Goal: Task Accomplishment & Management: Manage account settings

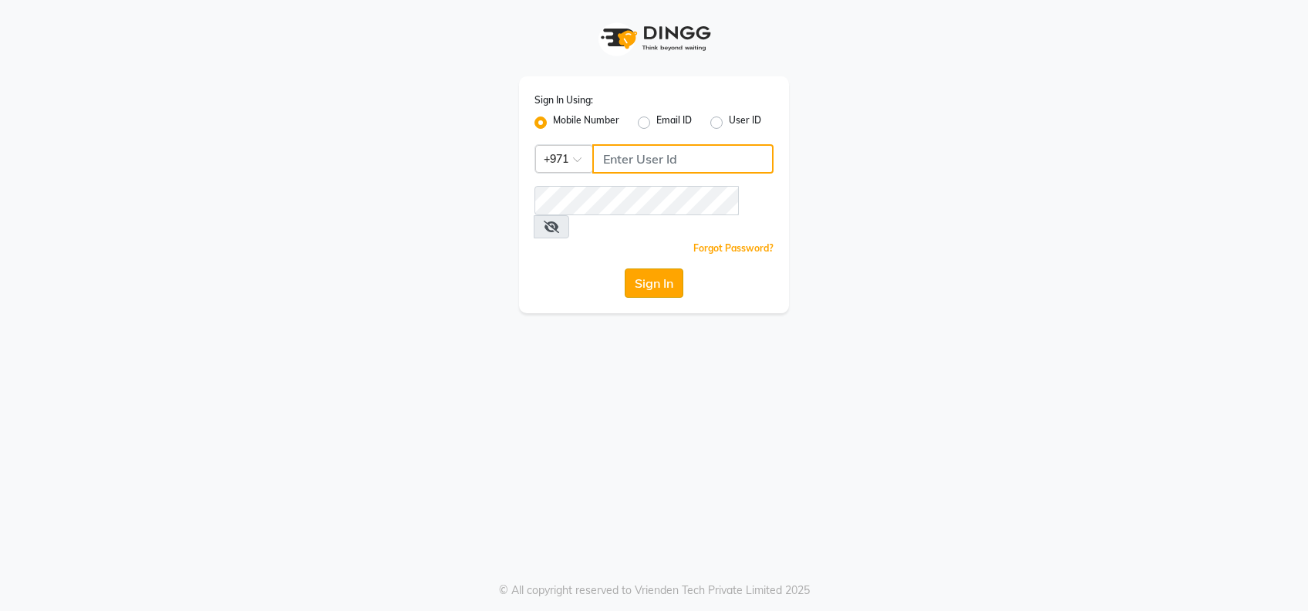
type input "522177351"
click at [629, 268] on button "Sign In" at bounding box center [654, 282] width 59 height 29
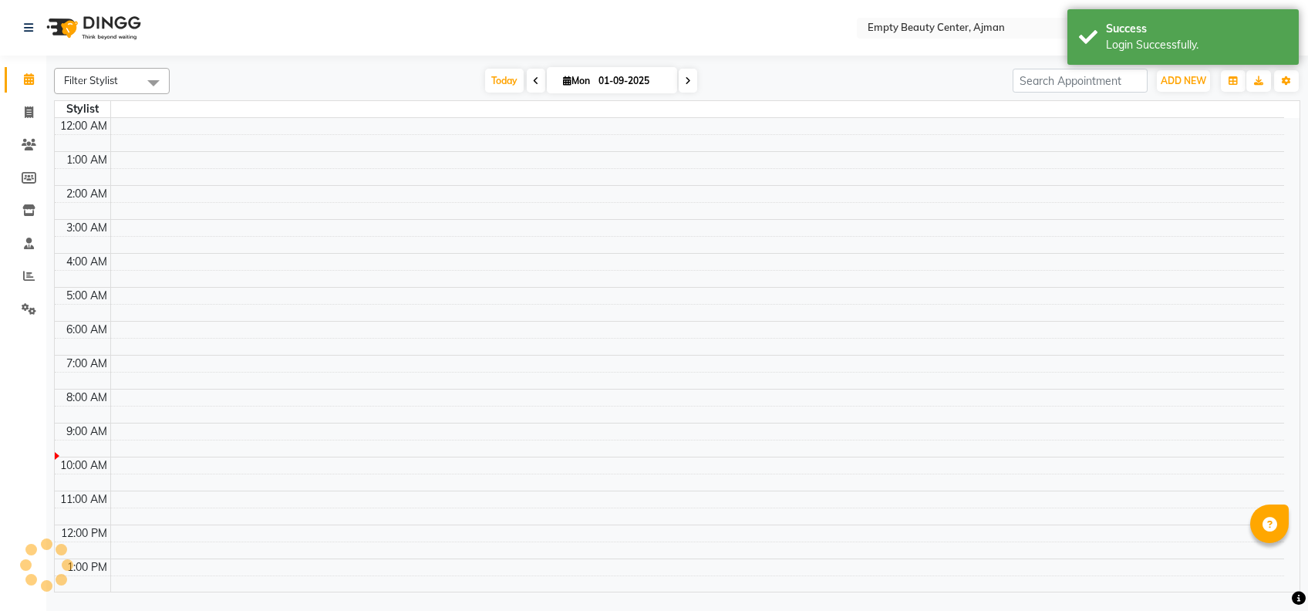
select select "en"
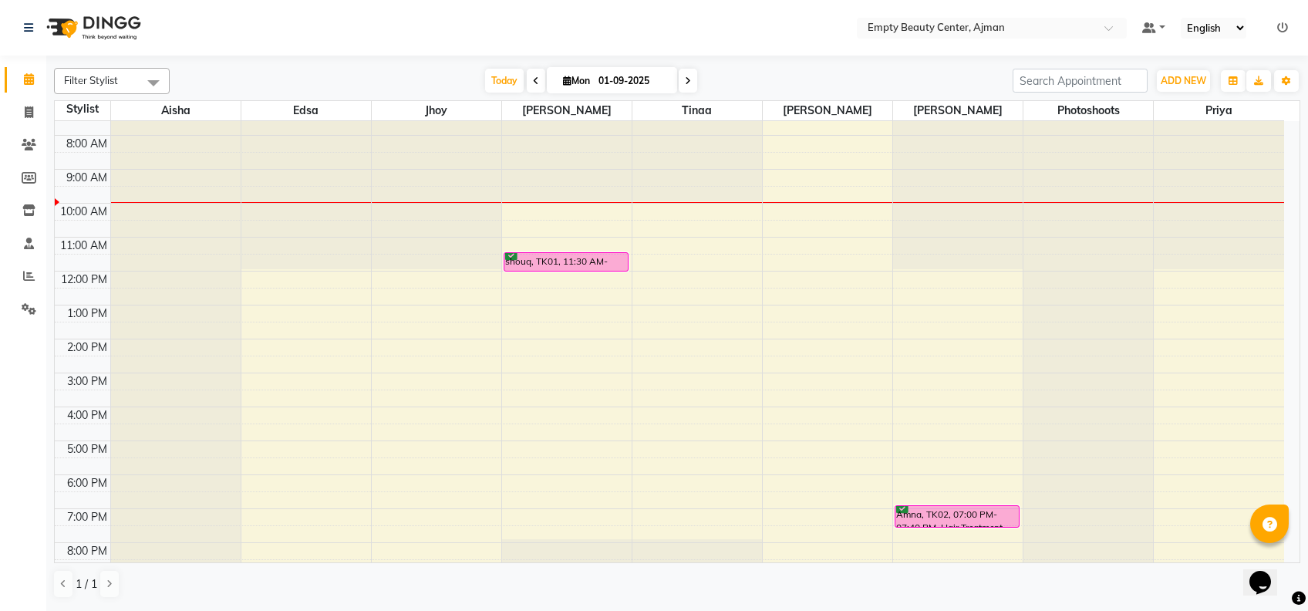
scroll to position [285, 0]
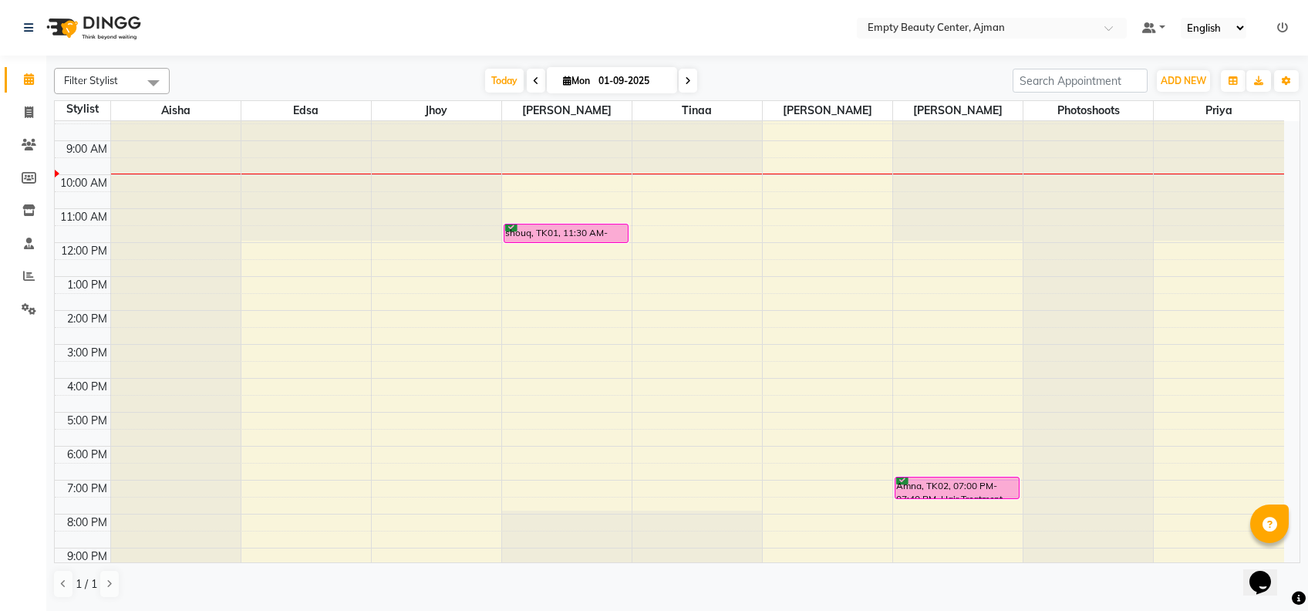
click at [12, 84] on link "Calendar" at bounding box center [23, 79] width 37 height 25
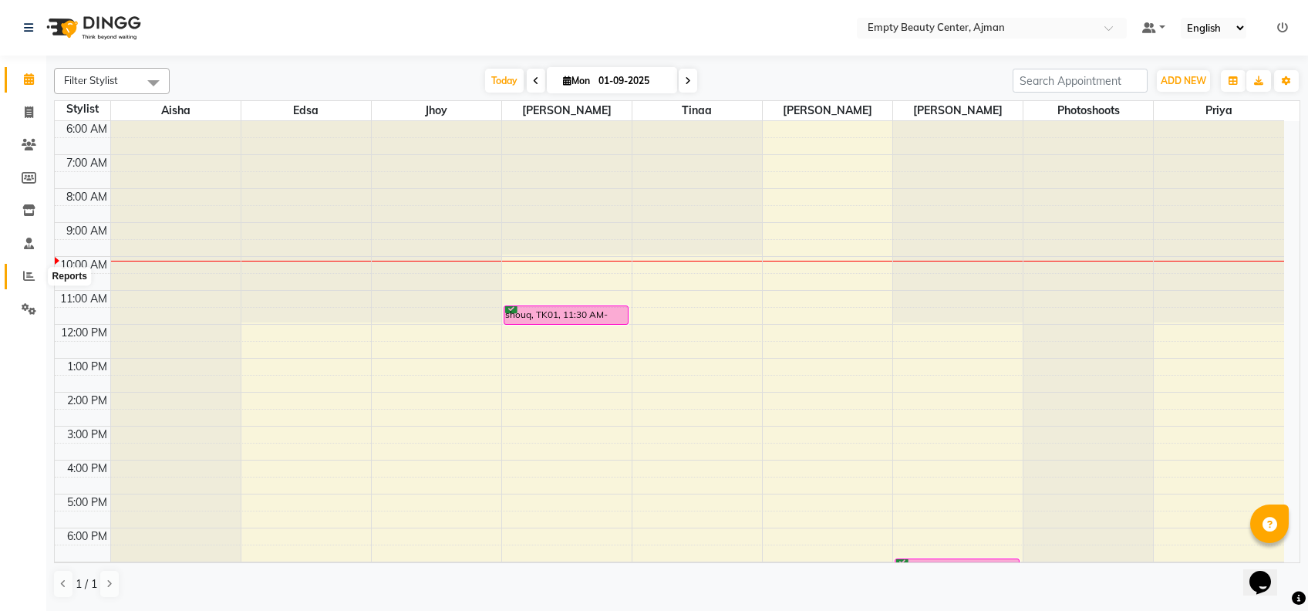
click at [33, 270] on icon at bounding box center [29, 276] width 12 height 12
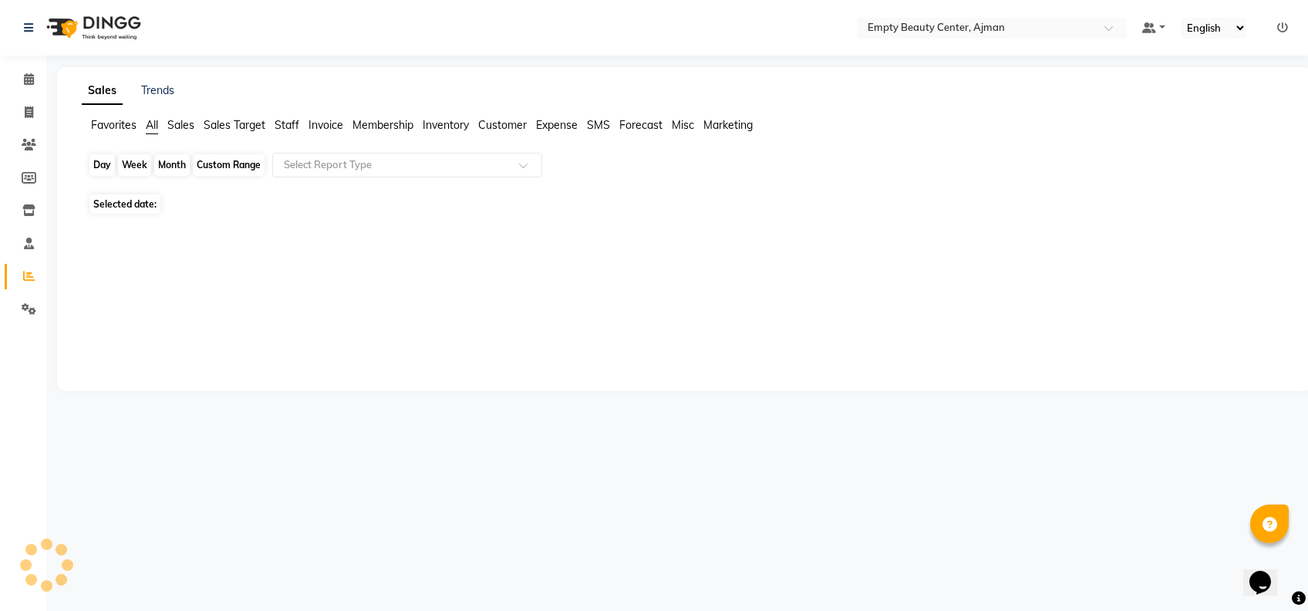
click at [113, 167] on div "Day" at bounding box center [101, 165] width 25 height 22
select select "9"
select select "2025"
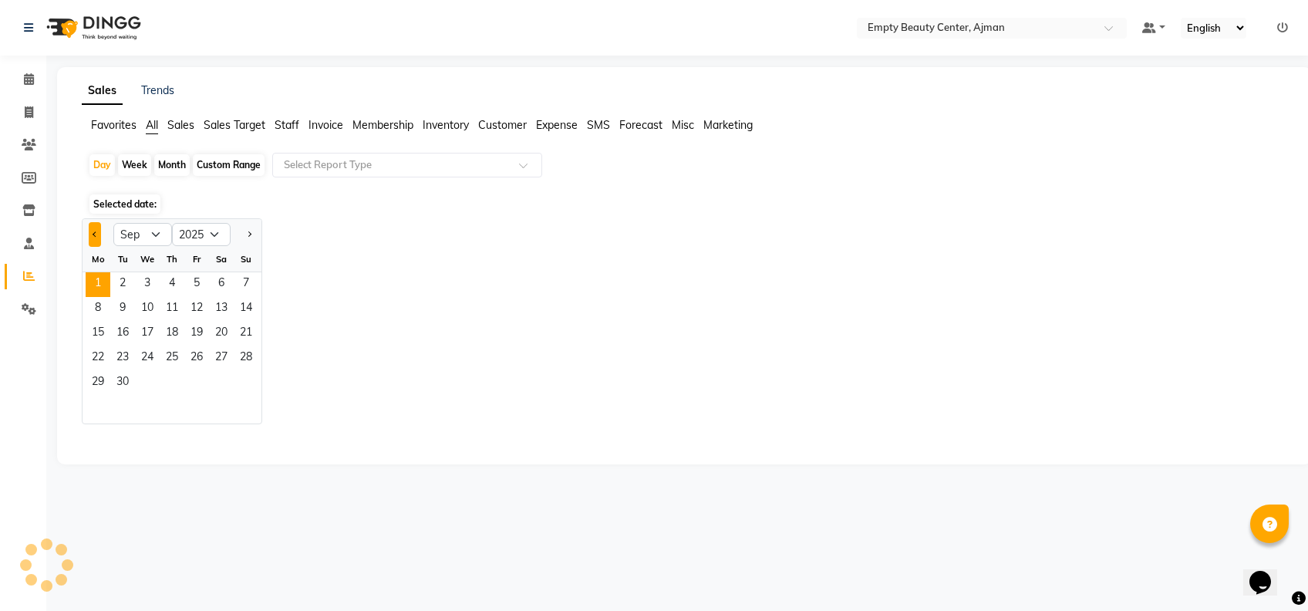
click at [100, 242] on button "Previous month" at bounding box center [95, 234] width 12 height 25
select select "8"
click at [255, 380] on span "31" at bounding box center [246, 383] width 25 height 25
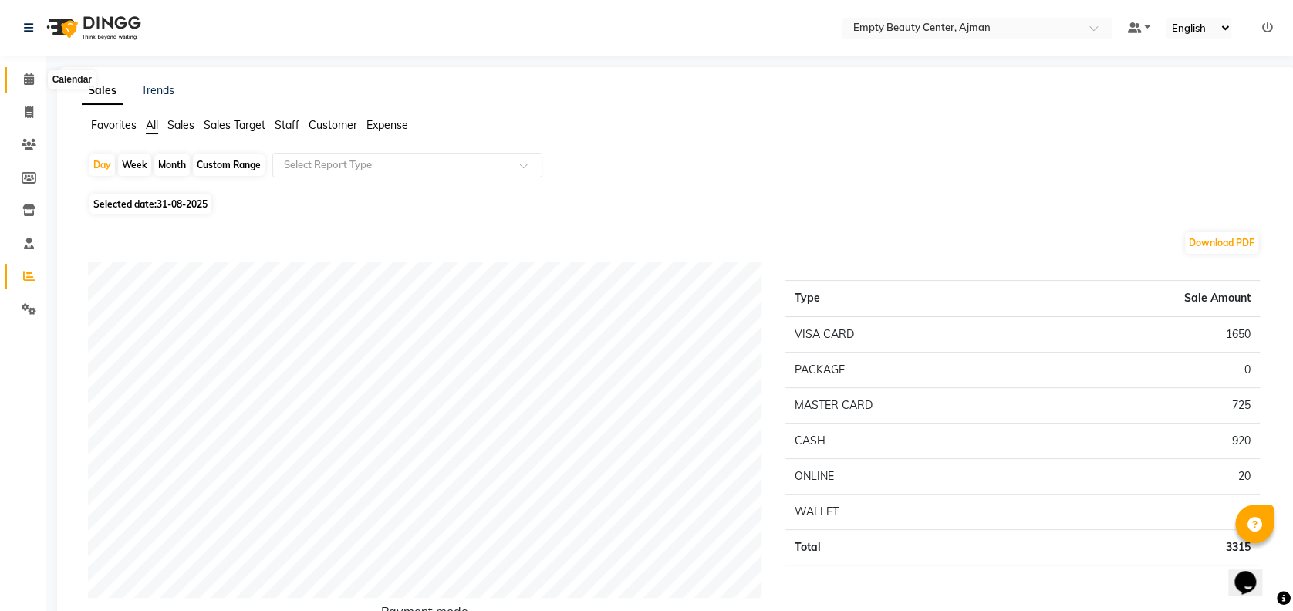
click at [33, 73] on span at bounding box center [28, 80] width 27 height 18
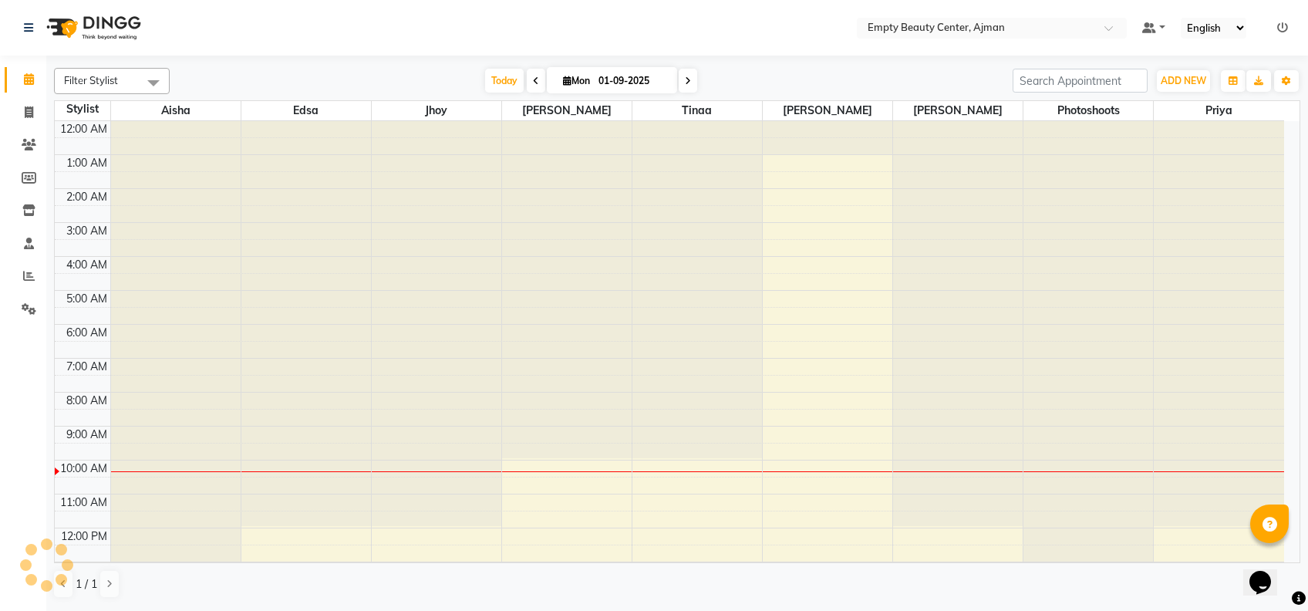
scroll to position [339, 0]
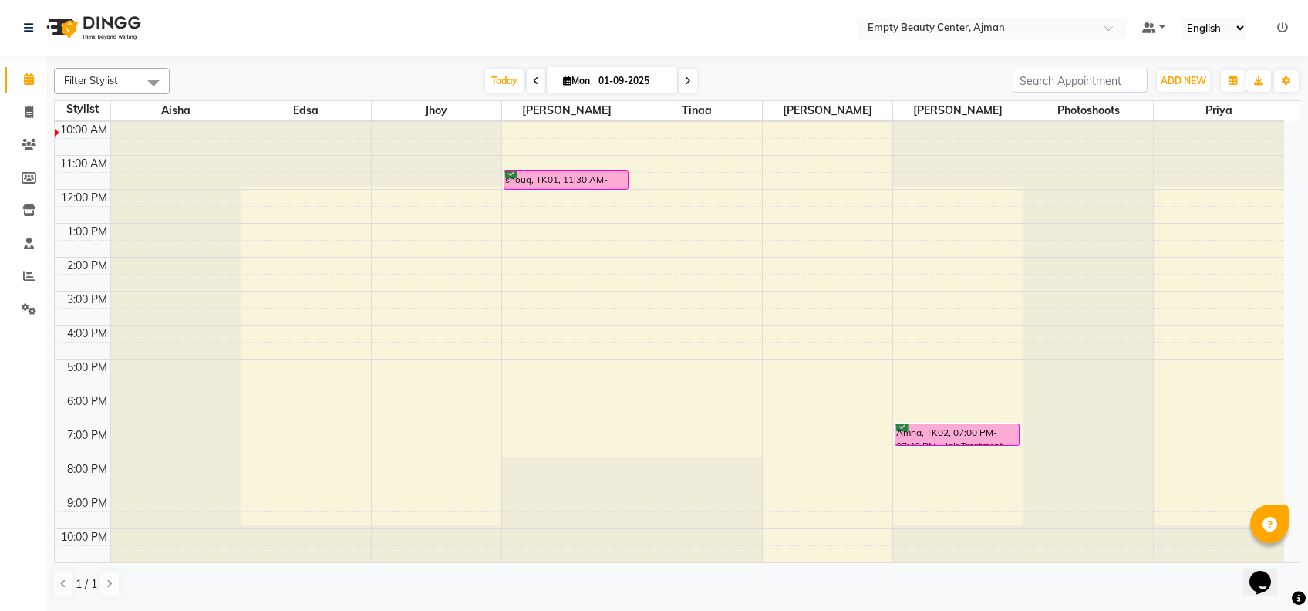
click at [535, 91] on span at bounding box center [536, 81] width 19 height 24
type input "31-08-2025"
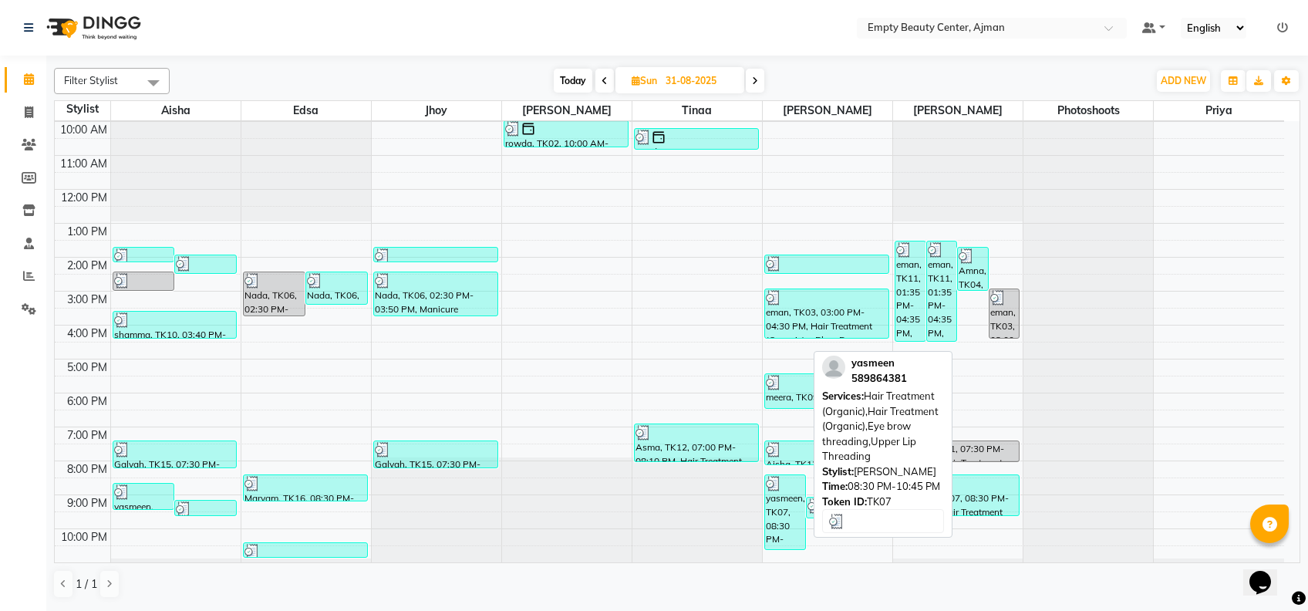
click at [796, 504] on div "yasmeen, TK07, 08:30 PM-10:45 PM, Hair Treatment (Organic),Hair Treatment (Orga…" at bounding box center [785, 512] width 40 height 74
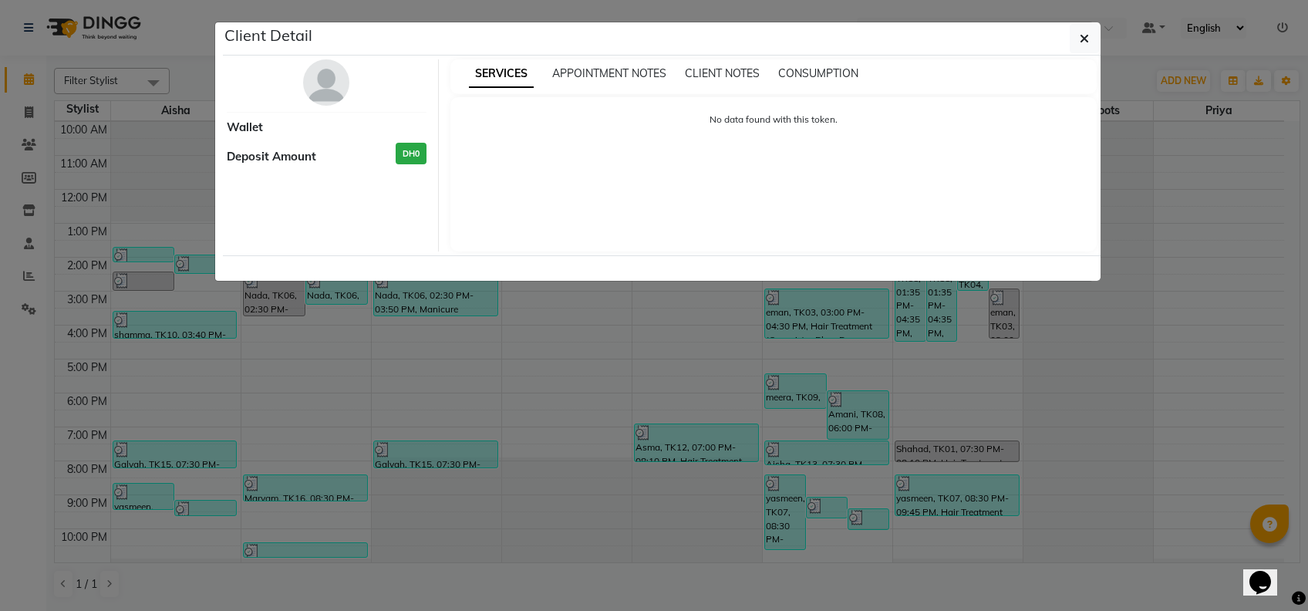
select select "3"
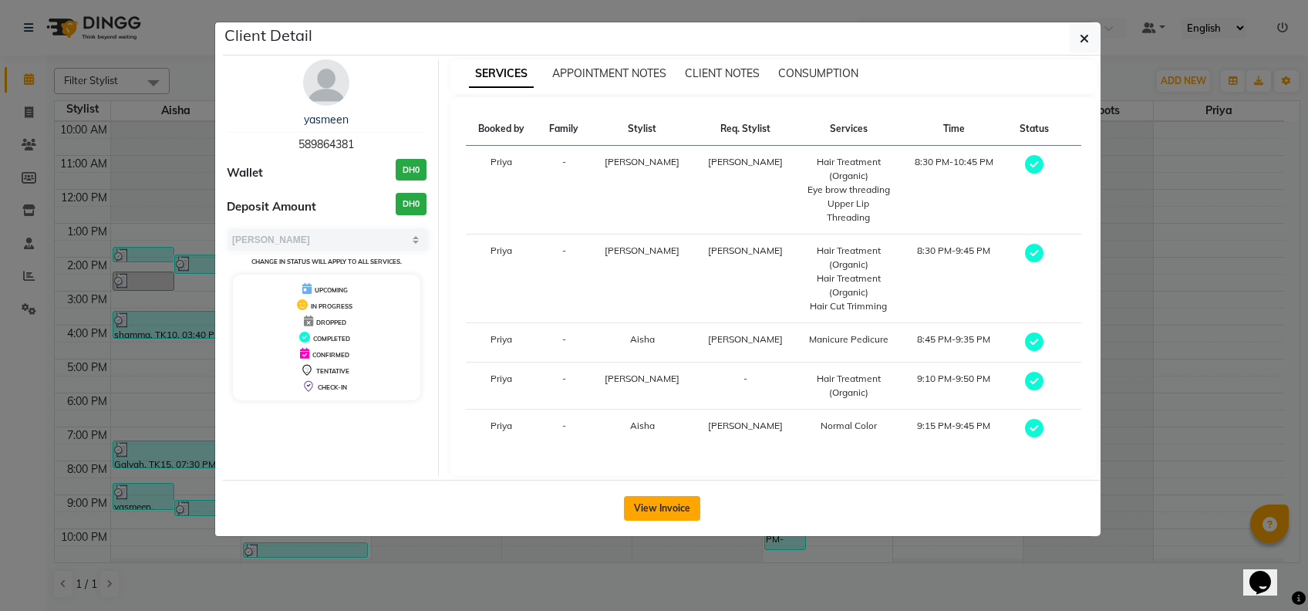
click at [667, 496] on button "View Invoice" at bounding box center [662, 508] width 76 height 25
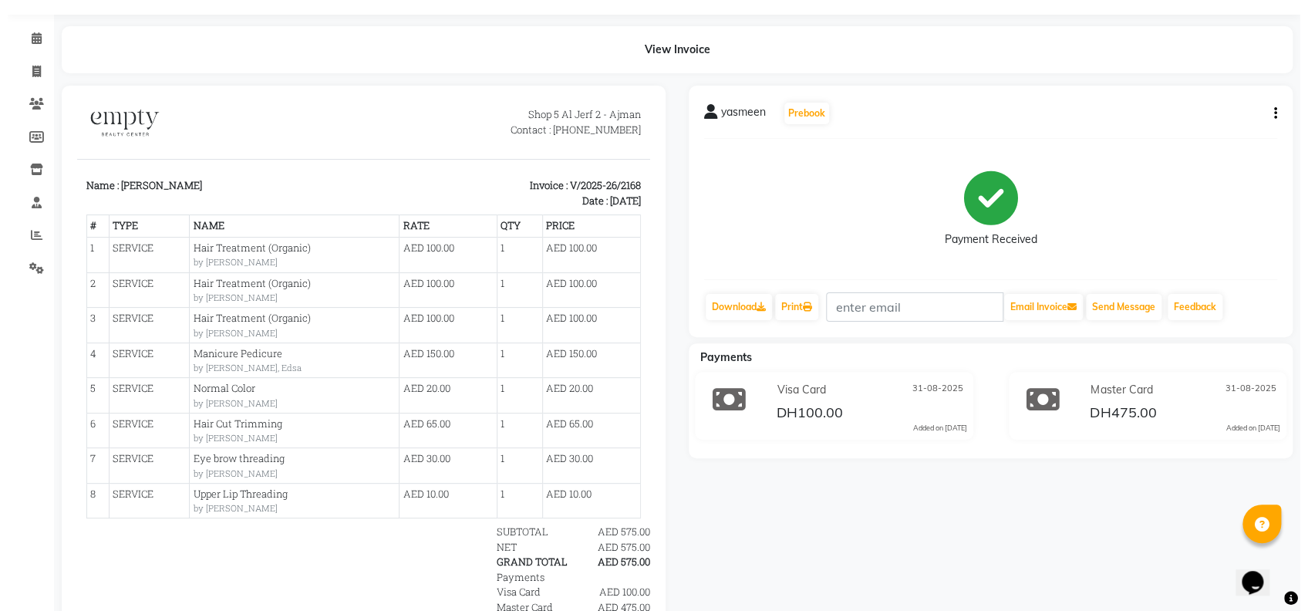
scroll to position [82, 0]
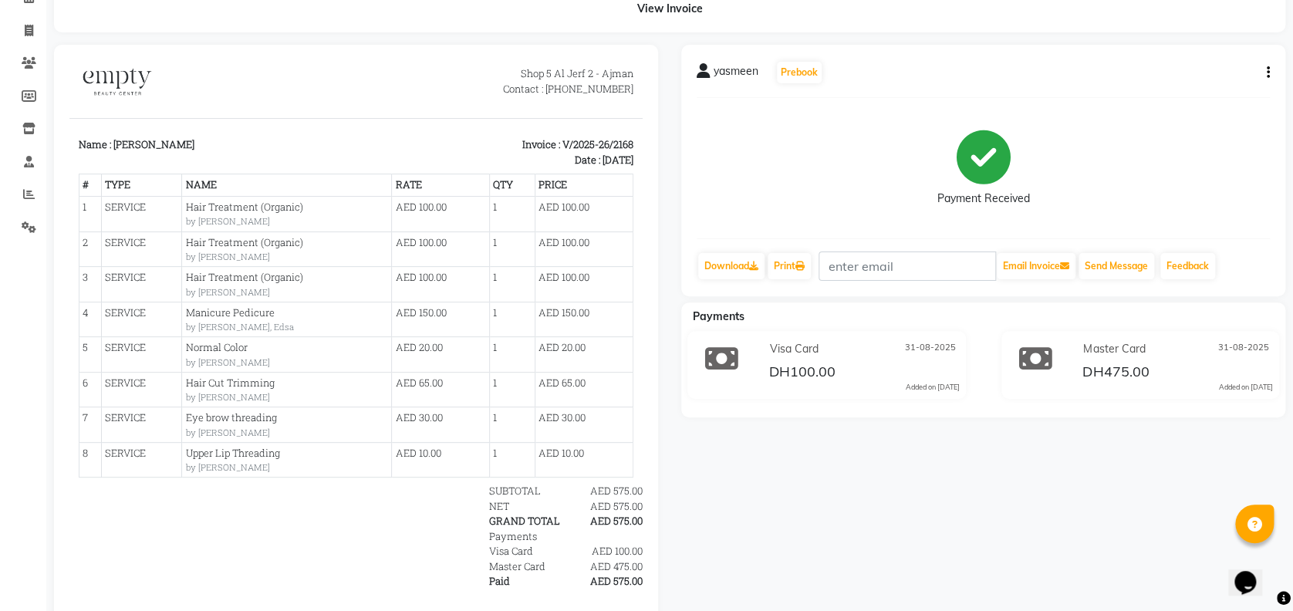
click at [299, 285] on small "by [PERSON_NAME]" at bounding box center [286, 291] width 203 height 13
click at [1264, 73] on button "button" at bounding box center [1264, 73] width 9 height 16
click at [1249, 73] on div "Cancel Invoice Split Service Amount Edit Item Staff" at bounding box center [1190, 73] width 124 height 70
click at [1267, 73] on icon "button" at bounding box center [1268, 73] width 3 height 1
click at [1229, 79] on div "Split Service Amount" at bounding box center [1191, 72] width 106 height 19
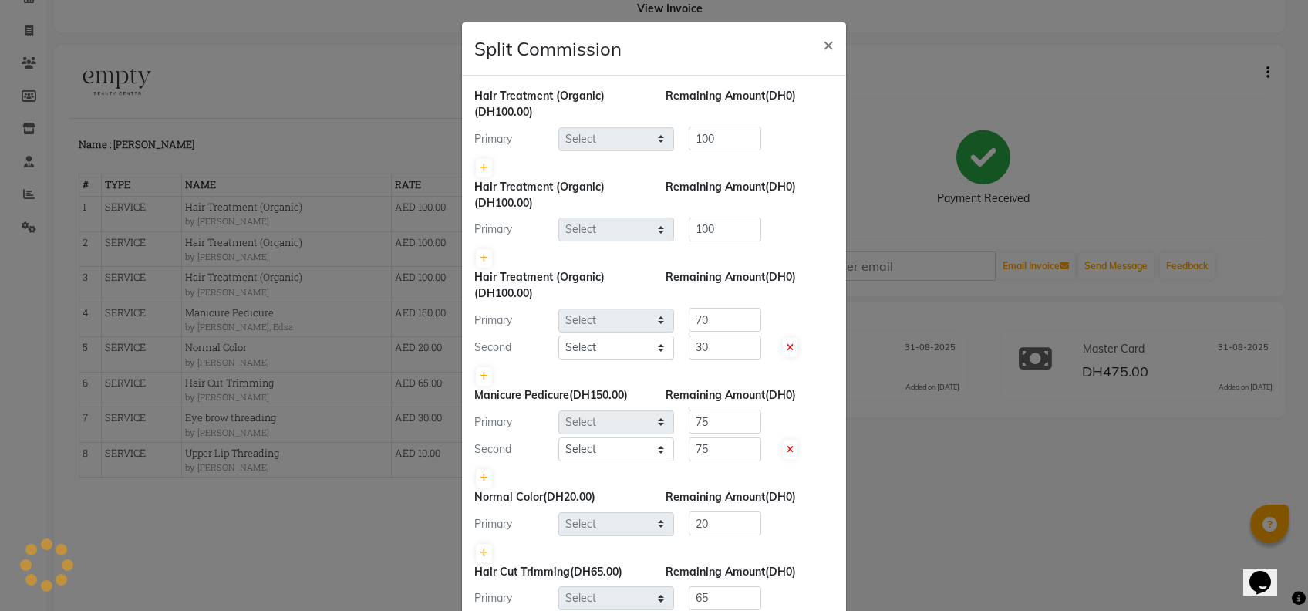
select select "59636"
select select "57154"
select select "59636"
select select "57154"
select select "41790"
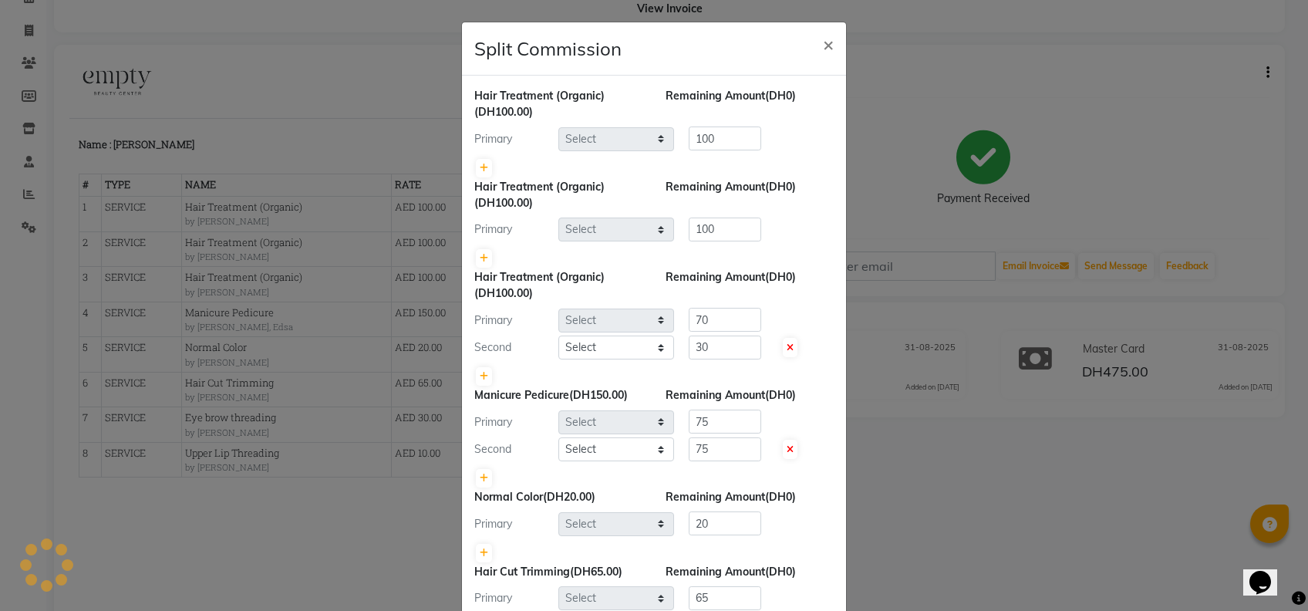
select select "26290"
select select "41790"
select select "57154"
select select "59636"
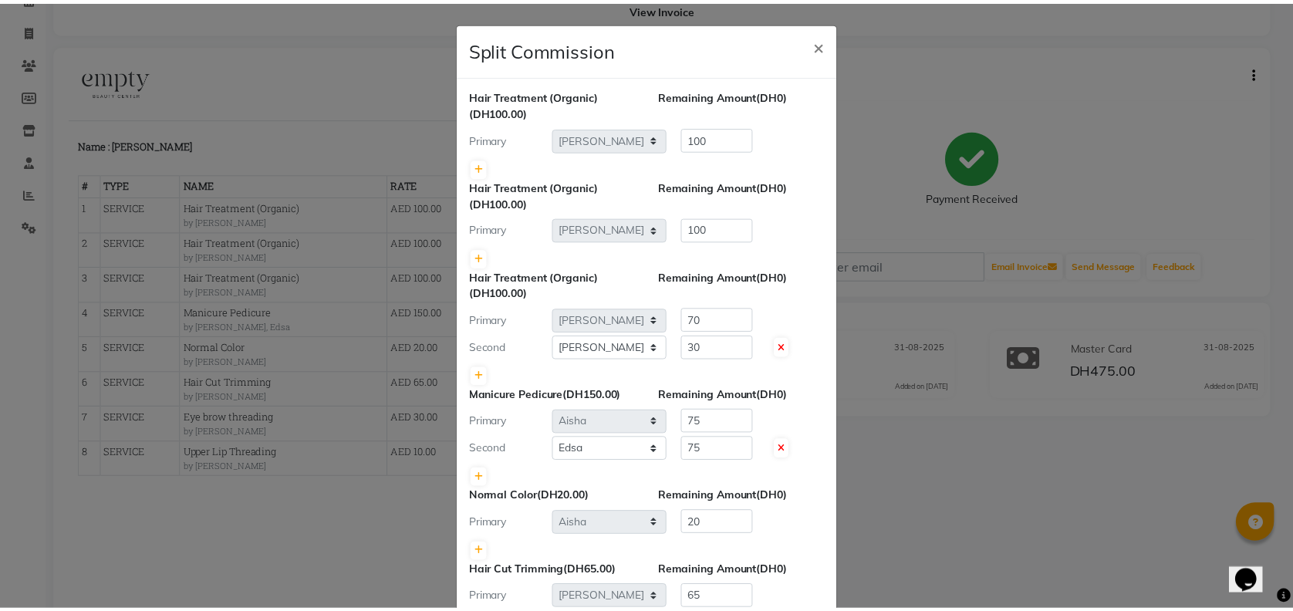
scroll to position [261, 0]
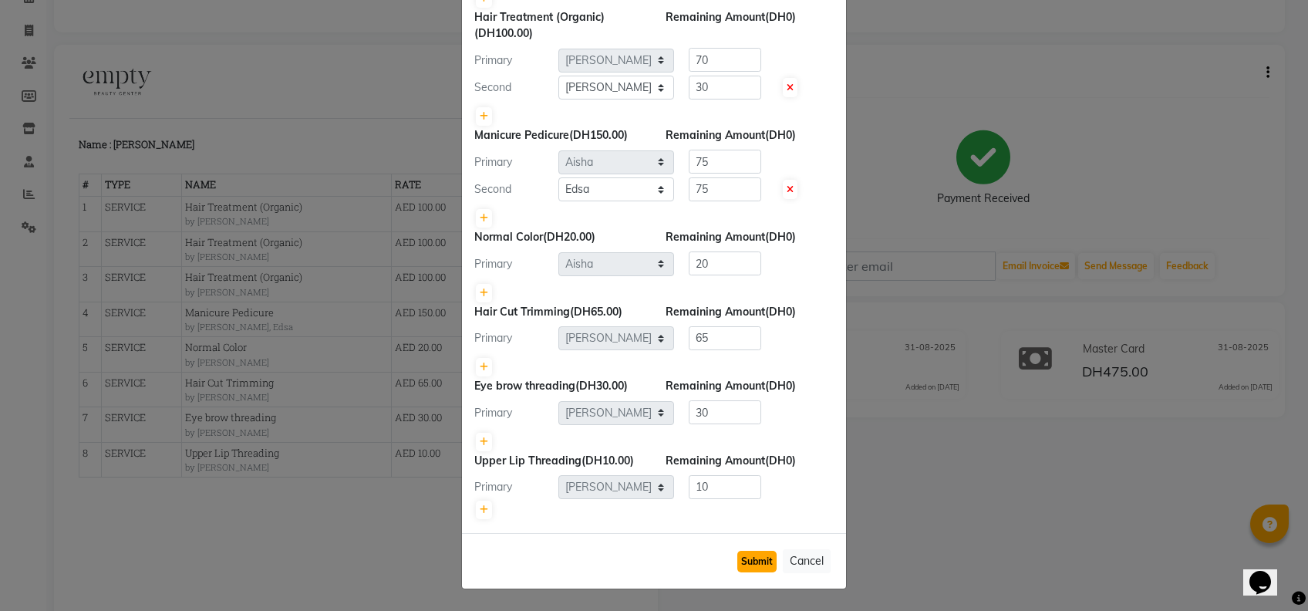
click at [751, 562] on button "Submit" at bounding box center [756, 562] width 39 height 22
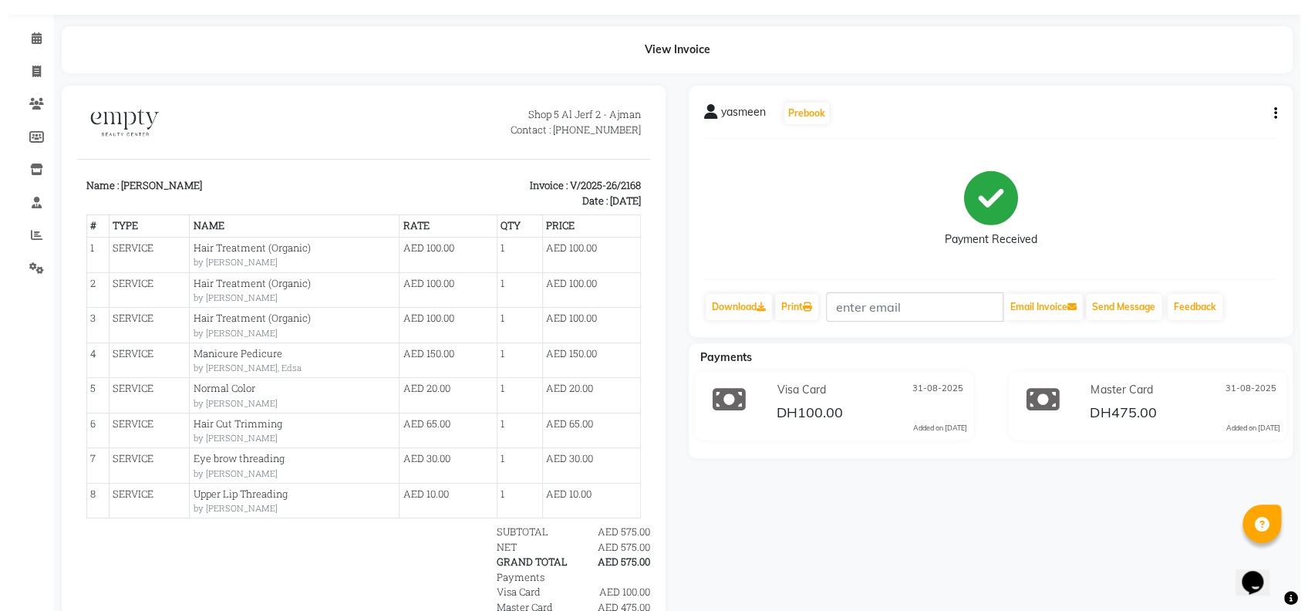
scroll to position [0, 0]
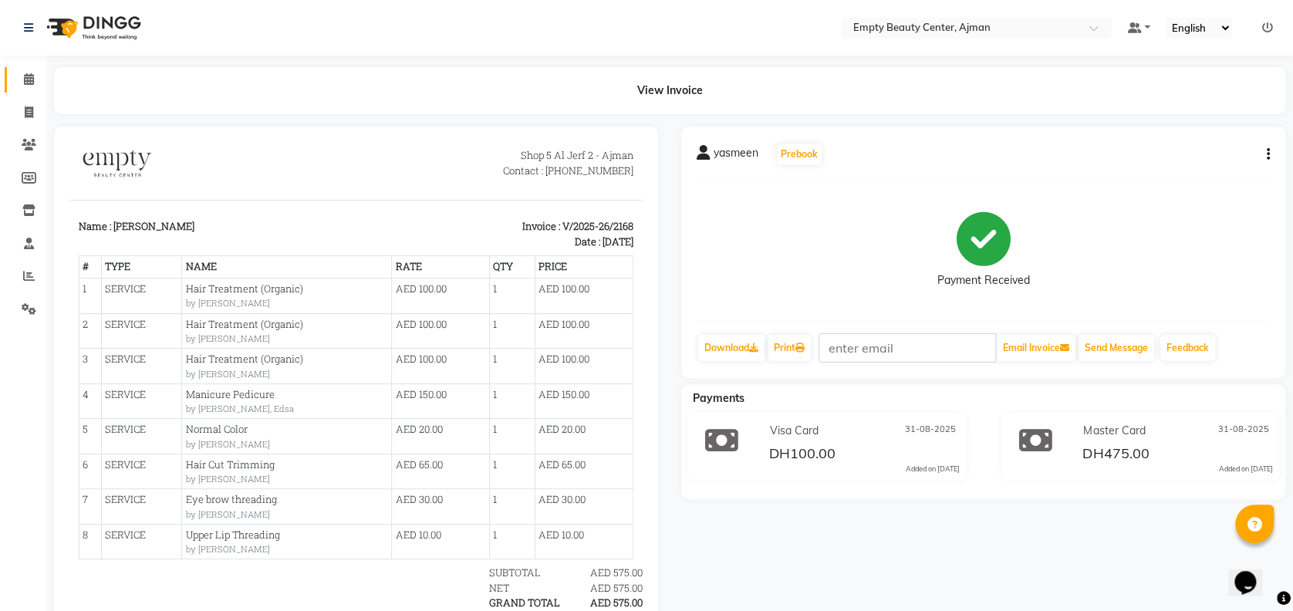
click at [35, 89] on link "Calendar" at bounding box center [23, 79] width 37 height 25
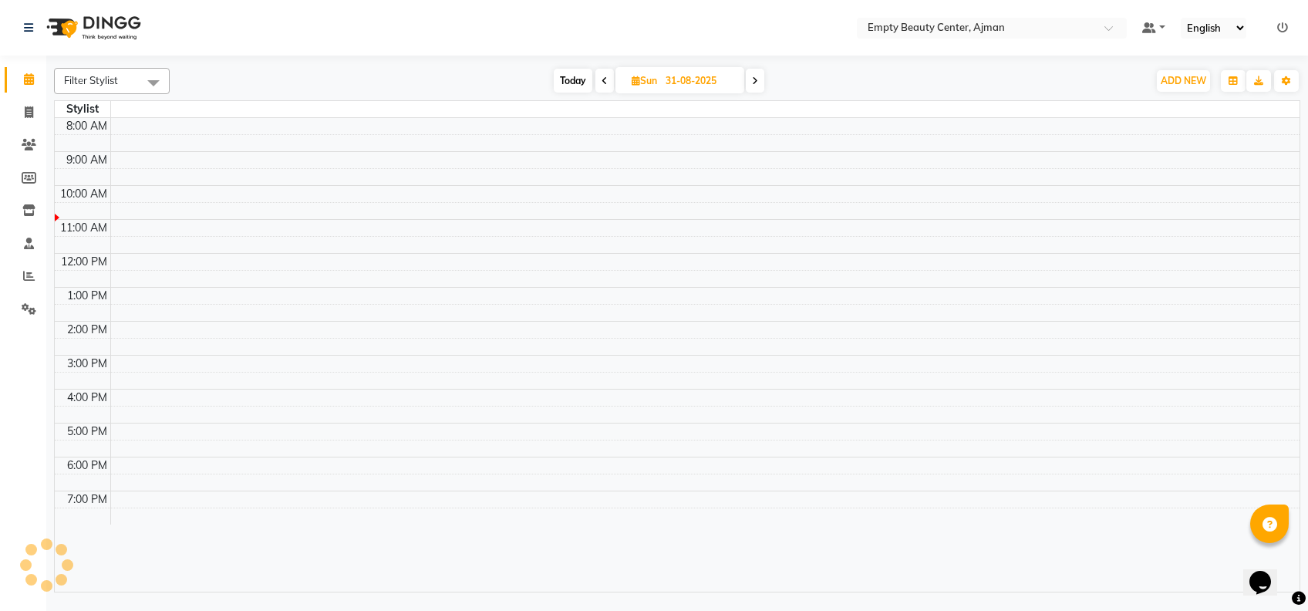
click at [577, 79] on span "Today" at bounding box center [573, 81] width 39 height 24
type input "01-09-2025"
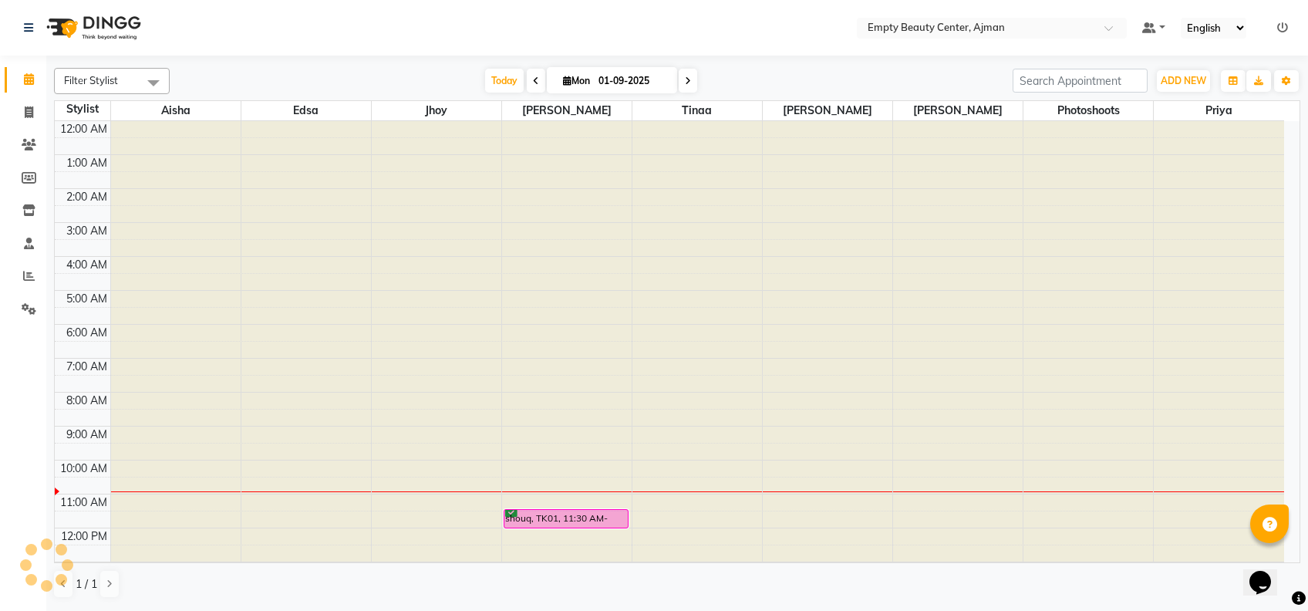
scroll to position [339, 0]
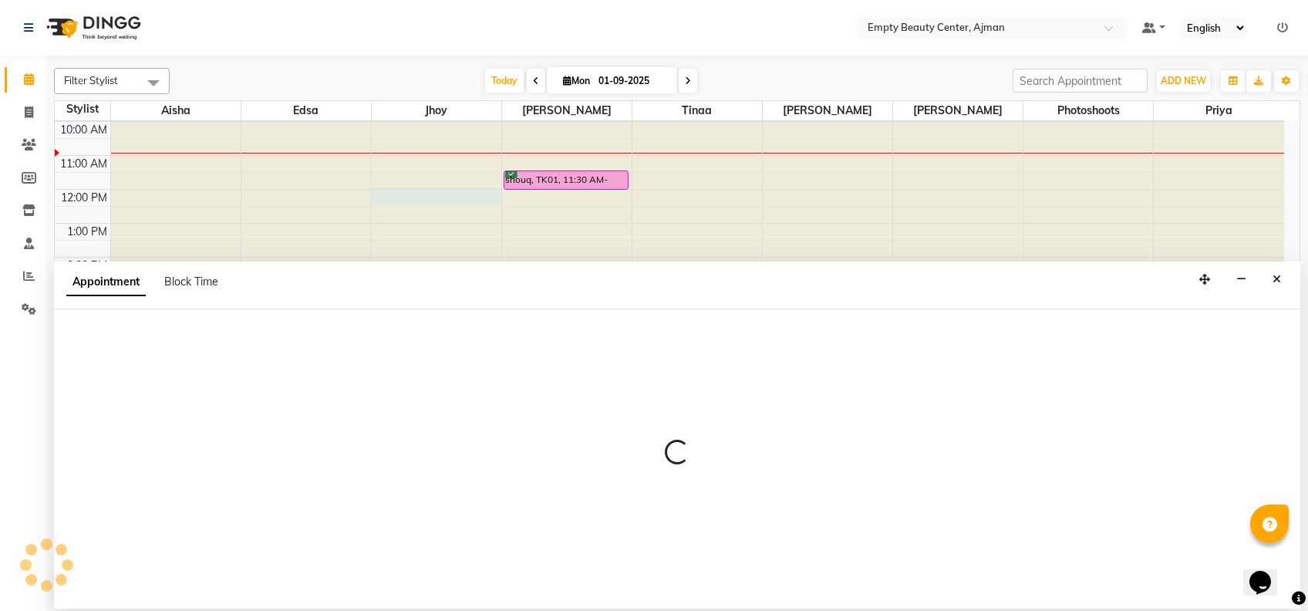
select select "43428"
select select "tentative"
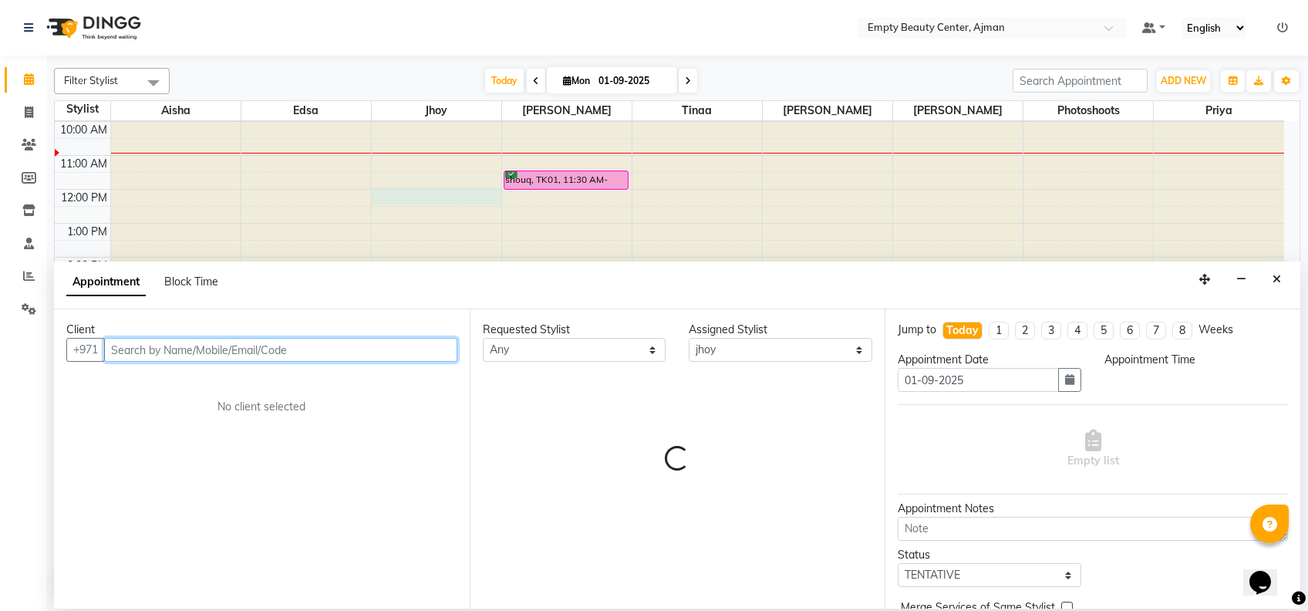
select select "720"
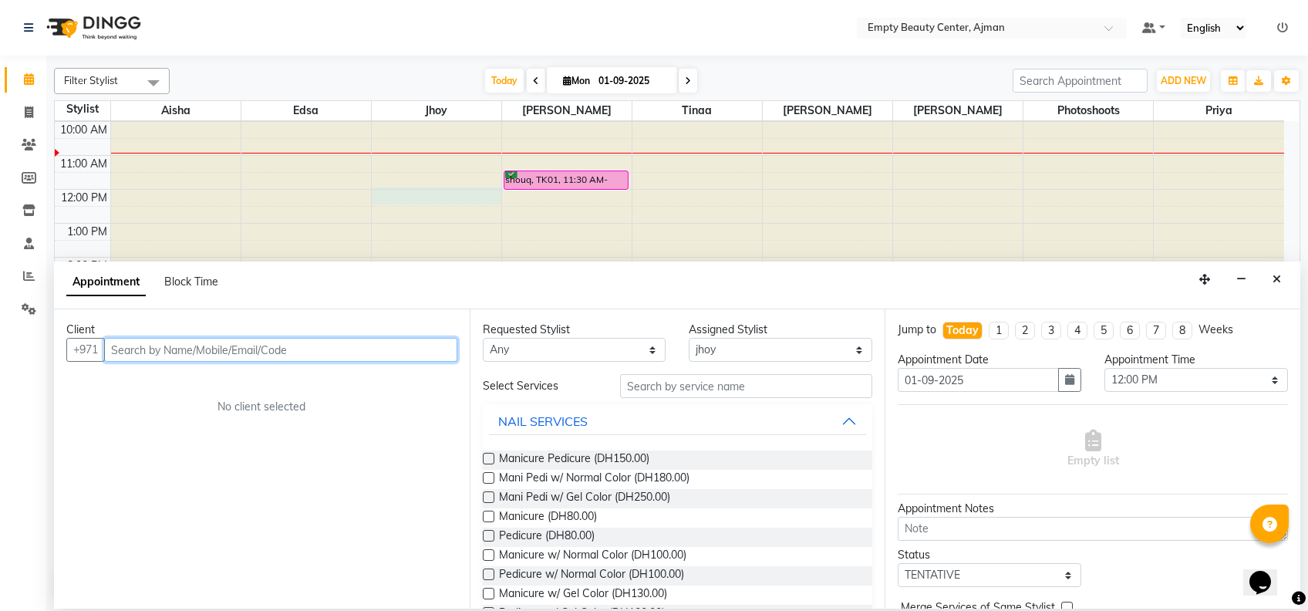
click at [346, 346] on input "text" at bounding box center [280, 350] width 353 height 24
type input "562331573"
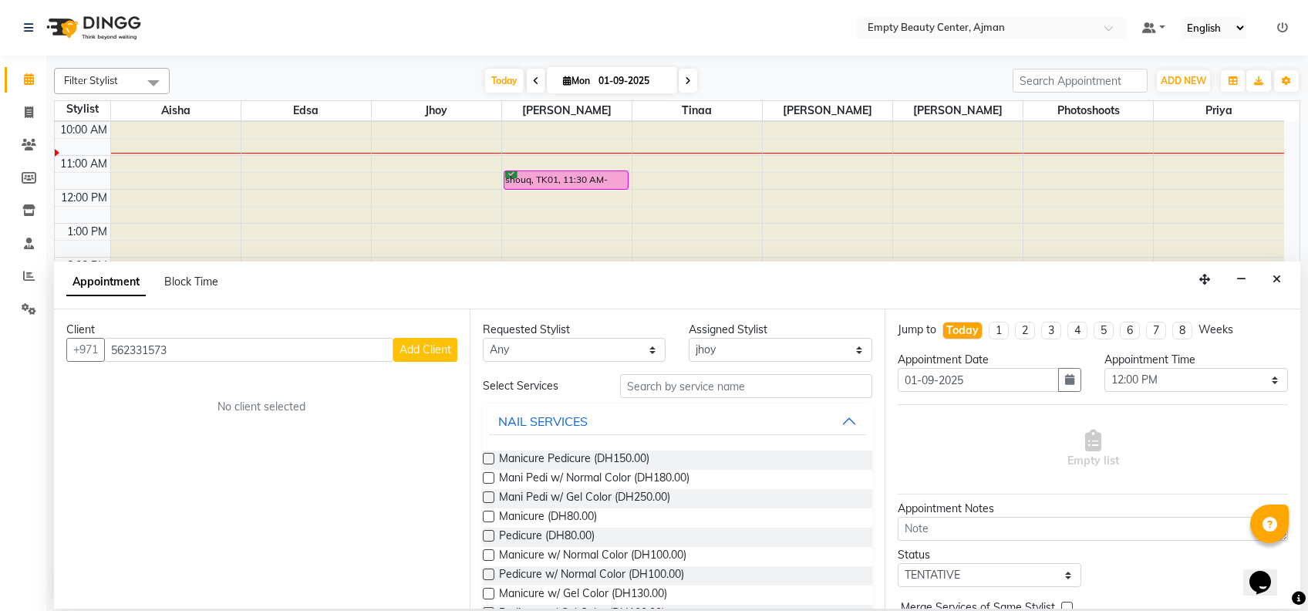
click at [413, 349] on span "Add Client" at bounding box center [426, 349] width 52 height 14
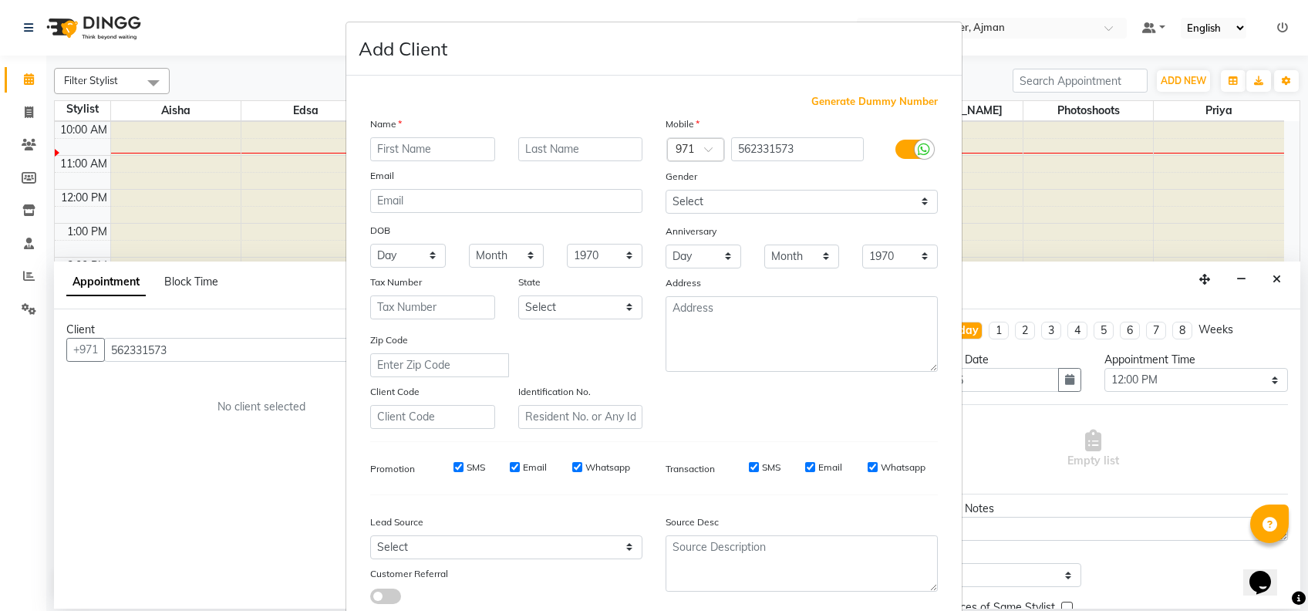
click at [457, 140] on input "text" at bounding box center [432, 149] width 125 height 24
type input "fatima"
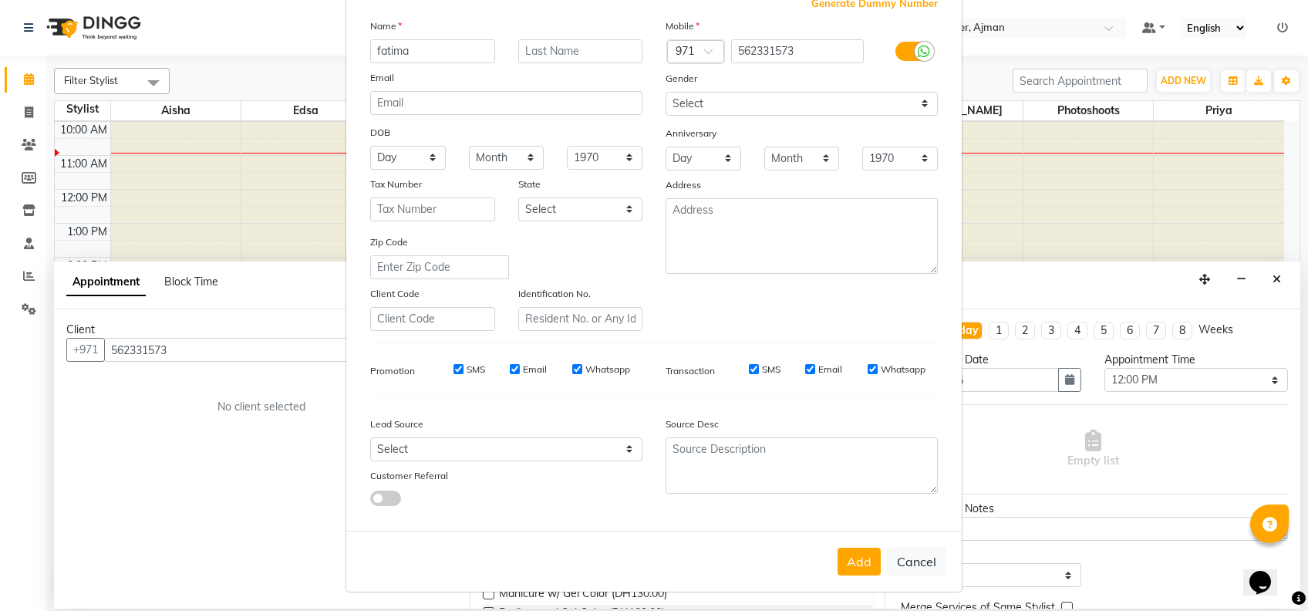
scroll to position [98, 0]
click at [864, 564] on button "Add" at bounding box center [859, 562] width 43 height 28
select select
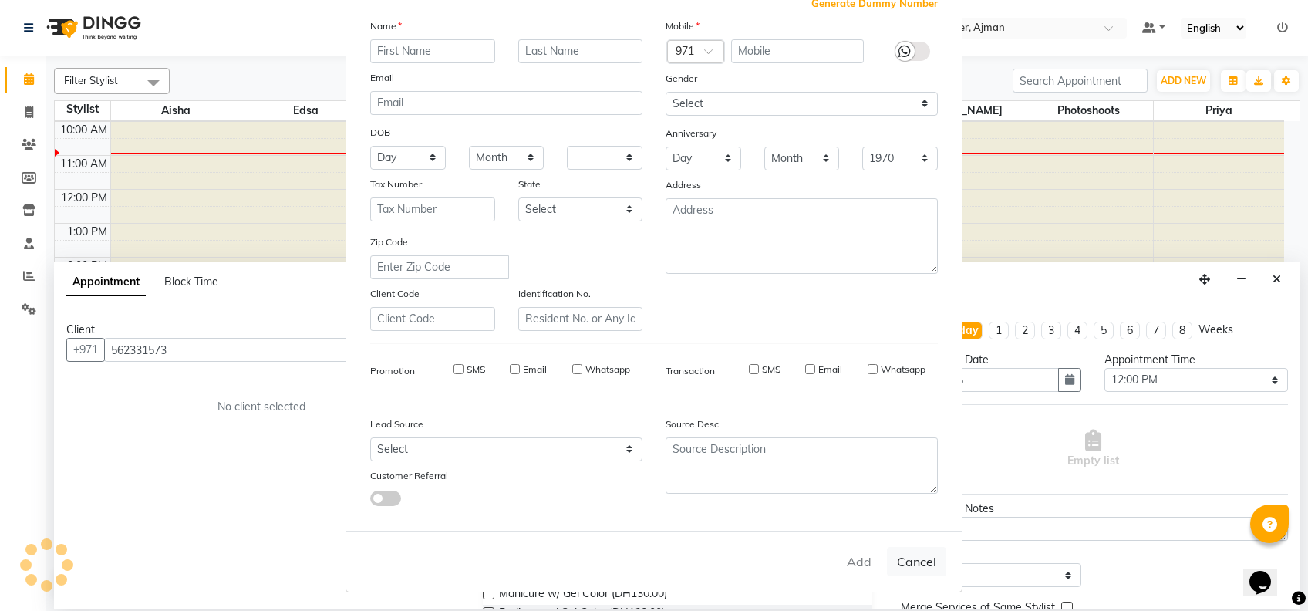
select select
checkbox input "false"
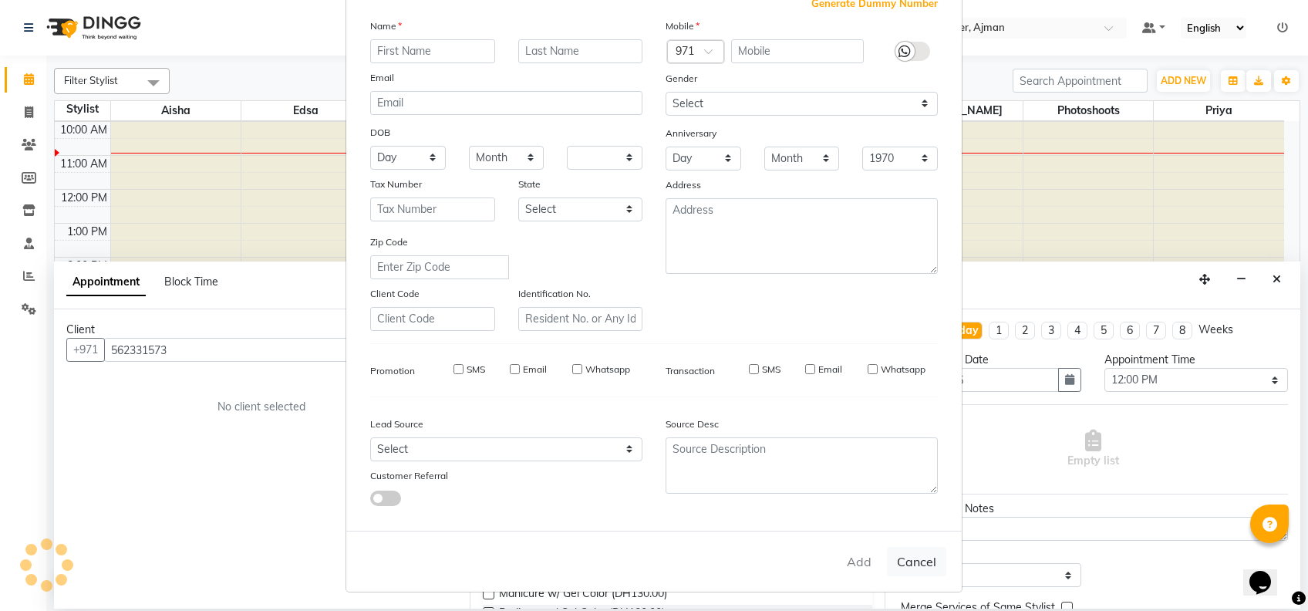
checkbox input "false"
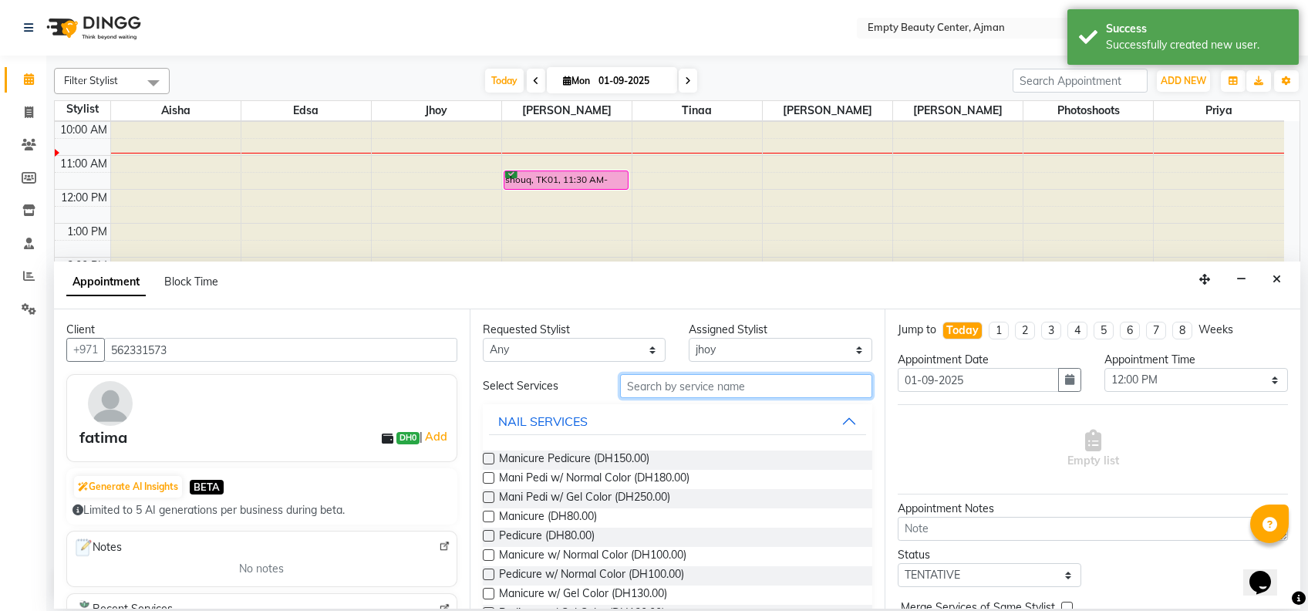
click at [650, 390] on input "text" at bounding box center [746, 386] width 252 height 24
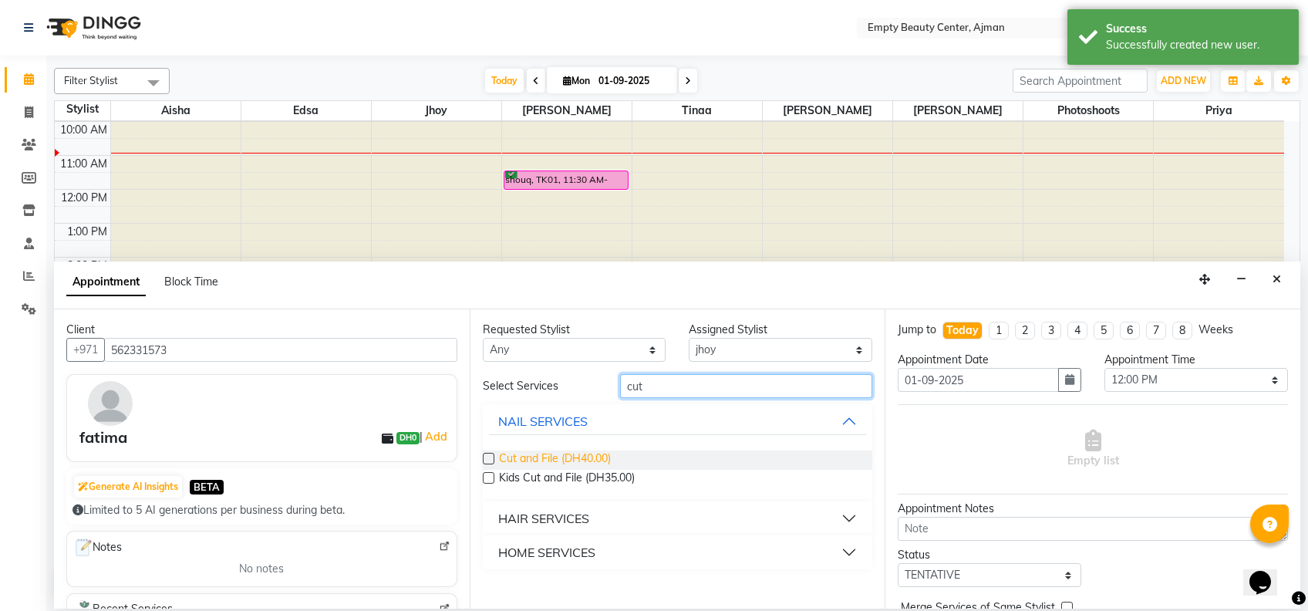
type input "cut"
click at [554, 458] on span "Cut and File (DH40.00)" at bounding box center [555, 459] width 112 height 19
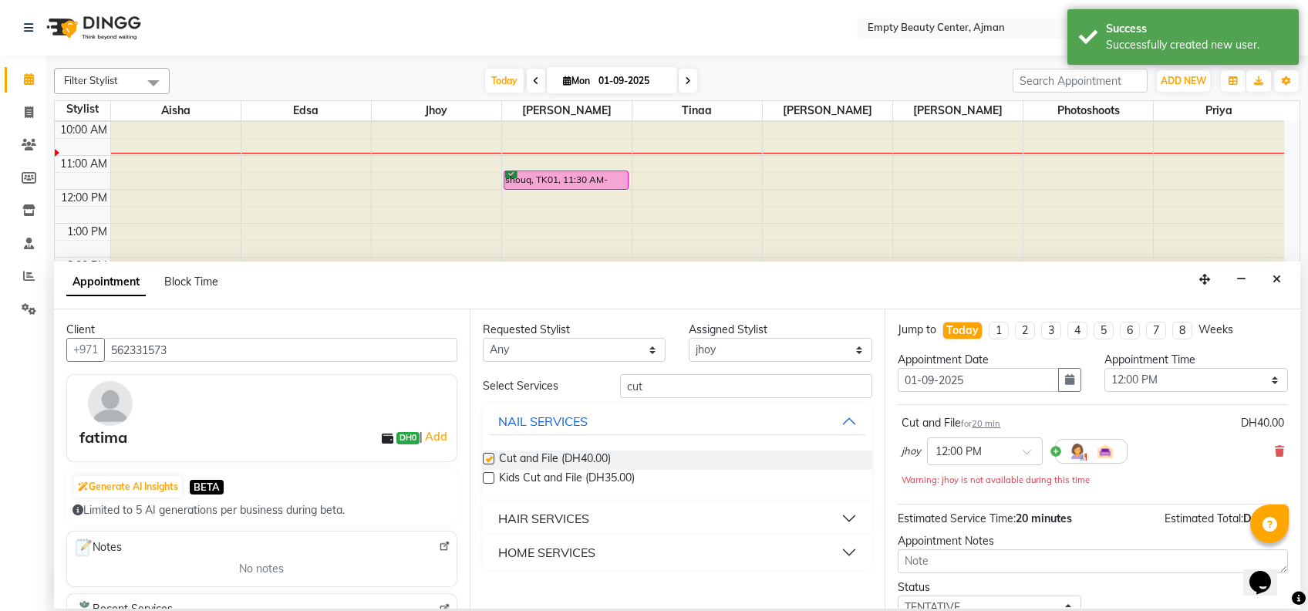
checkbox input "false"
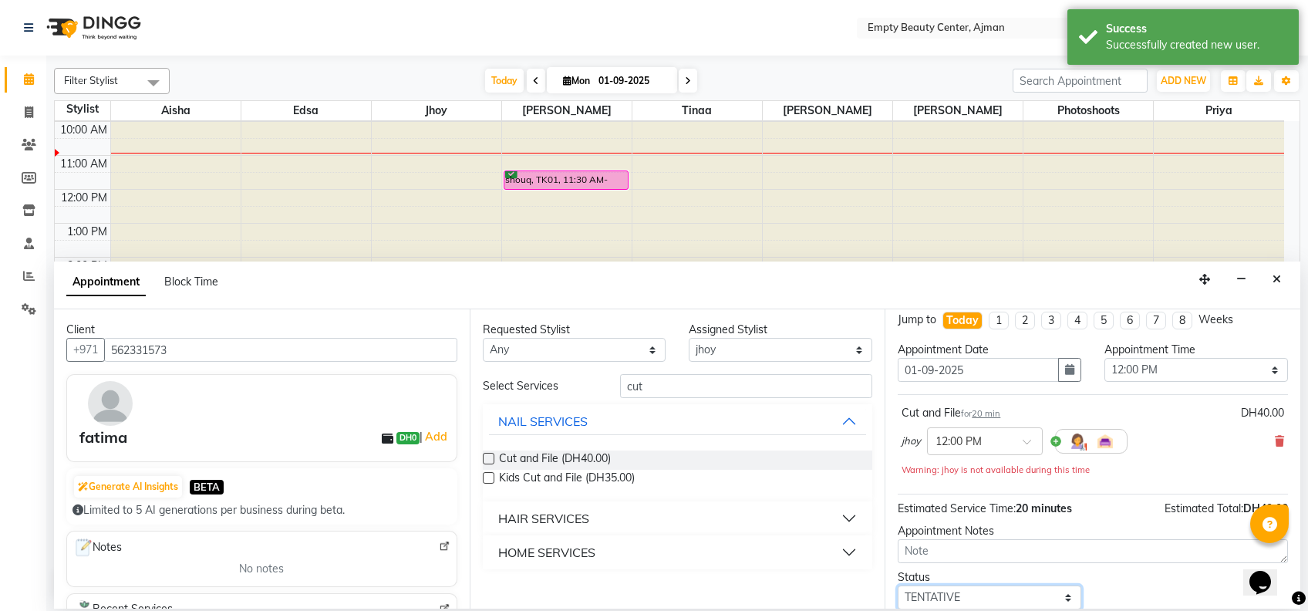
click at [1063, 600] on select "Select TENTATIVE CONFIRM CHECK-IN UPCOMING" at bounding box center [990, 597] width 184 height 24
select select "confirm booking"
click at [898, 585] on select "Select TENTATIVE CONFIRM CHECK-IN UPCOMING" at bounding box center [990, 597] width 184 height 24
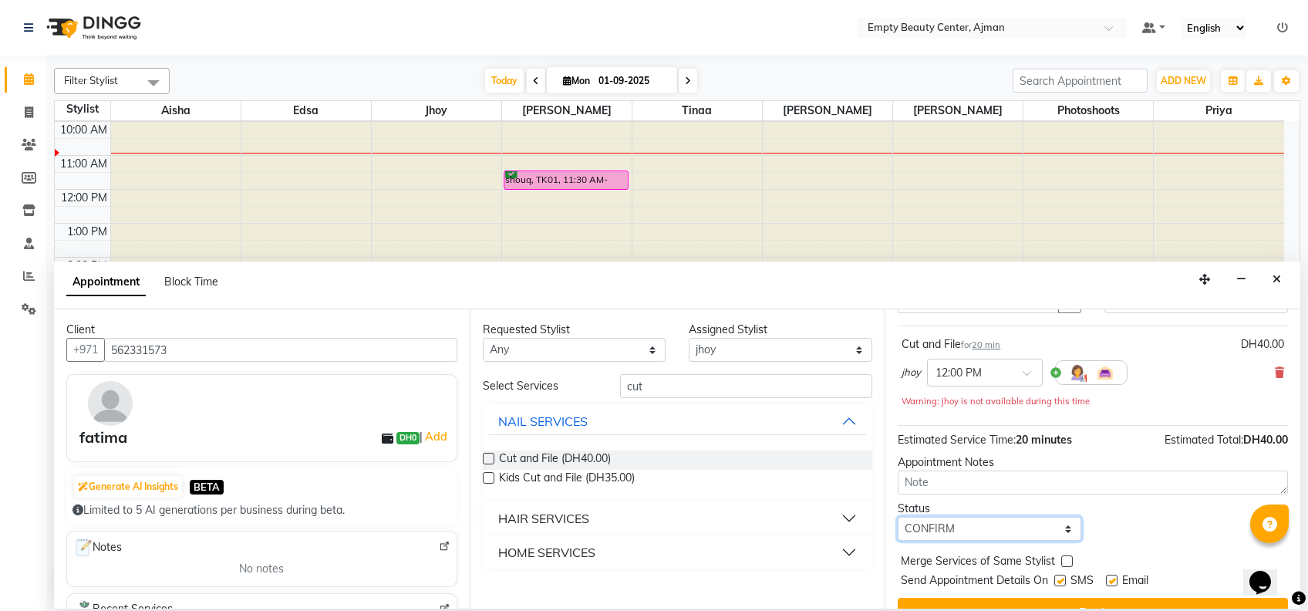
scroll to position [107, 0]
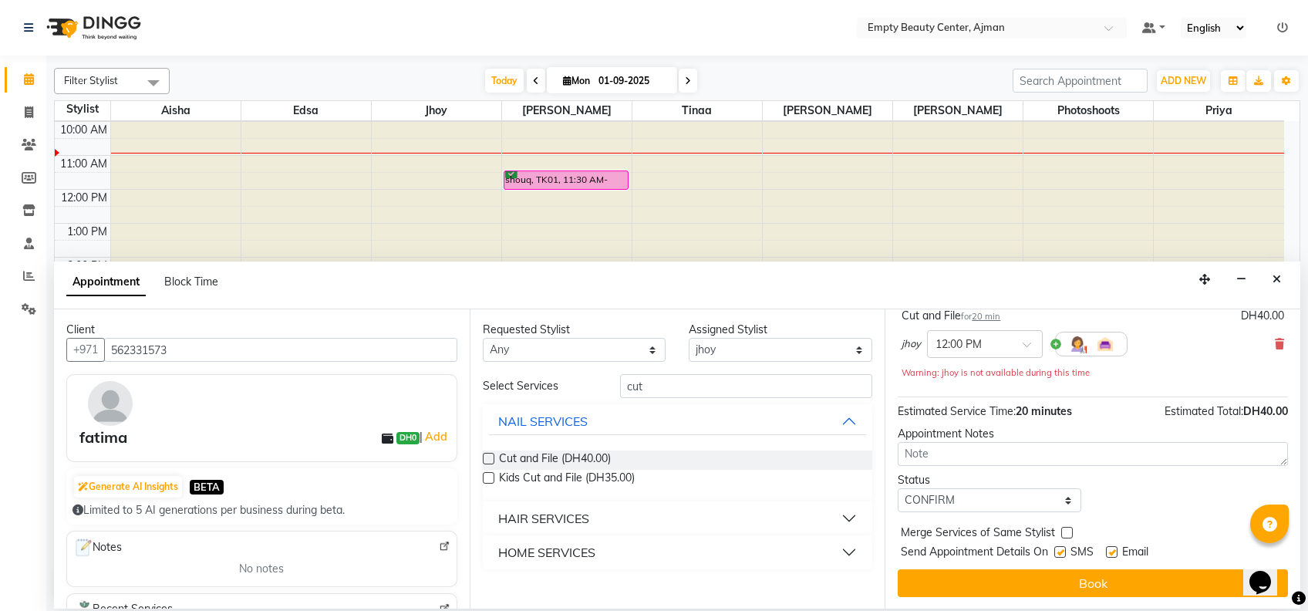
click at [1070, 528] on label at bounding box center [1067, 533] width 12 height 12
click at [1070, 529] on input "checkbox" at bounding box center [1066, 534] width 10 height 10
checkbox input "true"
click at [1137, 599] on div "Jump to [DATE] 1 2 3 4 5 6 7 8 Weeks Appointment Date [DATE] Appointment Time S…" at bounding box center [1093, 458] width 416 height 299
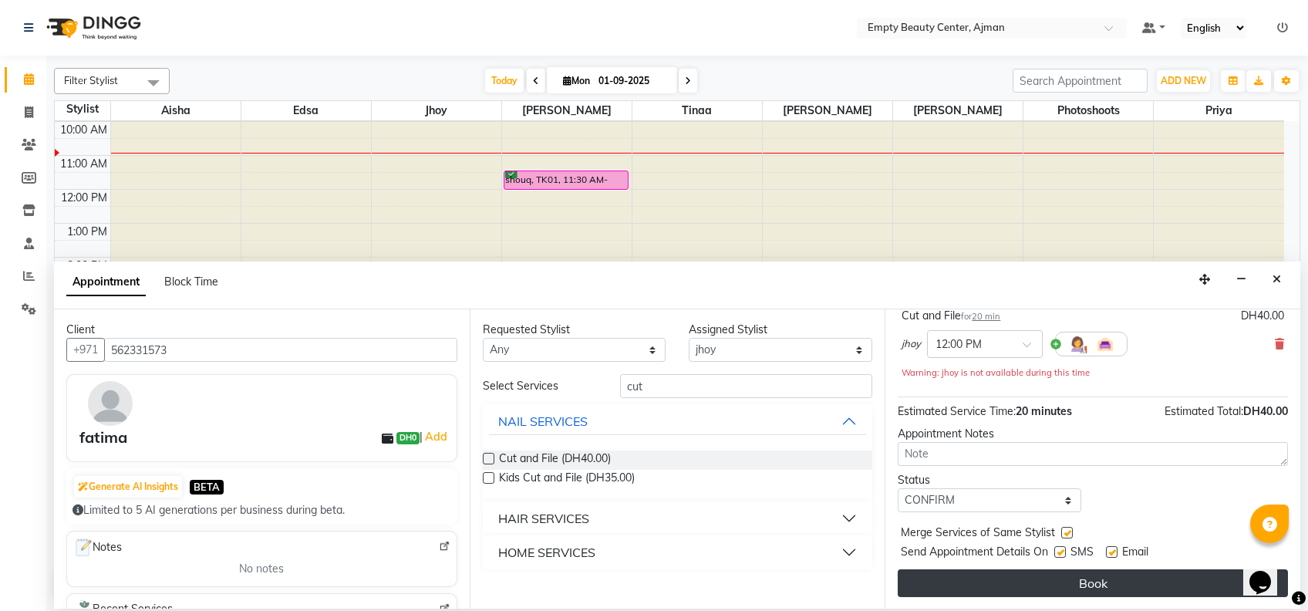
click at [1125, 573] on button "Book" at bounding box center [1093, 583] width 390 height 28
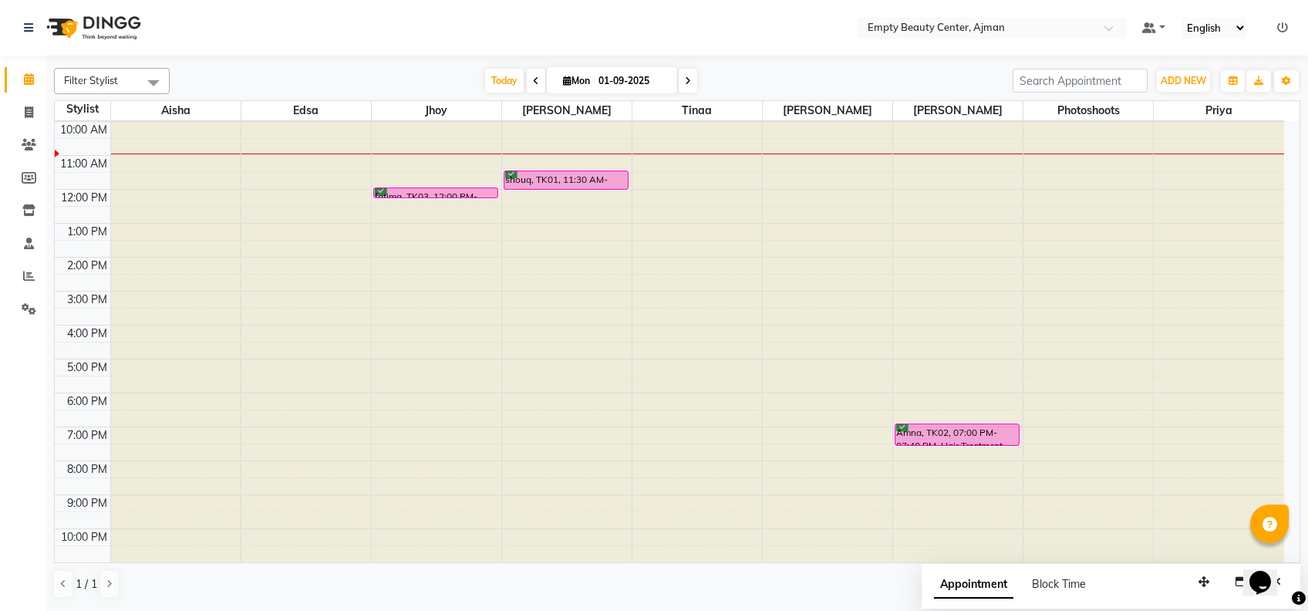
click at [690, 76] on span at bounding box center [688, 81] width 19 height 24
type input "02-09-2025"
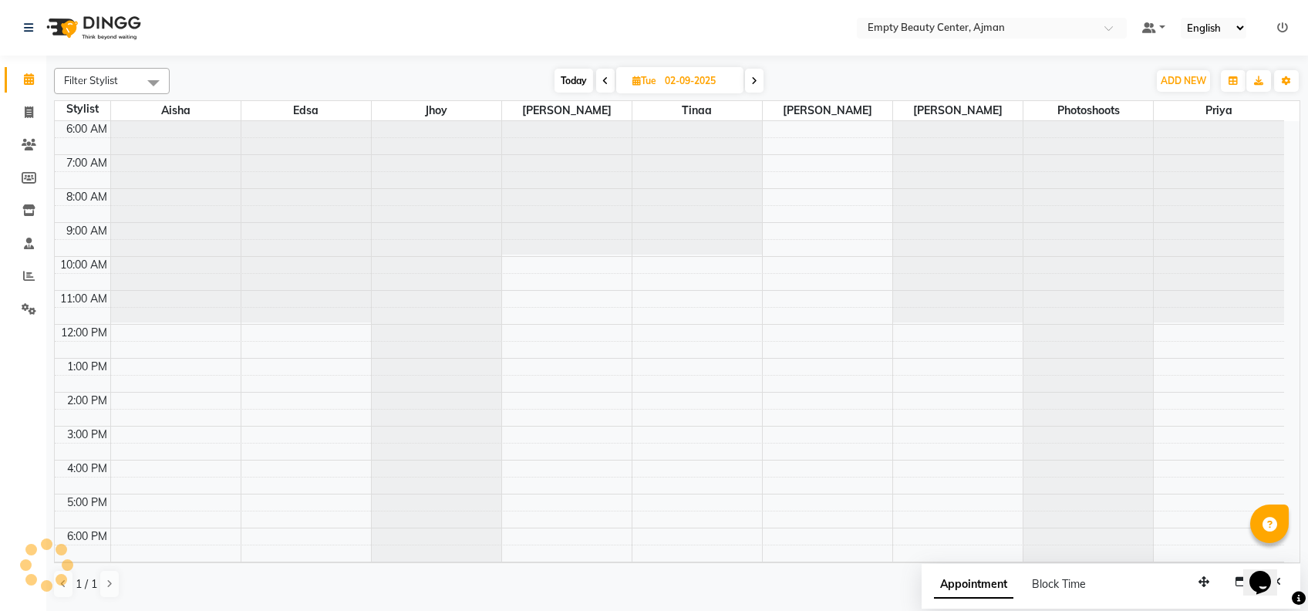
scroll to position [368, 0]
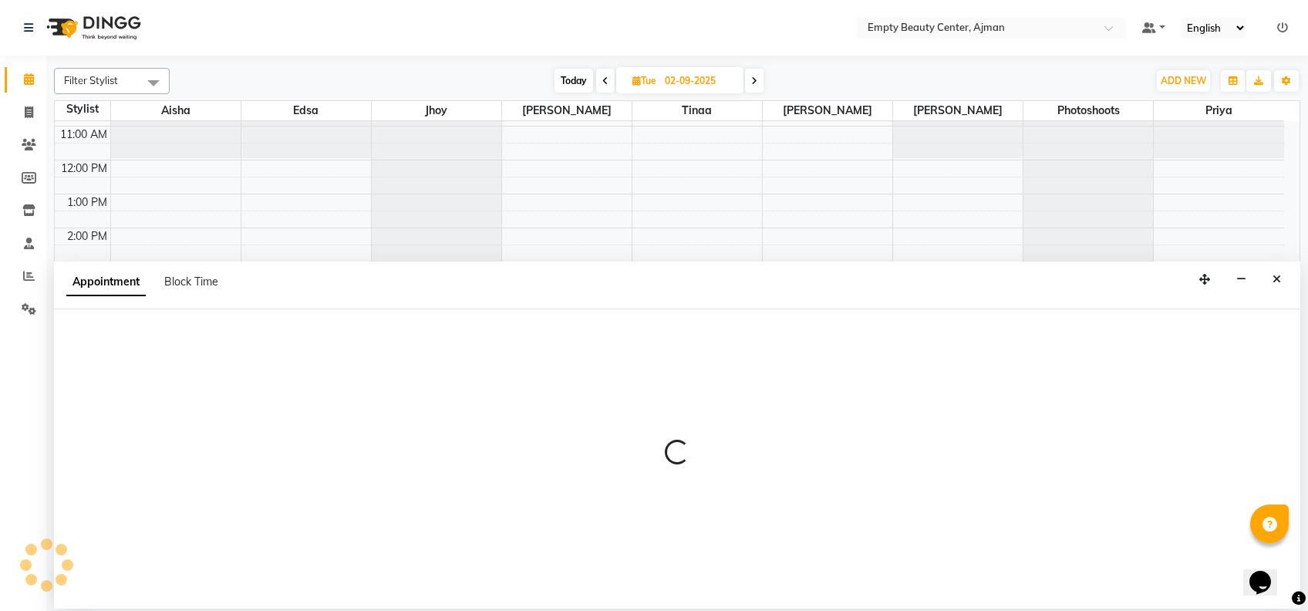
select select "43428"
select select "1110"
select select "tentative"
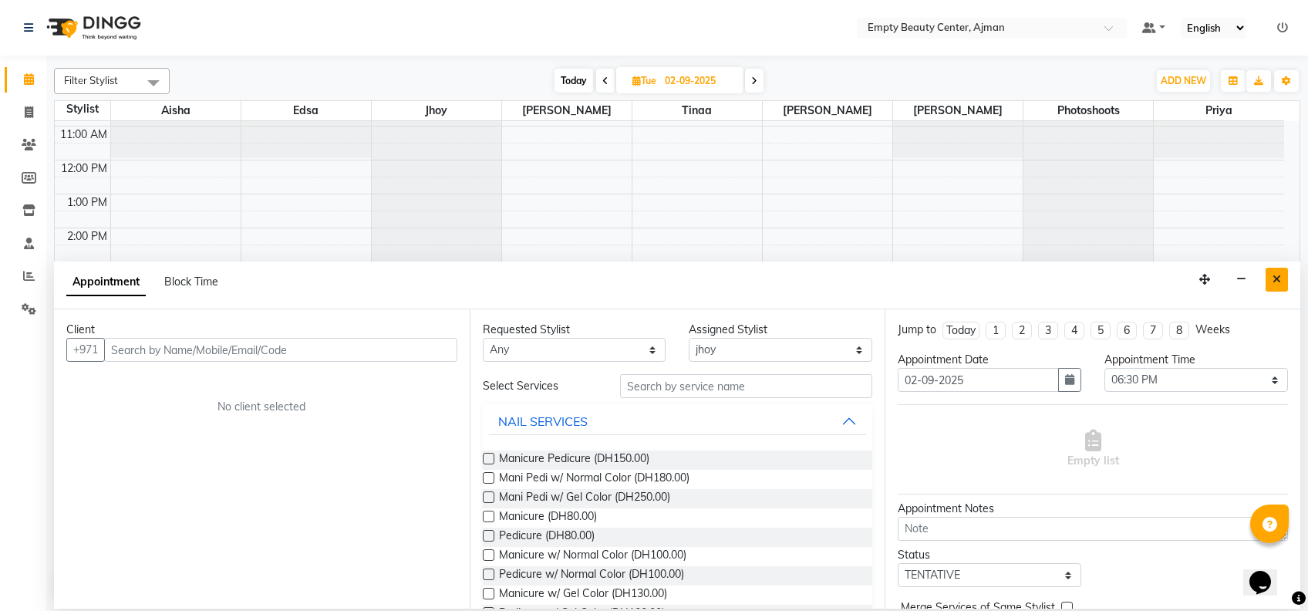
click at [1273, 274] on icon "Close" at bounding box center [1277, 279] width 8 height 11
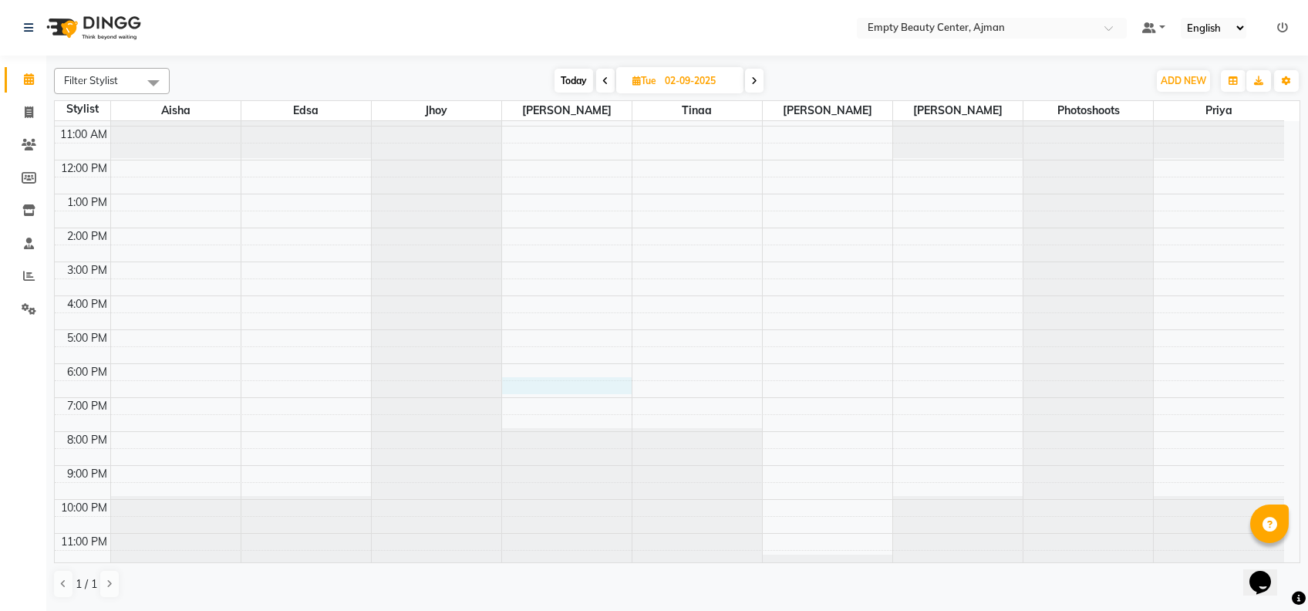
click at [517, 390] on div "12:00 AM 1:00 AM 2:00 AM 3:00 AM 4:00 AM 5:00 AM 6:00 AM 7:00 AM 8:00 AM 9:00 A…" at bounding box center [670, 160] width 1230 height 814
select select "12545"
select select "tentative"
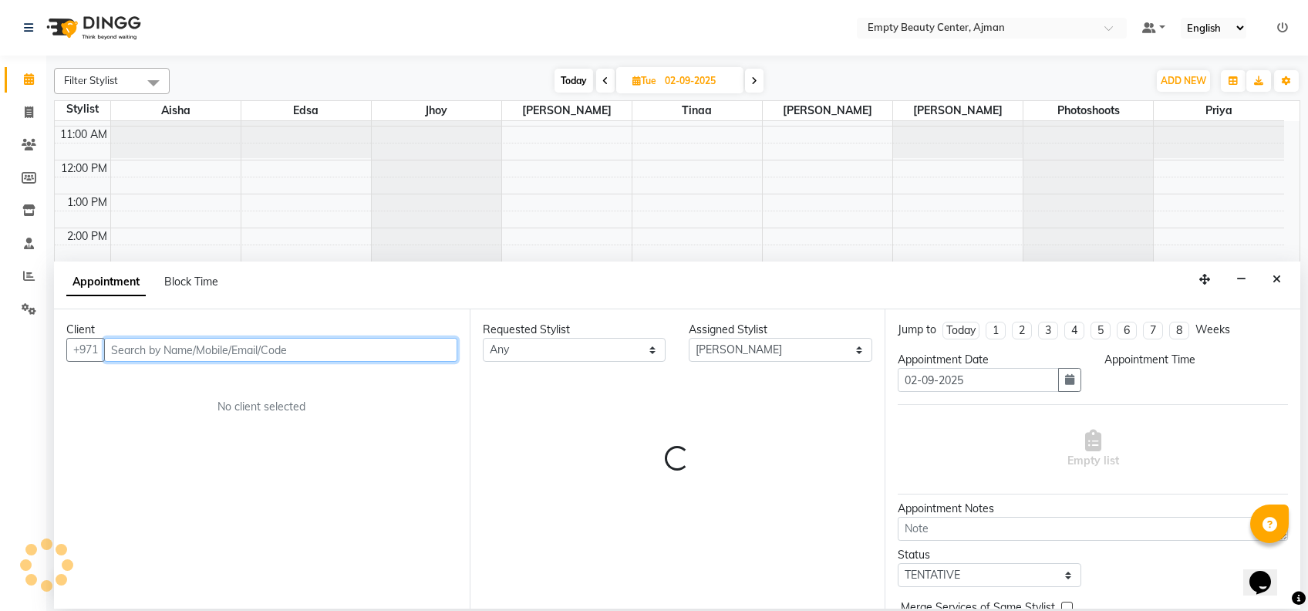
select select "1110"
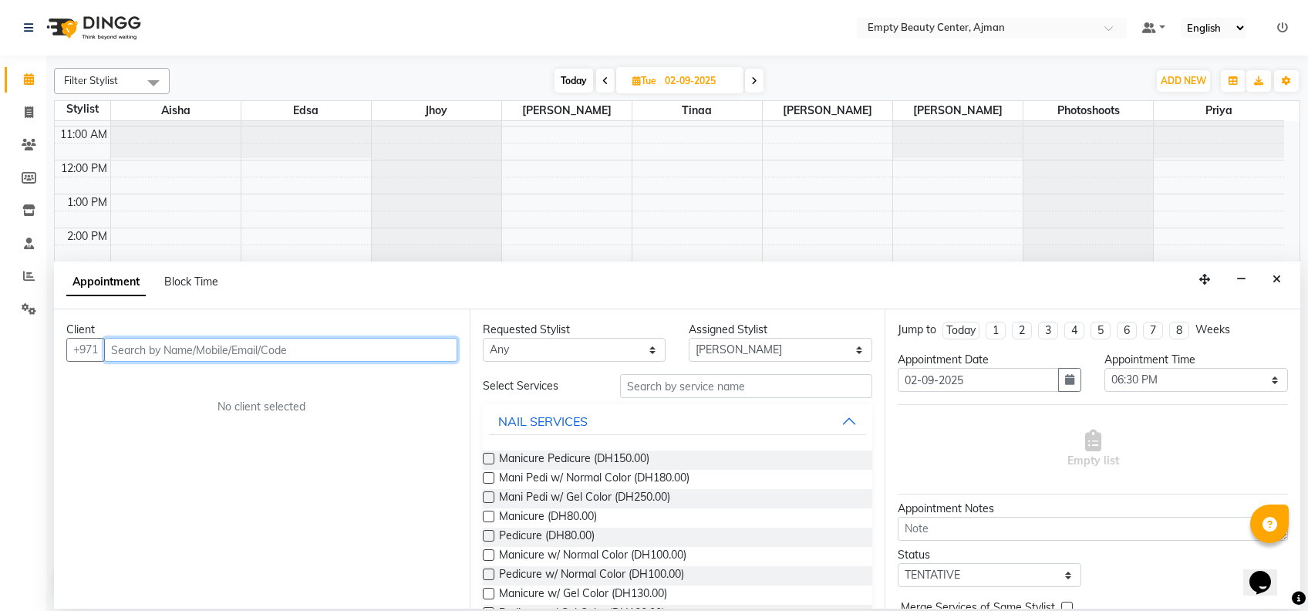
click at [263, 338] on input "text" at bounding box center [280, 350] width 353 height 24
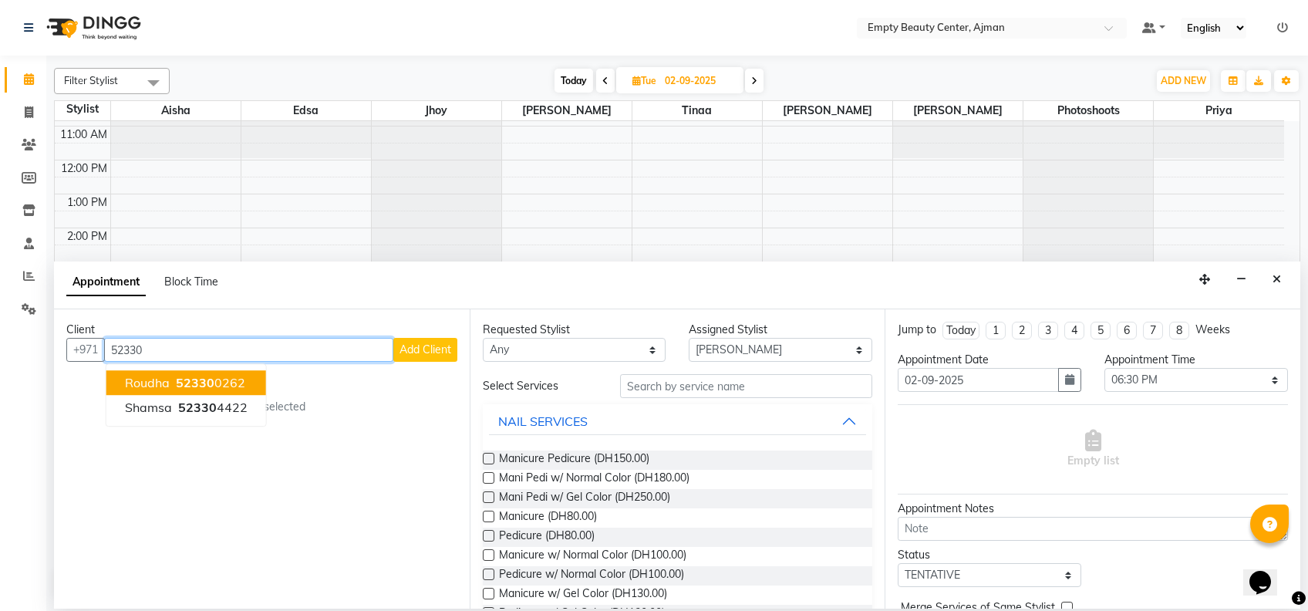
click at [230, 380] on ngb-highlight "52330 0262" at bounding box center [209, 382] width 73 height 15
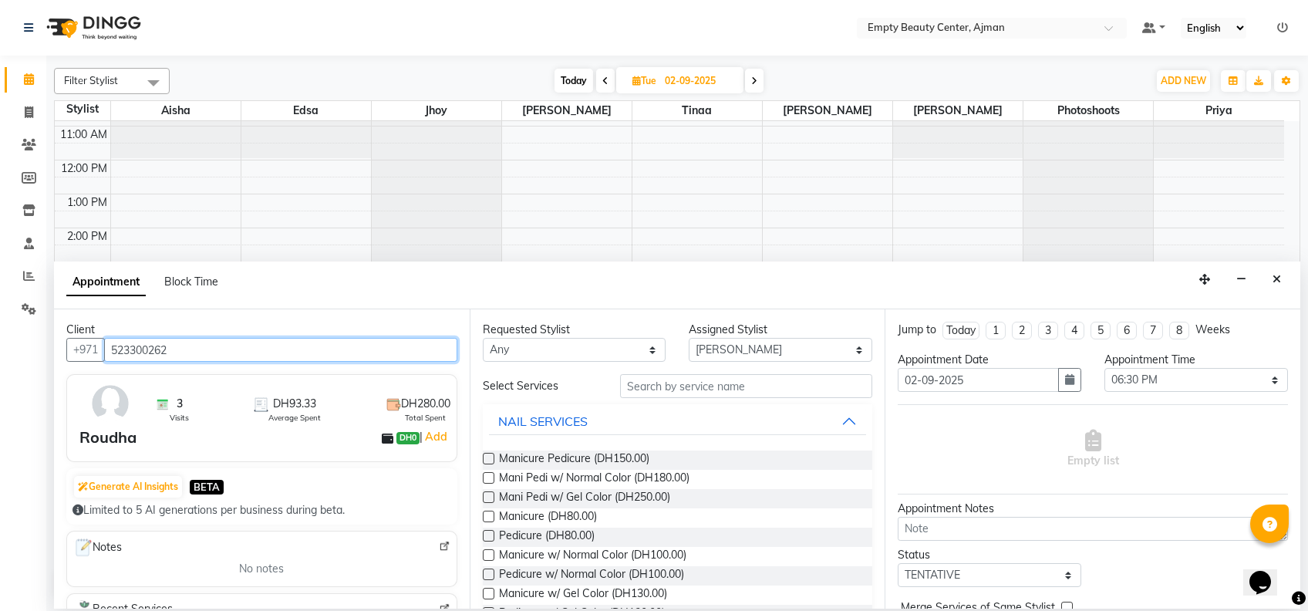
type input "523300262"
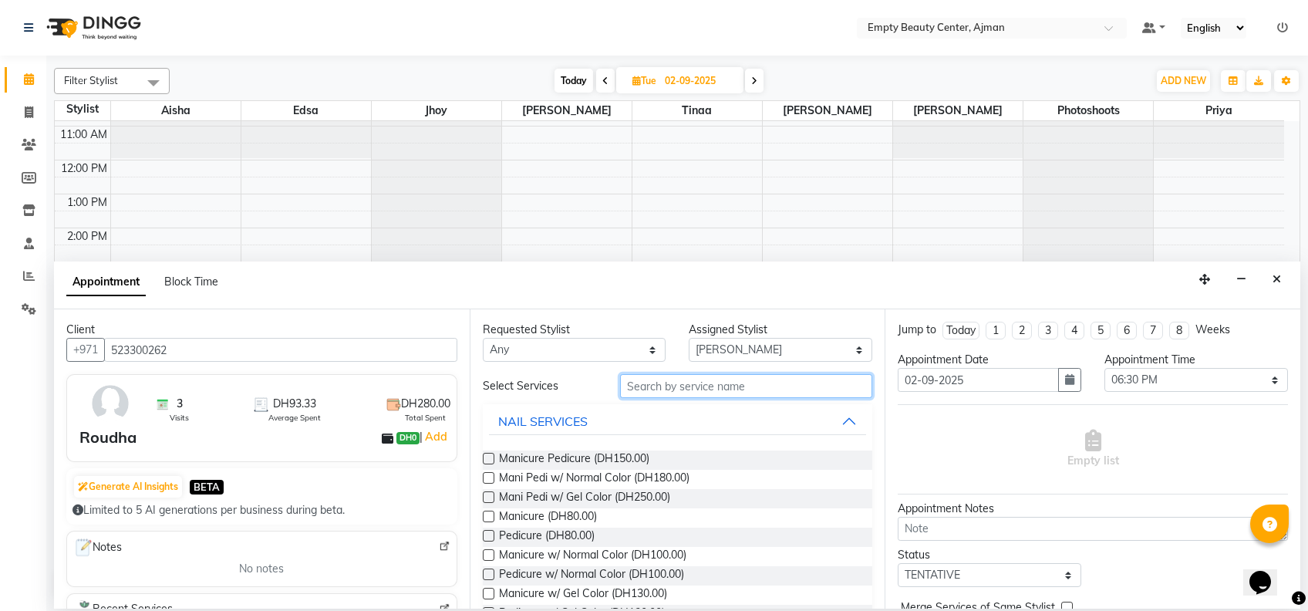
click at [632, 385] on input "text" at bounding box center [746, 386] width 252 height 24
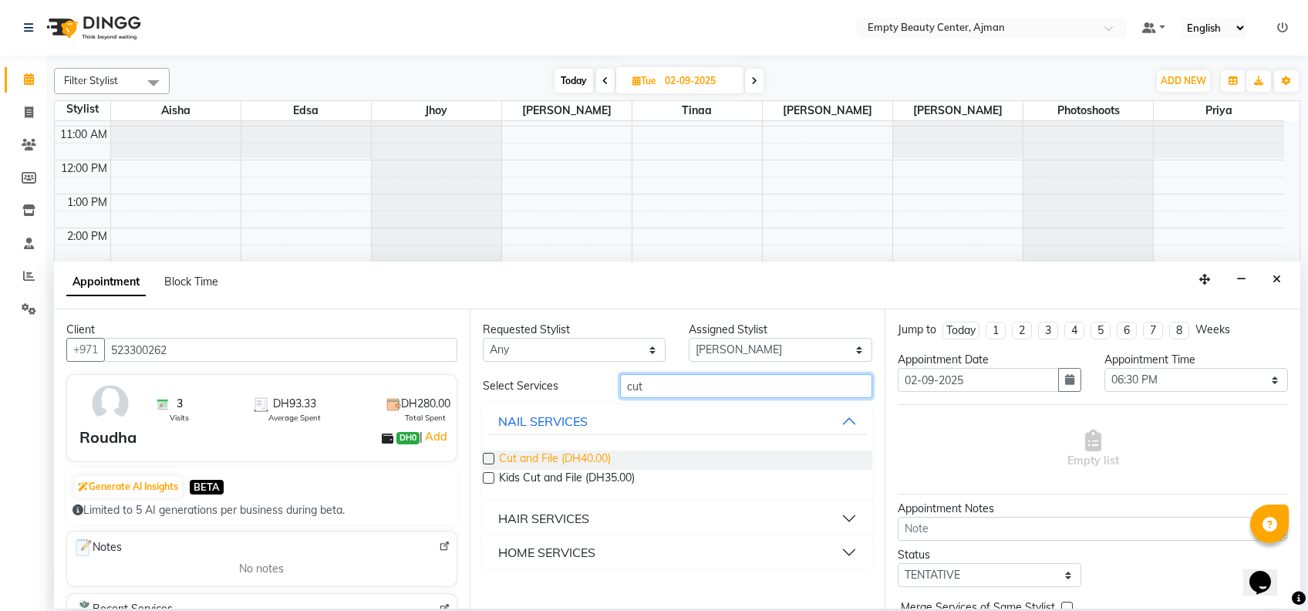
type input "cut"
click at [607, 464] on span "Cut and File (DH40.00)" at bounding box center [555, 459] width 112 height 19
checkbox input "false"
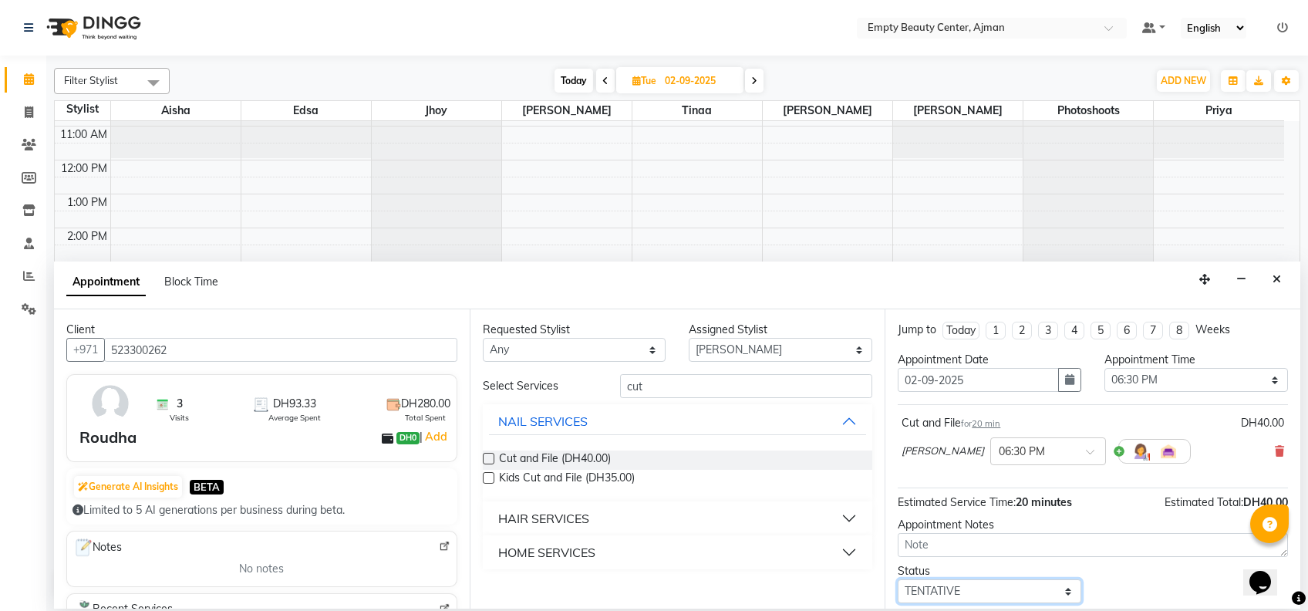
drag, startPoint x: 1022, startPoint y: 581, endPoint x: 1016, endPoint y: 544, distance: 37.5
click at [1016, 544] on div "Jump to [DATE] 1 2 3 4 5 6 7 8 Weeks Appointment Date [DATE] Appointment Time S…" at bounding box center [1093, 458] width 416 height 299
select select "confirm booking"
click at [898, 579] on select "Select TENTATIVE CONFIRM UPCOMING" at bounding box center [990, 591] width 184 height 24
click at [1172, 384] on select "Select 01:00 AM 01:15 AM 01:30 AM 01:45 AM 02:00 AM 02:15 AM 02:30 AM 02:45 AM …" at bounding box center [1197, 380] width 184 height 24
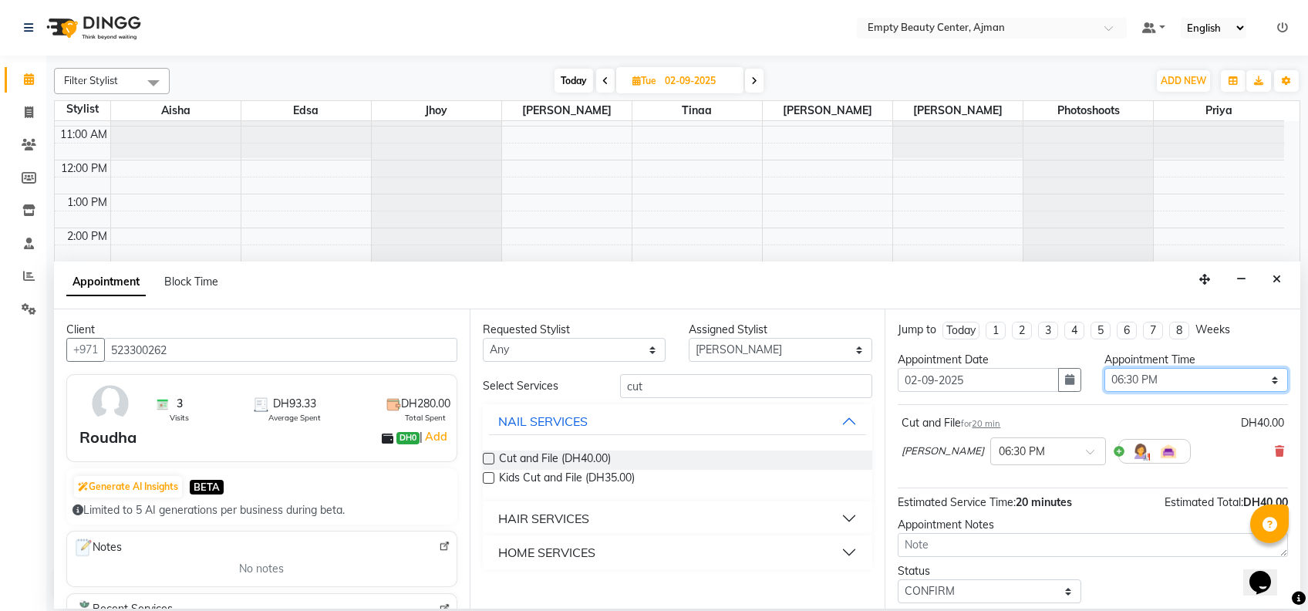
select select "1125"
click at [1105, 368] on select "Select 01:00 AM 01:15 AM 01:30 AM 01:45 AM 02:00 AM 02:15 AM 02:30 AM 02:45 AM …" at bounding box center [1197, 380] width 184 height 24
click at [1287, 555] on div "Opens Chat This icon Opens the chat window." at bounding box center [1268, 555] width 37 height 0
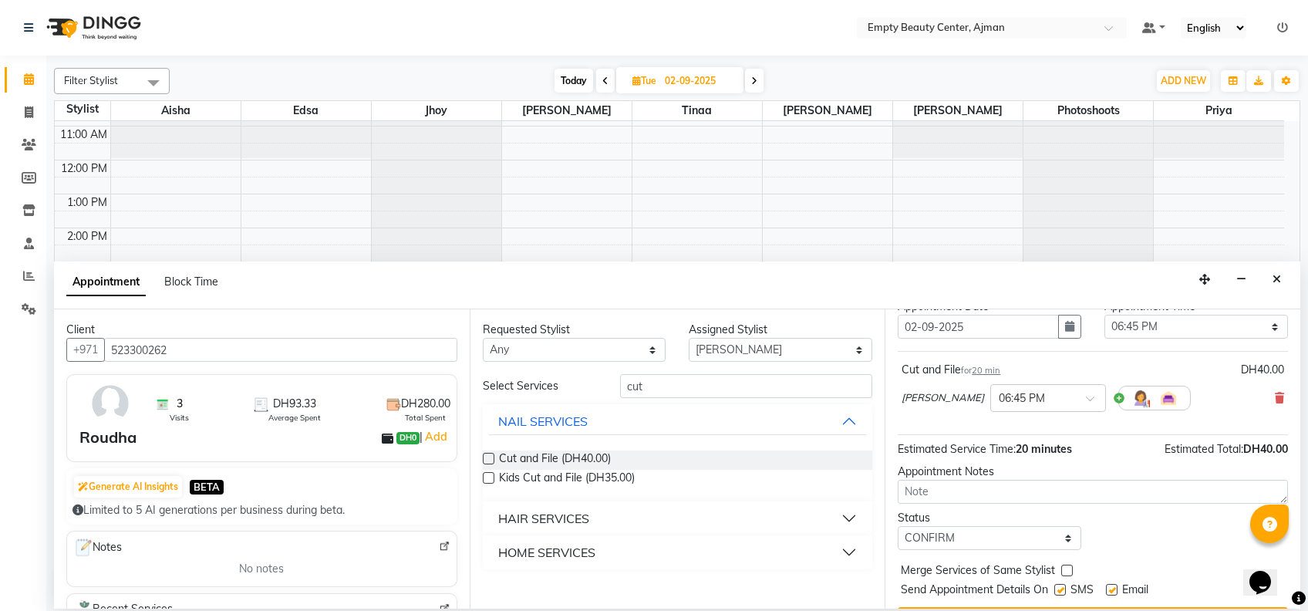
scroll to position [91, 0]
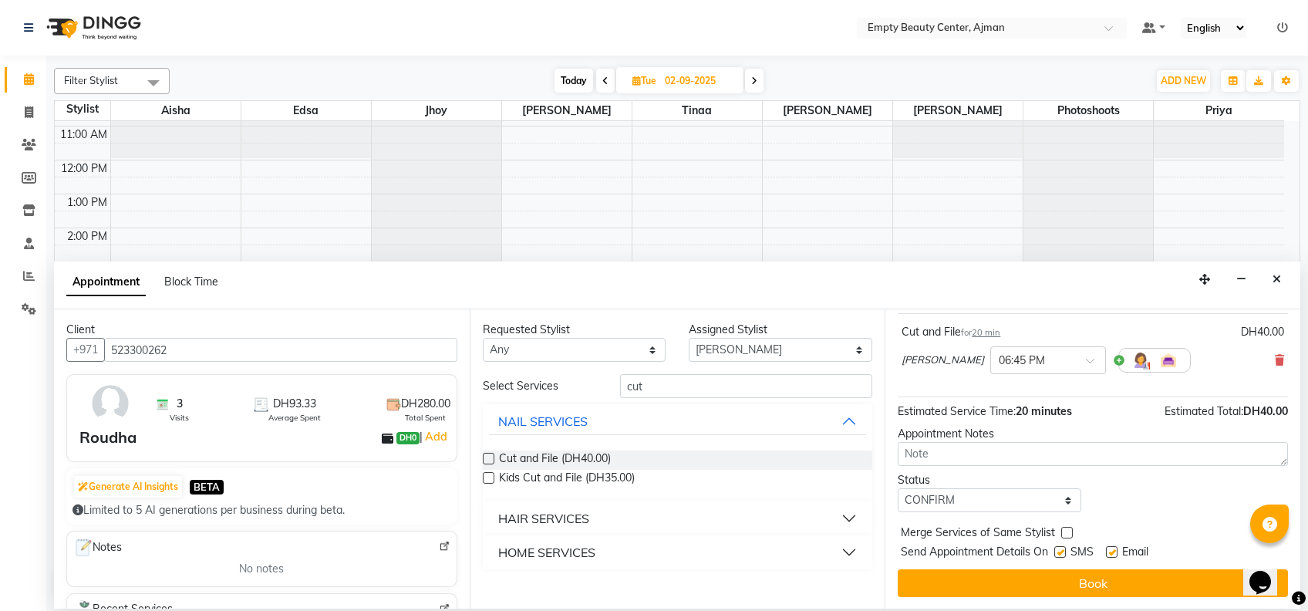
click at [1068, 531] on label at bounding box center [1067, 533] width 12 height 12
click at [1068, 531] on input "checkbox" at bounding box center [1066, 534] width 10 height 10
checkbox input "true"
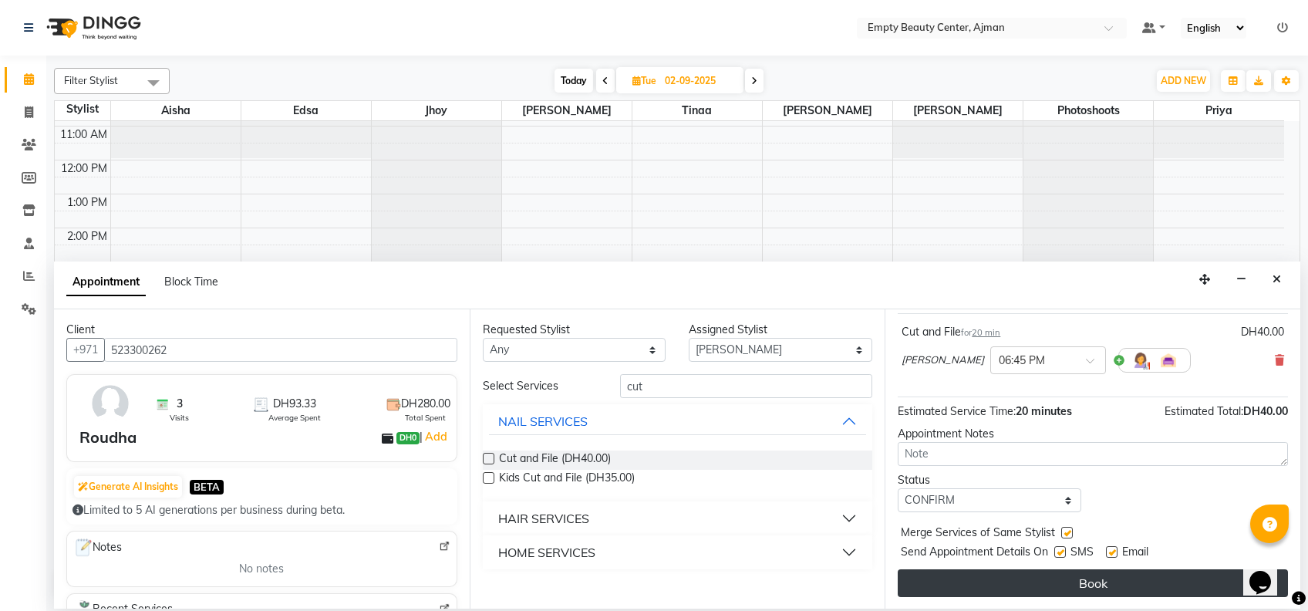
click at [1064, 583] on button "Book" at bounding box center [1093, 583] width 390 height 28
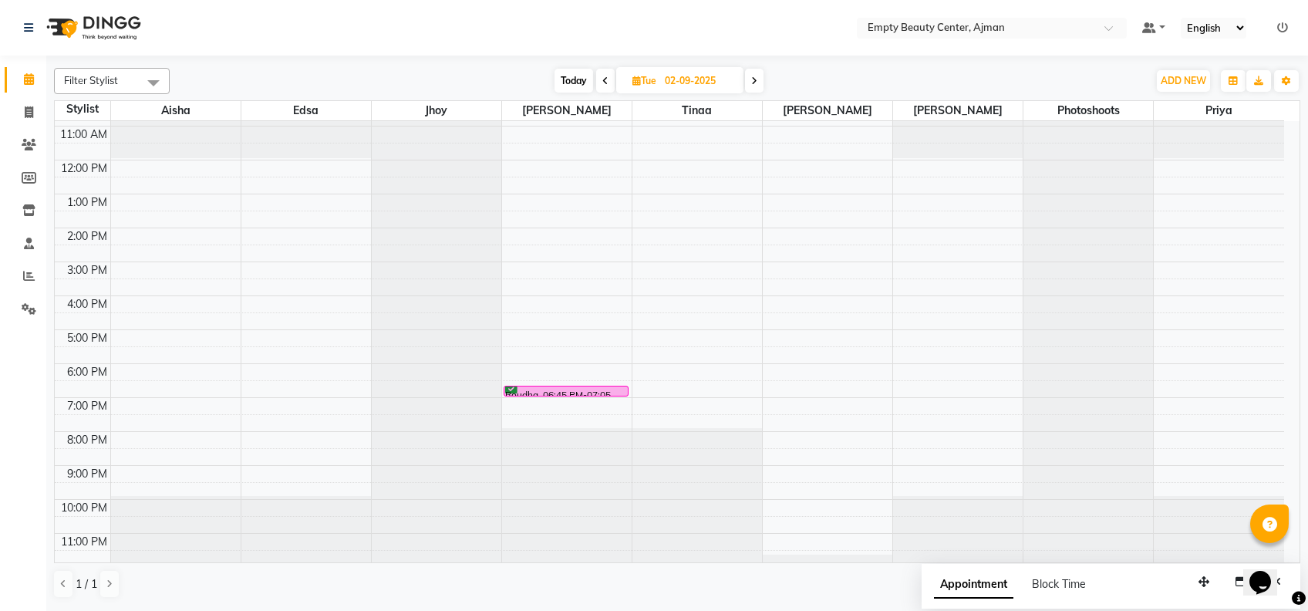
click at [760, 92] on span at bounding box center [754, 81] width 19 height 24
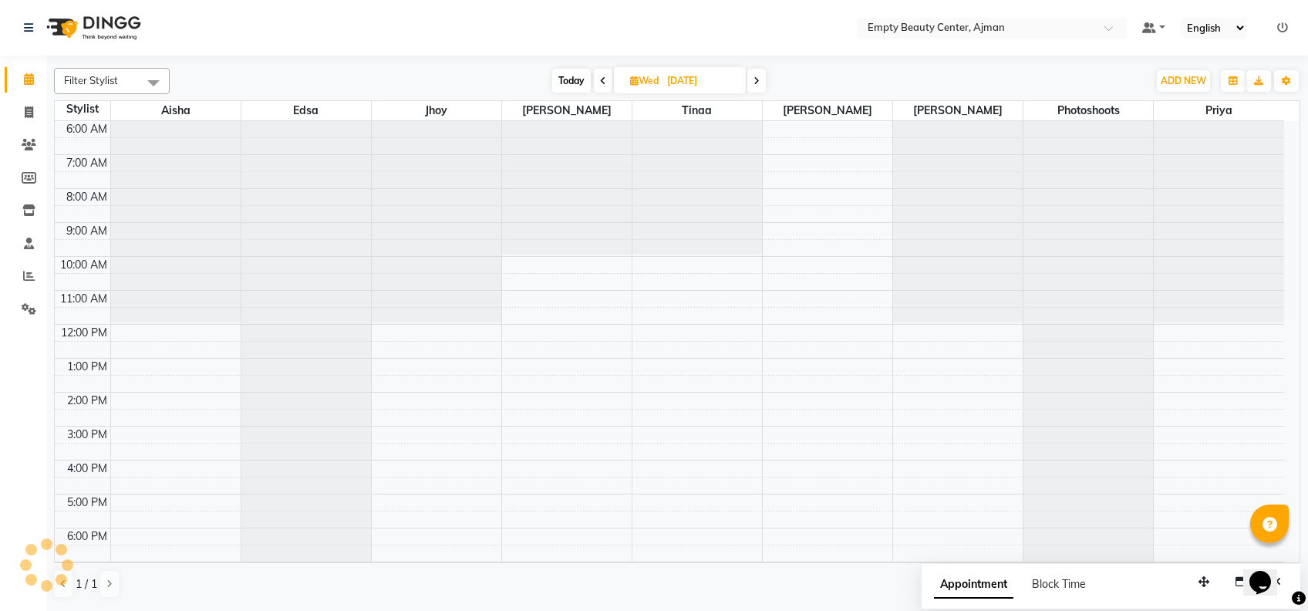
scroll to position [368, 0]
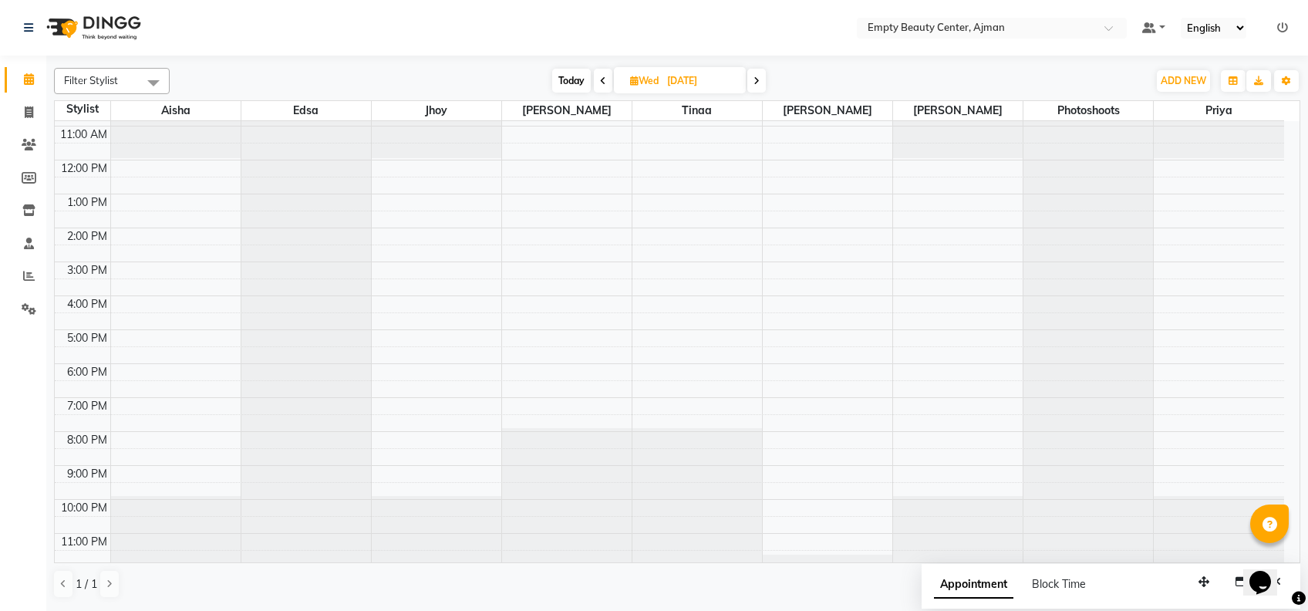
click at [760, 92] on span at bounding box center [756, 81] width 19 height 24
type input "[DATE]"
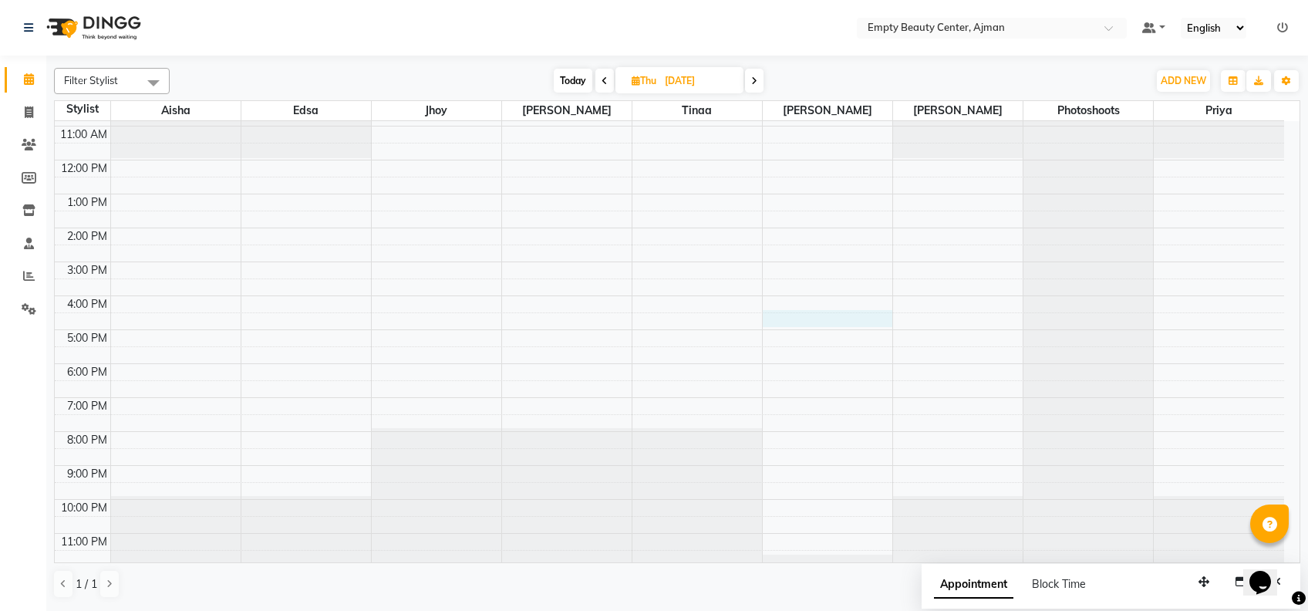
click at [795, 324] on div "12:00 AM 1:00 AM 2:00 AM 3:00 AM 4:00 AM 5:00 AM 6:00 AM 7:00 AM 8:00 AM 9:00 A…" at bounding box center [670, 160] width 1230 height 814
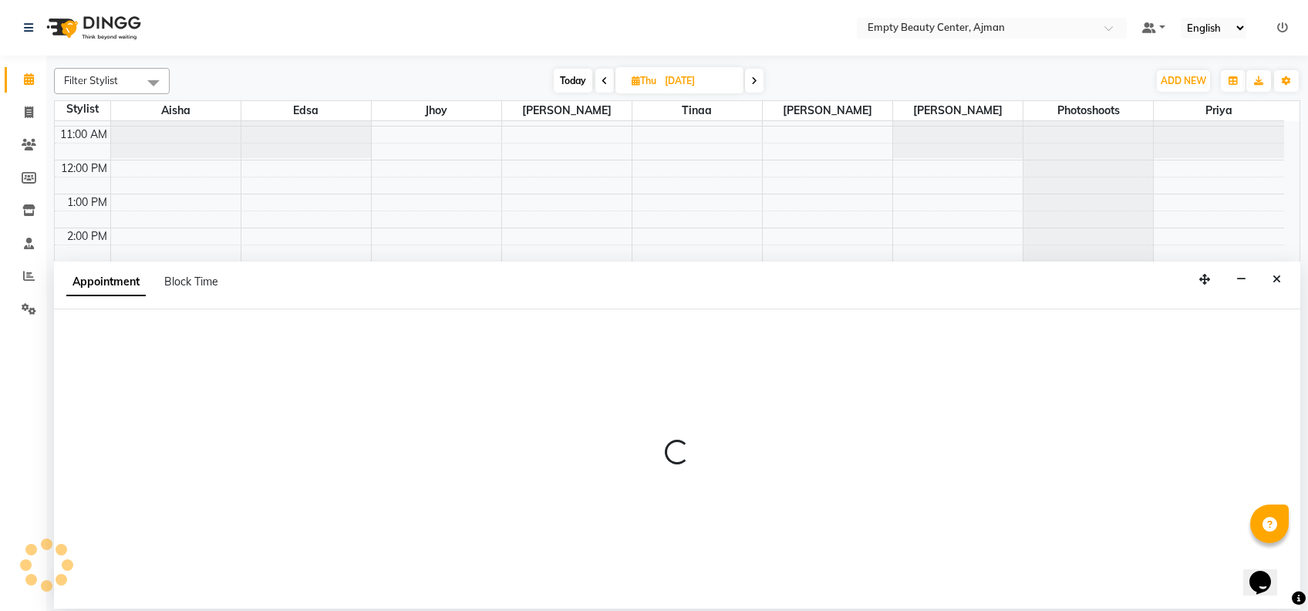
select select "59636"
select select "990"
select select "tentative"
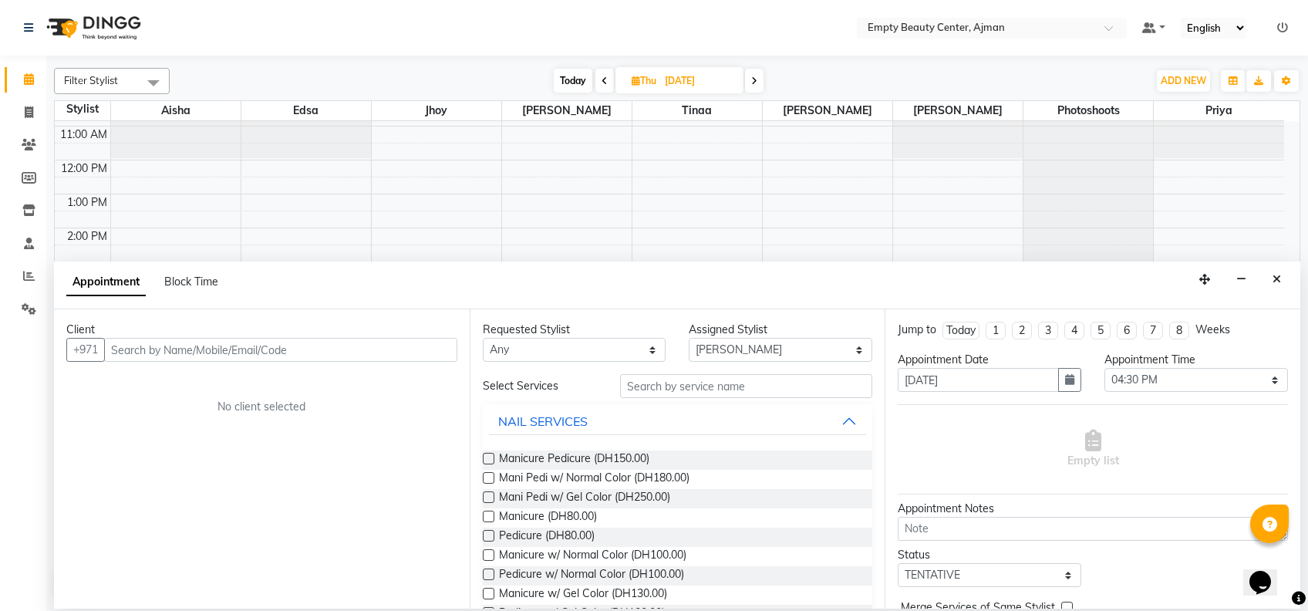
click at [384, 352] on input "text" at bounding box center [280, 350] width 353 height 24
type input "4"
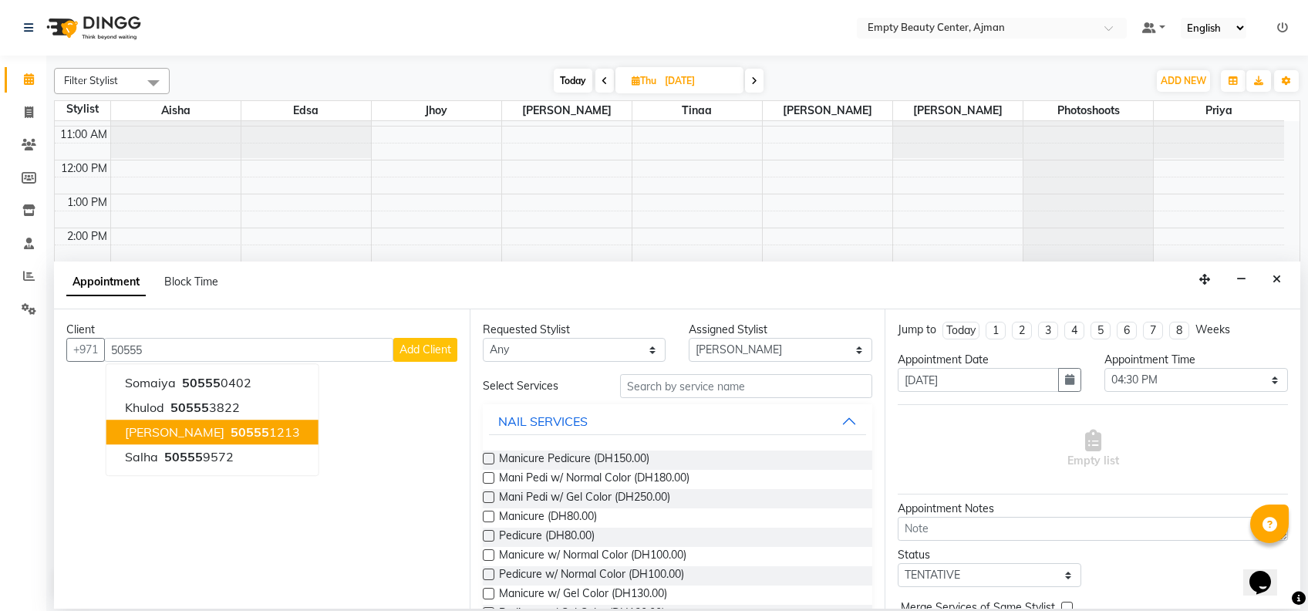
click at [198, 440] on button "[PERSON_NAME] 50555 1213" at bounding box center [212, 432] width 212 height 25
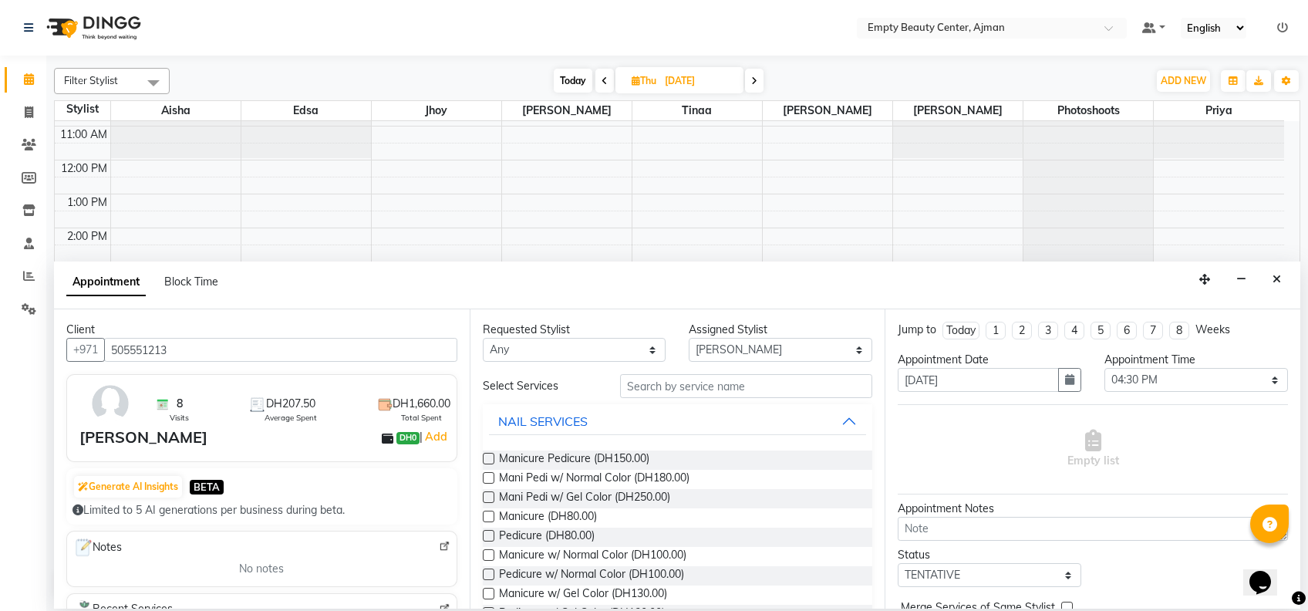
type input "505551213"
click at [753, 392] on input "text" at bounding box center [746, 386] width 252 height 24
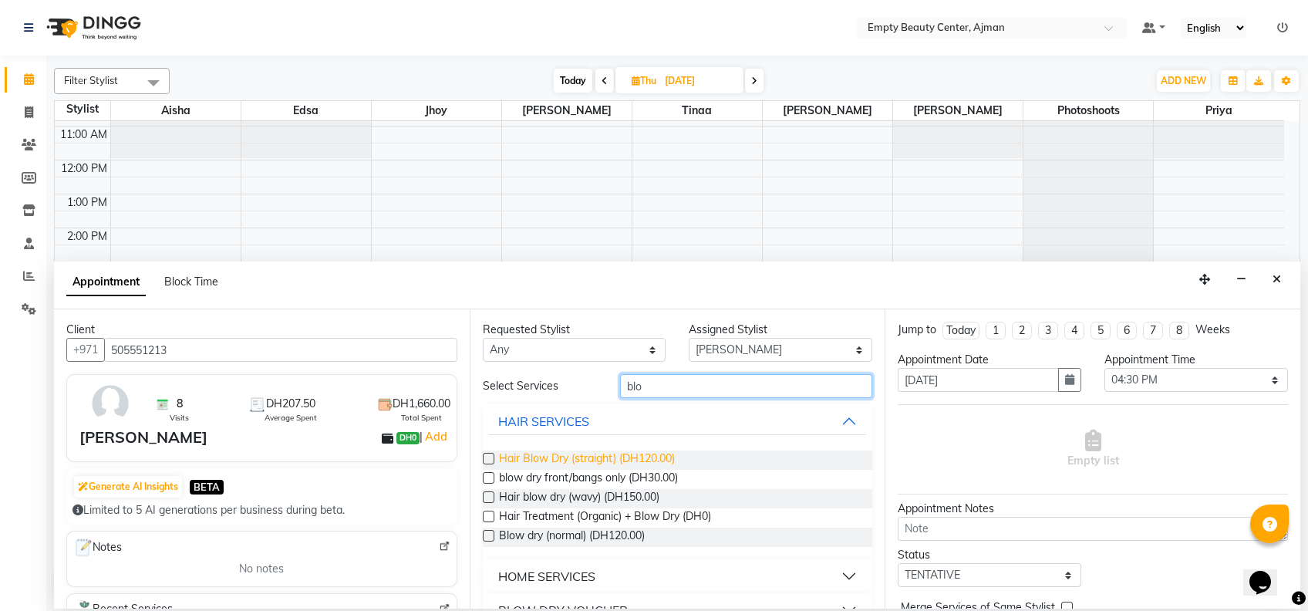
type input "blo"
click at [670, 466] on span "Hair Blow Dry (straight) (DH120.00)" at bounding box center [587, 459] width 176 height 19
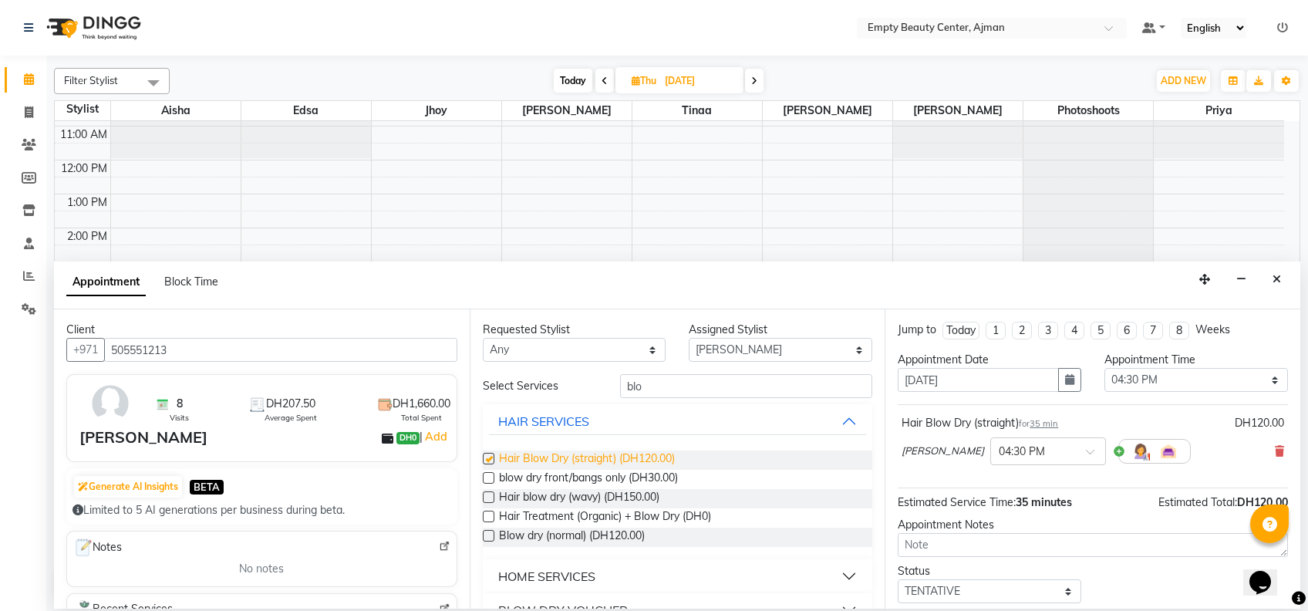
checkbox input "false"
click at [689, 352] on select "Select [PERSON_NAME] Edsa jhoy [PERSON_NAME] Photoshoots Priya [PERSON_NAME] [P…" at bounding box center [781, 350] width 184 height 24
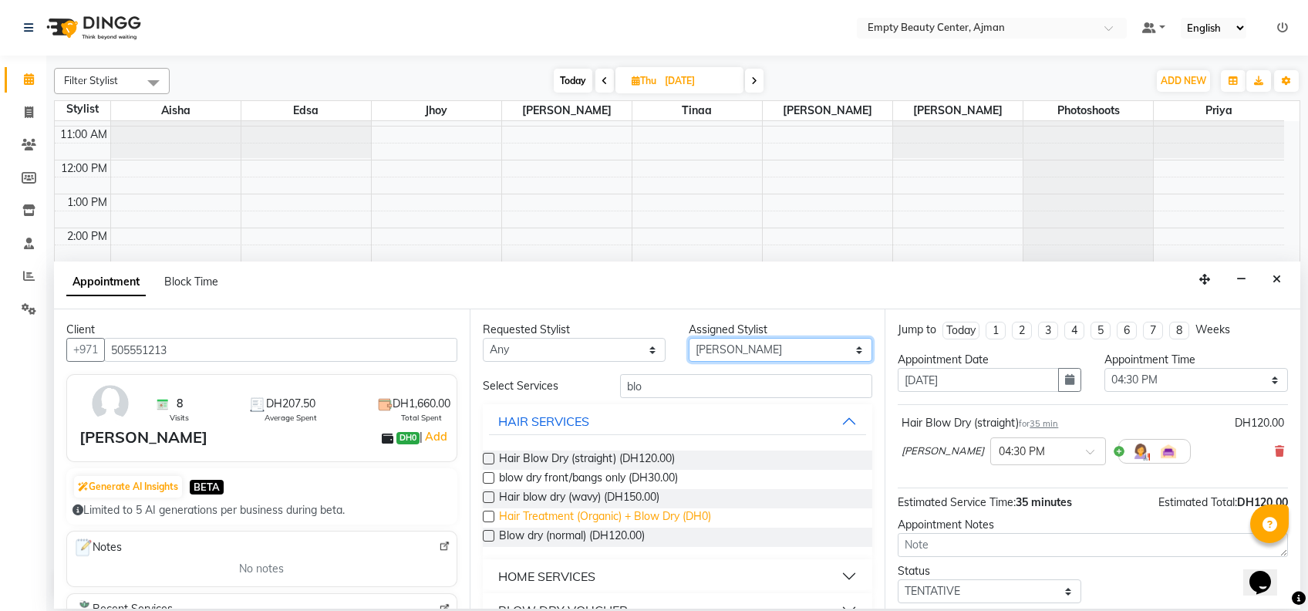
select select "57154"
click at [689, 338] on select "Select [PERSON_NAME] Edsa jhoy [PERSON_NAME] Photoshoots Priya [PERSON_NAME] [P…" at bounding box center [781, 350] width 184 height 24
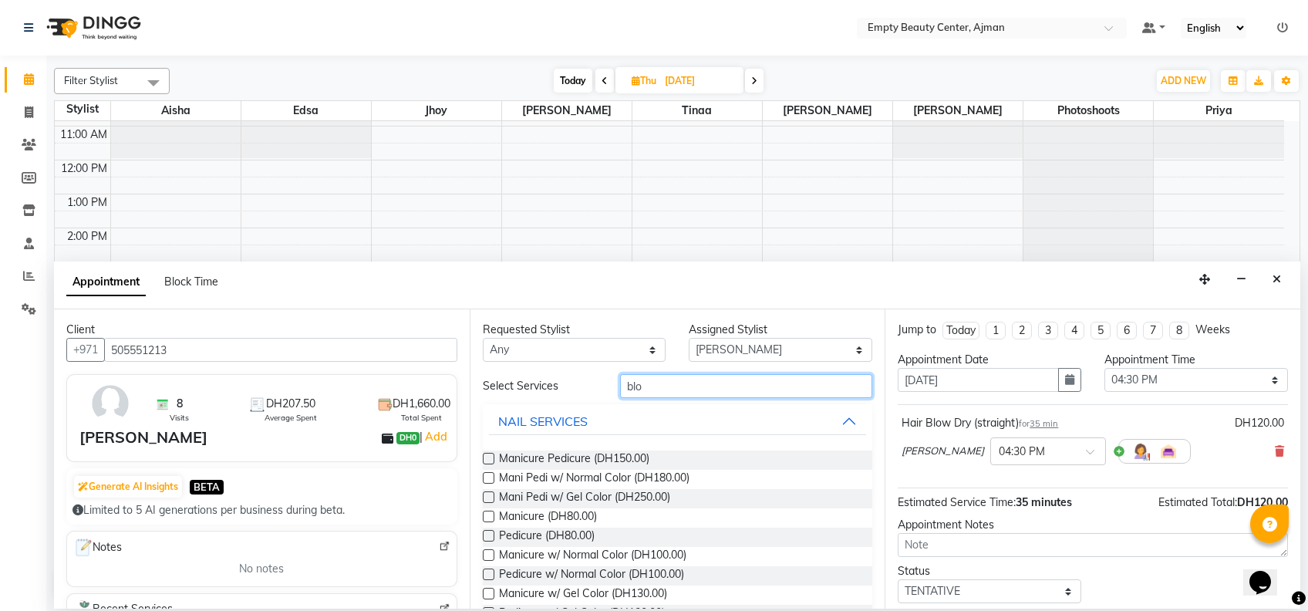
click at [671, 379] on input "blo" at bounding box center [746, 386] width 252 height 24
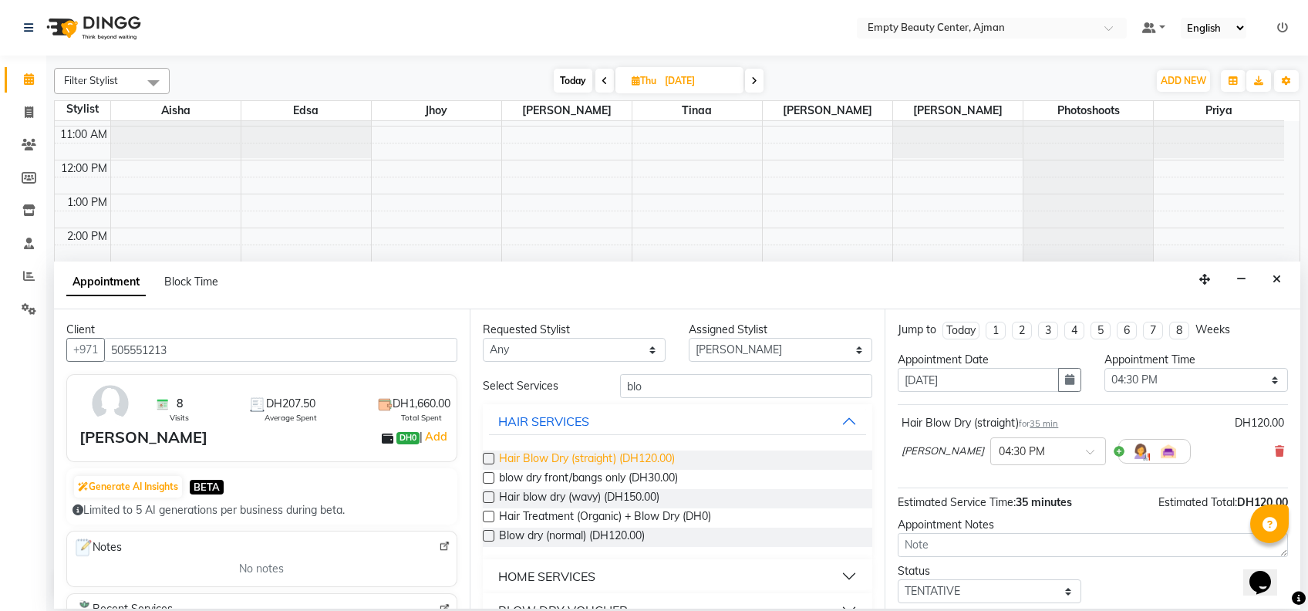
click at [642, 458] on span "Hair Blow Dry (straight) (DH120.00)" at bounding box center [587, 459] width 176 height 19
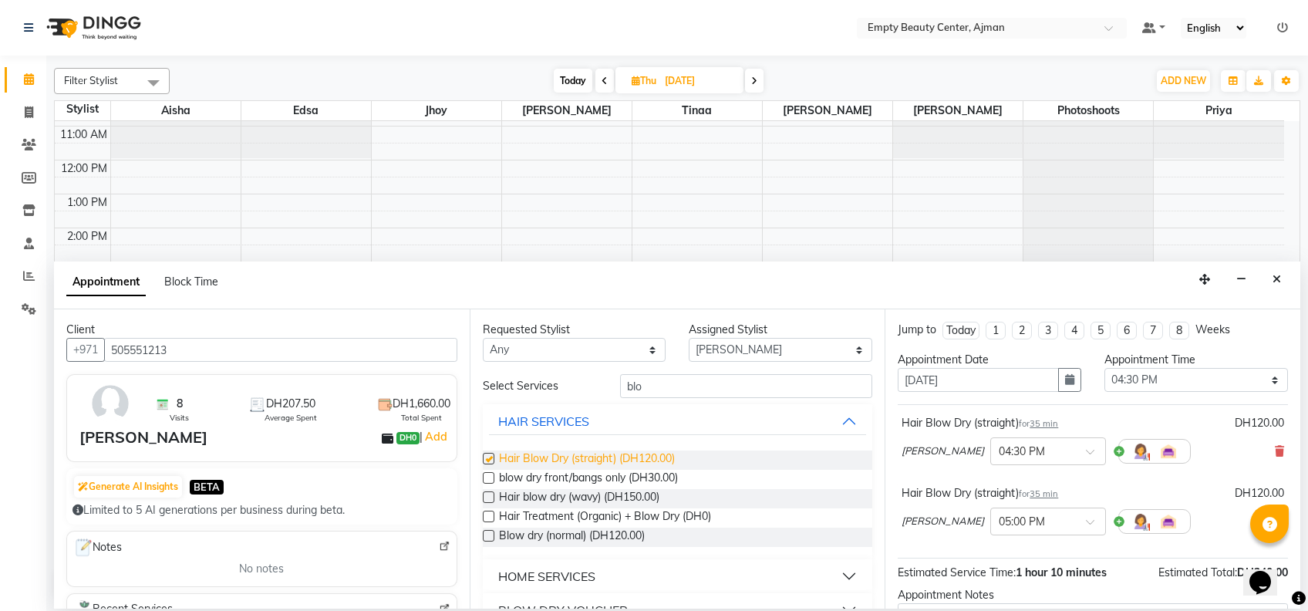
checkbox input "false"
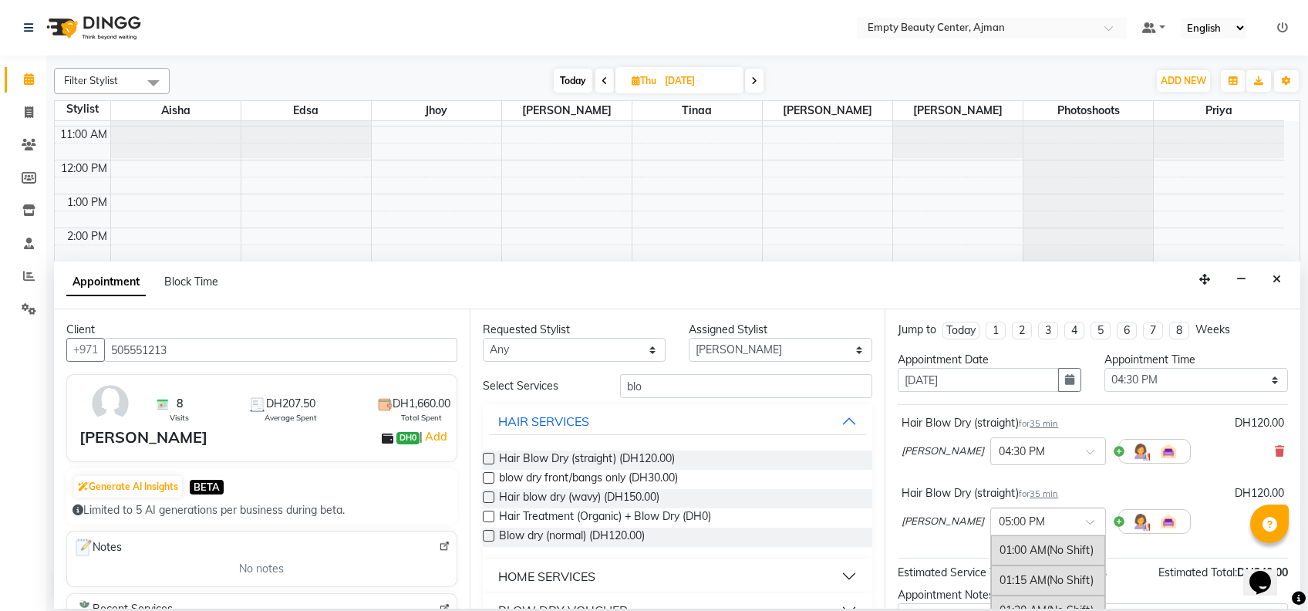
click at [1086, 518] on span at bounding box center [1095, 526] width 19 height 16
click at [1012, 568] on div "04:30 PM" at bounding box center [1048, 582] width 114 height 29
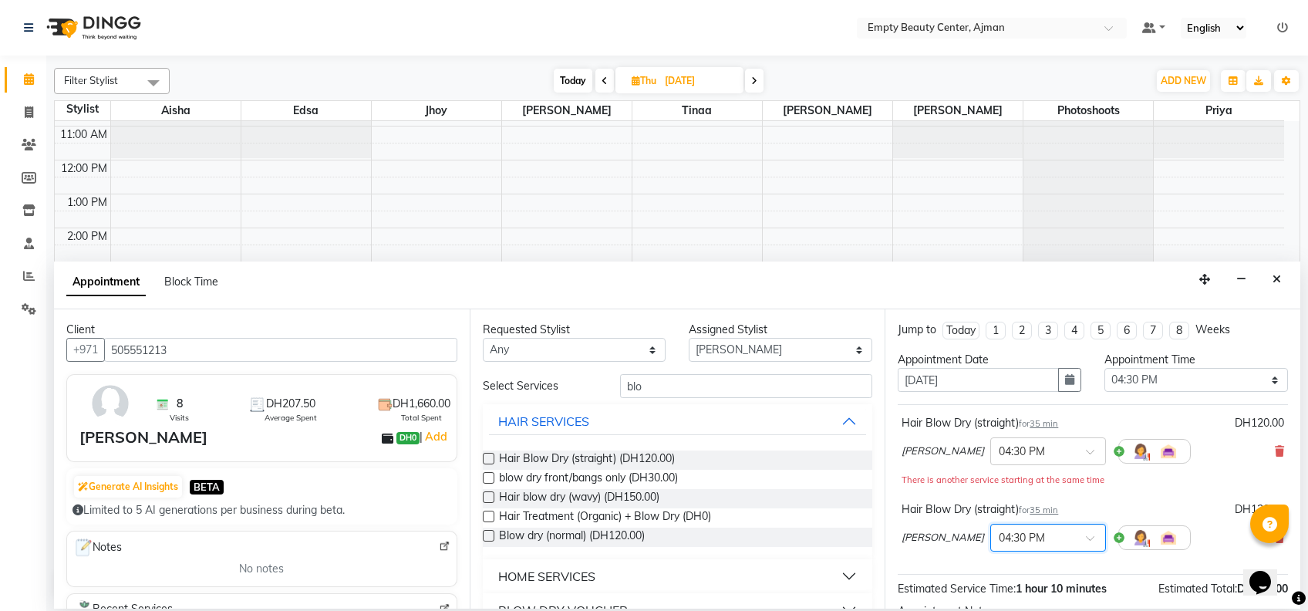
scroll to position [177, 0]
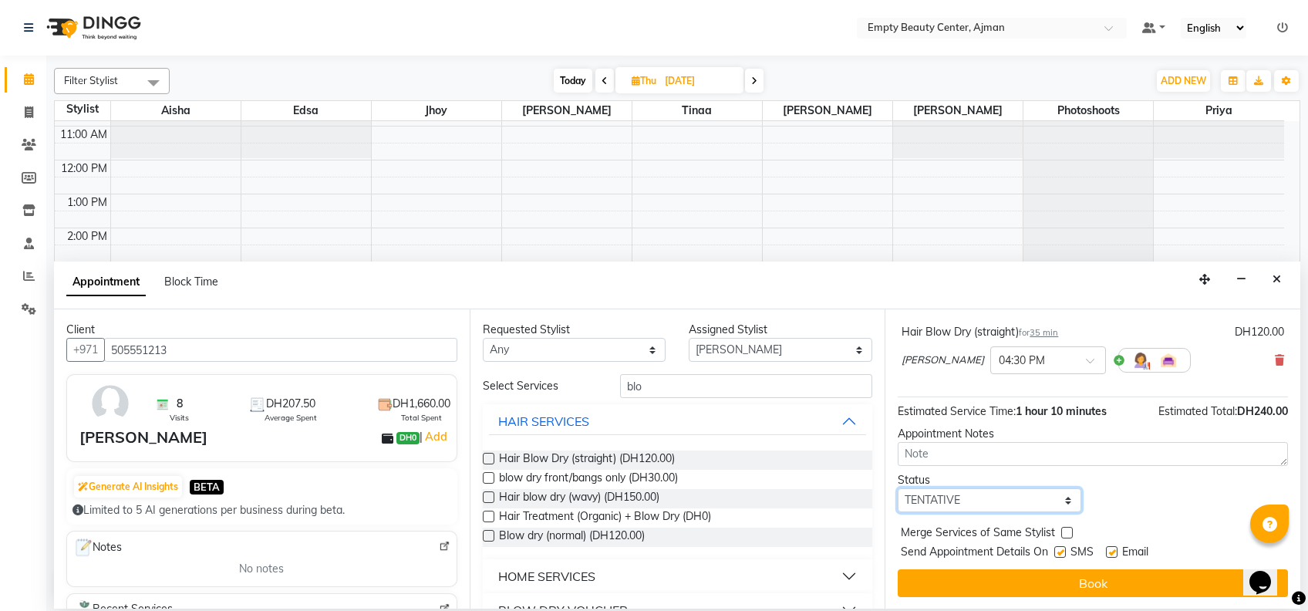
click at [1060, 494] on select "Select TENTATIVE CONFIRM UPCOMING" at bounding box center [990, 500] width 184 height 24
click at [898, 488] on select "Select TENTATIVE CONFIRM UPCOMING" at bounding box center [990, 500] width 184 height 24
click at [1031, 488] on select "Select TENTATIVE CONFIRM UPCOMING" at bounding box center [990, 500] width 184 height 24
select select "confirm booking"
click at [898, 488] on select "Select TENTATIVE CONFIRM UPCOMING" at bounding box center [990, 500] width 184 height 24
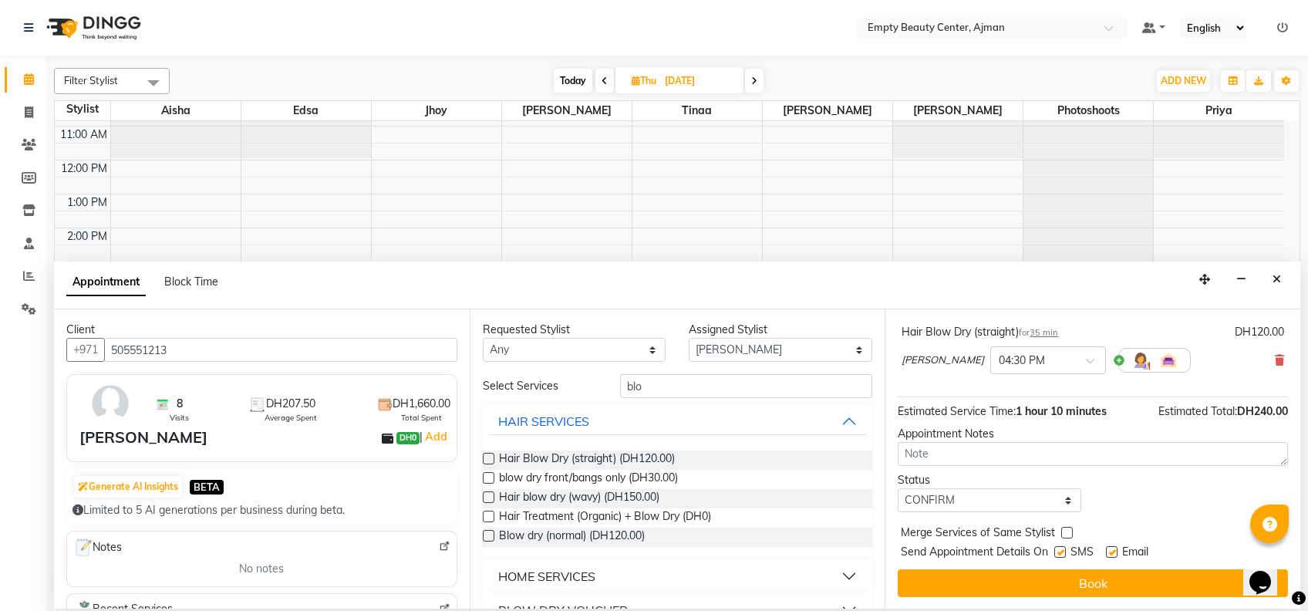
click at [1062, 531] on label at bounding box center [1067, 533] width 12 height 12
click at [1062, 531] on input "checkbox" at bounding box center [1066, 534] width 10 height 10
checkbox input "true"
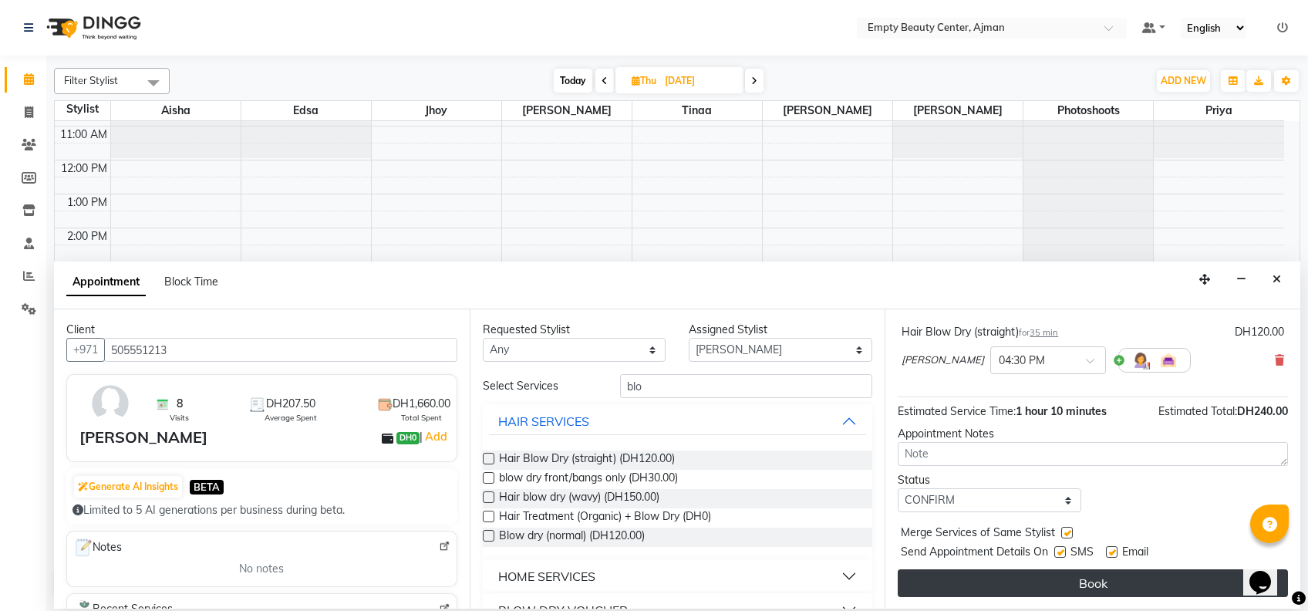
click at [1070, 582] on button "Book" at bounding box center [1093, 583] width 390 height 28
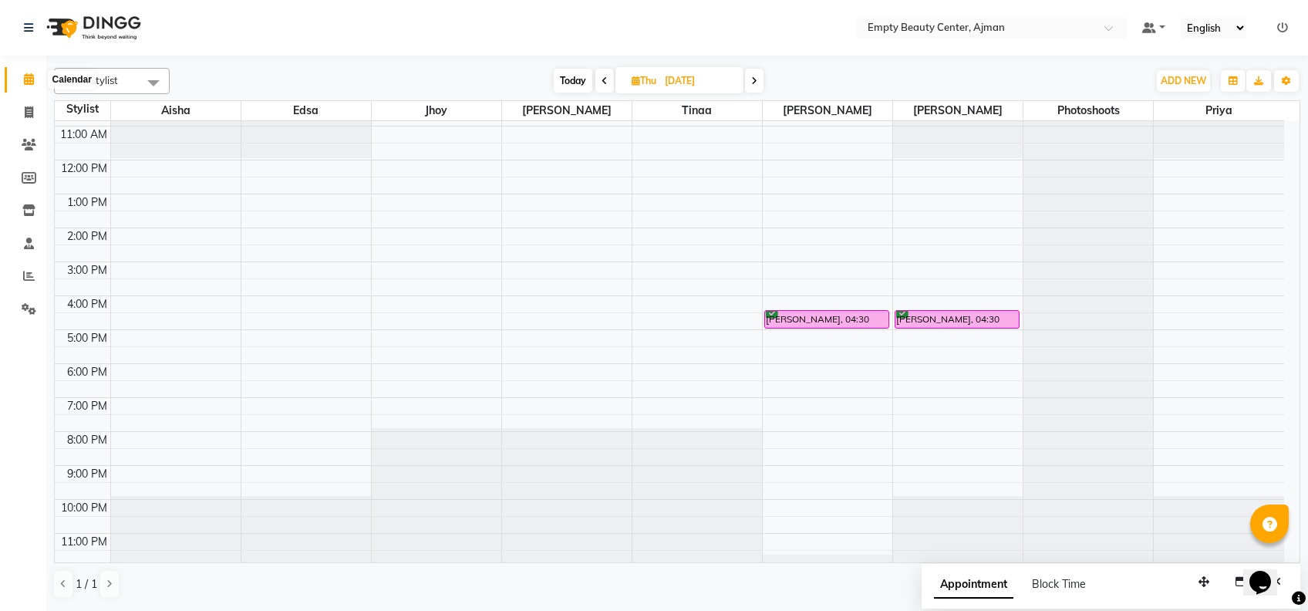
click at [25, 76] on icon at bounding box center [29, 79] width 10 height 12
click at [577, 83] on span "Today" at bounding box center [573, 81] width 39 height 24
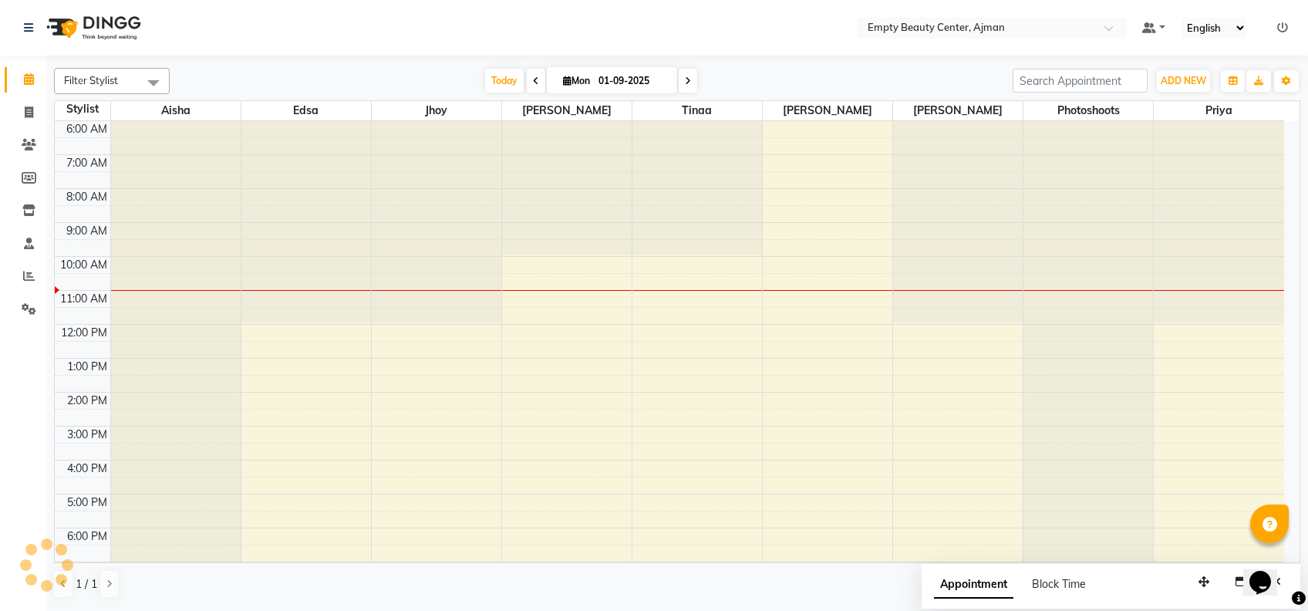
scroll to position [368, 0]
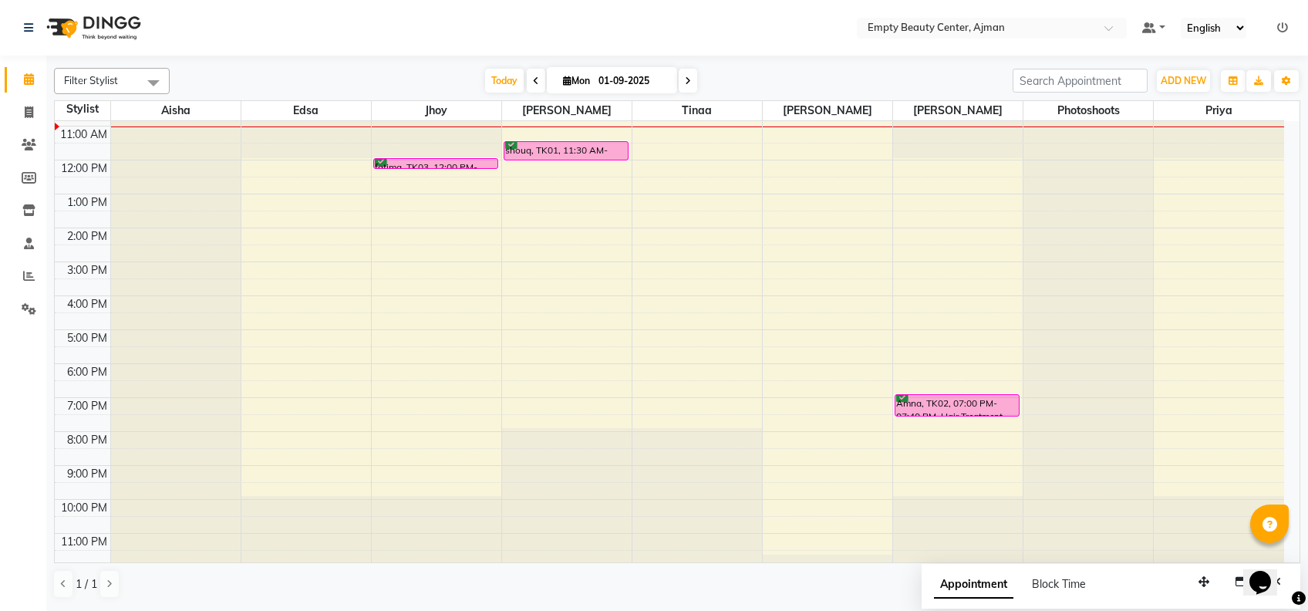
click at [533, 80] on icon at bounding box center [536, 80] width 6 height 9
type input "31-08-2025"
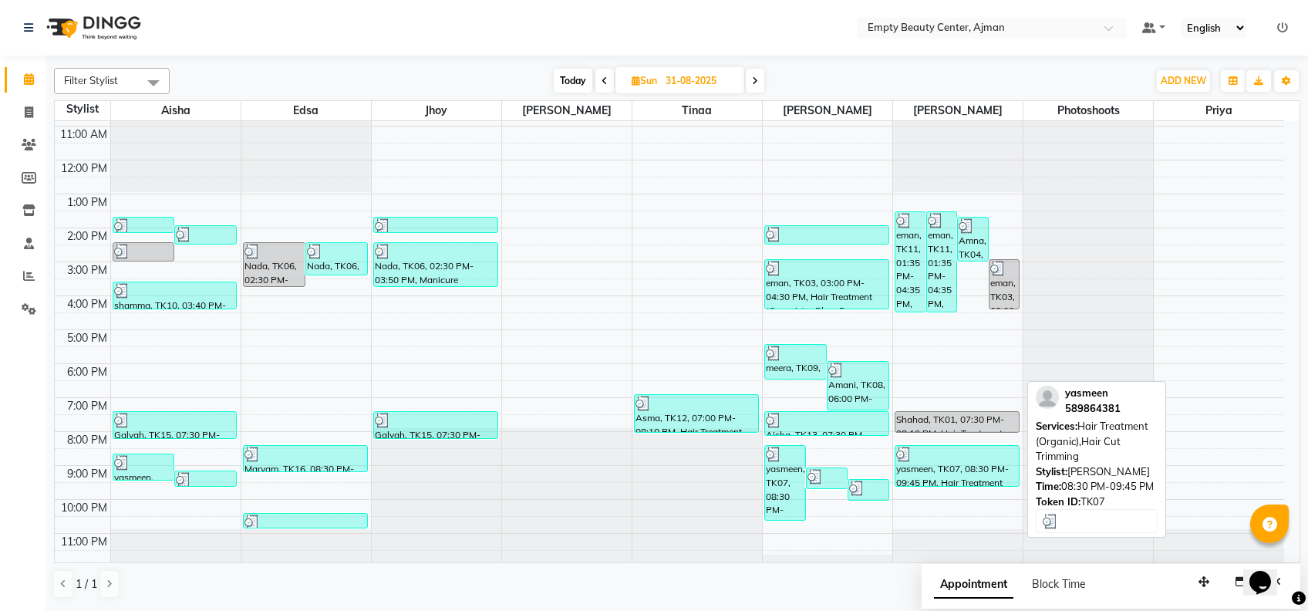
click at [981, 460] on div "yasmeen, TK07, 08:30 PM-09:45 PM, Hair Treatment (Organic),Hair Cut Trimming" at bounding box center [957, 466] width 123 height 40
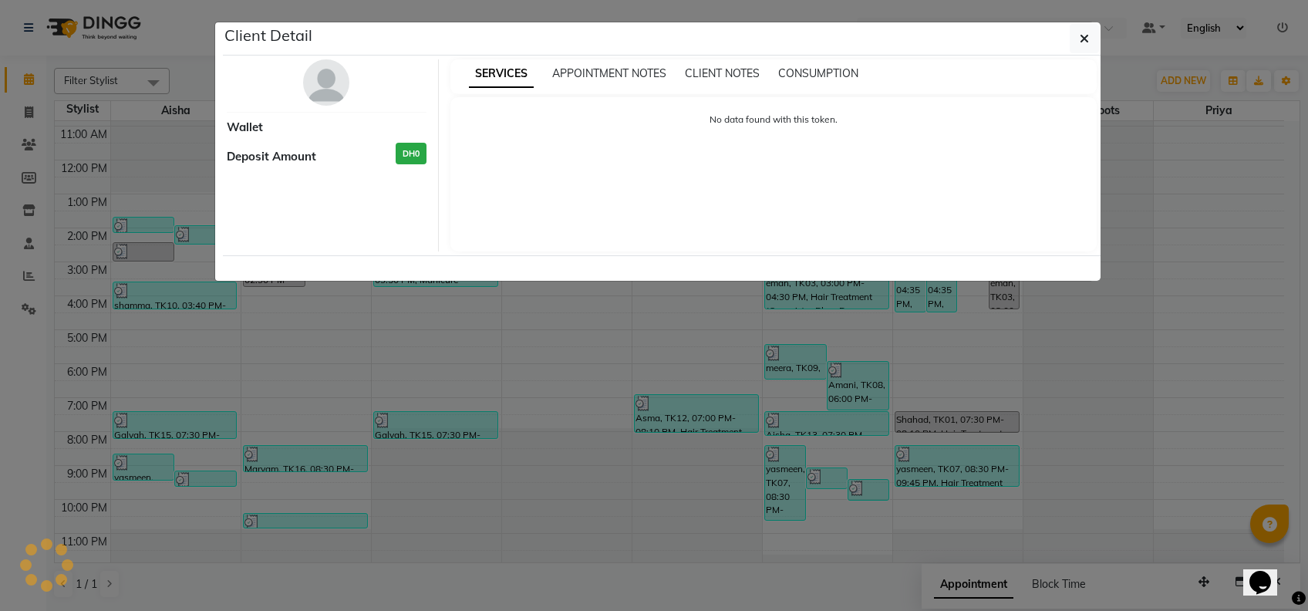
select select "3"
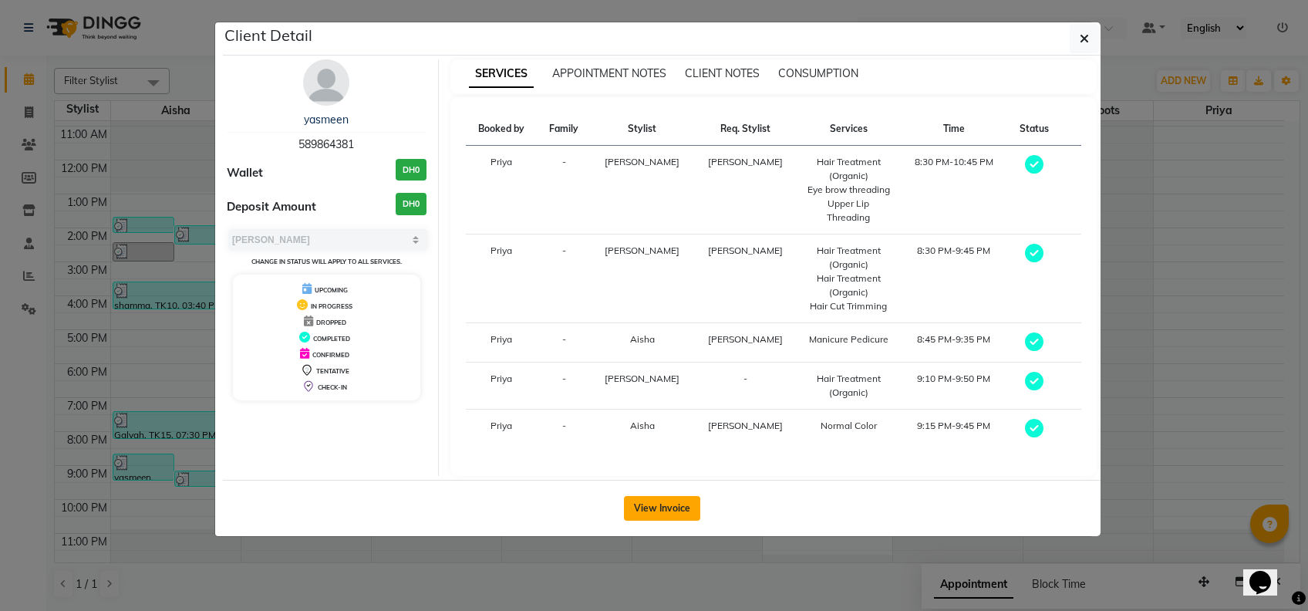
click at [639, 496] on button "View Invoice" at bounding box center [662, 508] width 76 height 25
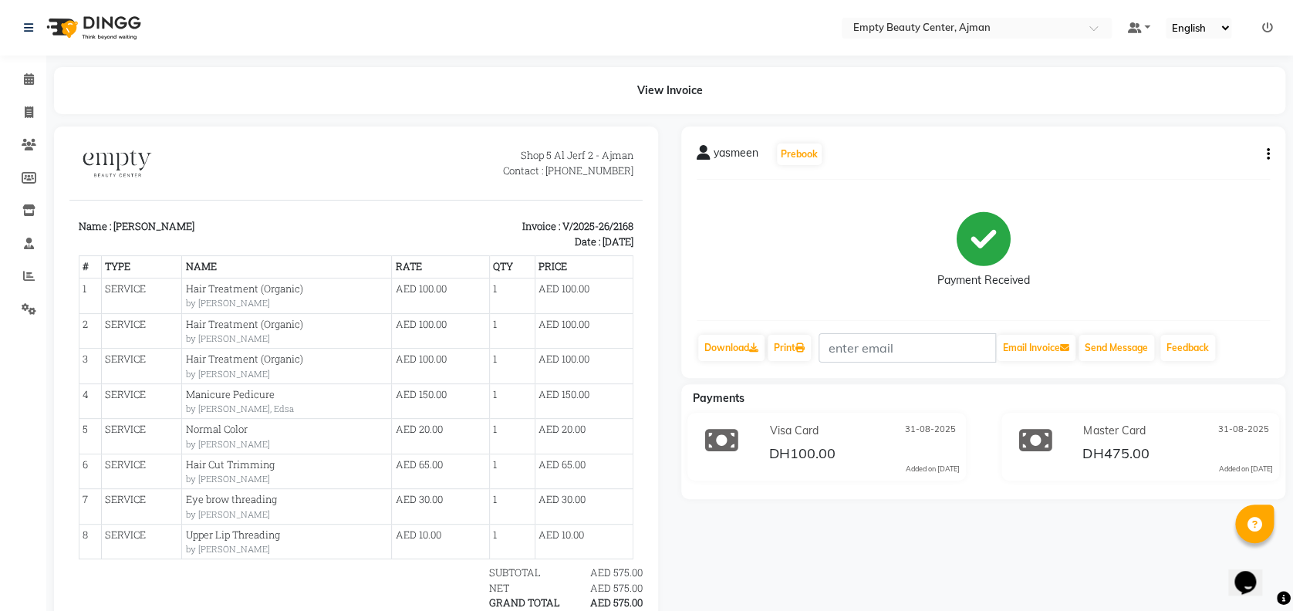
click at [1265, 147] on button "button" at bounding box center [1264, 155] width 9 height 16
click at [1219, 154] on div "Split Service Amount" at bounding box center [1191, 154] width 106 height 19
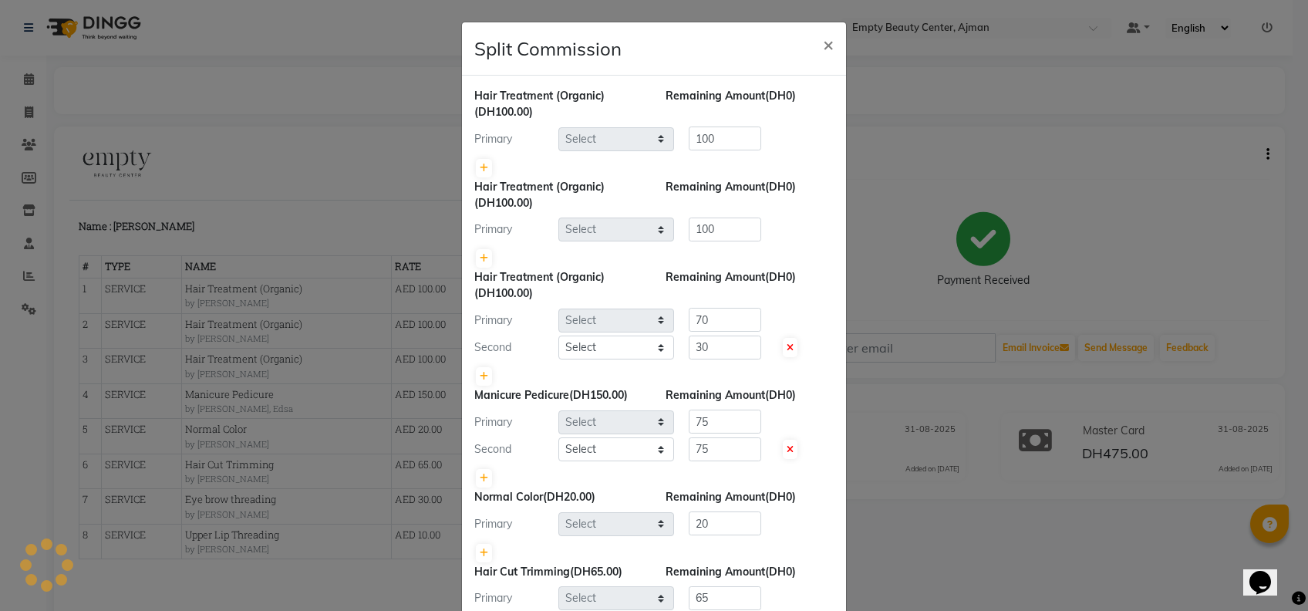
select select "59636"
select select "57154"
select select "59636"
select select "57154"
select select "41790"
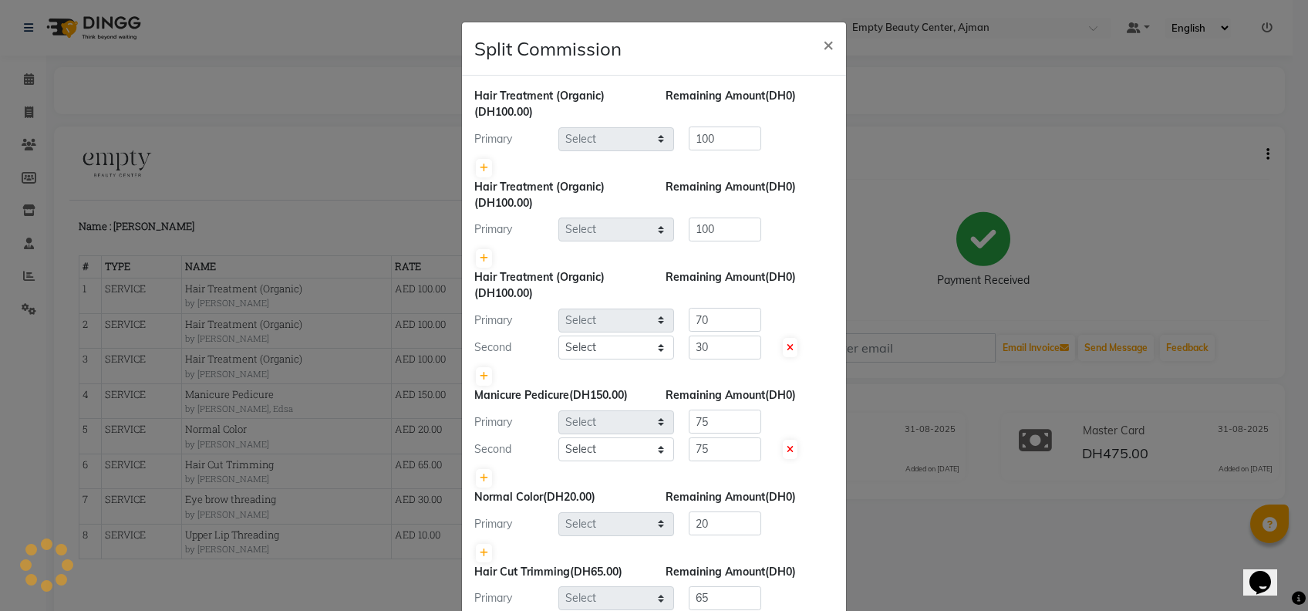
select select "26290"
select select "41790"
select select "57154"
select select "59636"
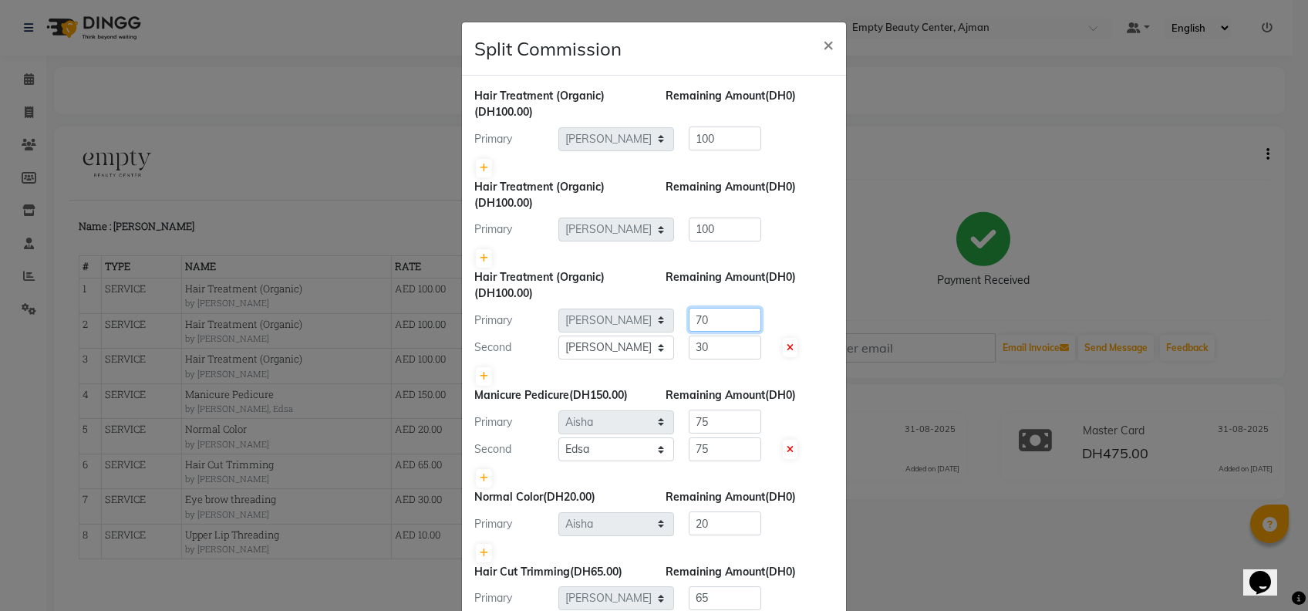
click at [702, 320] on input "70" at bounding box center [725, 320] width 73 height 24
type input "7"
type input "50"
click at [693, 346] on input "30" at bounding box center [725, 348] width 73 height 24
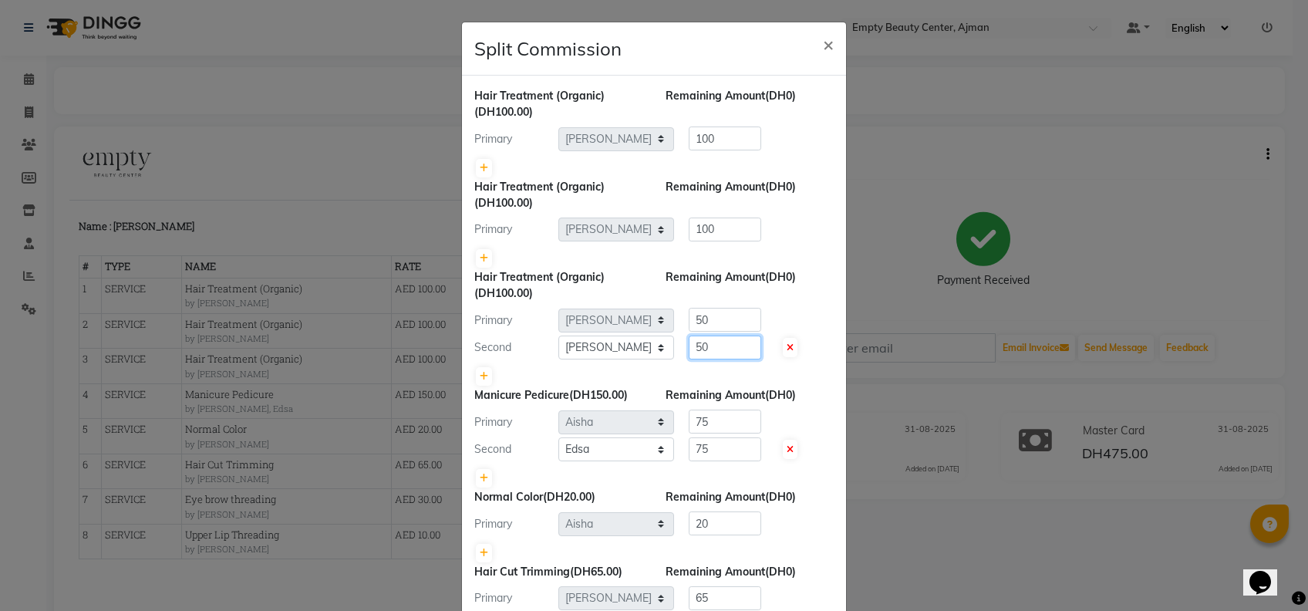
type input "50"
click at [800, 378] on div at bounding box center [653, 377] width 359 height 22
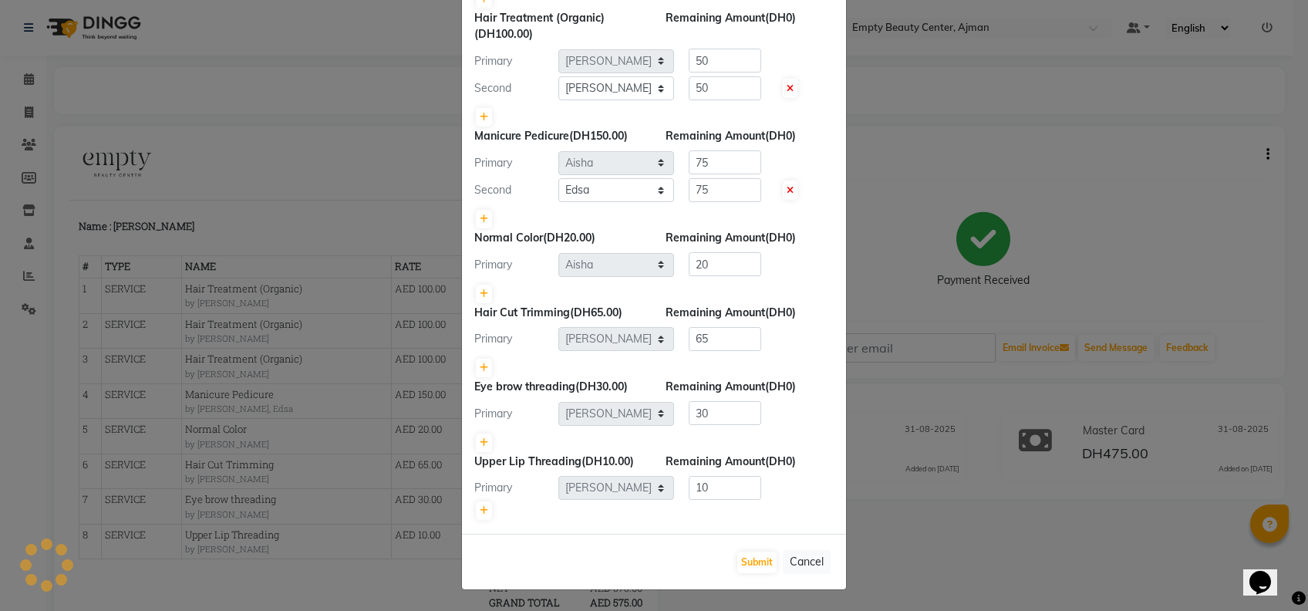
scroll to position [261, 0]
click at [747, 565] on button "Submit" at bounding box center [756, 562] width 39 height 22
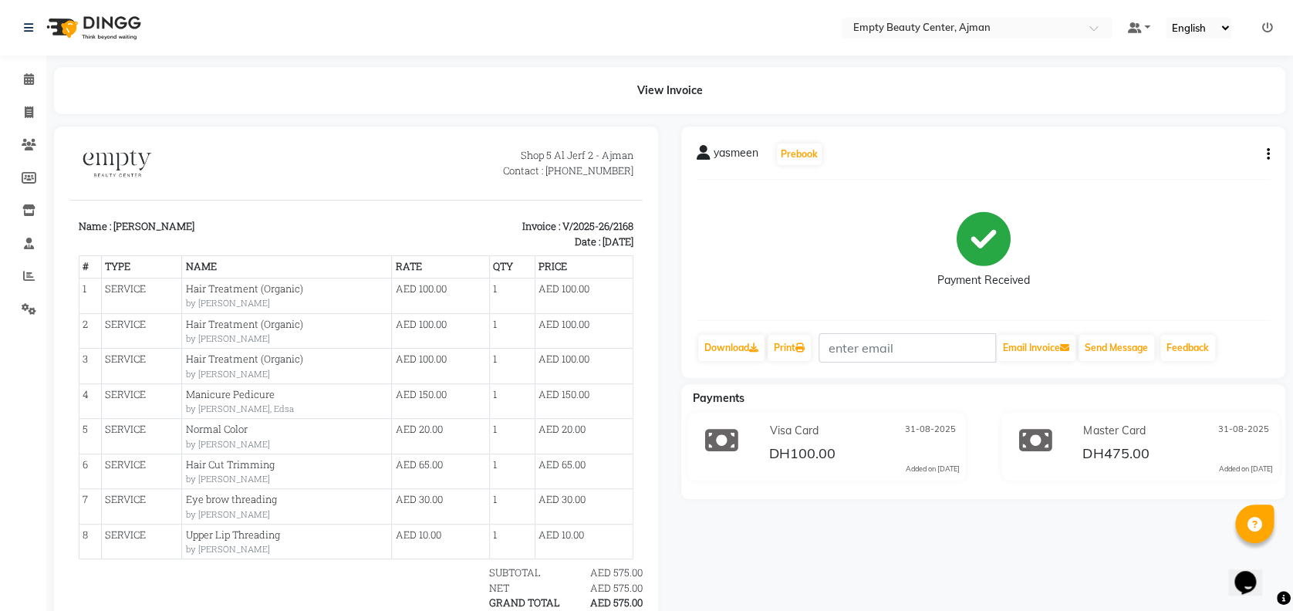
click at [1267, 154] on icon "button" at bounding box center [1268, 154] width 3 height 1
click at [1224, 151] on div "Split Service Amount" at bounding box center [1191, 154] width 106 height 19
select select "59636"
select select "57154"
select select "59636"
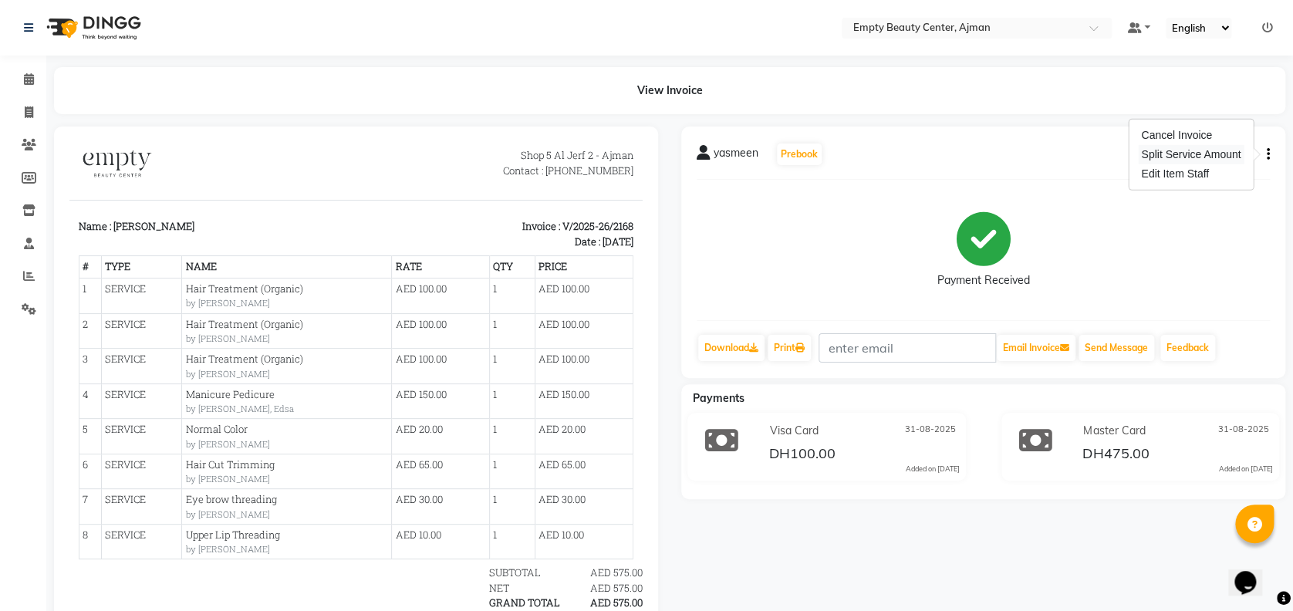
select select "57154"
select select "41790"
select select "26290"
select select "41790"
select select "57154"
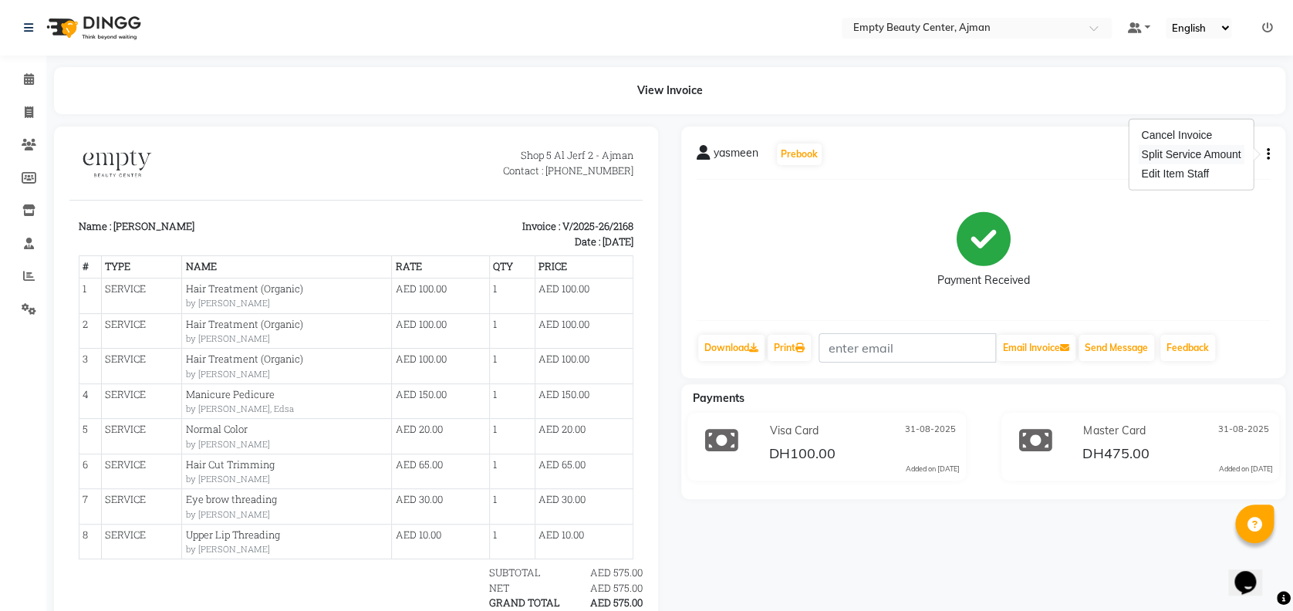
select select "59636"
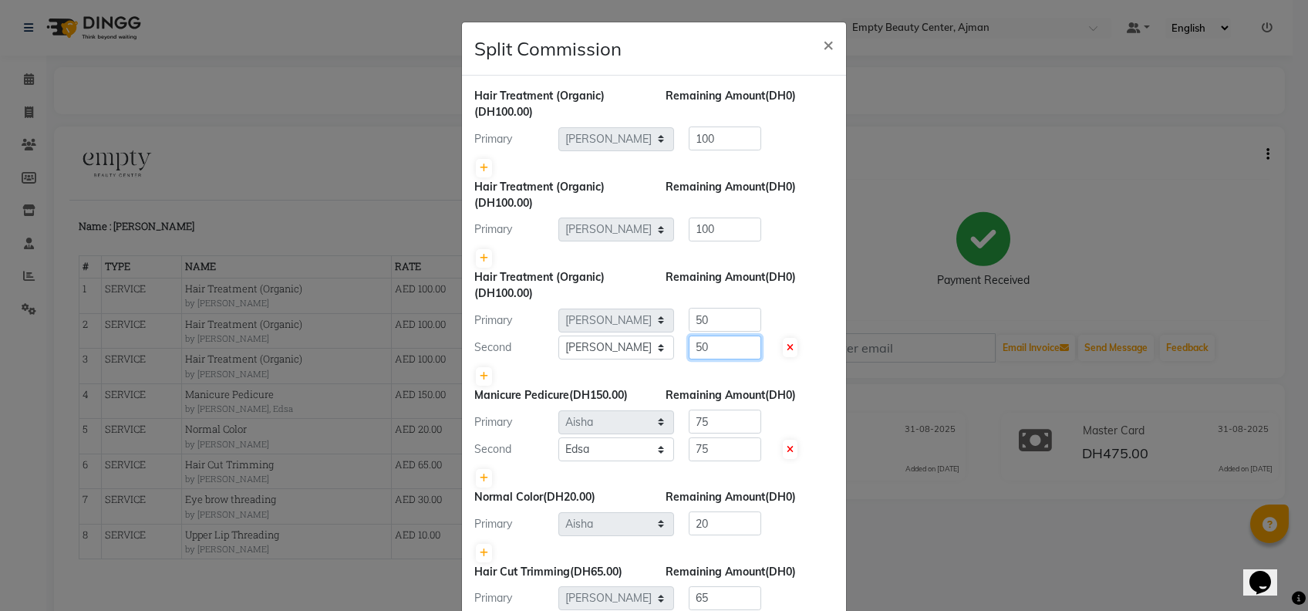
click at [731, 346] on input "50" at bounding box center [725, 348] width 73 height 24
type input "5"
drag, startPoint x: 731, startPoint y: 346, endPoint x: 727, endPoint y: 322, distance: 24.2
click at [727, 322] on div "Hair Treatment (Organic) (DH100.00) Remaining Amount (DH50.00) Primary Select […" at bounding box center [653, 328] width 359 height 118
click at [727, 322] on input "50" at bounding box center [725, 320] width 73 height 24
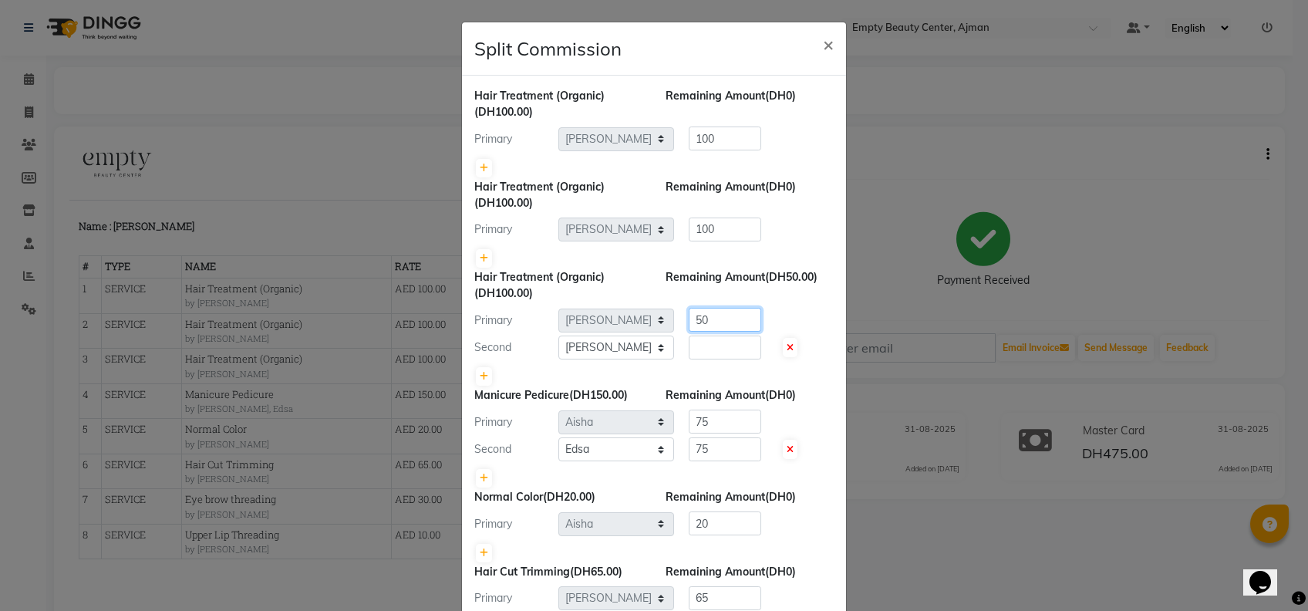
type input "5"
type input "70"
click at [717, 346] on input "number" at bounding box center [725, 348] width 73 height 24
type input "30"
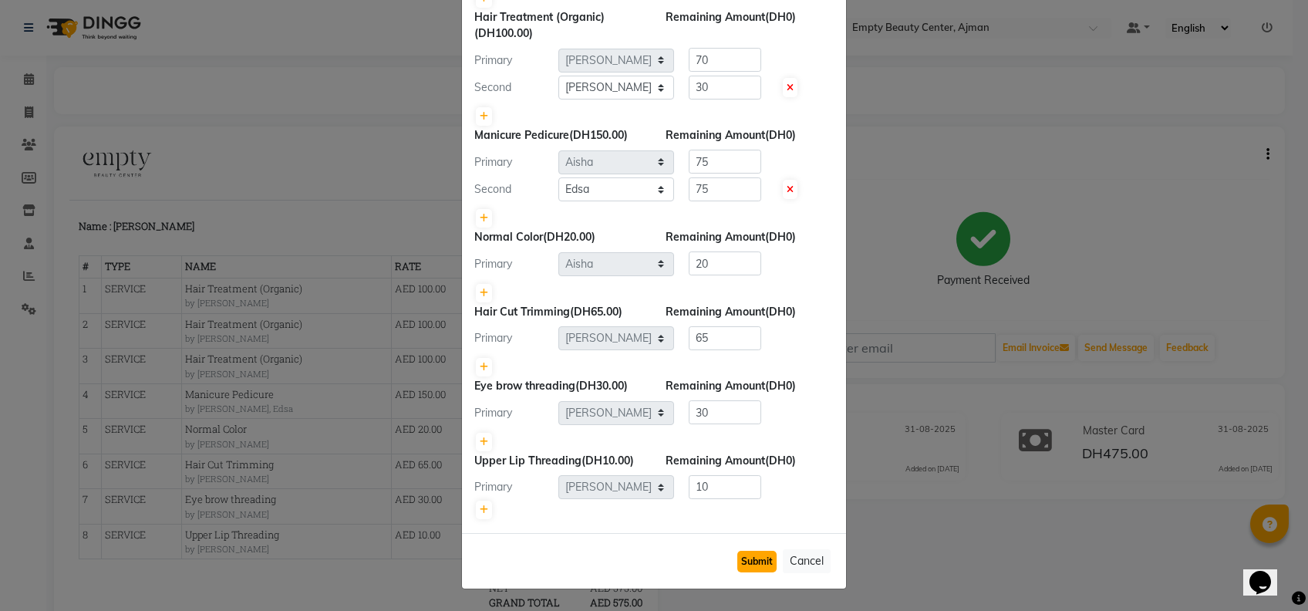
click at [740, 558] on button "Submit" at bounding box center [756, 562] width 39 height 22
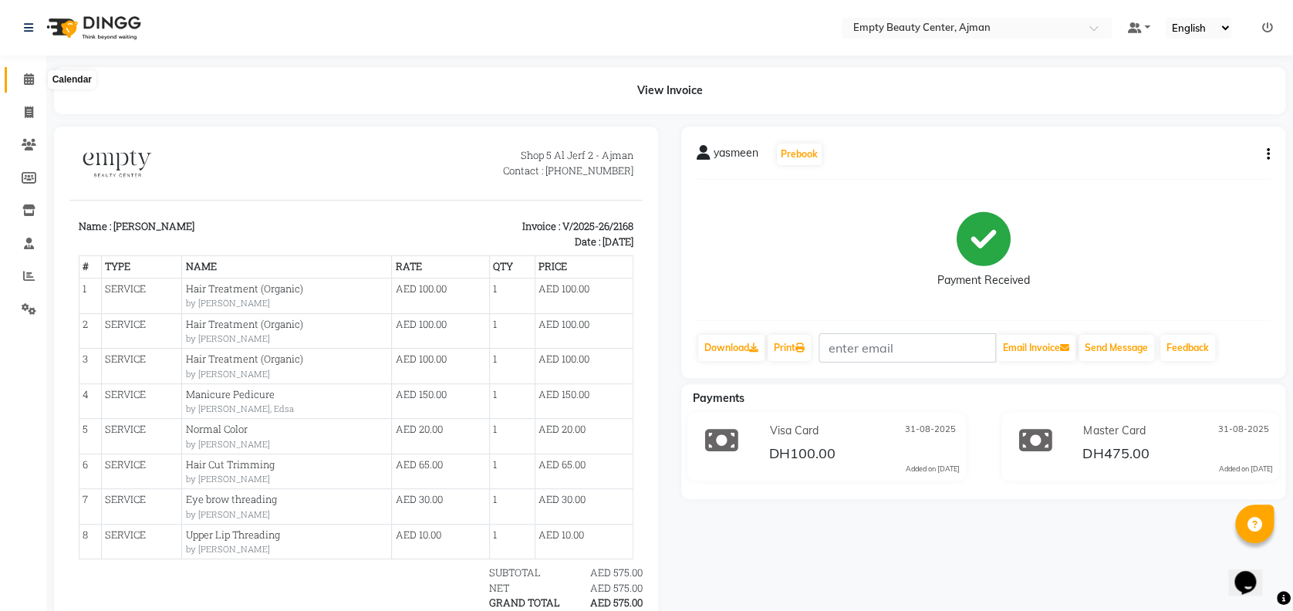
click at [24, 82] on icon at bounding box center [29, 79] width 10 height 12
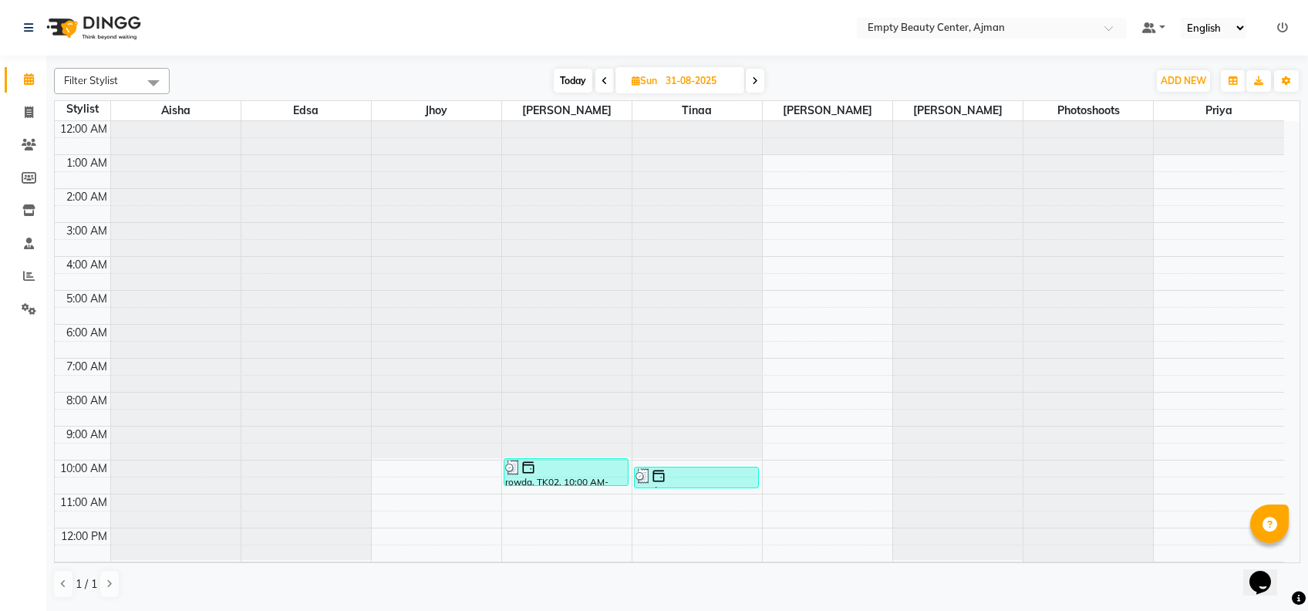
click at [5, 67] on link "Calendar" at bounding box center [23, 79] width 37 height 25
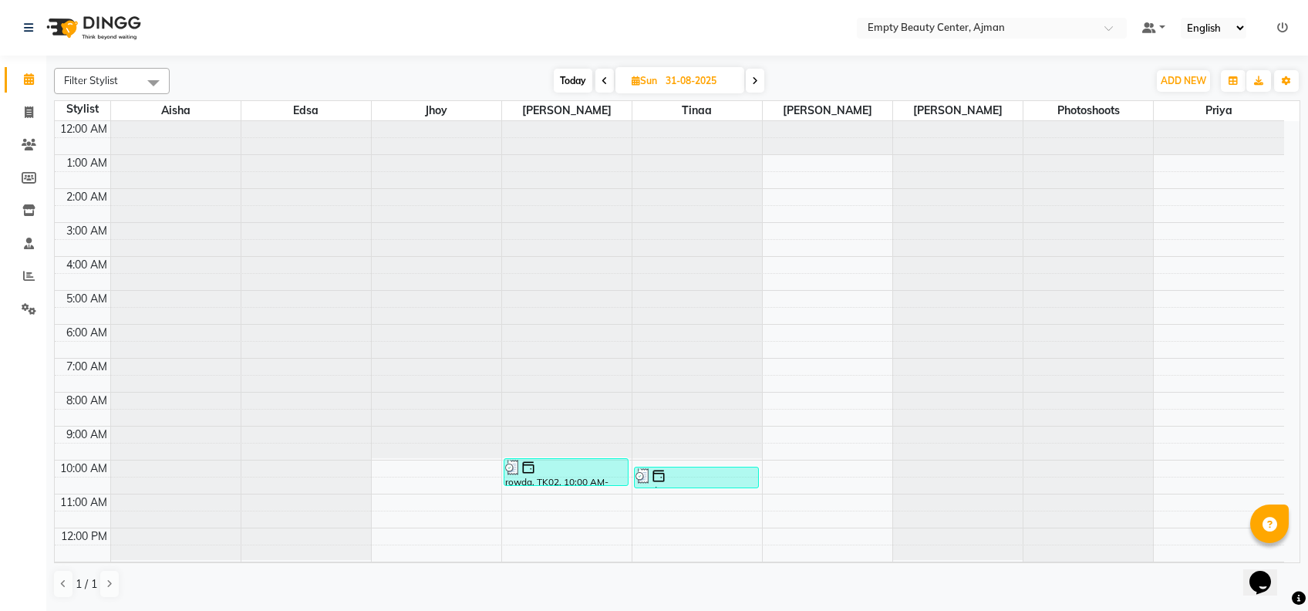
click at [5, 67] on link "Calendar" at bounding box center [23, 79] width 37 height 25
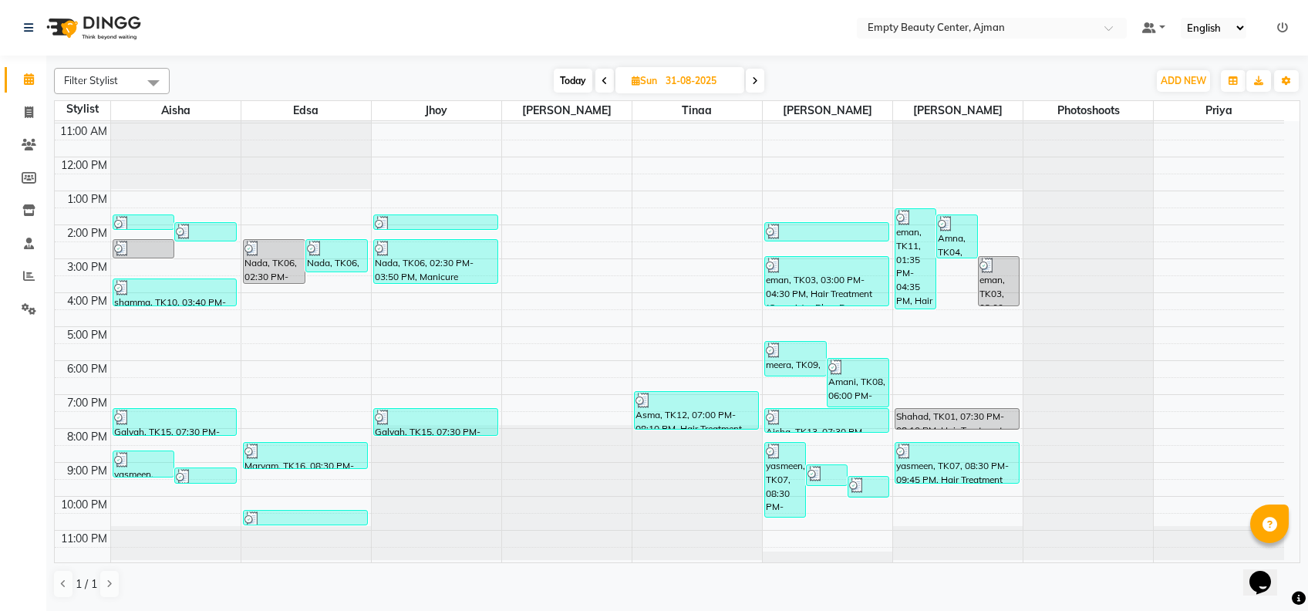
click at [569, 73] on span "Today" at bounding box center [573, 81] width 39 height 24
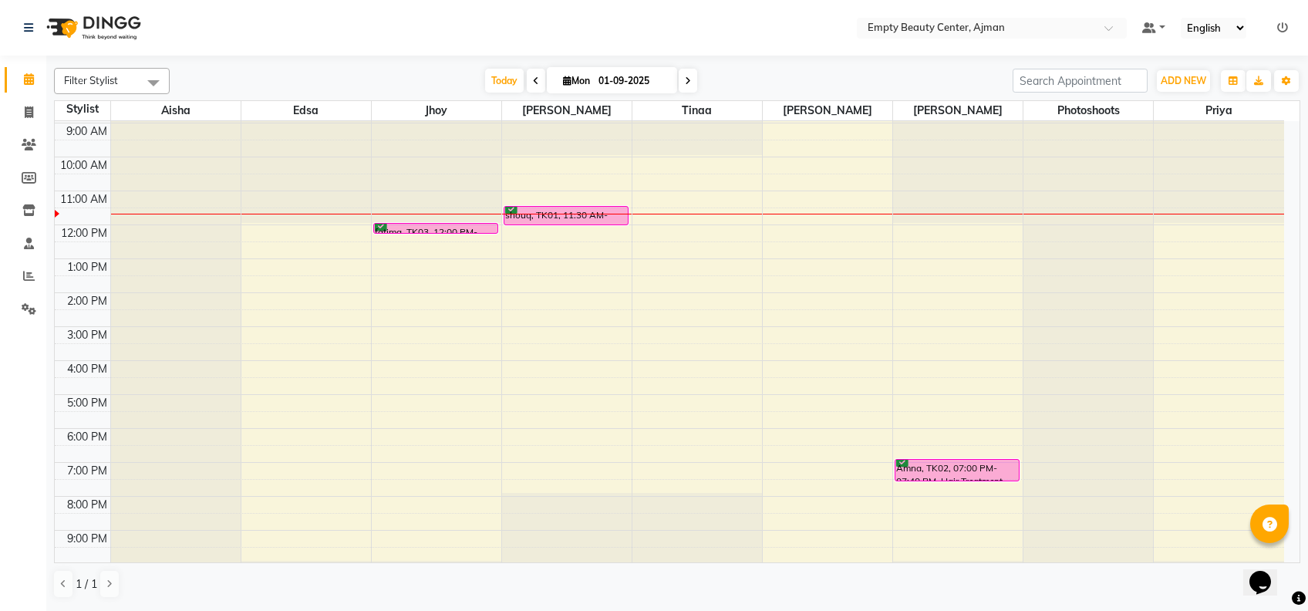
scroll to position [302, 0]
click at [538, 83] on span at bounding box center [536, 81] width 19 height 24
type input "31-08-2025"
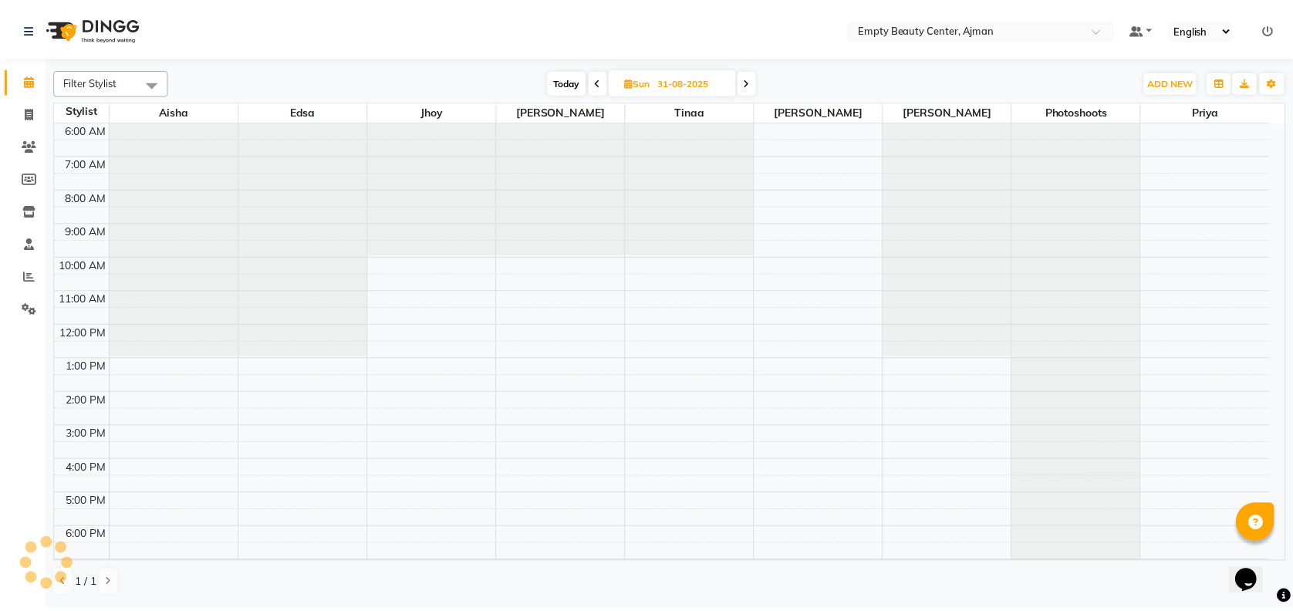
scroll to position [368, 0]
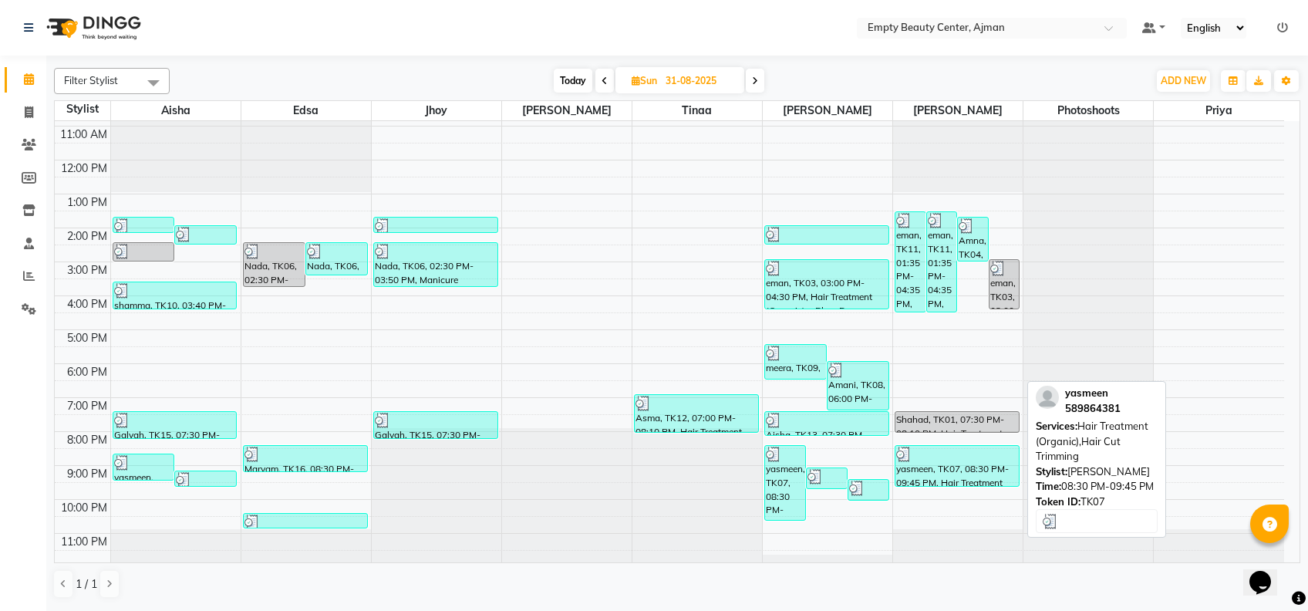
click at [922, 470] on div "yasmeen, TK07, 08:30 PM-09:45 PM, Hair Treatment (Organic),Hair Cut Trimming" at bounding box center [957, 466] width 123 height 40
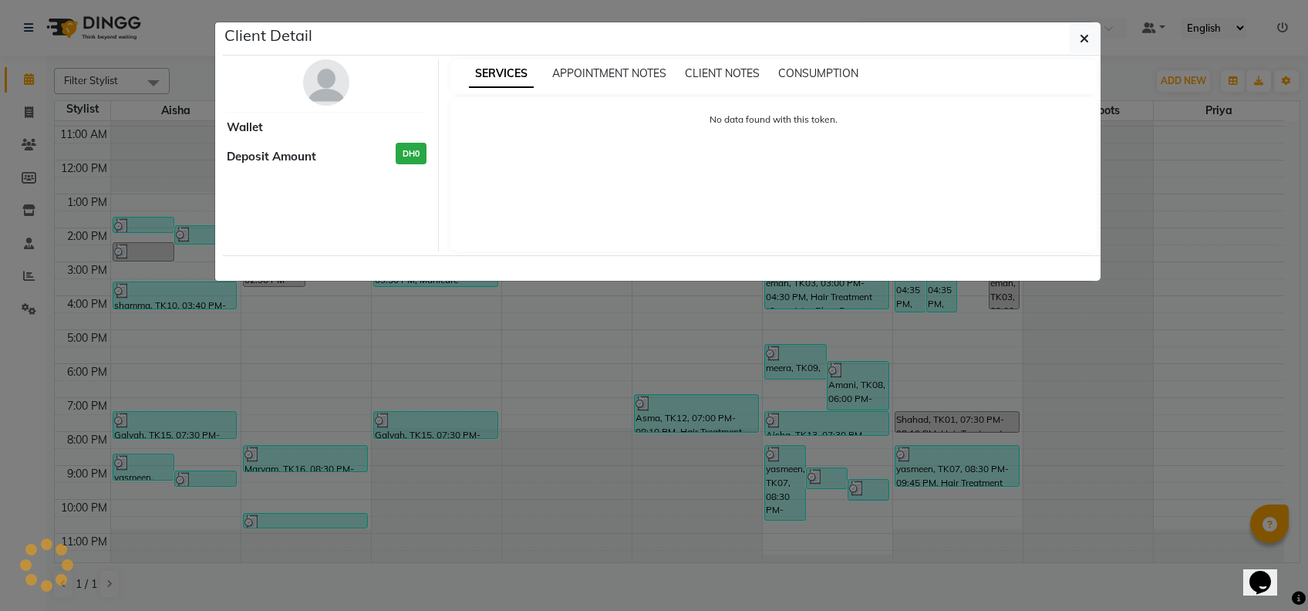
select select "3"
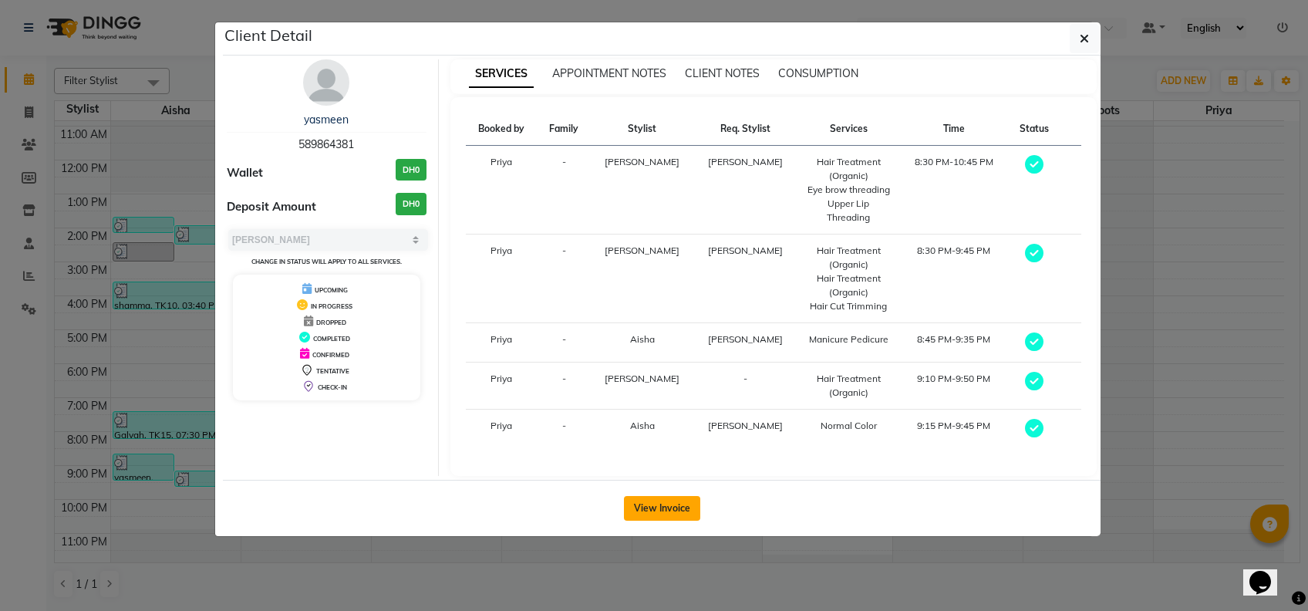
click at [641, 496] on button "View Invoice" at bounding box center [662, 508] width 76 height 25
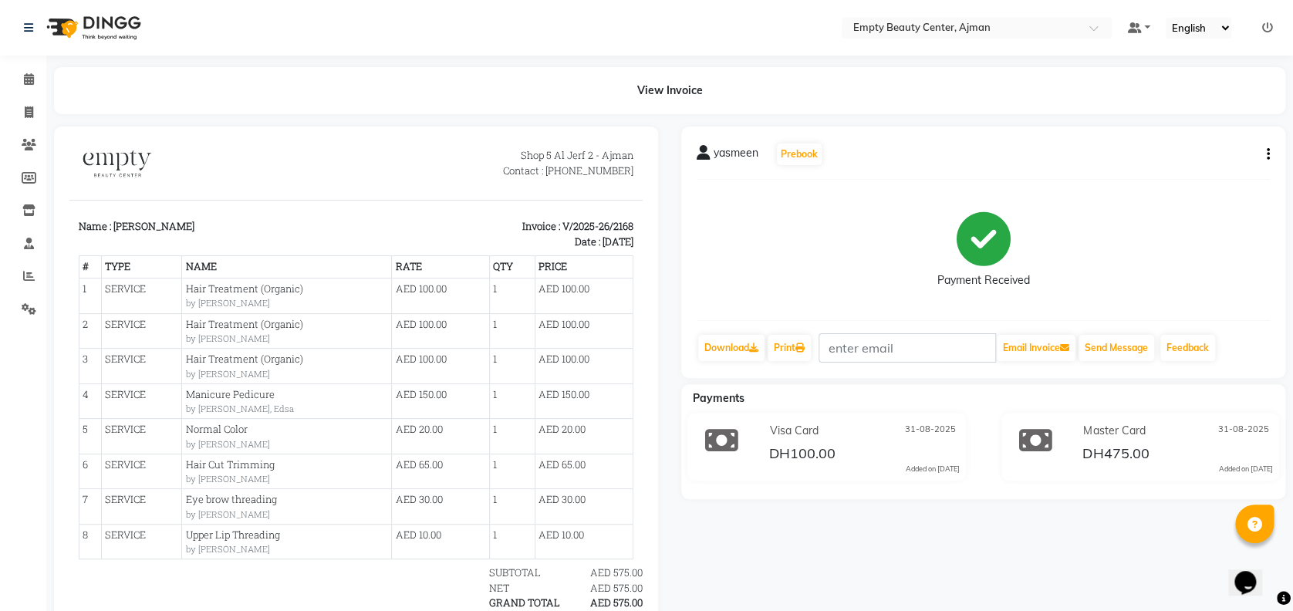
click at [1265, 154] on button "button" at bounding box center [1264, 155] width 9 height 16
click at [1223, 168] on div "Edit Item Staff" at bounding box center [1191, 173] width 106 height 19
select select
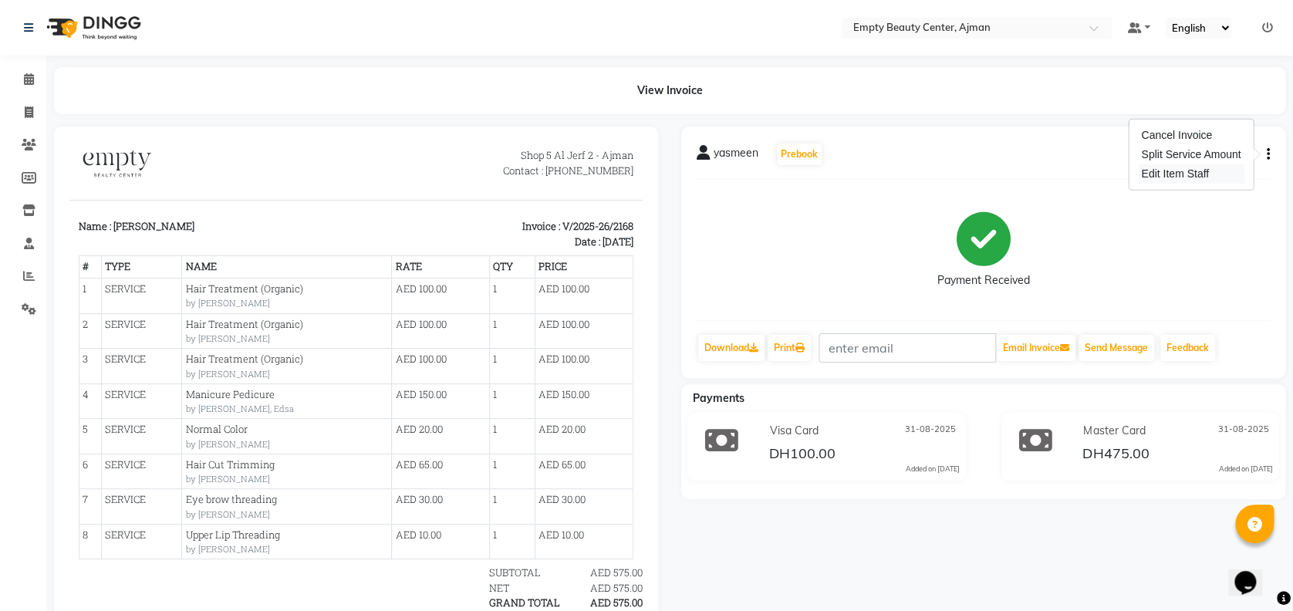
select select
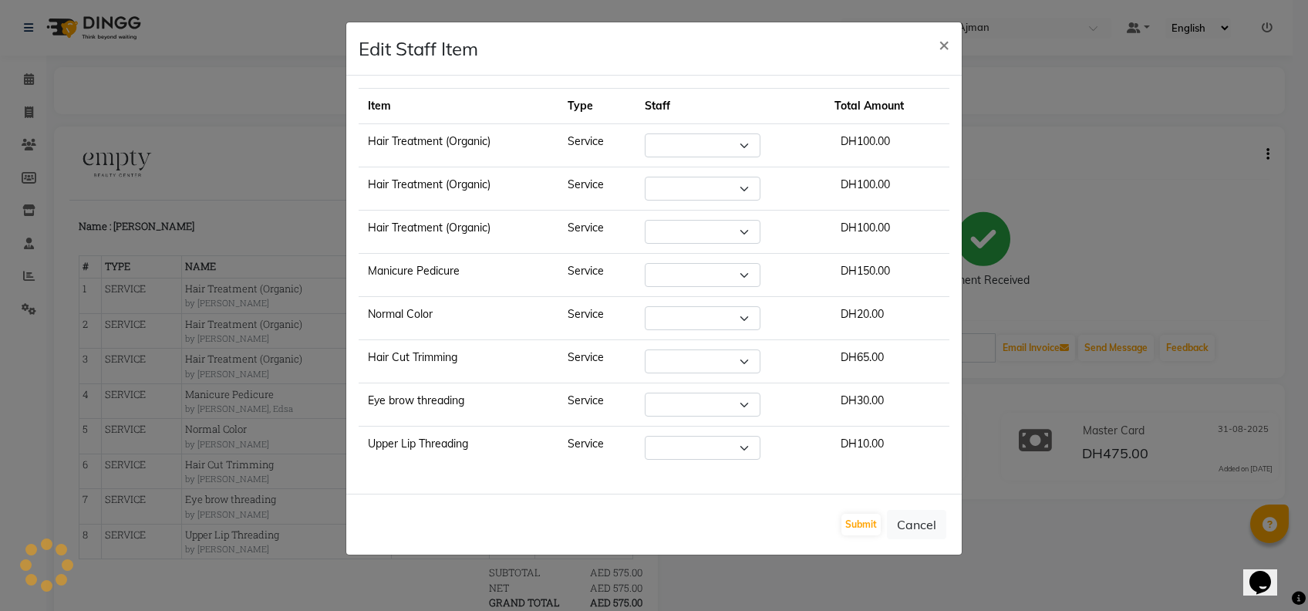
select select "59636"
select select "57154"
select select "59636"
select select "41790"
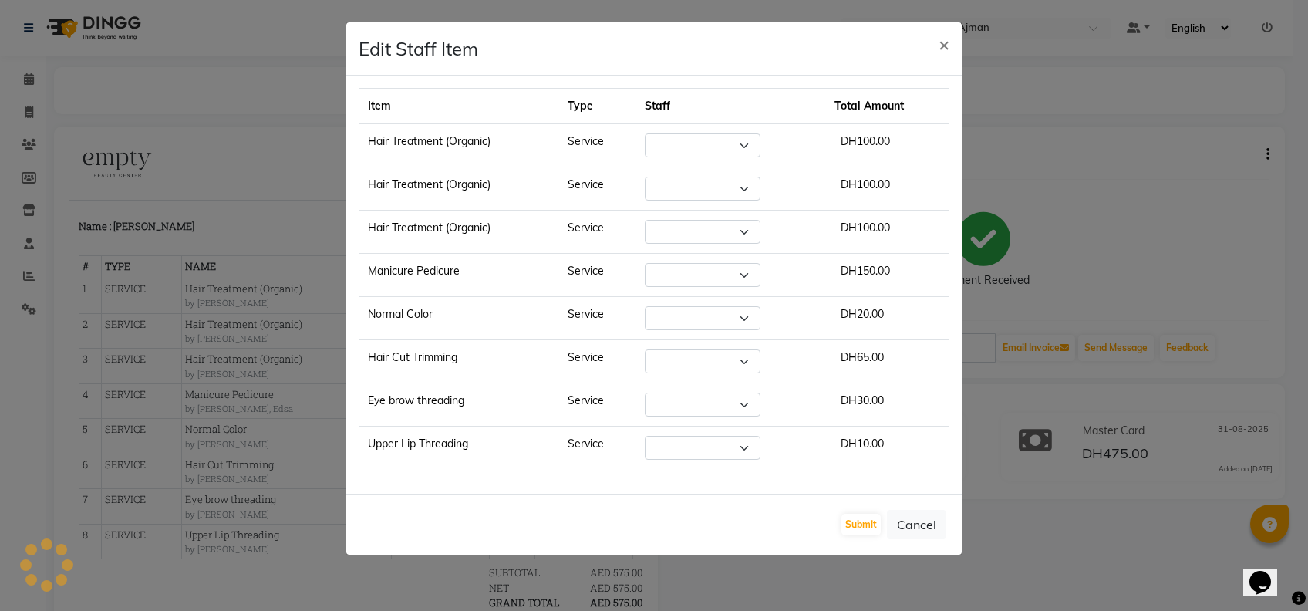
select select "57154"
select select "59636"
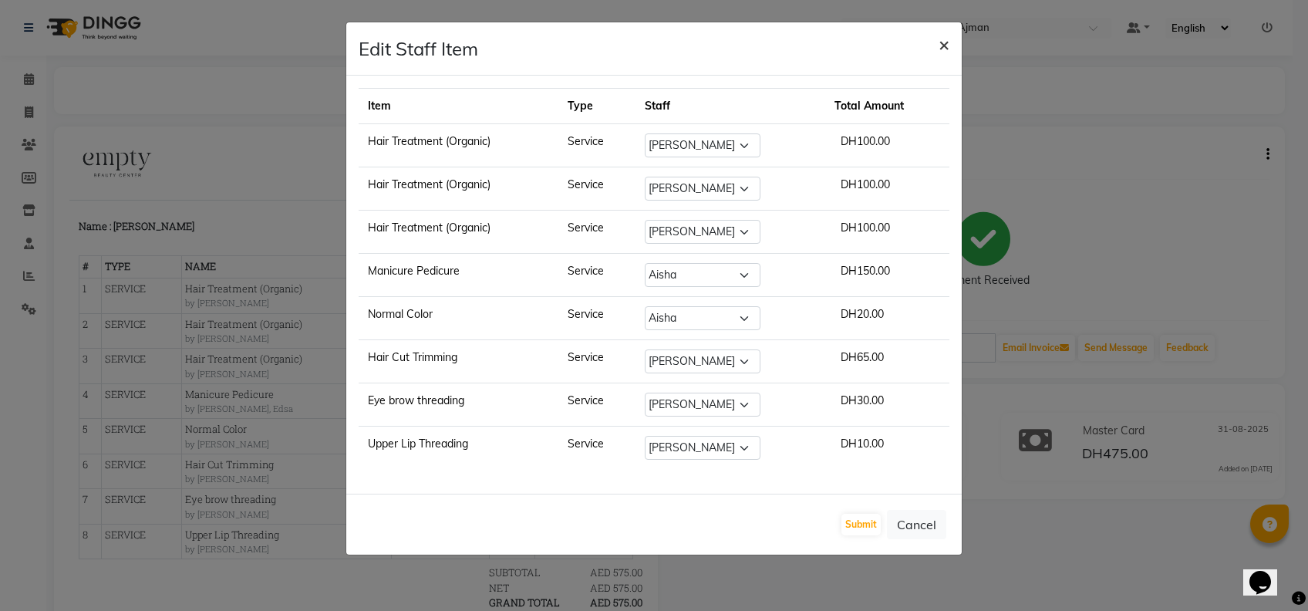
click at [943, 42] on span "×" at bounding box center [944, 43] width 11 height 23
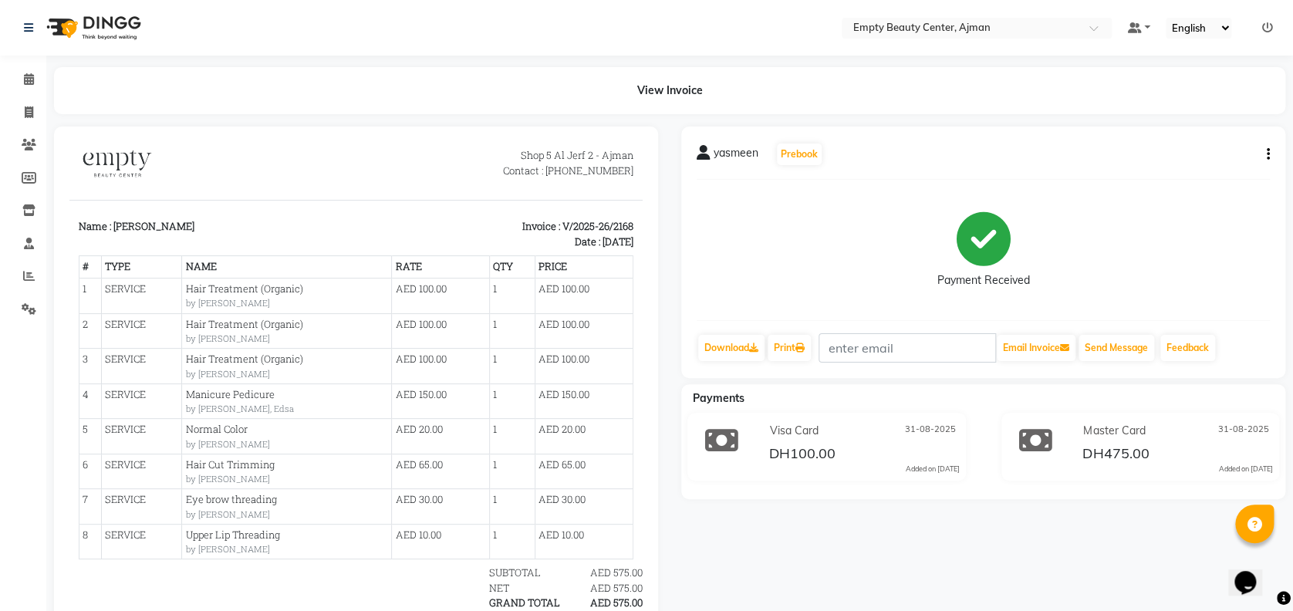
click at [1267, 155] on icon "button" at bounding box center [1268, 154] width 3 height 1
click at [1240, 153] on div "Split Service Amount" at bounding box center [1191, 154] width 106 height 19
select select "59636"
select select "57154"
select select "59636"
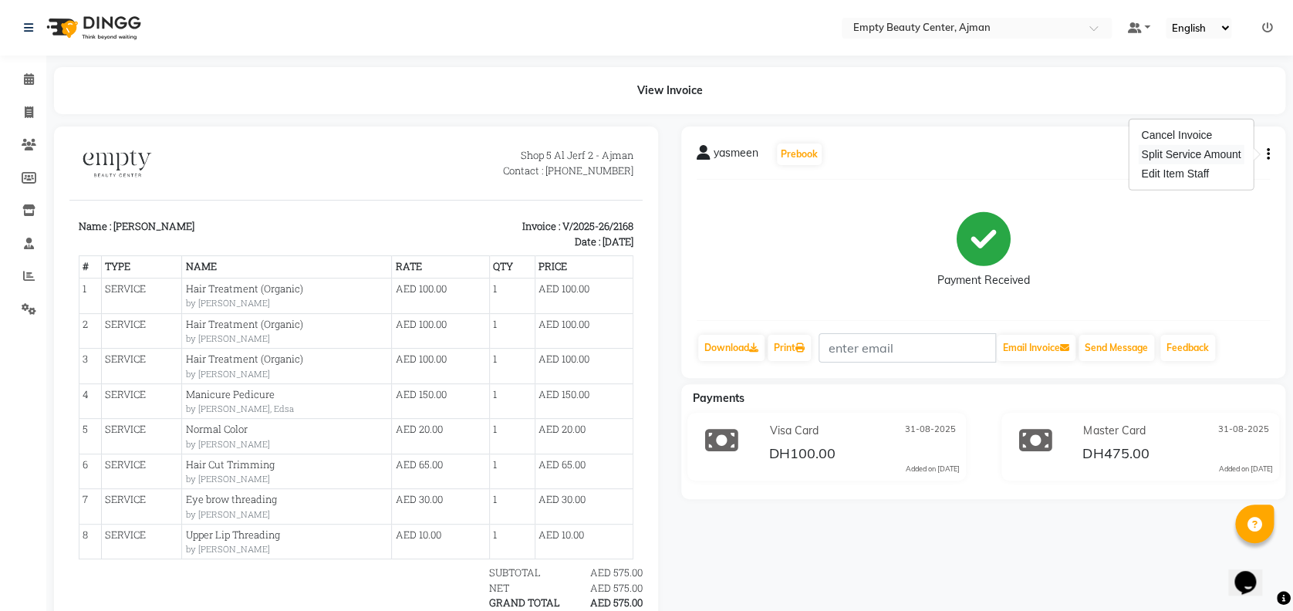
select select "57154"
select select "41790"
select select "26290"
select select "41790"
select select "57154"
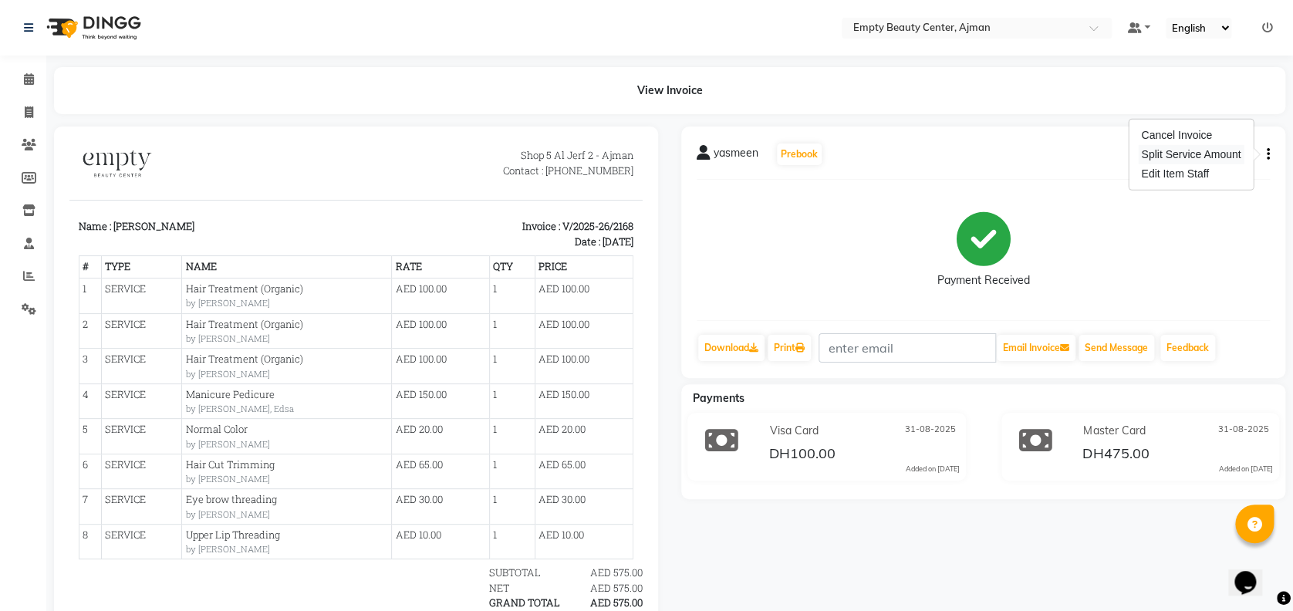
select select "59636"
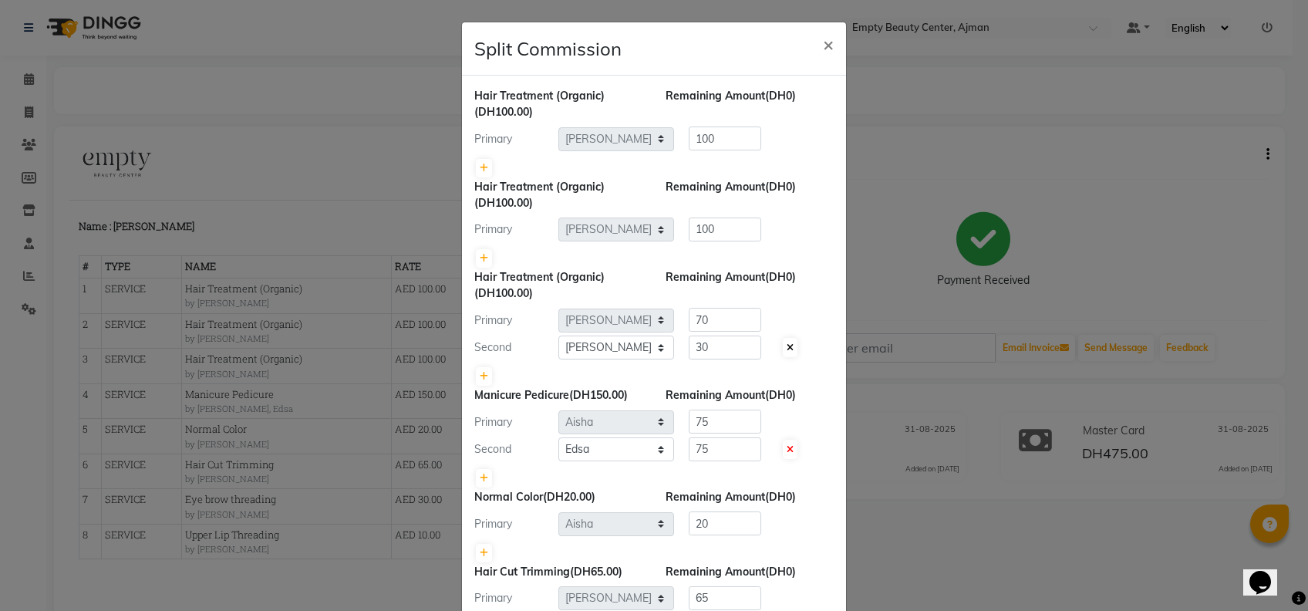
click at [787, 346] on icon at bounding box center [790, 347] width 7 height 9
type input "100"
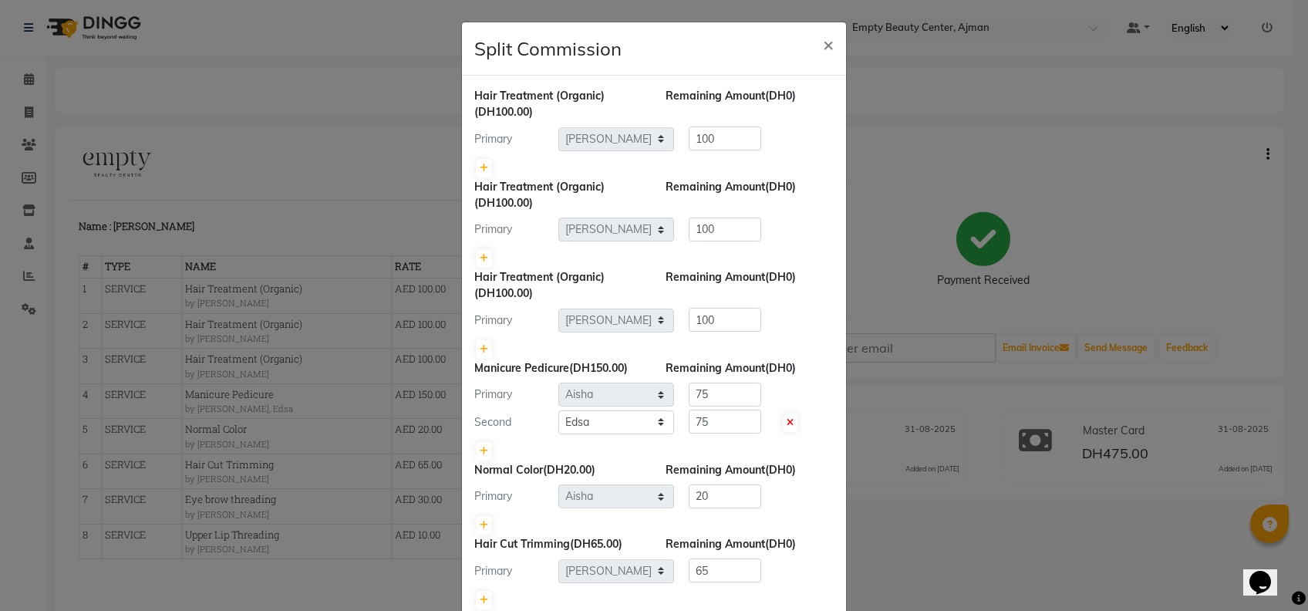
click at [500, 310] on div "Primary Select [PERSON_NAME] Edsa jhoy [PERSON_NAME] Photoshoots Priya [PERSON_…" at bounding box center [654, 320] width 383 height 25
click at [500, 324] on div "Primary" at bounding box center [511, 320] width 96 height 16
click at [823, 46] on span "×" at bounding box center [828, 43] width 11 height 23
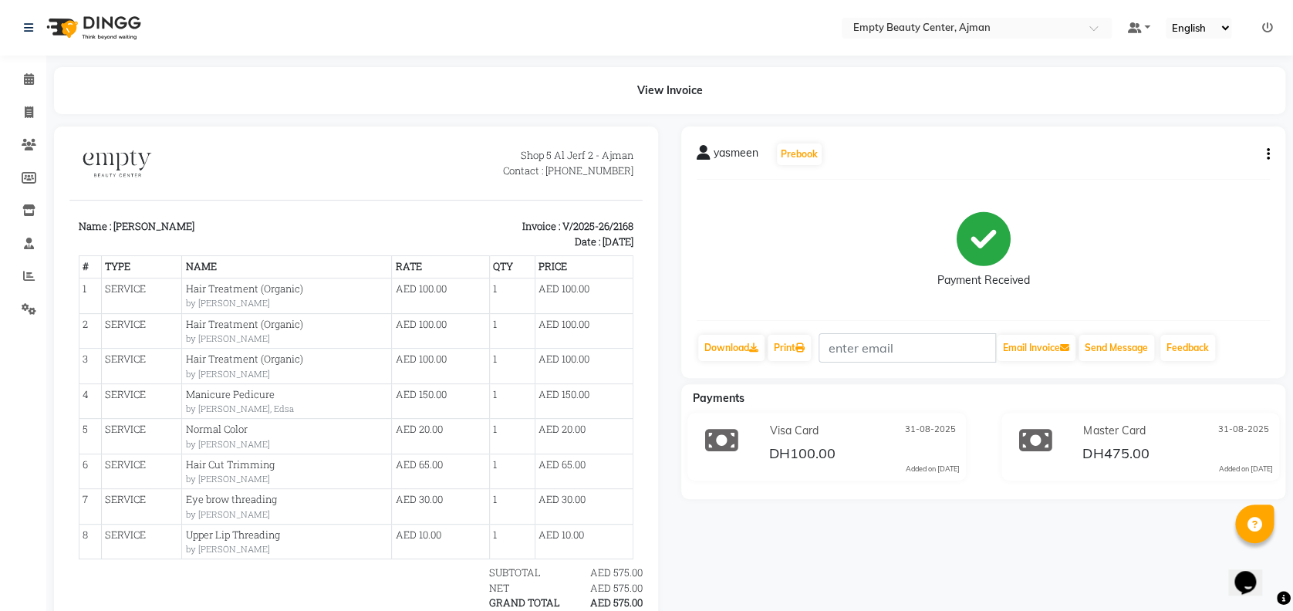
click at [1267, 154] on icon "button" at bounding box center [1268, 154] width 3 height 1
click at [1216, 159] on div "Split Service Amount" at bounding box center [1191, 154] width 106 height 19
select select "59636"
select select "57154"
select select "59636"
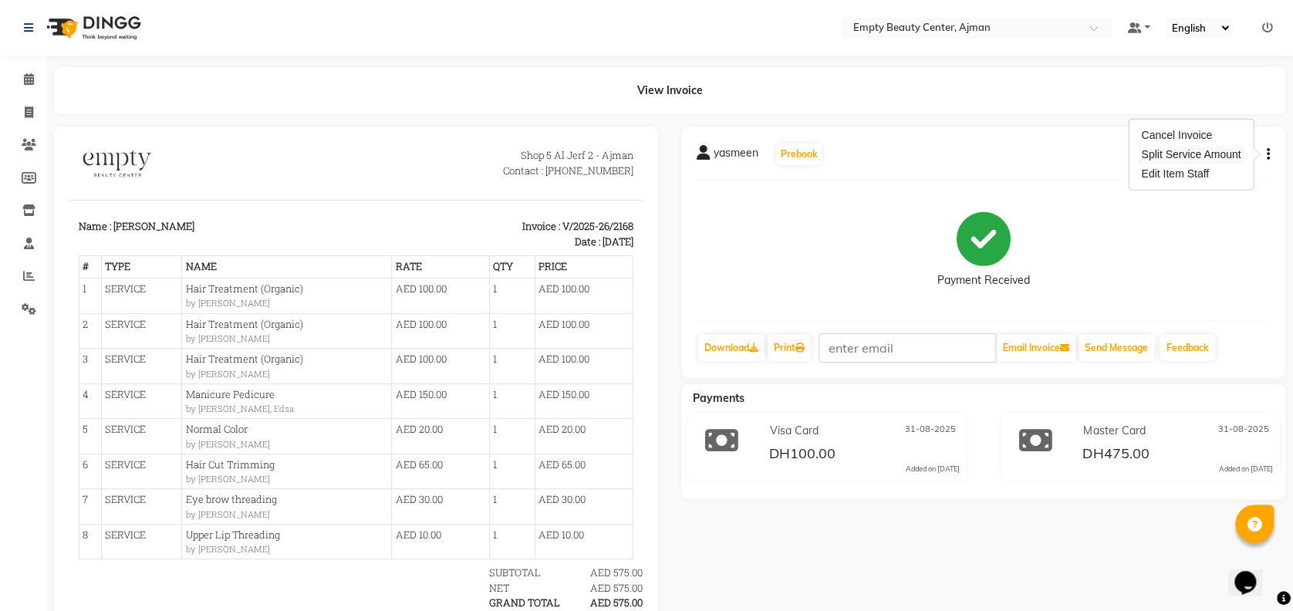
select select "57154"
select select "41790"
select select "26290"
select select "41790"
select select "57154"
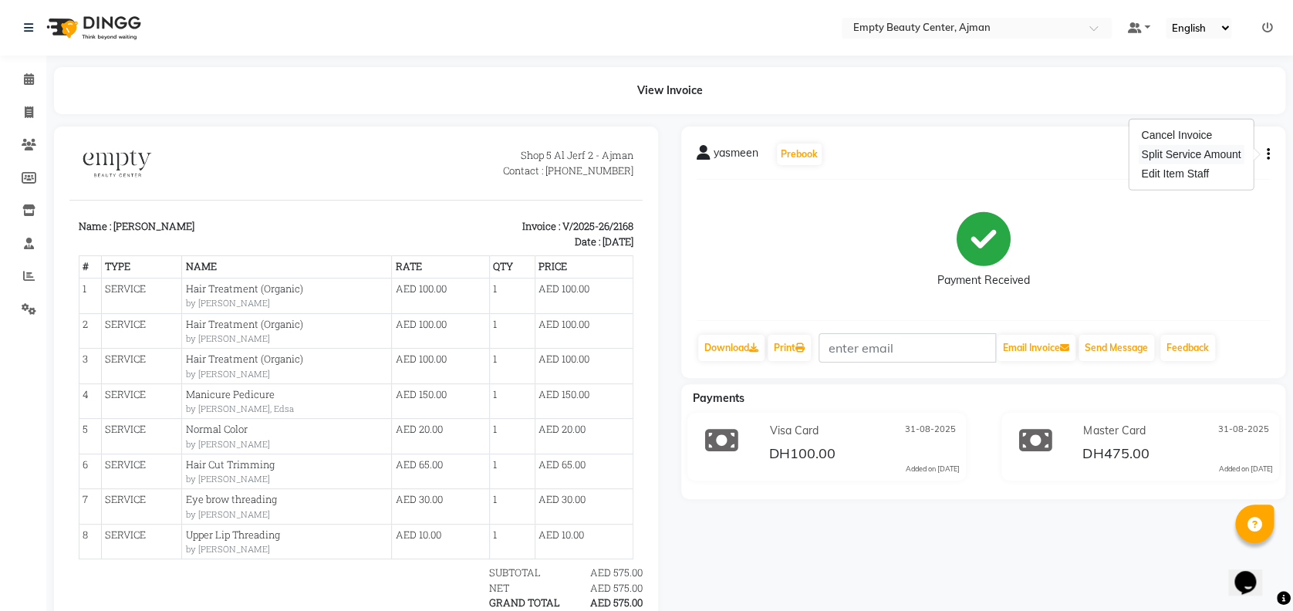
select select "59636"
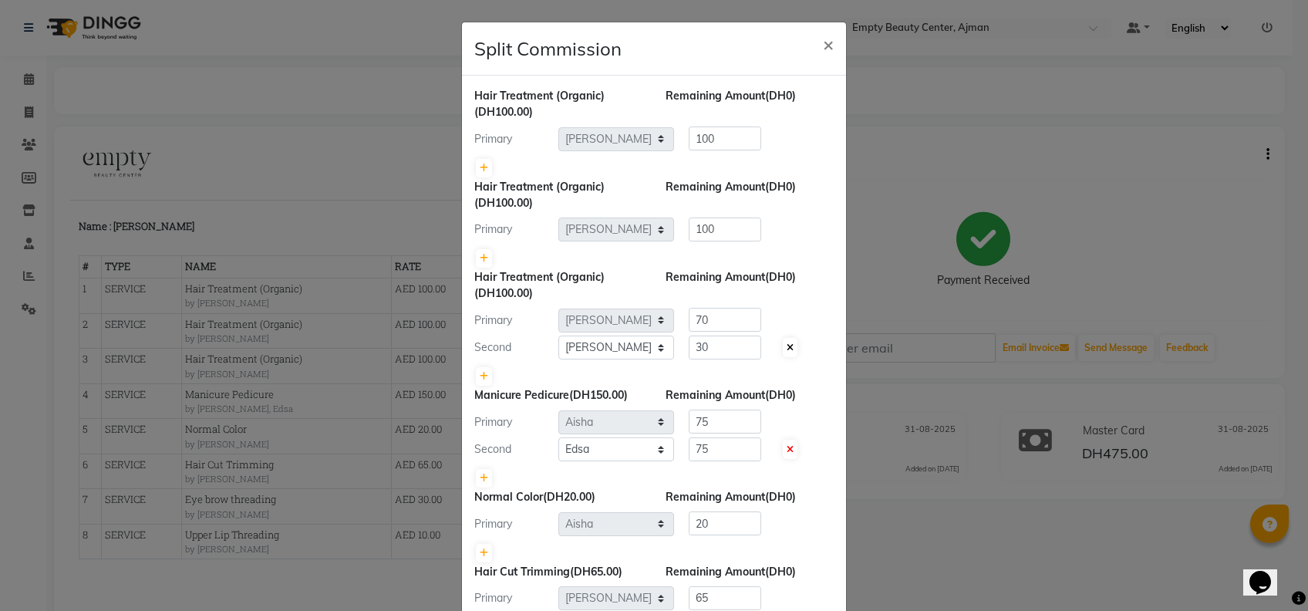
click at [787, 346] on icon at bounding box center [790, 347] width 7 height 9
type input "100"
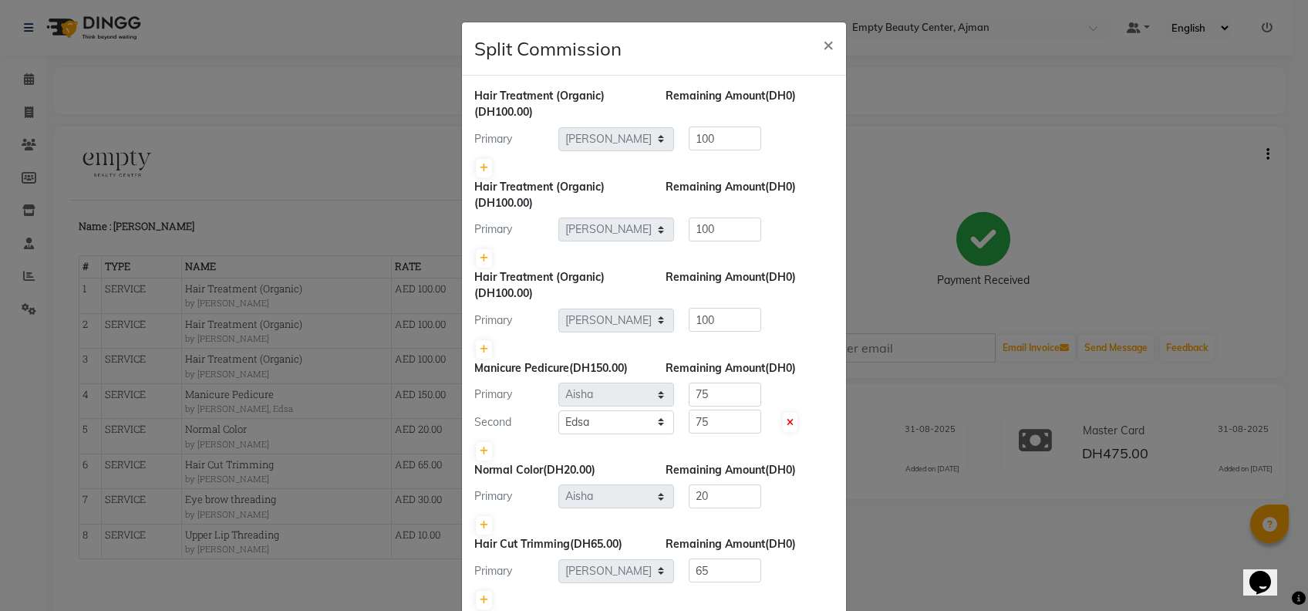
scroll to position [234, 0]
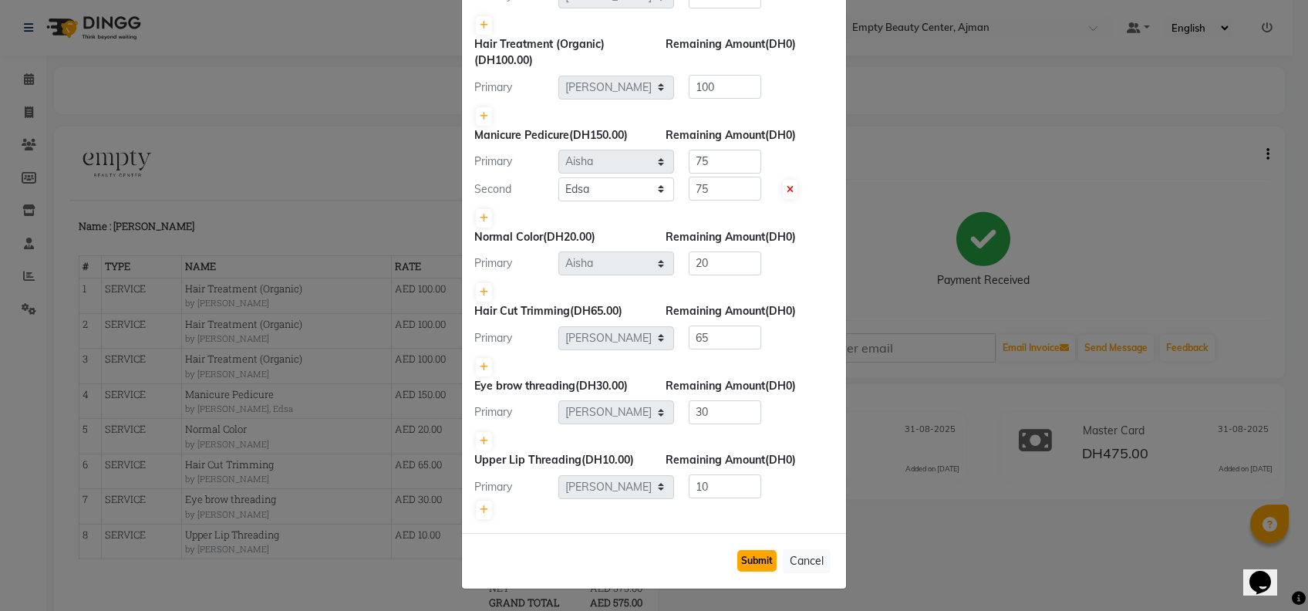
click at [756, 563] on button "Submit" at bounding box center [756, 561] width 39 height 22
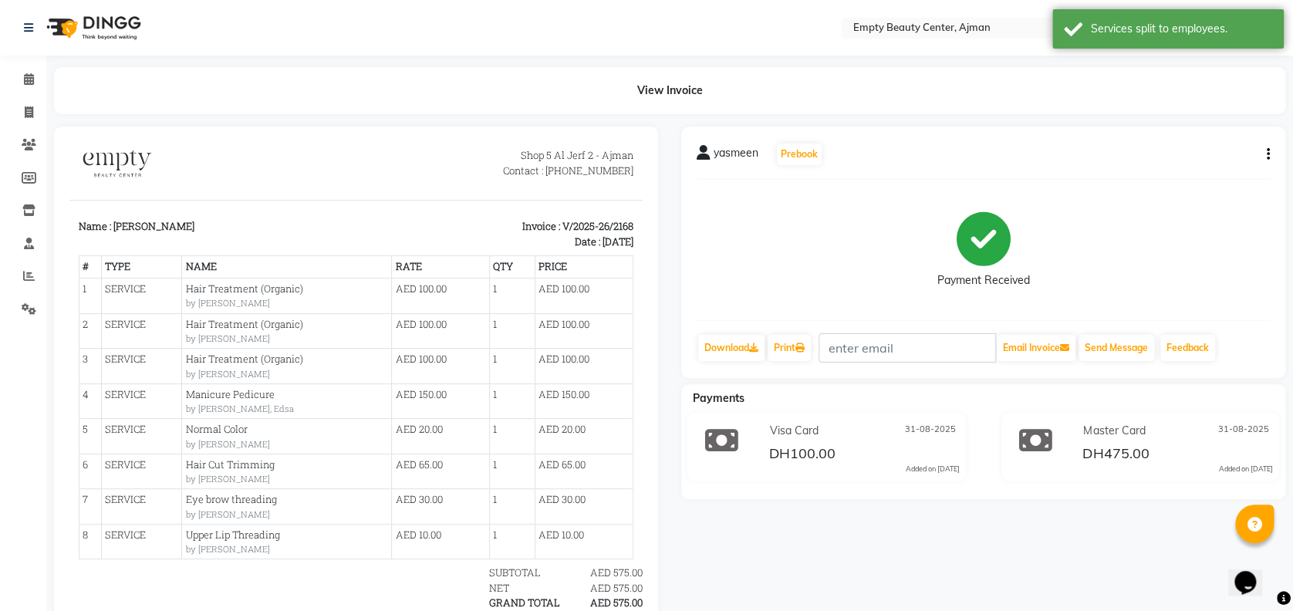
click at [1260, 155] on button "button" at bounding box center [1264, 155] width 9 height 16
click at [1230, 169] on div "Edit Item Staff" at bounding box center [1191, 173] width 106 height 19
select select "59636"
select select "57154"
select select "59636"
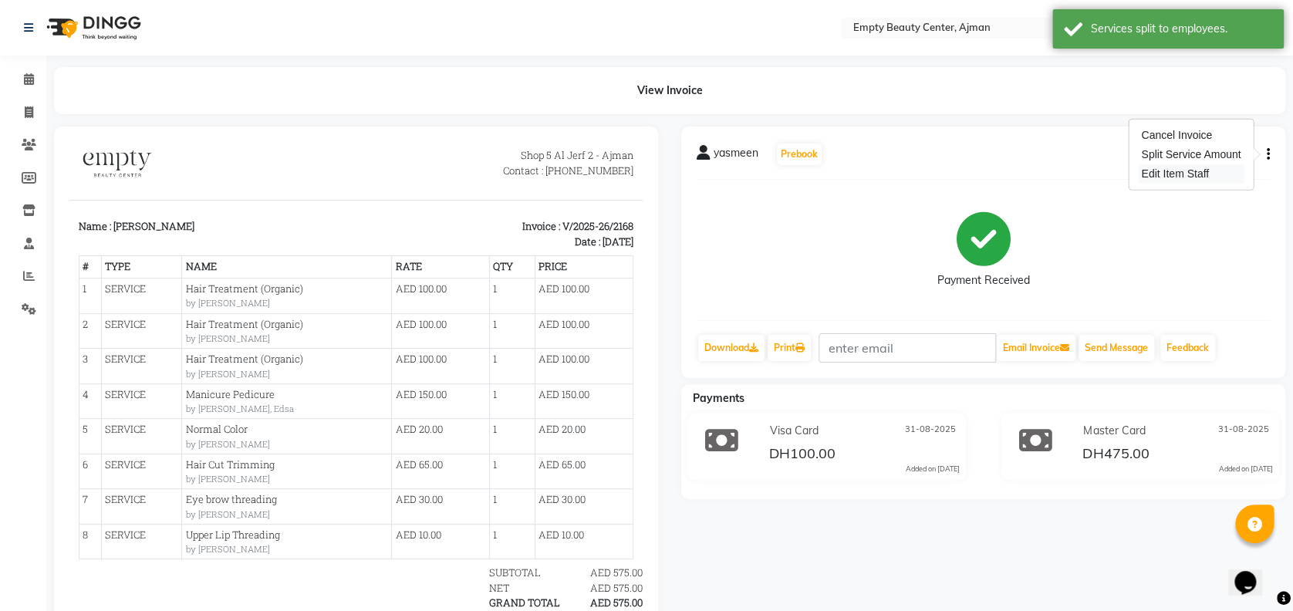
select select "41790"
select select "57154"
select select "59636"
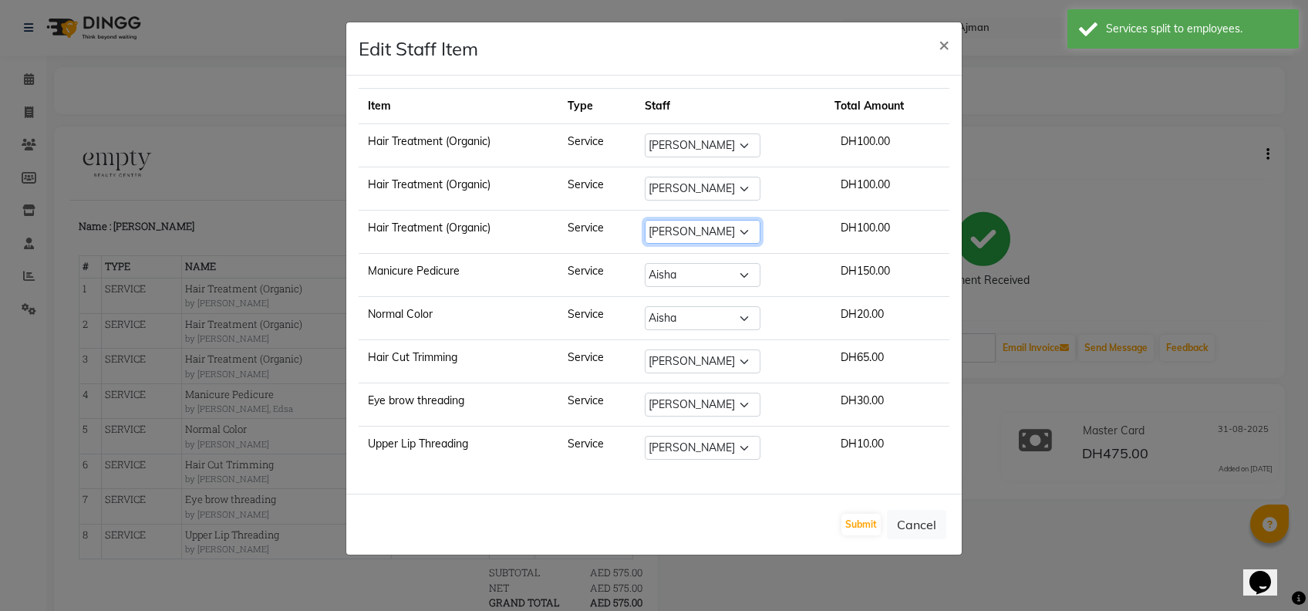
click at [718, 236] on select "Select [PERSON_NAME] Edsa jhoy [PERSON_NAME] Photoshoots Priya [PERSON_NAME] [P…" at bounding box center [703, 232] width 116 height 24
select select "57154"
click at [646, 220] on select "Select [PERSON_NAME] Edsa jhoy [PERSON_NAME] Photoshoots Priya [PERSON_NAME] [P…" at bounding box center [703, 232] width 116 height 24
click at [854, 525] on button "Submit" at bounding box center [861, 525] width 39 height 22
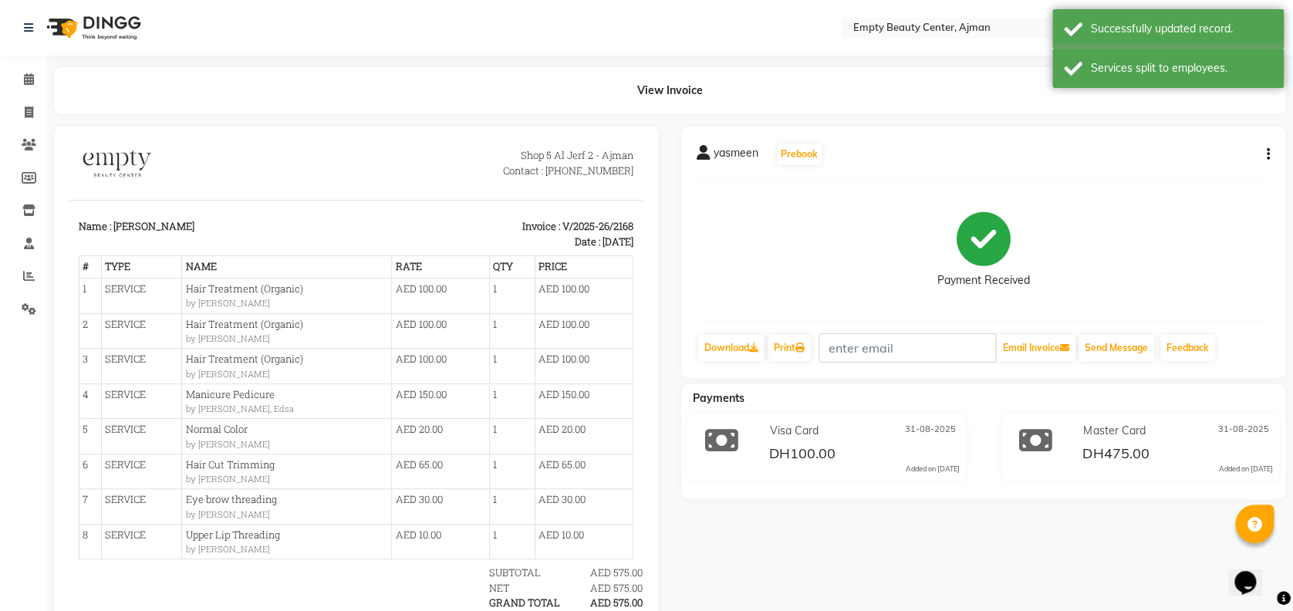
click at [1268, 154] on icon "button" at bounding box center [1268, 154] width 3 height 1
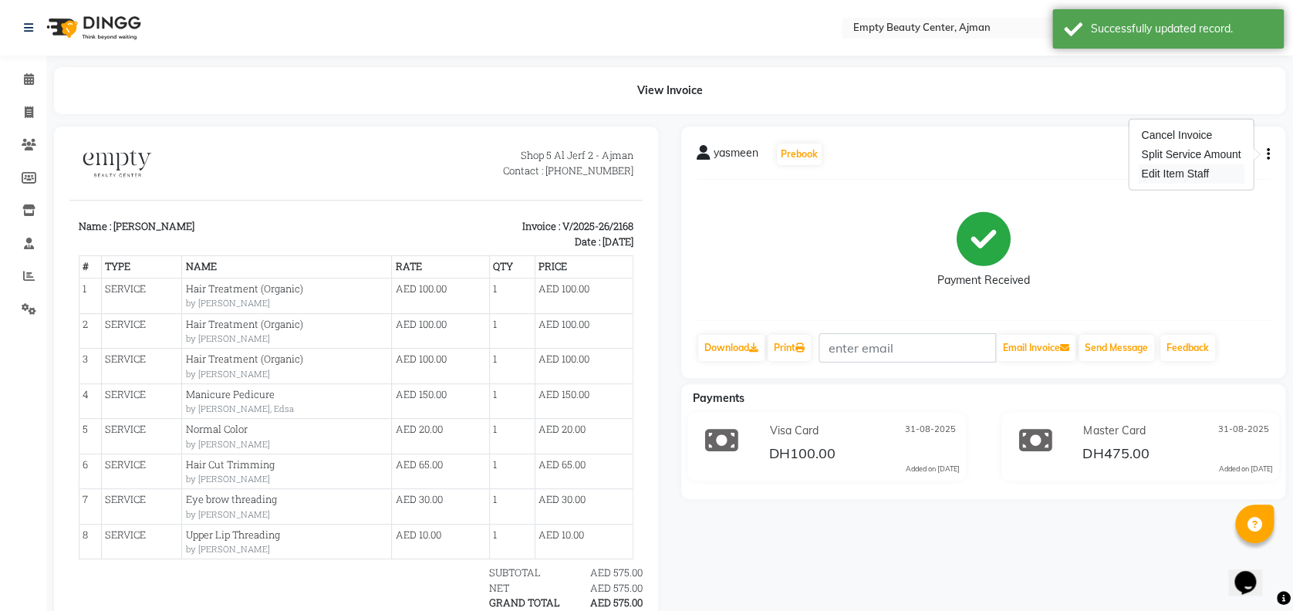
click at [1200, 179] on div "Edit Item Staff" at bounding box center [1191, 173] width 106 height 19
select select "59636"
select select "57154"
select select "41790"
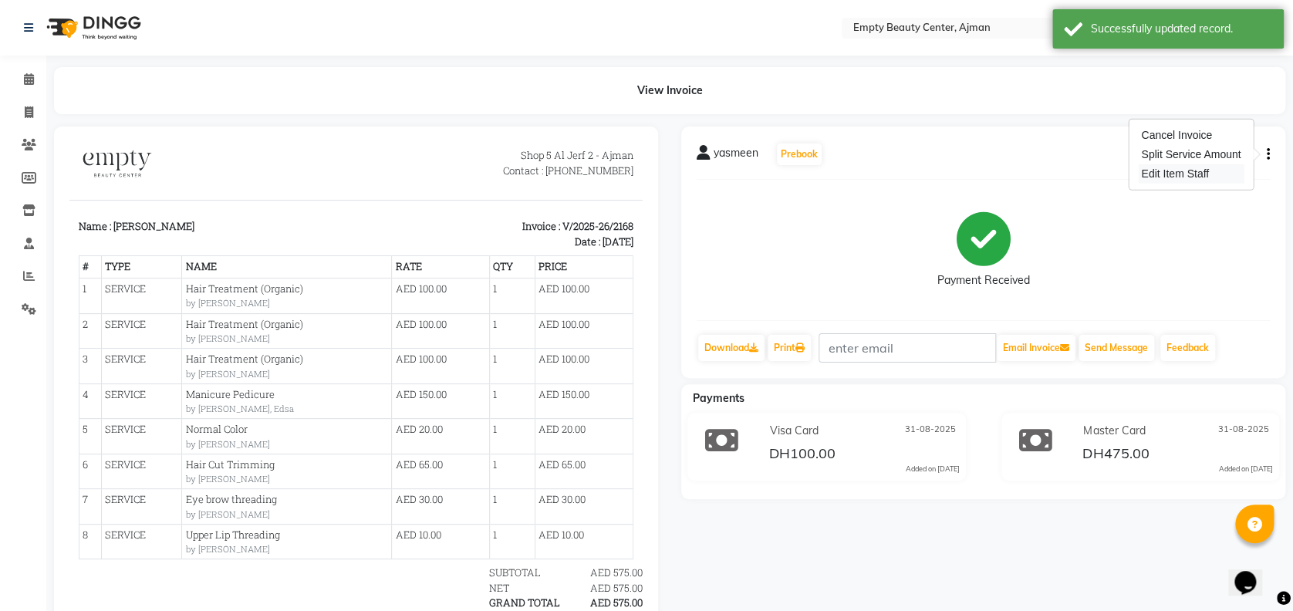
select select "41790"
select select "57154"
select select "59636"
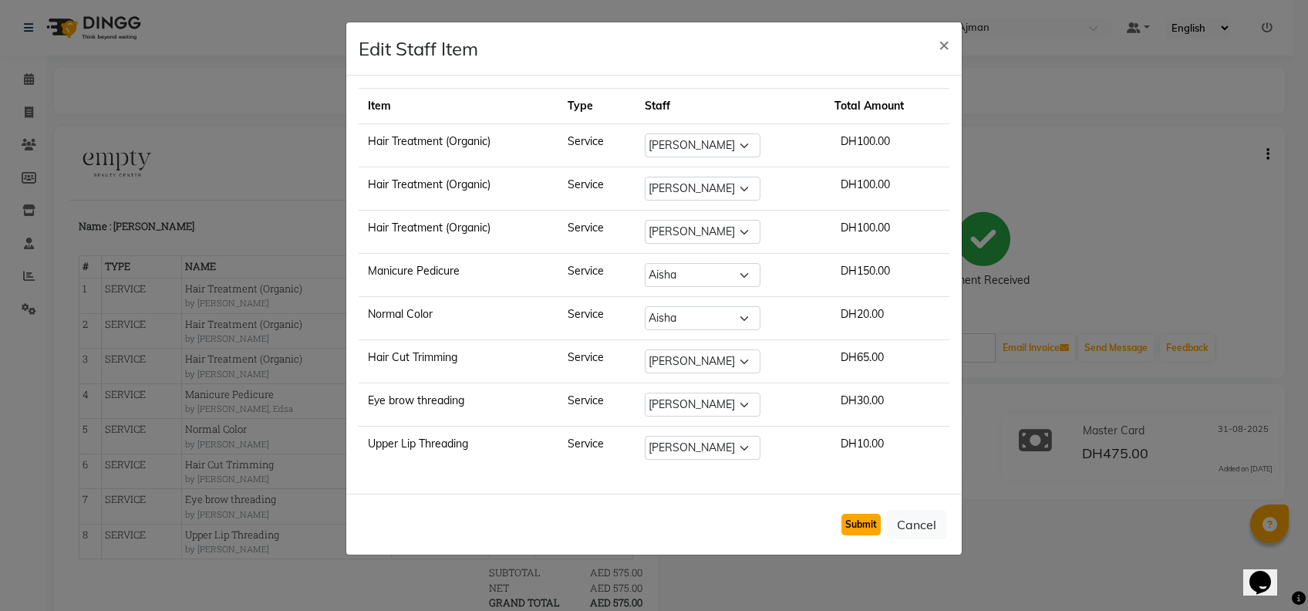
click at [864, 521] on button "Submit" at bounding box center [861, 525] width 39 height 22
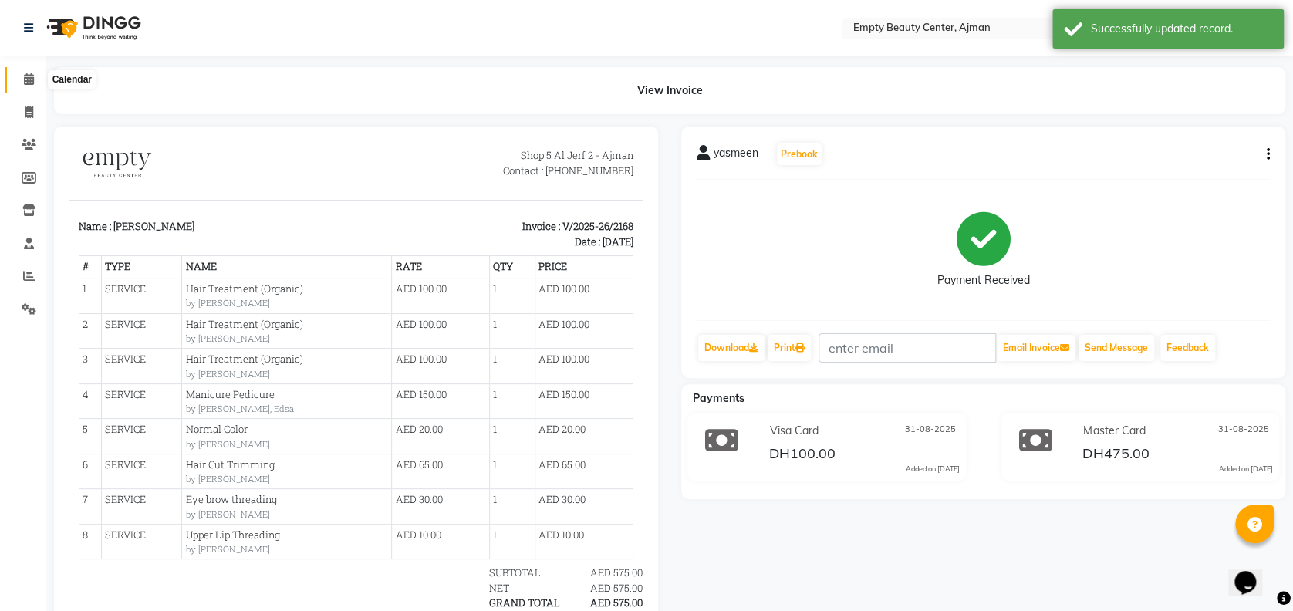
click at [30, 76] on icon at bounding box center [29, 79] width 10 height 12
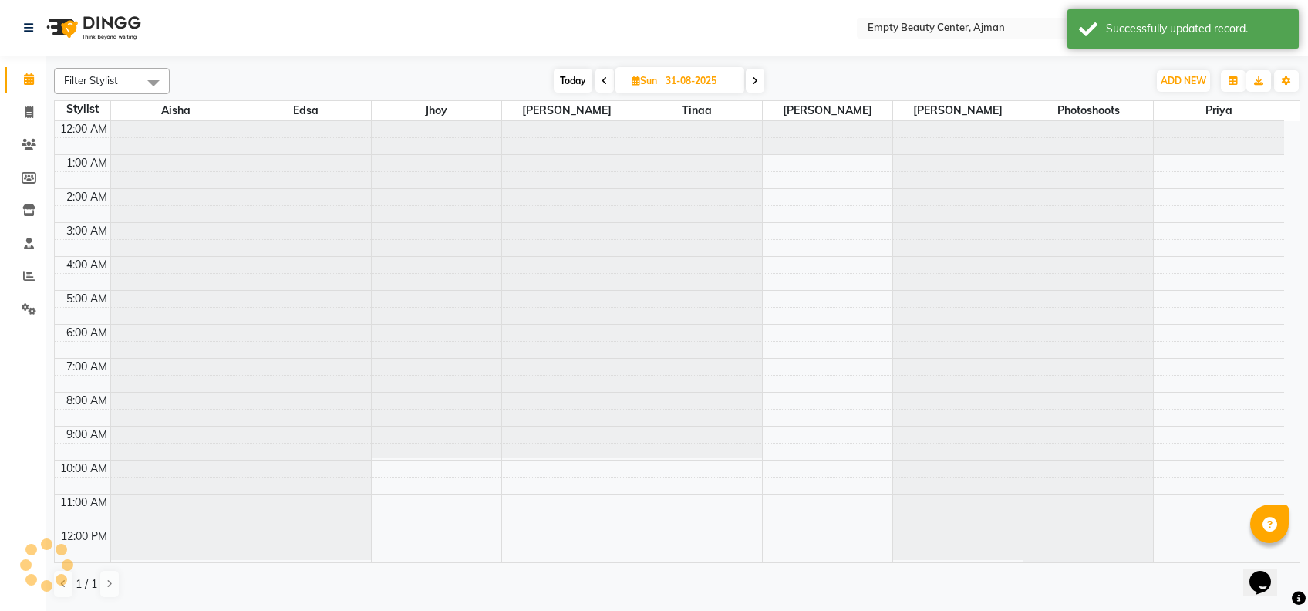
scroll to position [342, 0]
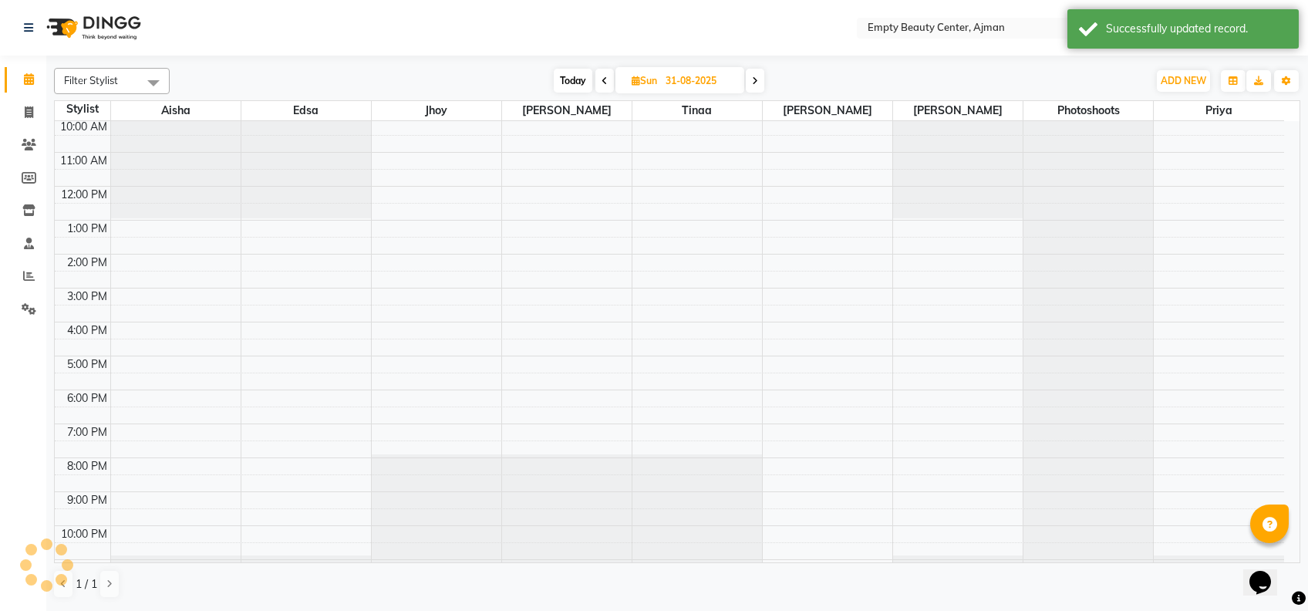
click at [30, 76] on icon at bounding box center [29, 79] width 10 height 12
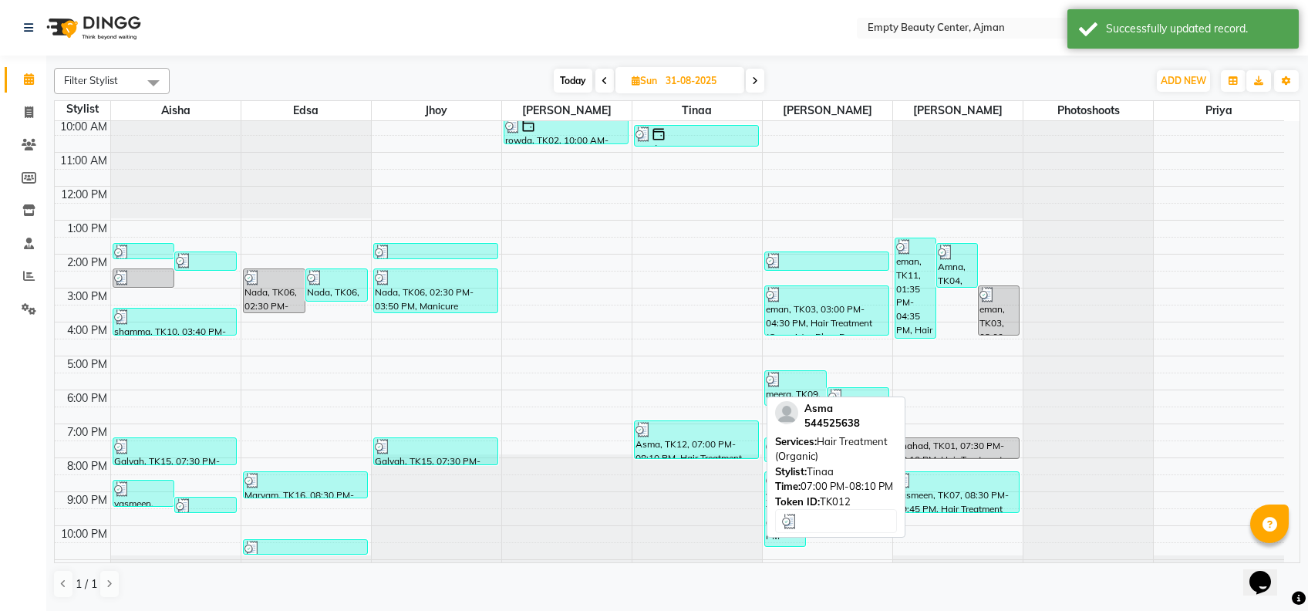
scroll to position [371, 0]
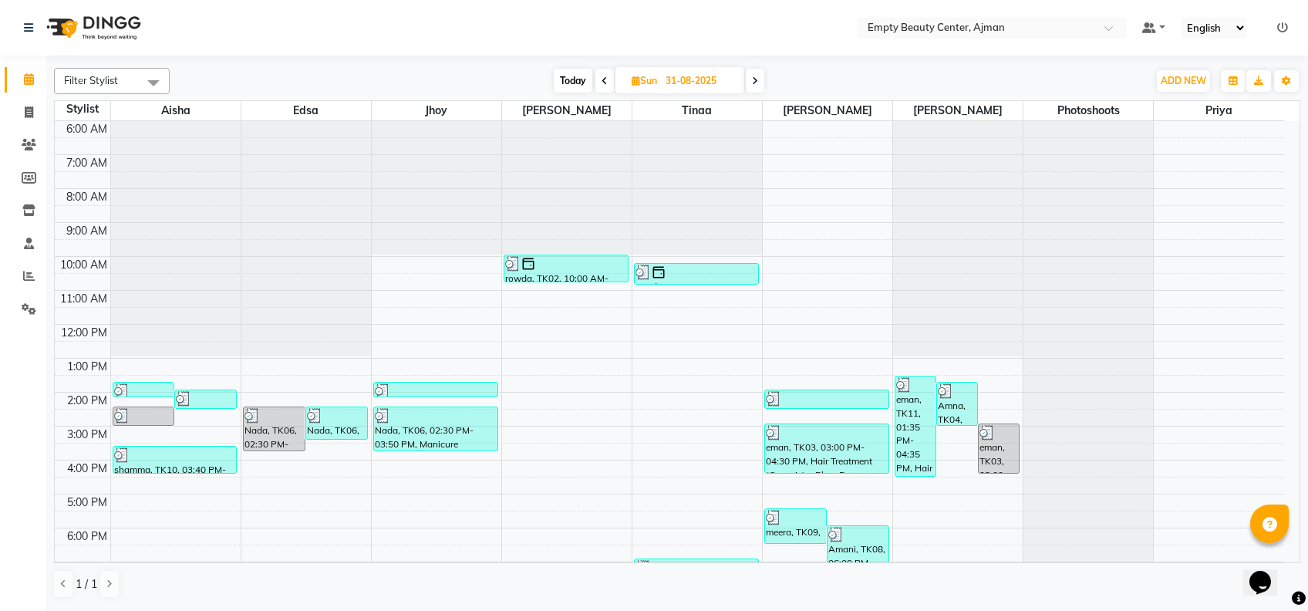
click at [582, 70] on span "Today" at bounding box center [573, 81] width 39 height 24
type input "01-09-2025"
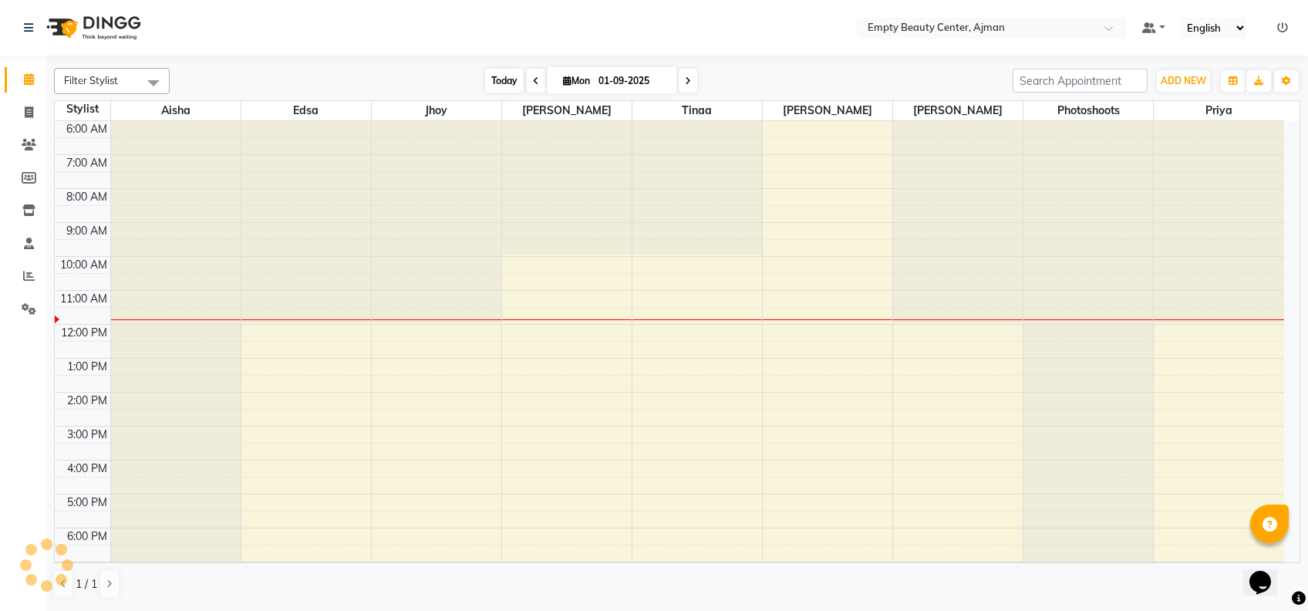
scroll to position [368, 0]
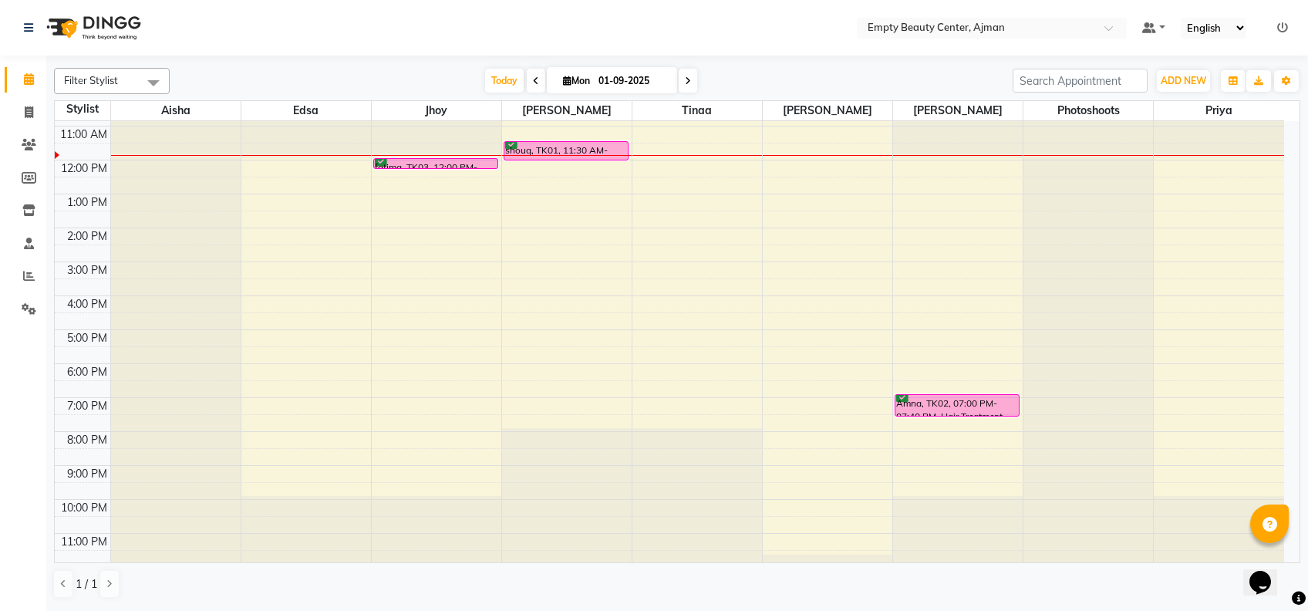
click at [640, 79] on input "01-09-2025" at bounding box center [632, 80] width 77 height 23
select select "9"
select select "2025"
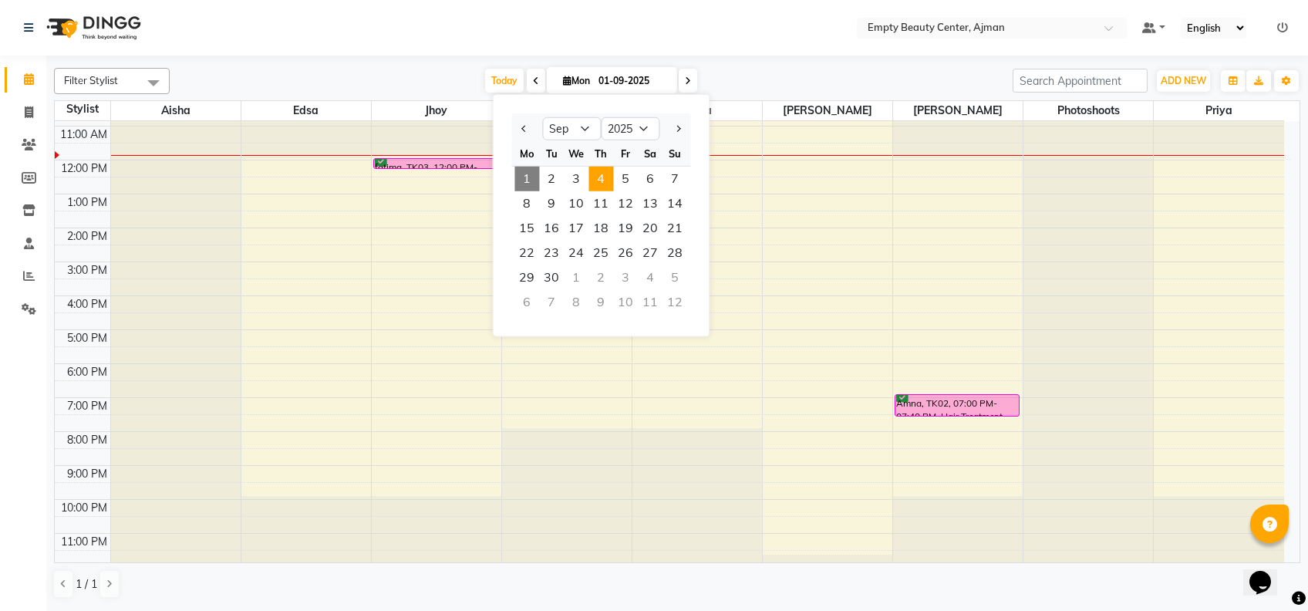
click at [609, 180] on span "4" at bounding box center [601, 179] width 25 height 25
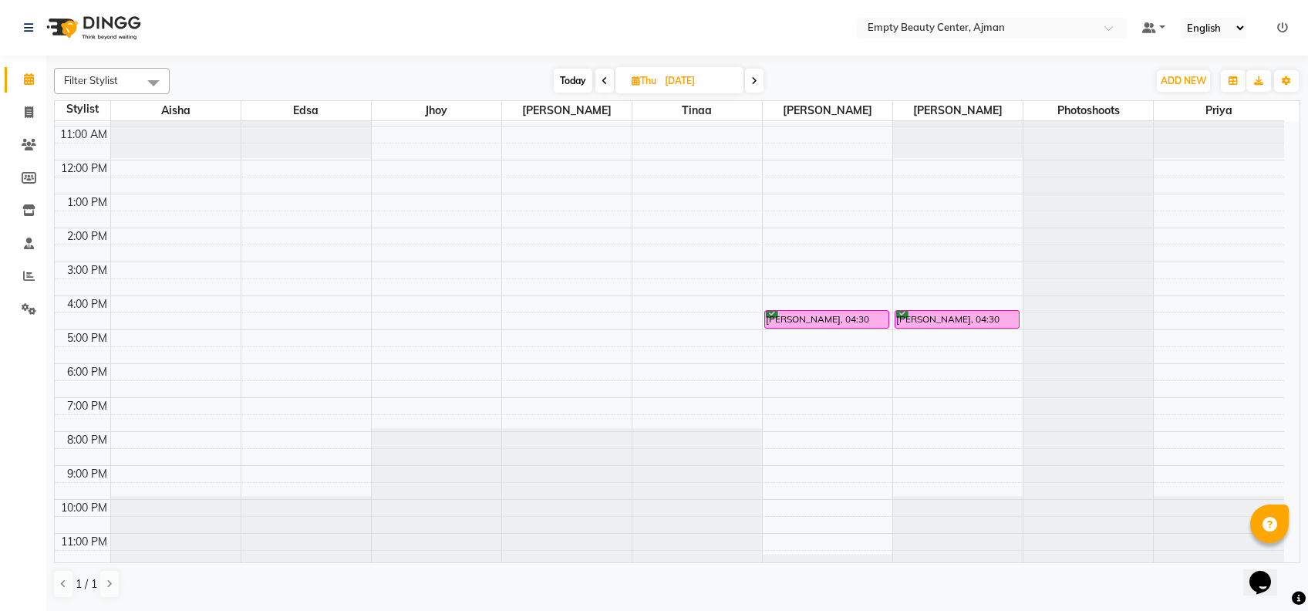
scroll to position [371, 0]
click at [582, 78] on span "Today" at bounding box center [573, 81] width 39 height 24
type input "01-09-2025"
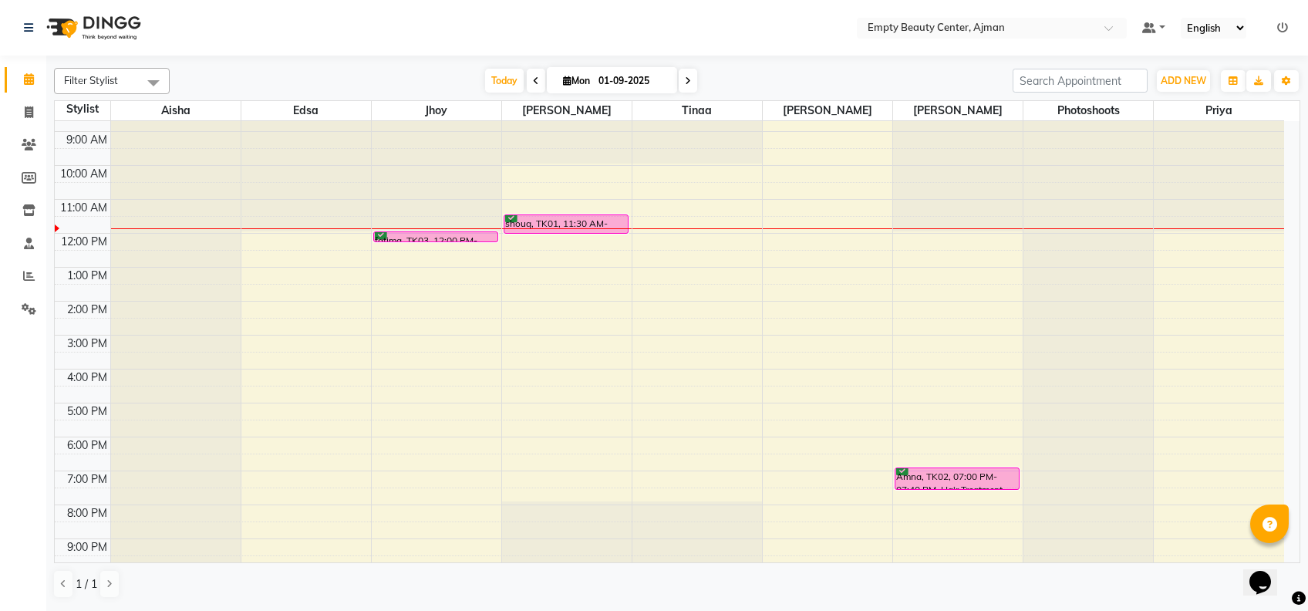
scroll to position [293, 0]
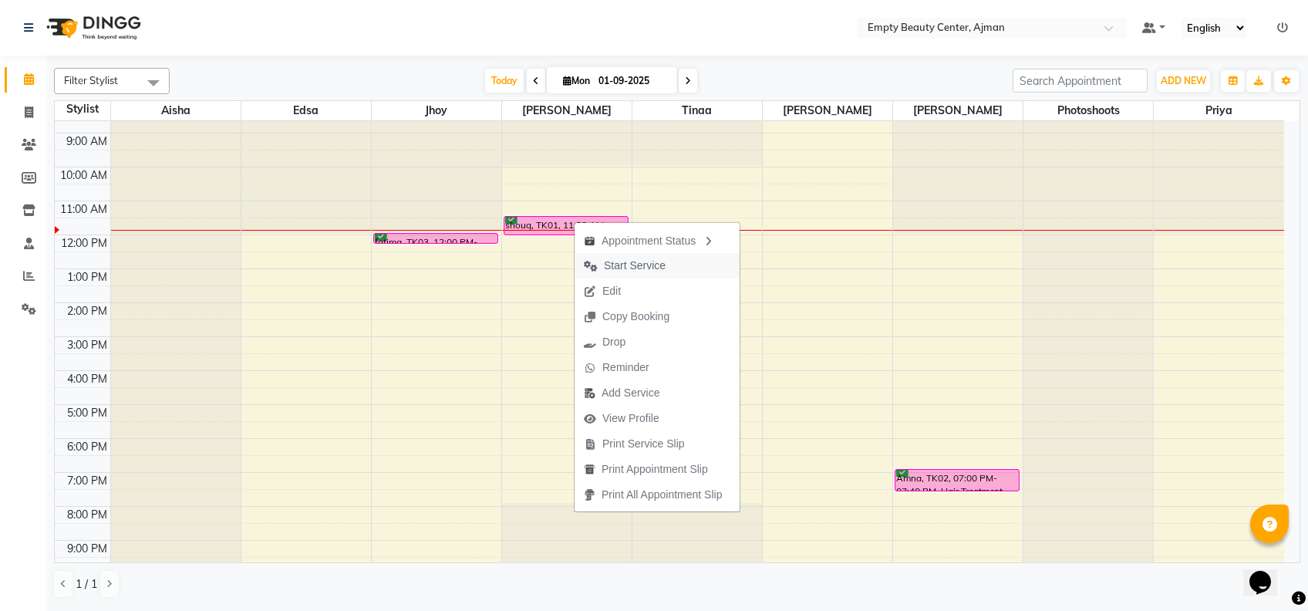
click at [648, 265] on span "Start Service" at bounding box center [635, 266] width 62 height 16
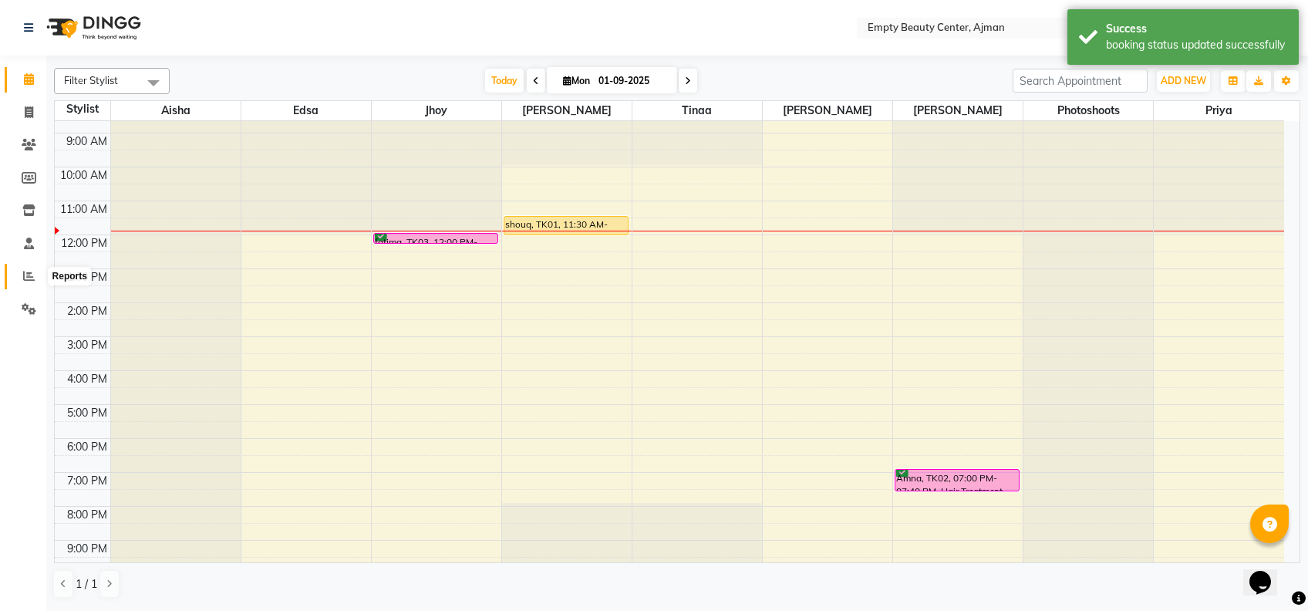
click at [28, 281] on icon at bounding box center [29, 276] width 12 height 12
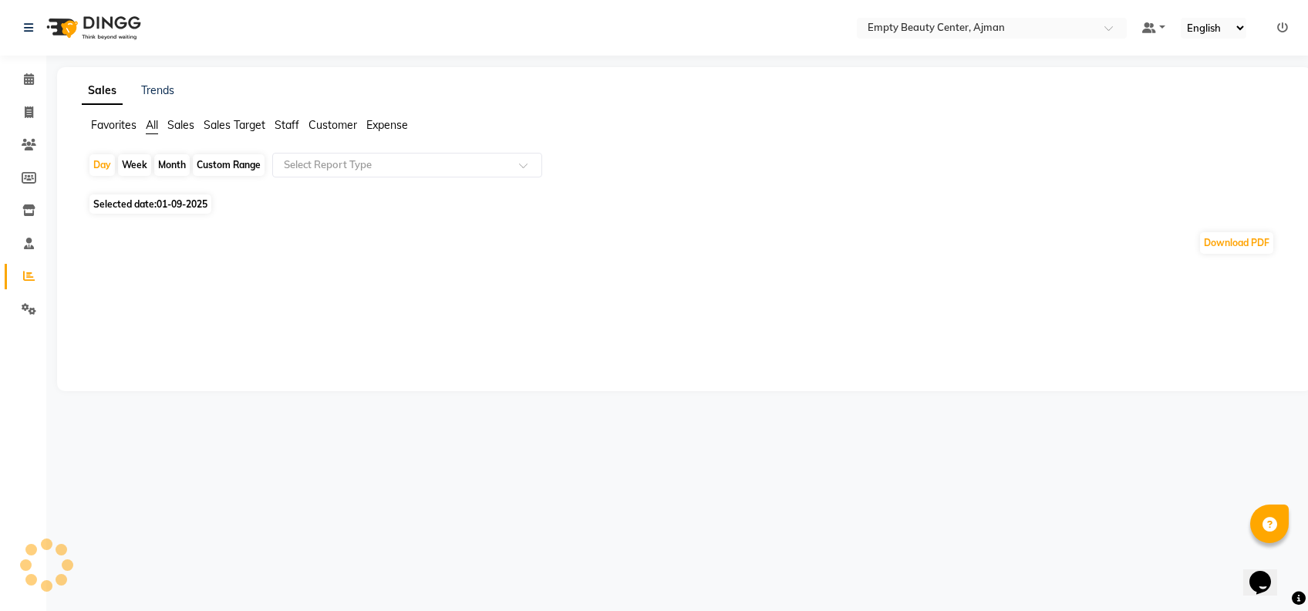
click at [286, 121] on span "Staff" at bounding box center [287, 125] width 25 height 14
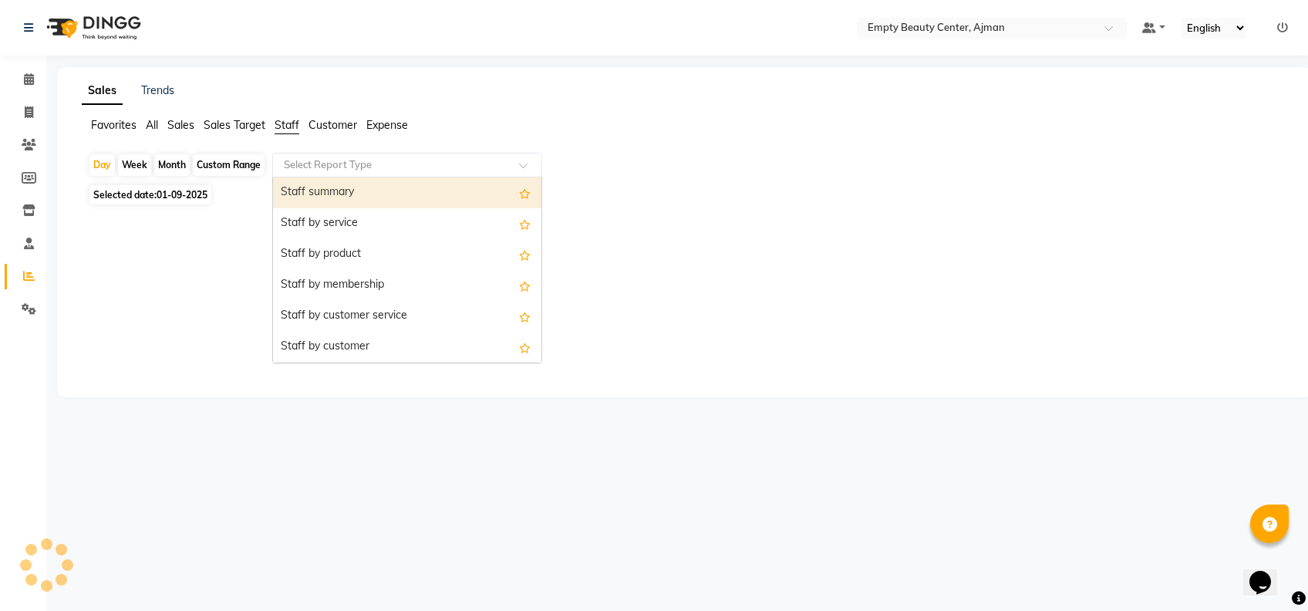
click at [366, 164] on input "text" at bounding box center [392, 164] width 222 height 15
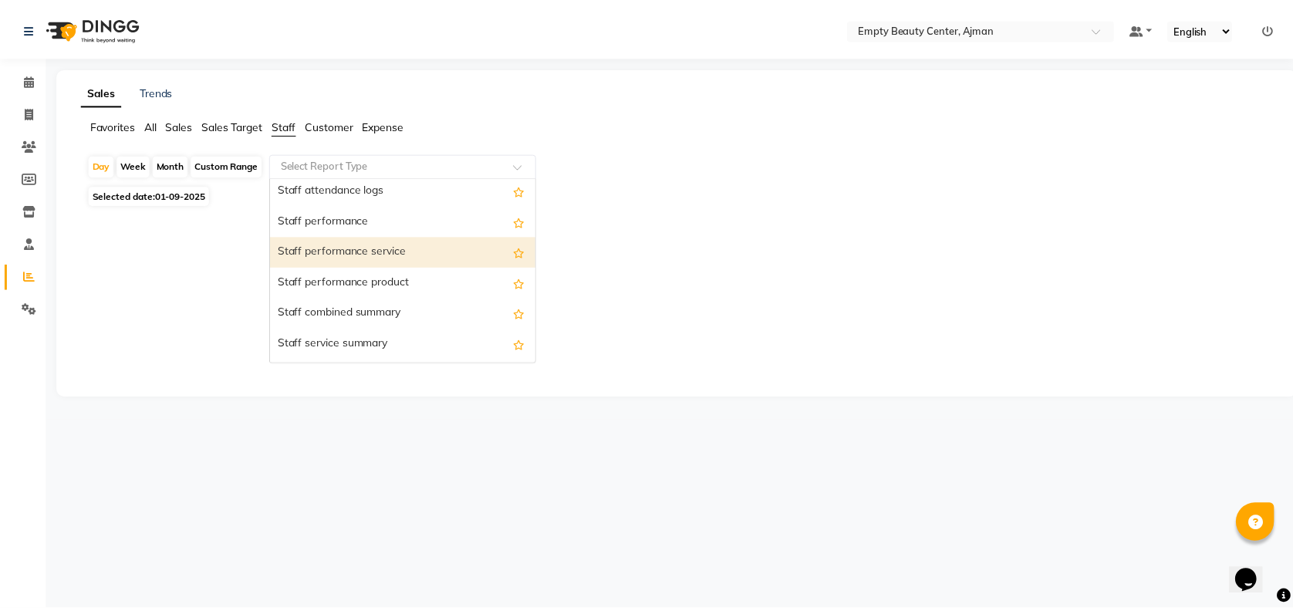
scroll to position [177, 0]
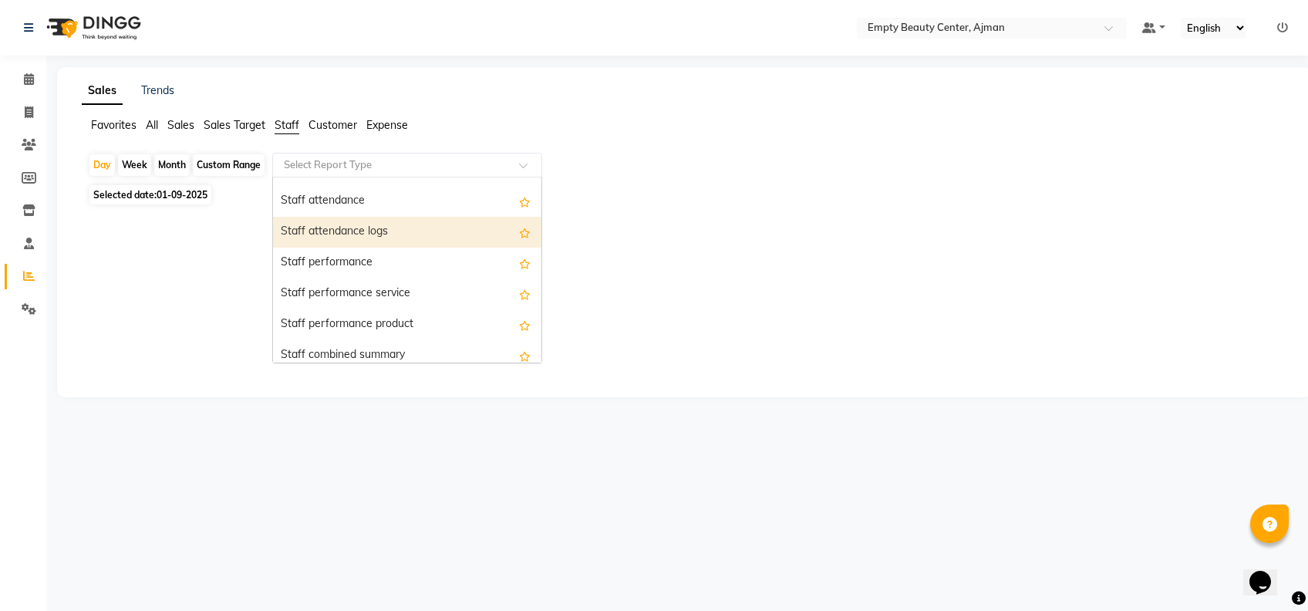
click at [366, 220] on div "Staff attendance logs" at bounding box center [407, 232] width 268 height 31
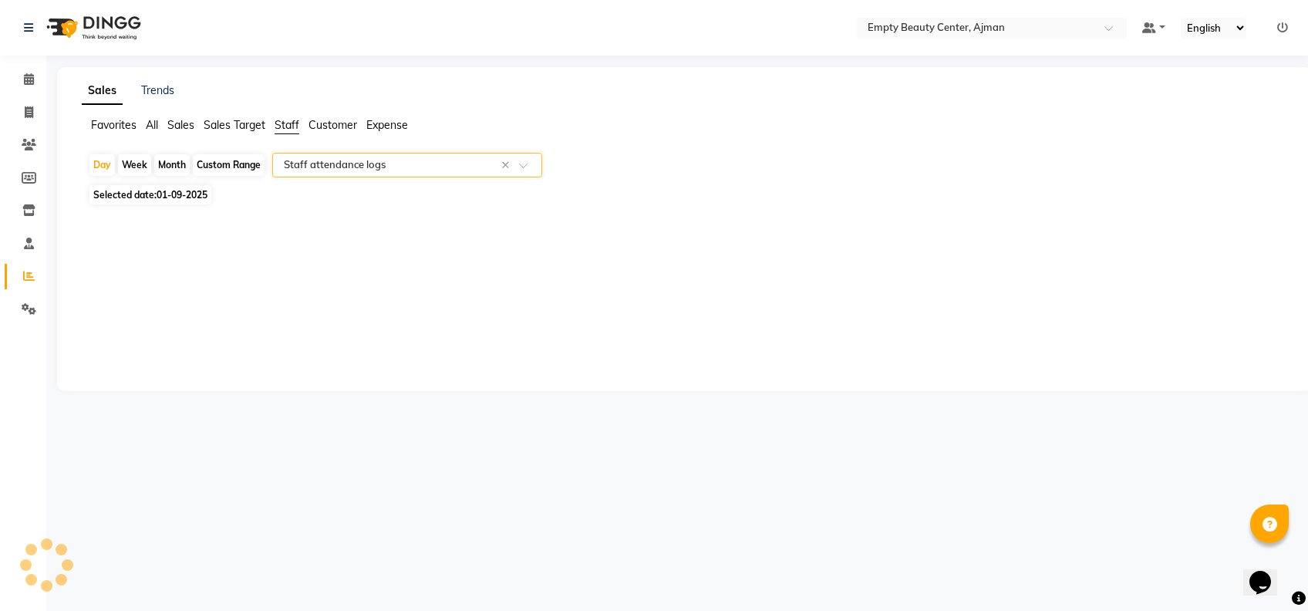
select select "full_report"
select select "csv"
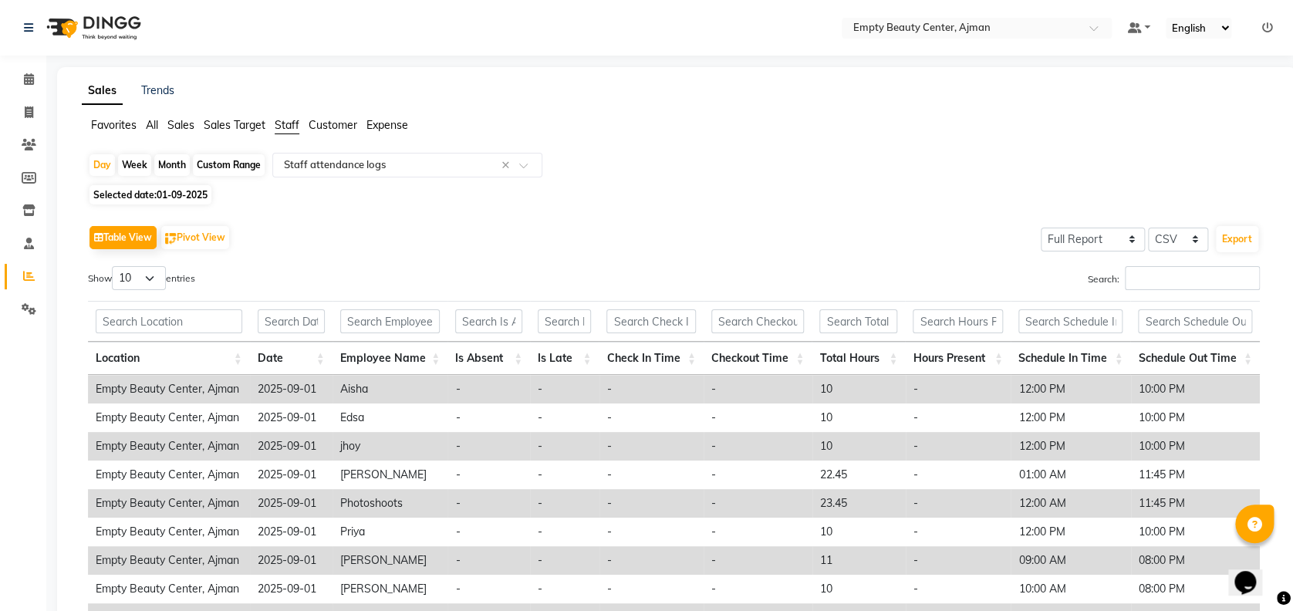
click at [180, 160] on div "Month" at bounding box center [171, 165] width 35 height 22
select select "9"
select select "2025"
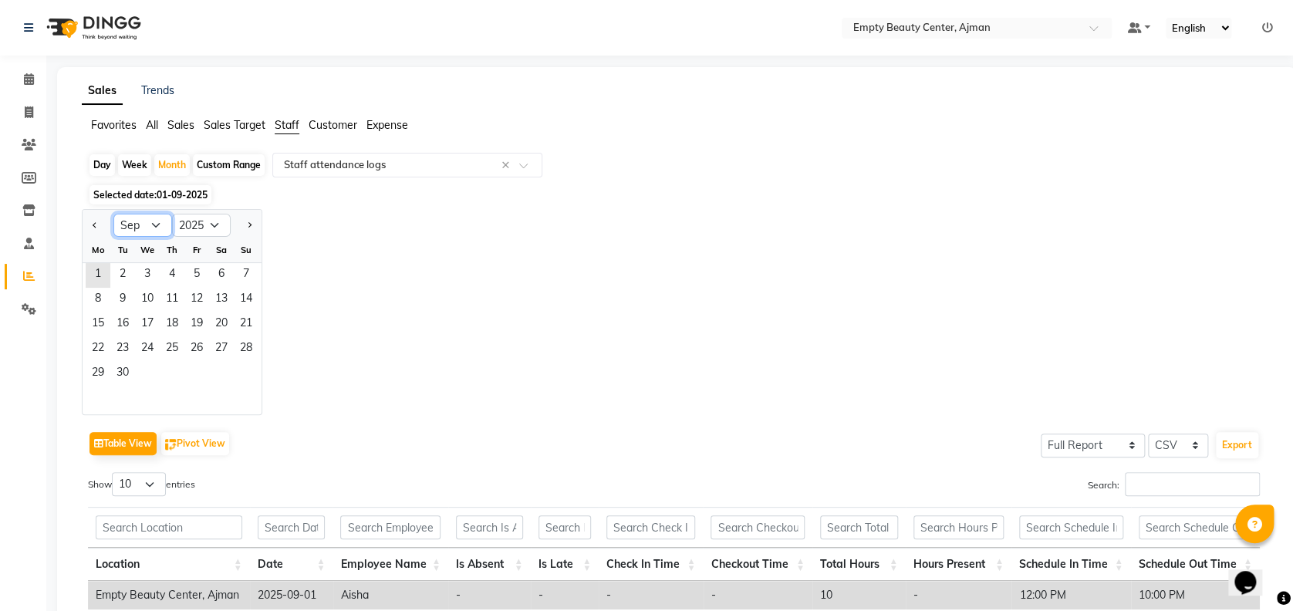
click at [140, 223] on select "Jan Feb Mar Apr May Jun Jul Aug Sep Oct Nov Dec" at bounding box center [142, 225] width 59 height 23
select select "8"
click at [113, 214] on select "Jan Feb Mar Apr May Jun Jul Aug Sep Oct Nov Dec" at bounding box center [142, 225] width 59 height 23
click at [196, 299] on span "8" at bounding box center [196, 300] width 25 height 25
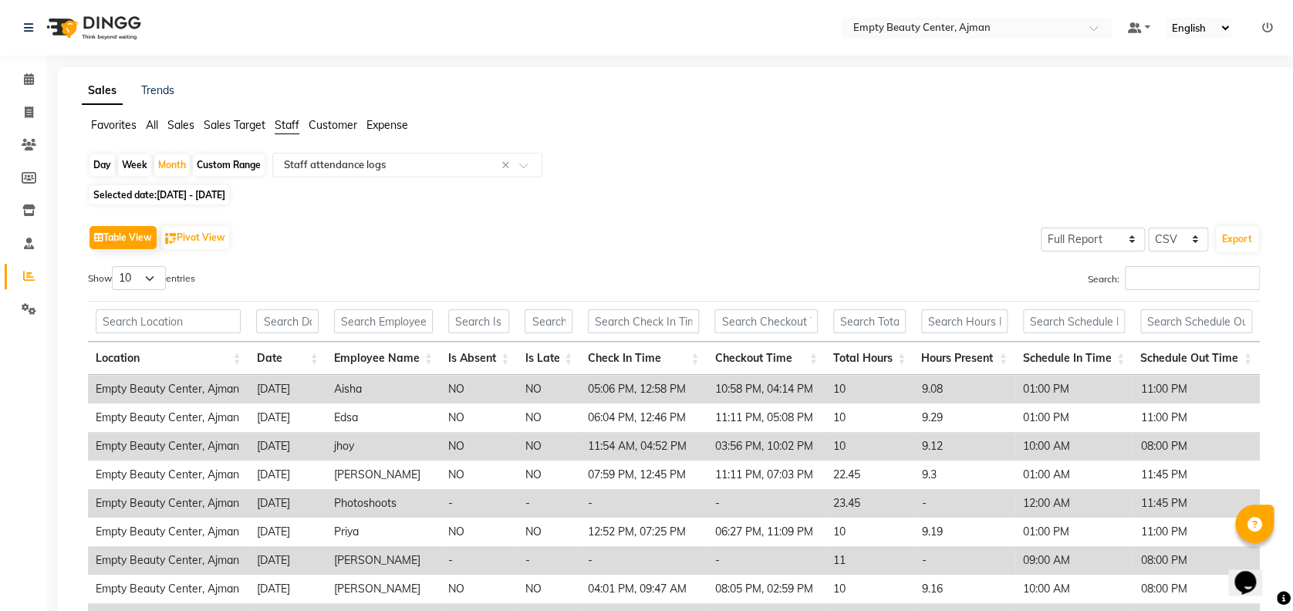
click at [183, 130] on span "Sales" at bounding box center [180, 125] width 27 height 14
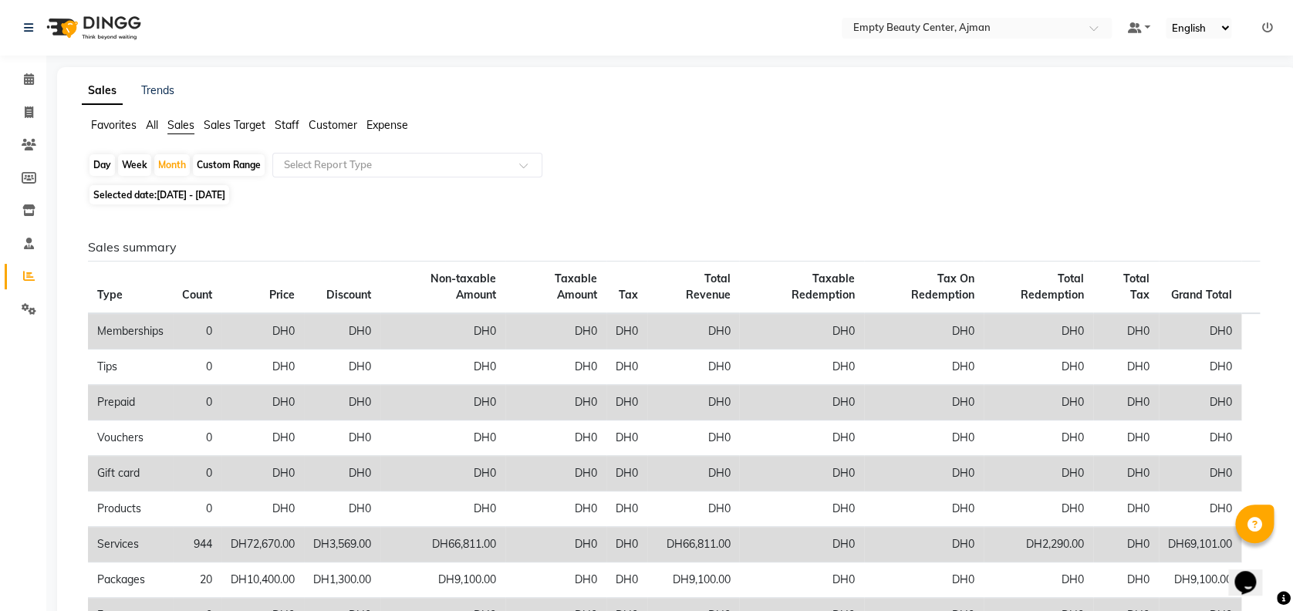
click at [287, 130] on span "Staff" at bounding box center [287, 125] width 25 height 14
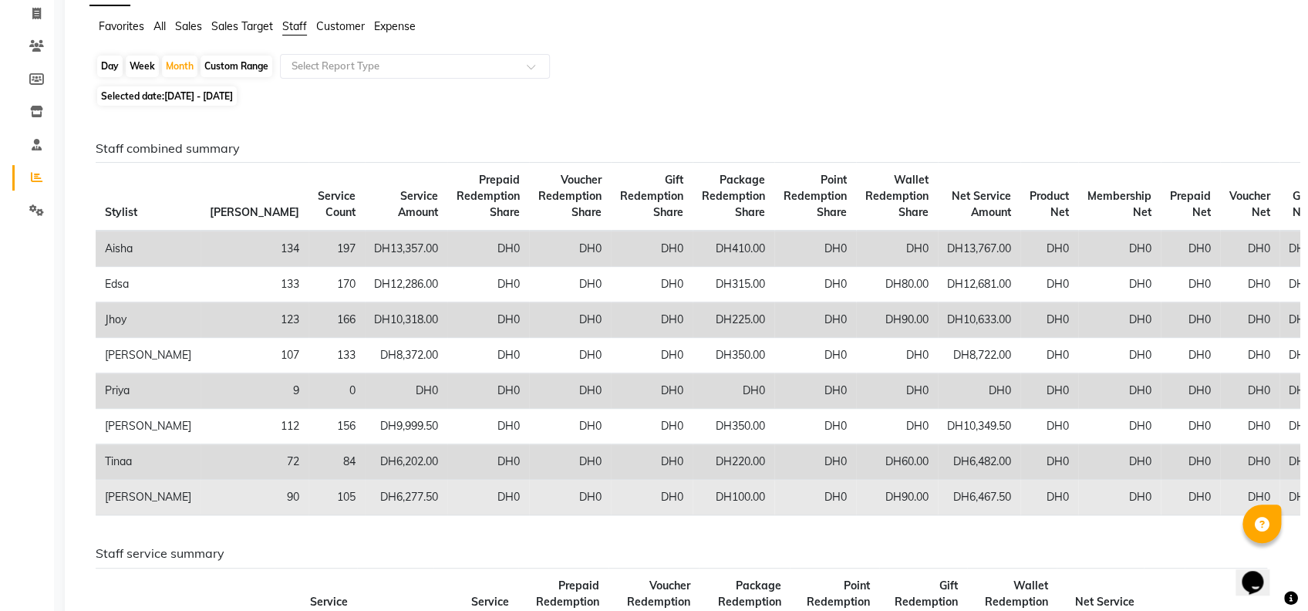
scroll to position [0, 0]
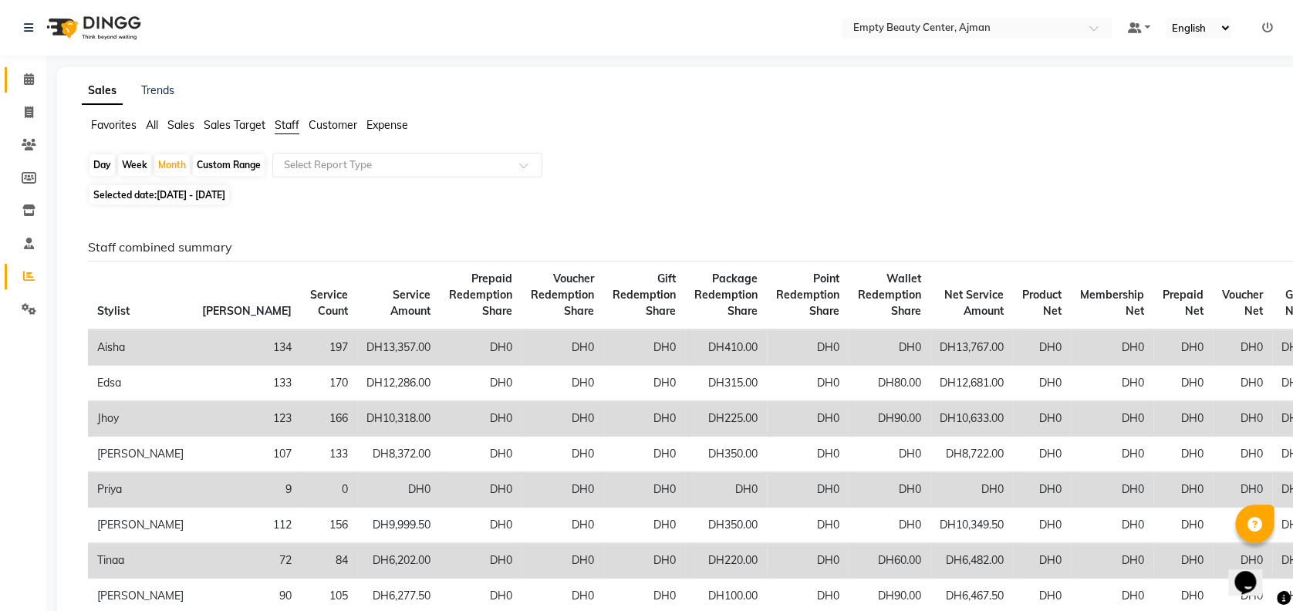
click at [35, 88] on link "Calendar" at bounding box center [23, 79] width 37 height 25
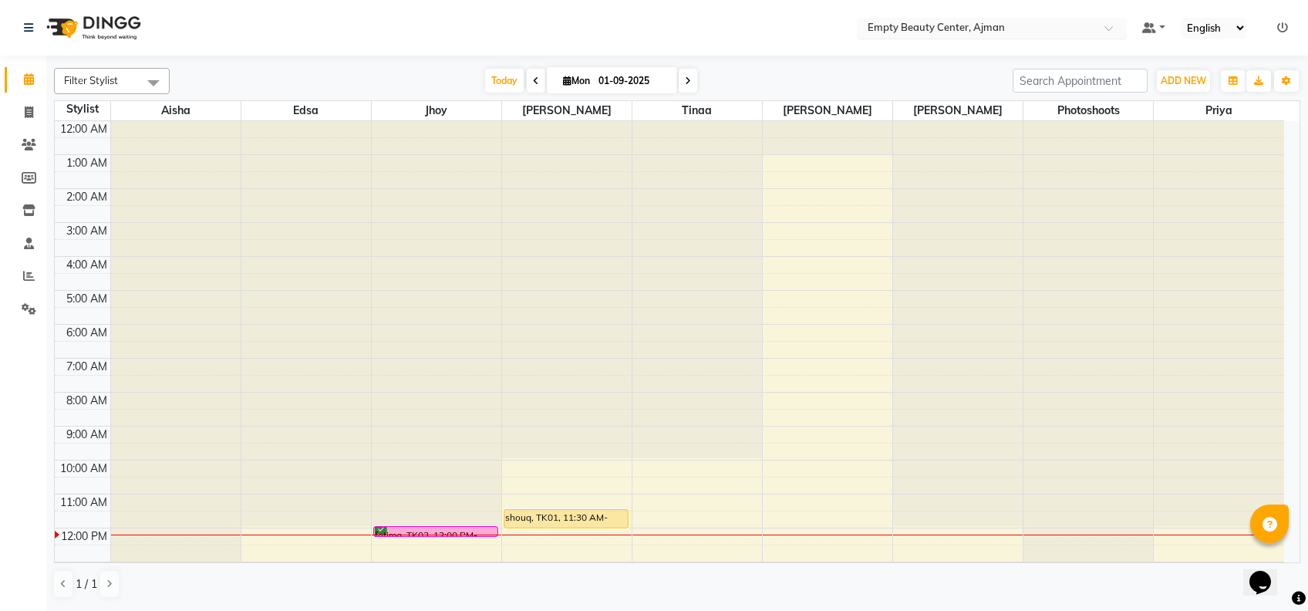
click at [5, 67] on link "Calendar" at bounding box center [23, 79] width 37 height 25
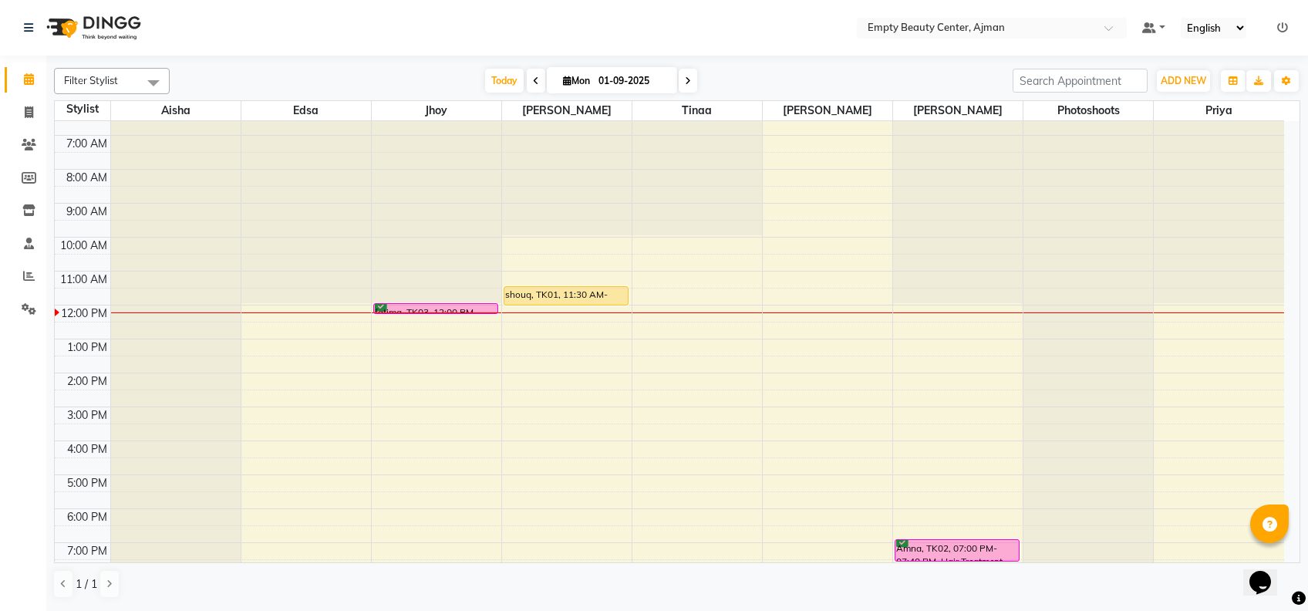
scroll to position [224, 0]
click at [273, 316] on div "12:00 AM 1:00 AM 2:00 AM 3:00 AM 4:00 AM 5:00 AM 6:00 AM 7:00 AM 8:00 AM 9:00 A…" at bounding box center [670, 304] width 1230 height 814
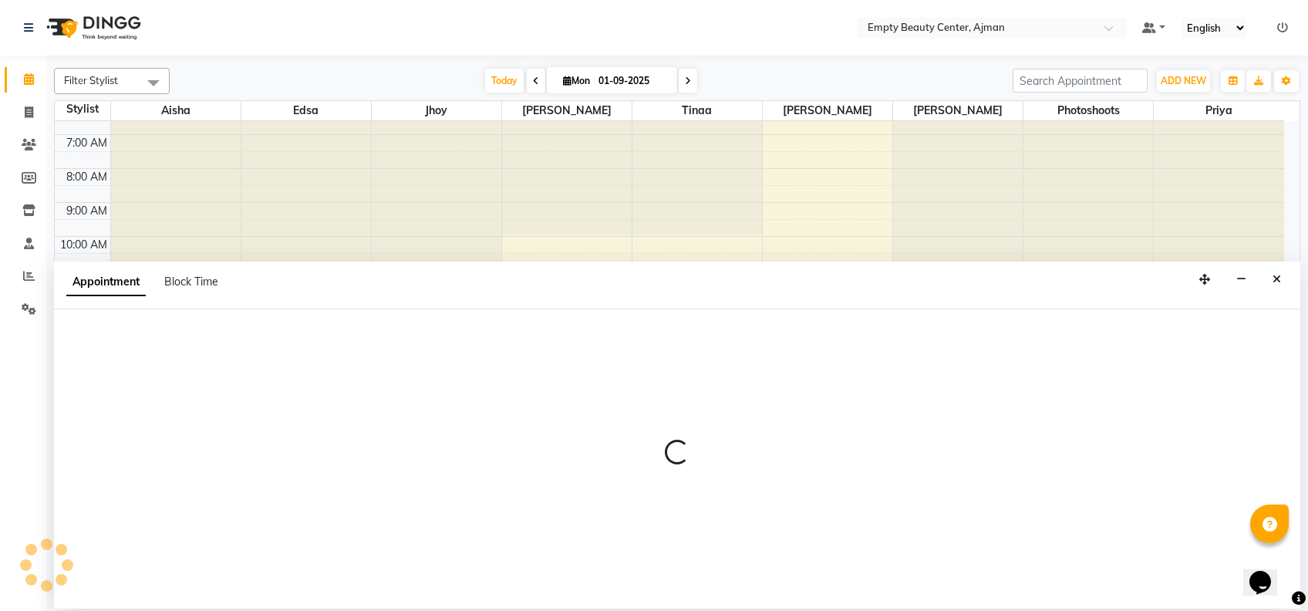
select select "26290"
select select "tentative"
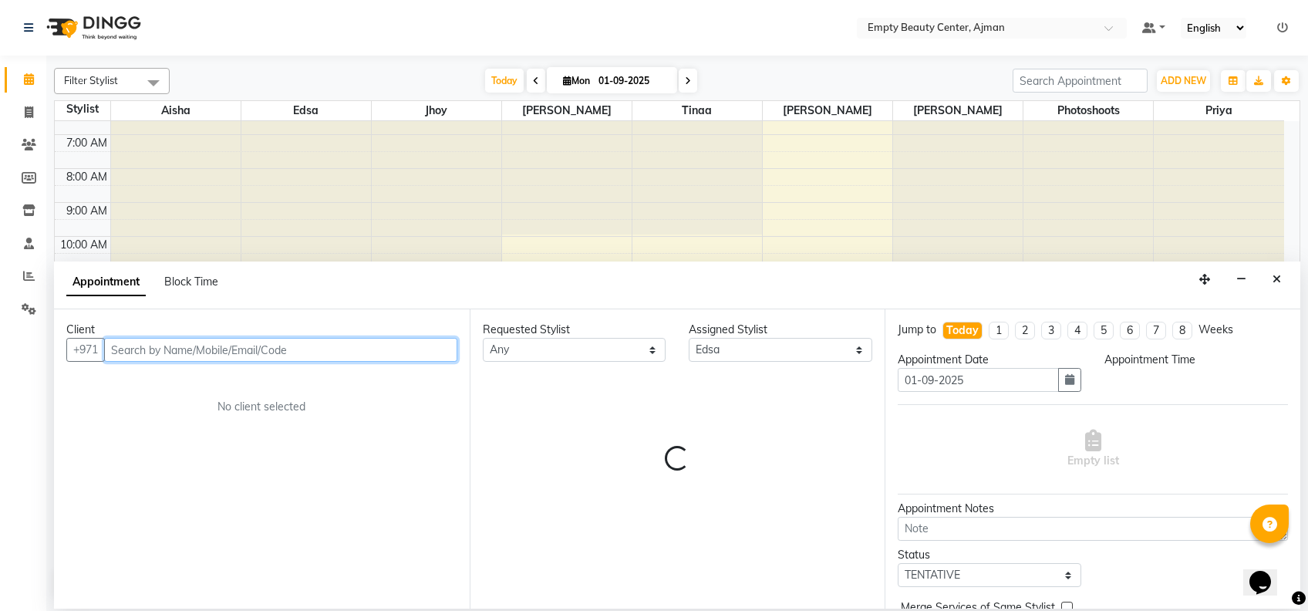
select select "720"
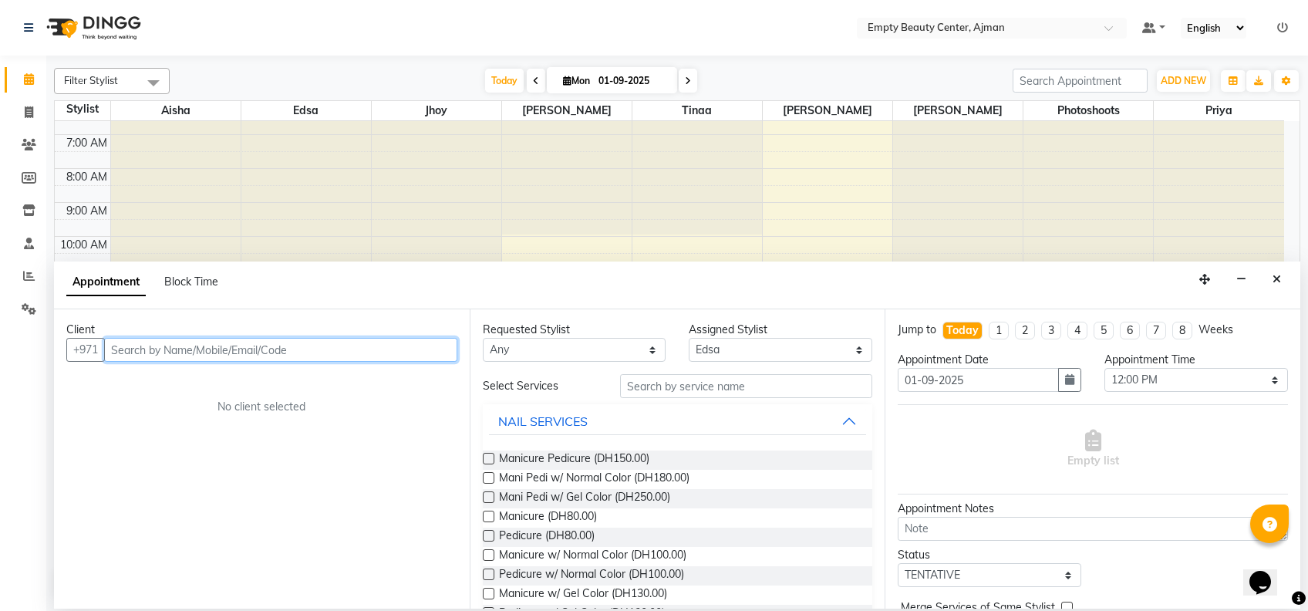
click at [407, 346] on input "text" at bounding box center [280, 350] width 353 height 24
type input "558906462"
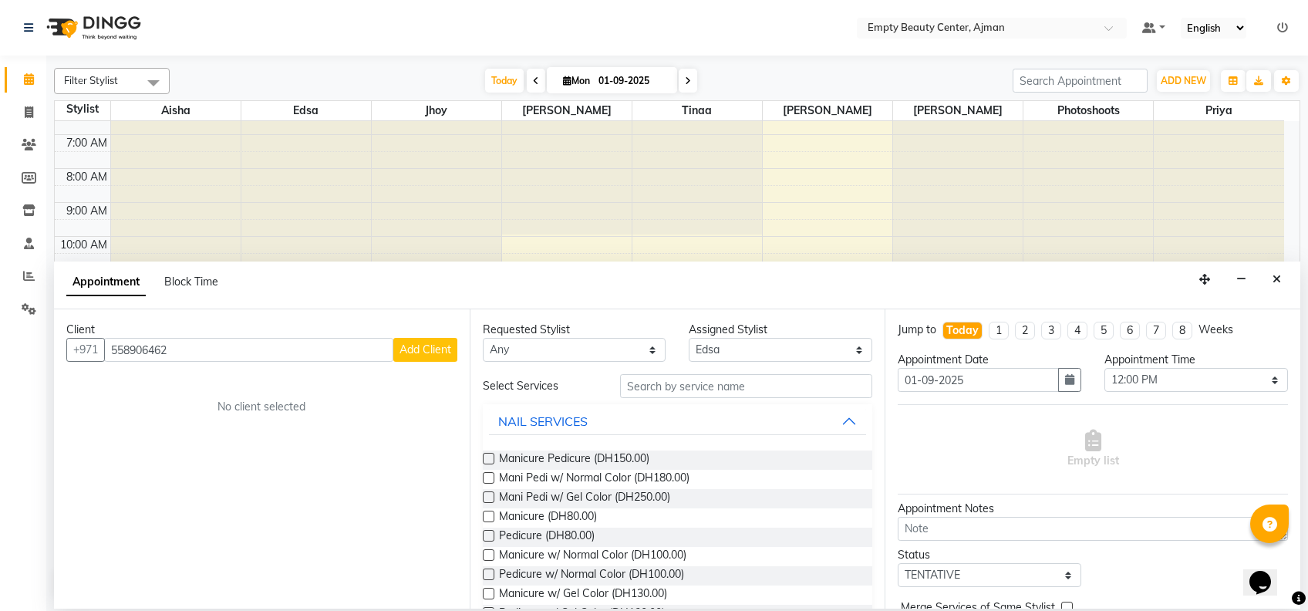
click at [407, 346] on span "Add Client" at bounding box center [426, 349] width 52 height 14
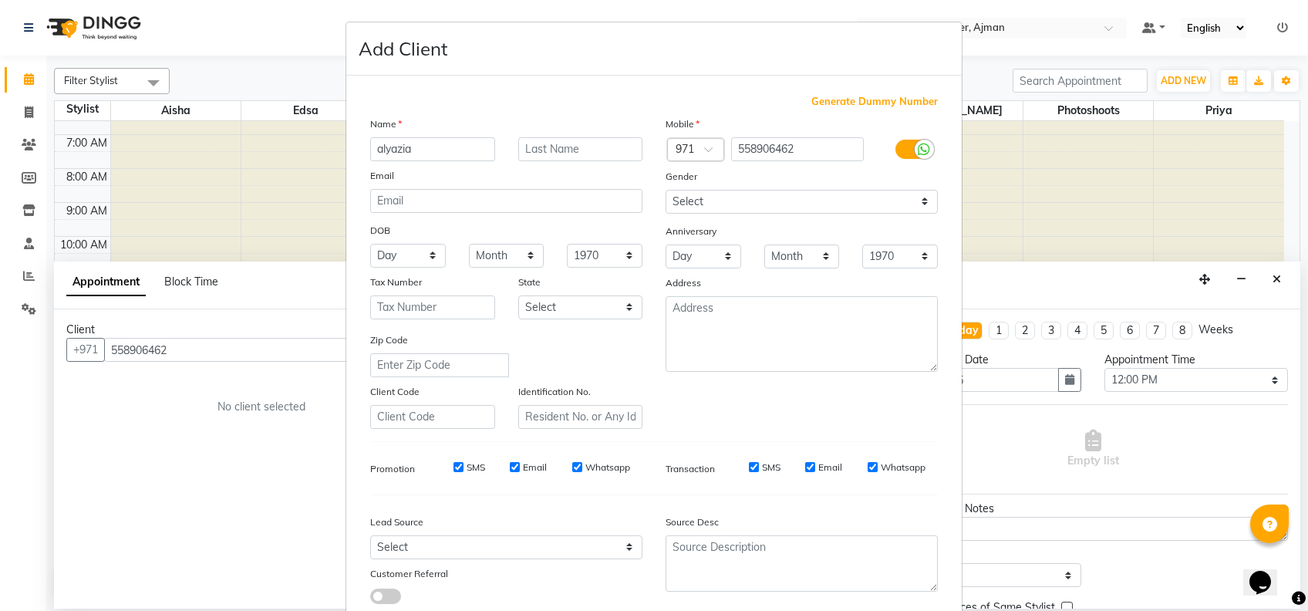
type input "alyazia"
click at [797, 203] on select "Select Male Female Other Prefer Not To Say" at bounding box center [802, 202] width 272 height 24
select select "female"
click at [666, 190] on select "Select Male Female Other Prefer Not To Say" at bounding box center [802, 202] width 272 height 24
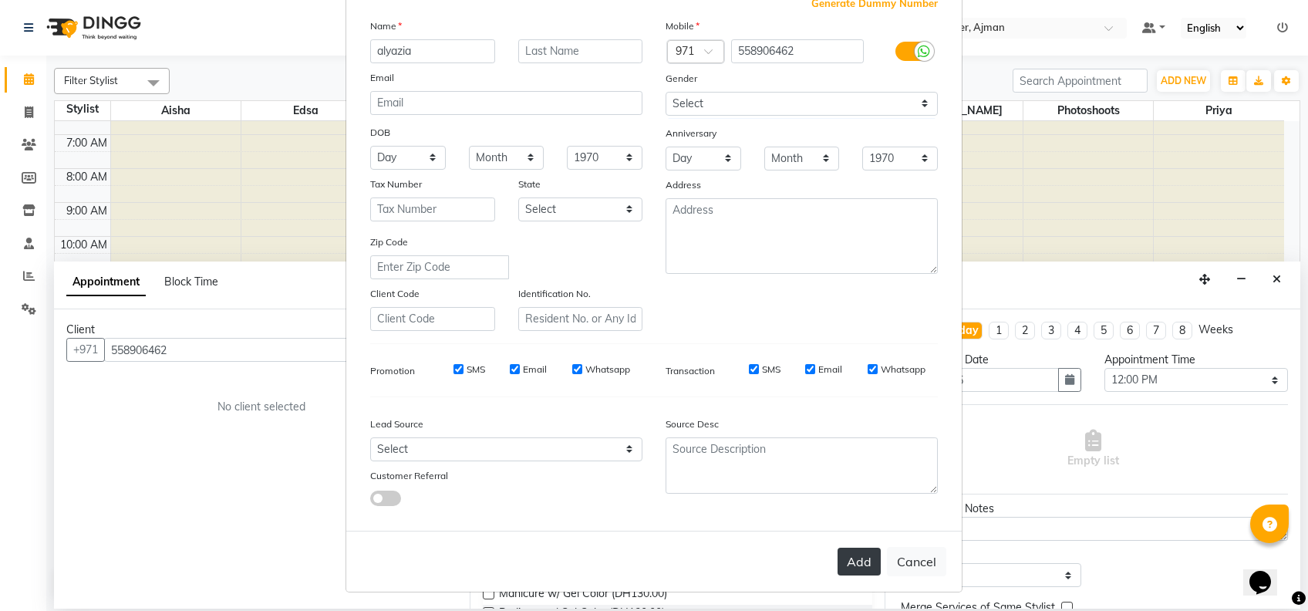
click at [858, 565] on button "Add" at bounding box center [859, 562] width 43 height 28
select select
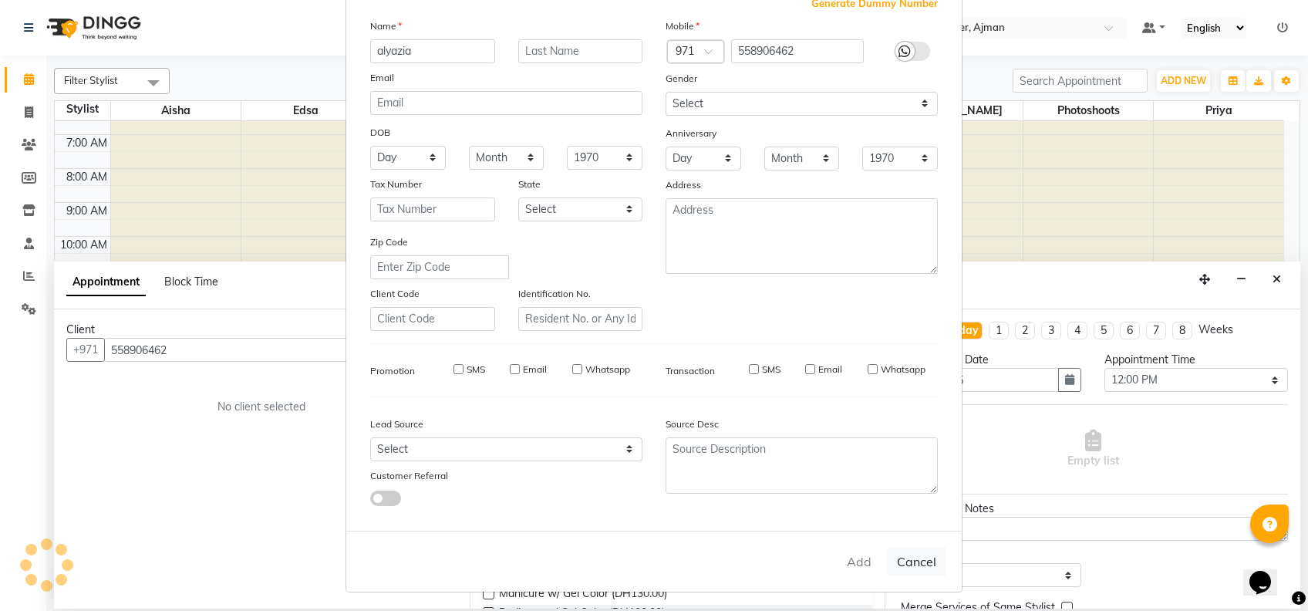
select select
checkbox input "false"
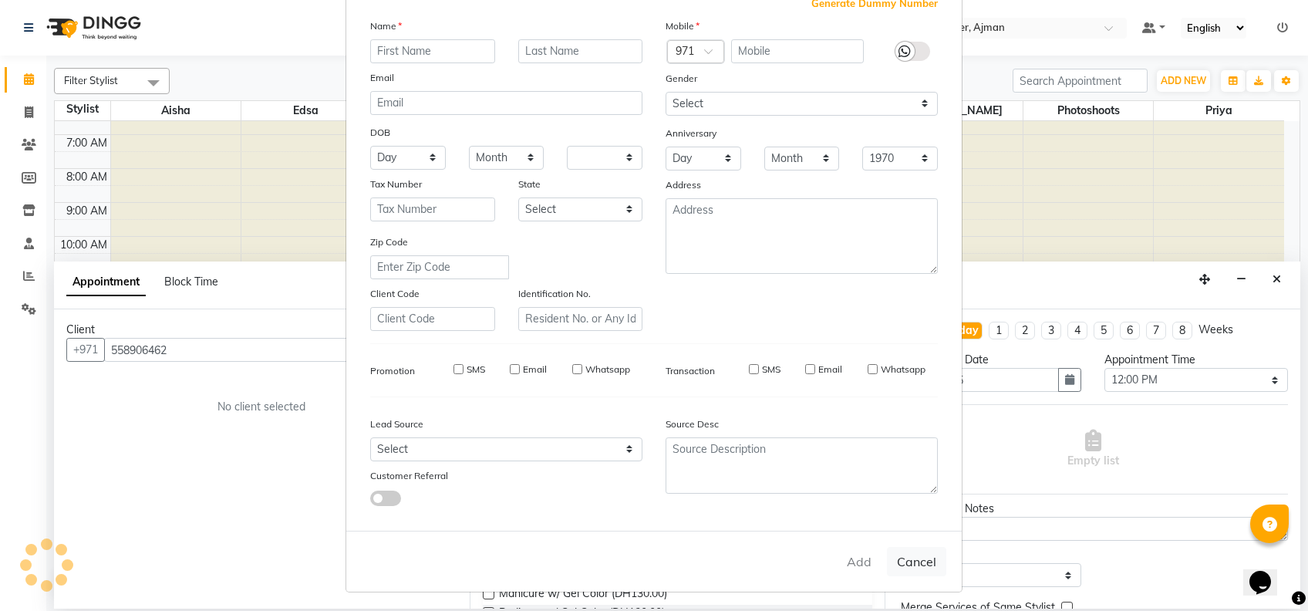
checkbox input "false"
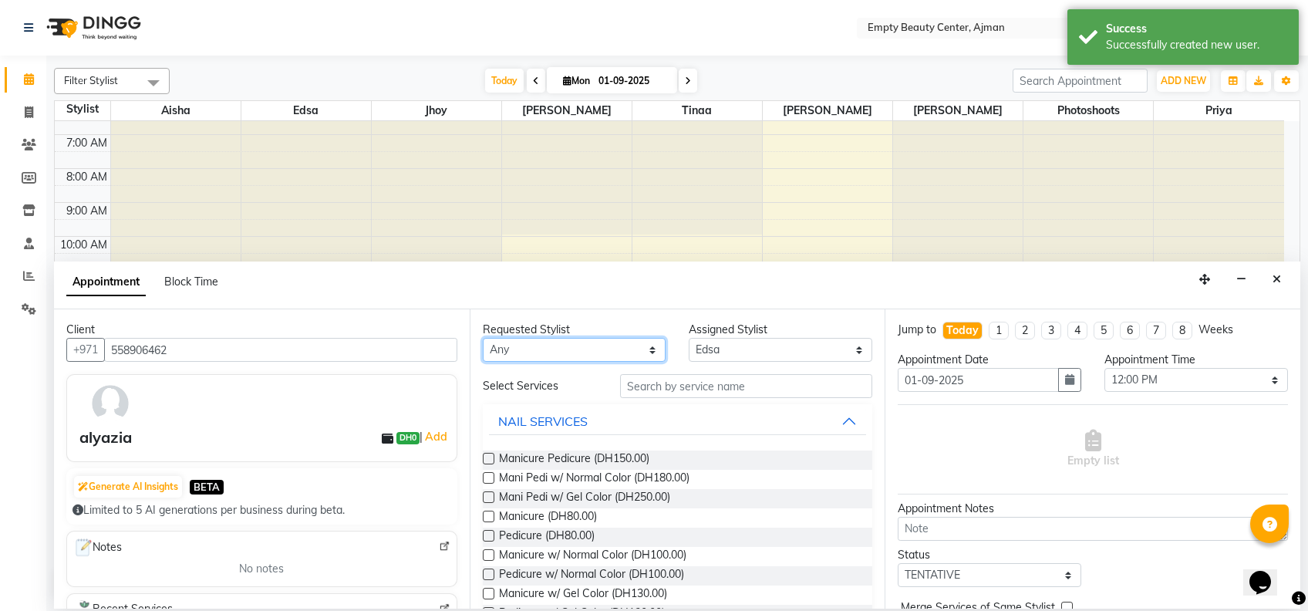
click at [599, 351] on select "Any Aisha Edsa jhoy Meaza Photoshoots Priya Shiela Tinaa Yeshi" at bounding box center [575, 350] width 184 height 24
select select "26290"
click at [483, 338] on select "Any Aisha Edsa jhoy Meaza Photoshoots Priya Shiela Tinaa Yeshi" at bounding box center [575, 350] width 184 height 24
click at [625, 557] on span "Manicure w/ Normal Color (DH100.00)" at bounding box center [592, 556] width 187 height 19
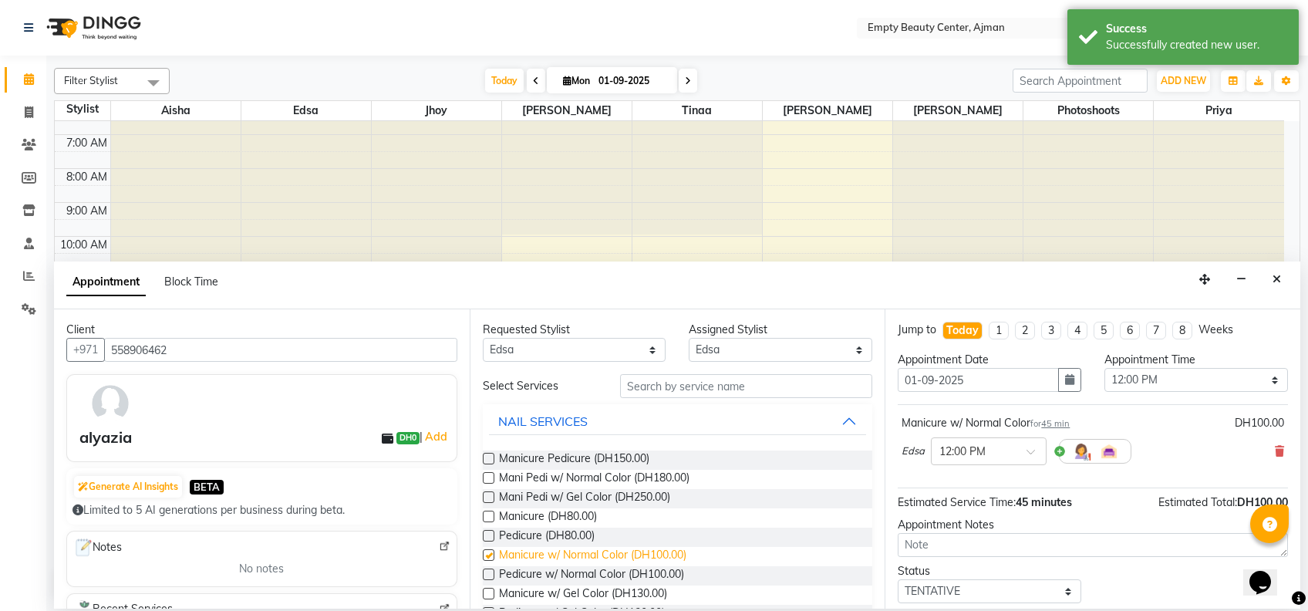
checkbox input "false"
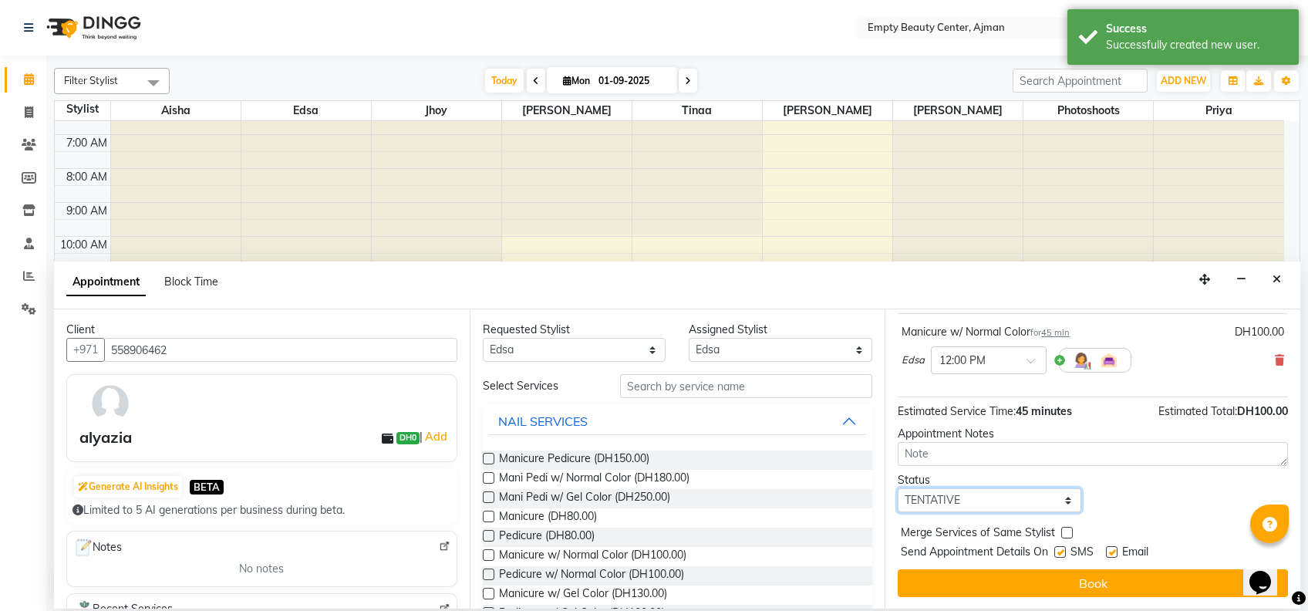
click at [1041, 506] on select "Select TENTATIVE CONFIRM CHECK-IN UPCOMING" at bounding box center [990, 500] width 184 height 24
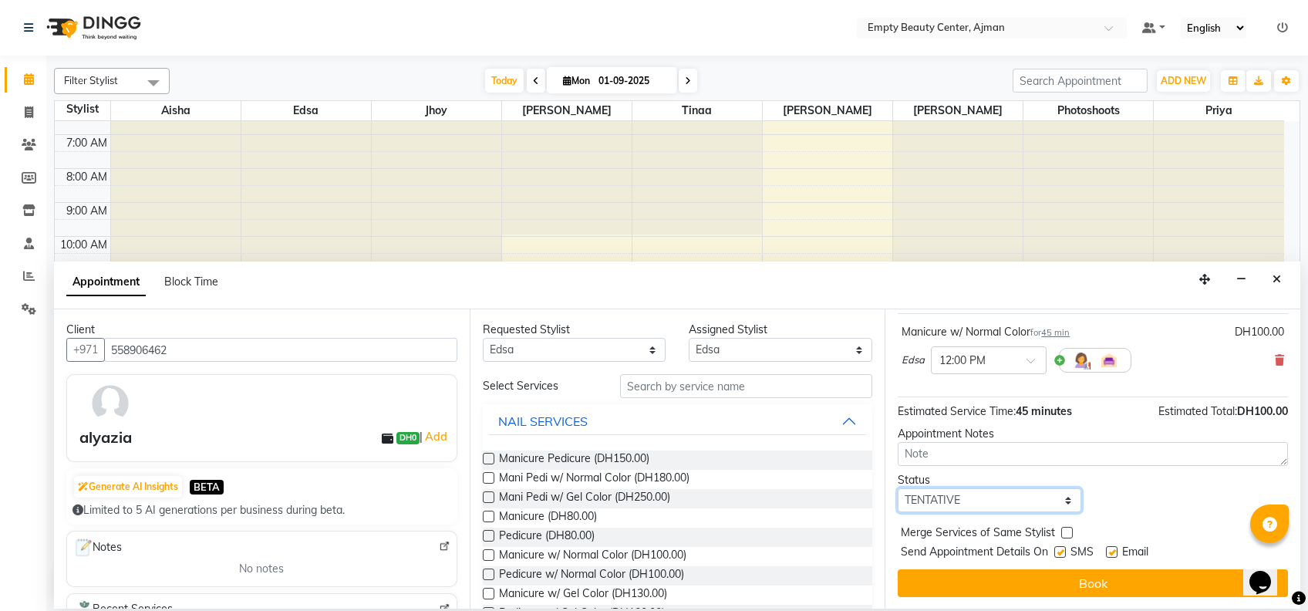
select select "confirm booking"
click at [898, 488] on select "Select TENTATIVE CONFIRM CHECK-IN UPCOMING" at bounding box center [990, 500] width 184 height 24
click at [1063, 534] on label at bounding box center [1067, 533] width 12 height 12
click at [1063, 534] on input "checkbox" at bounding box center [1066, 534] width 10 height 10
checkbox input "true"
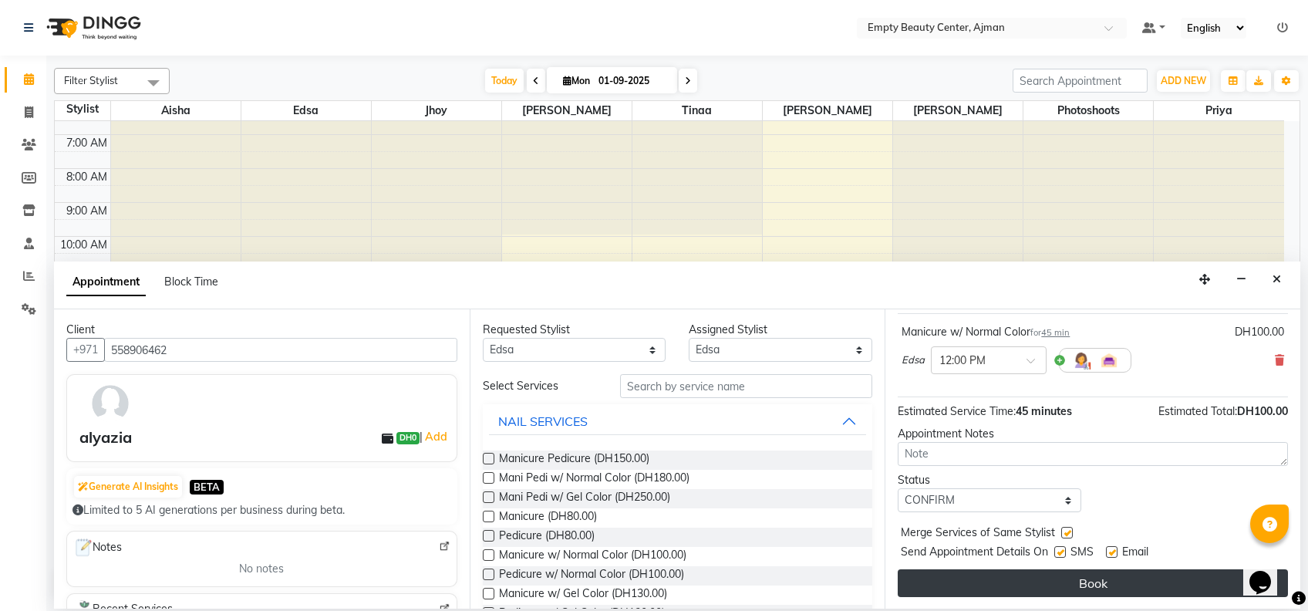
click at [1096, 582] on button "Book" at bounding box center [1093, 583] width 390 height 28
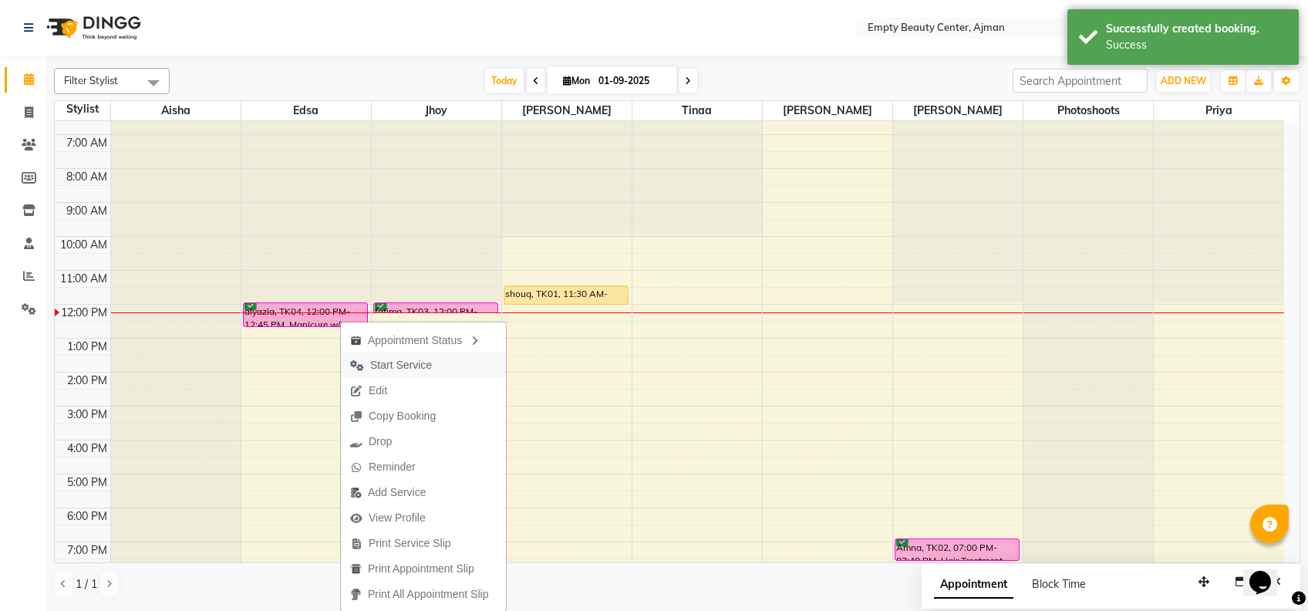
click at [420, 369] on span "Start Service" at bounding box center [401, 365] width 62 height 16
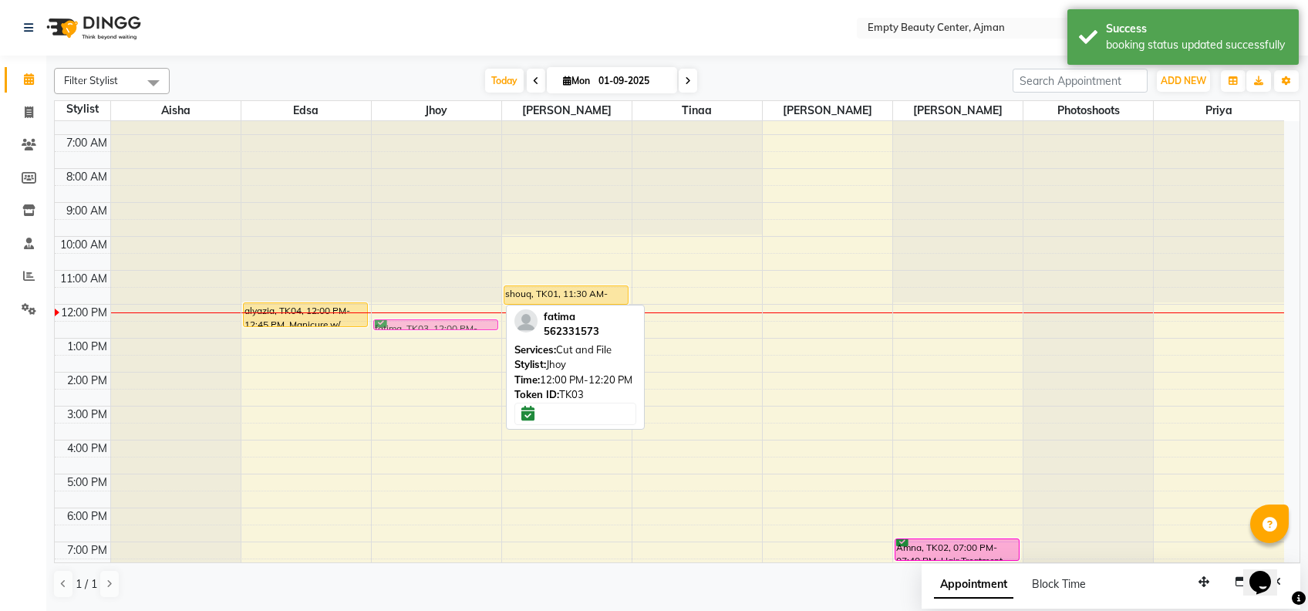
drag, startPoint x: 426, startPoint y: 306, endPoint x: 432, endPoint y: 319, distance: 14.5
click at [432, 319] on div "fatima, TK03, 12:00 PM-12:20 PM, Cut and File fatima, TK03, 12:00 PM-12:20 PM, …" at bounding box center [437, 304] width 130 height 814
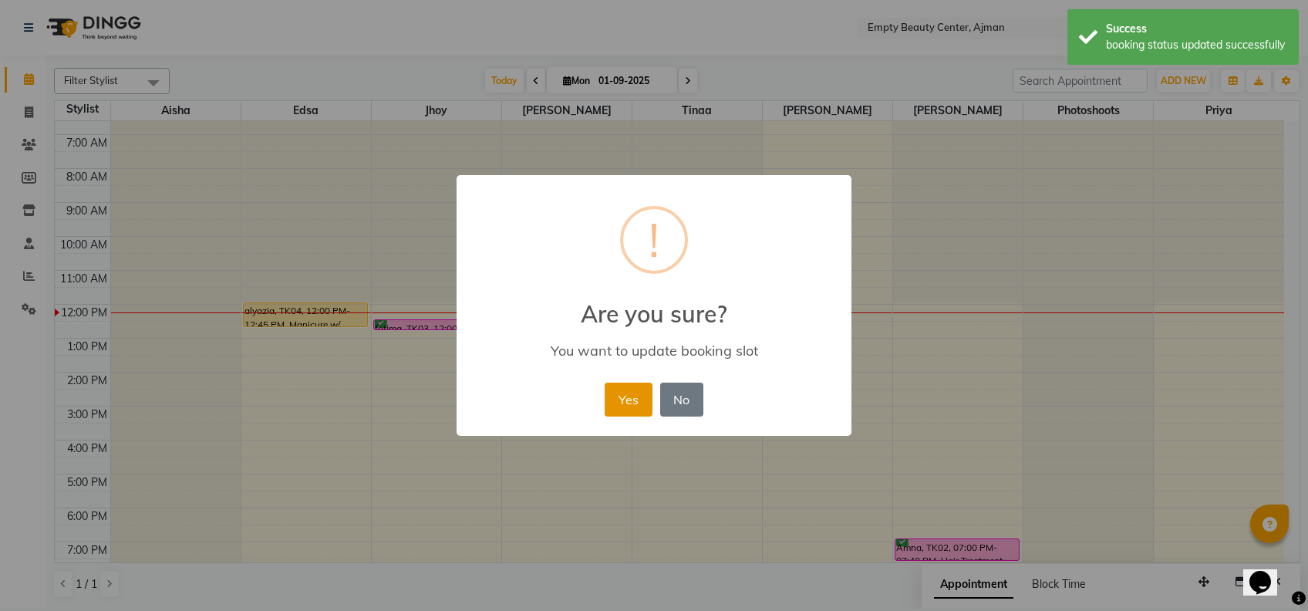
click at [635, 399] on button "Yes" at bounding box center [628, 400] width 47 height 34
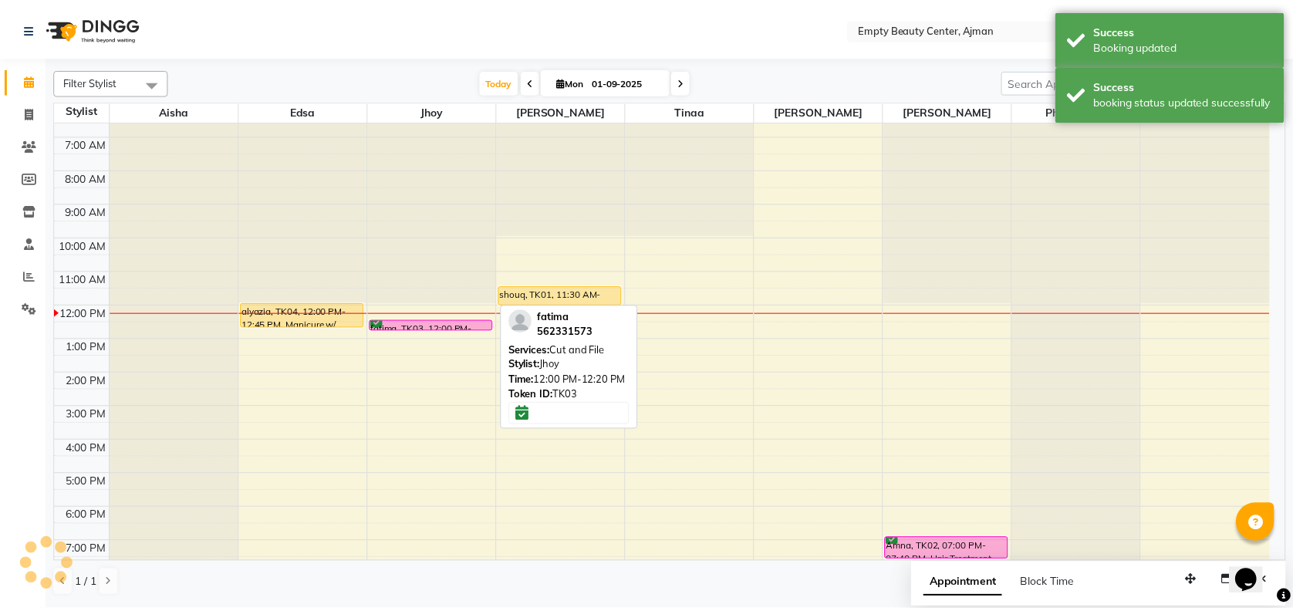
scroll to position [371, 0]
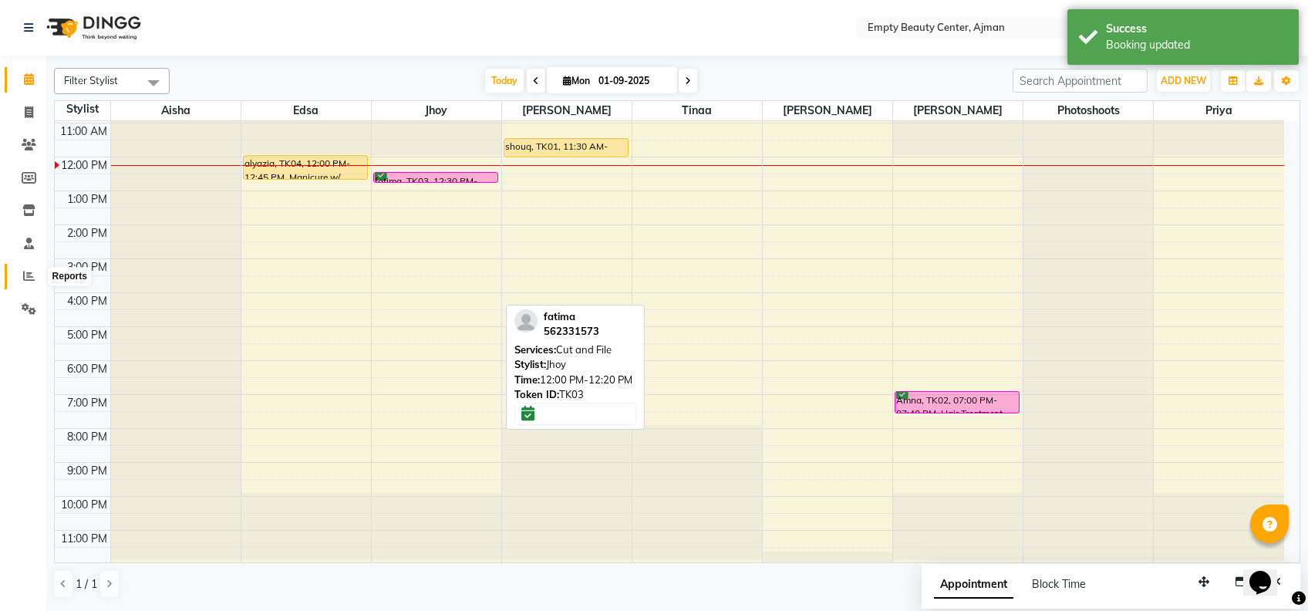
click at [25, 282] on icon at bounding box center [29, 276] width 12 height 12
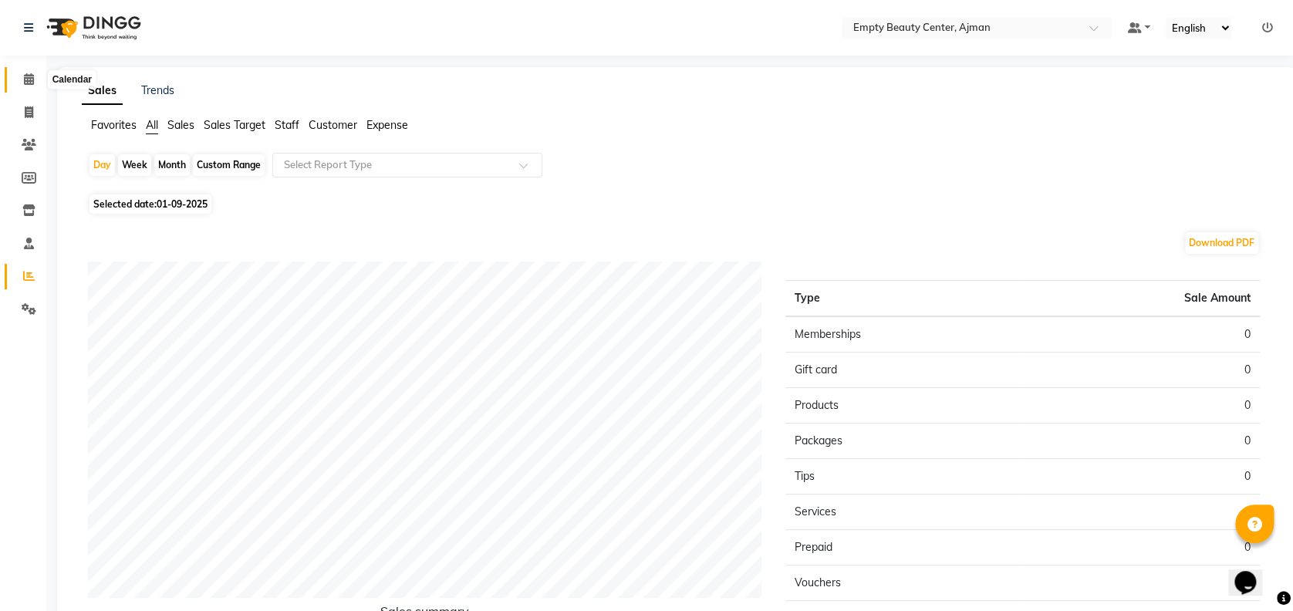
click at [19, 81] on span at bounding box center [28, 80] width 27 height 18
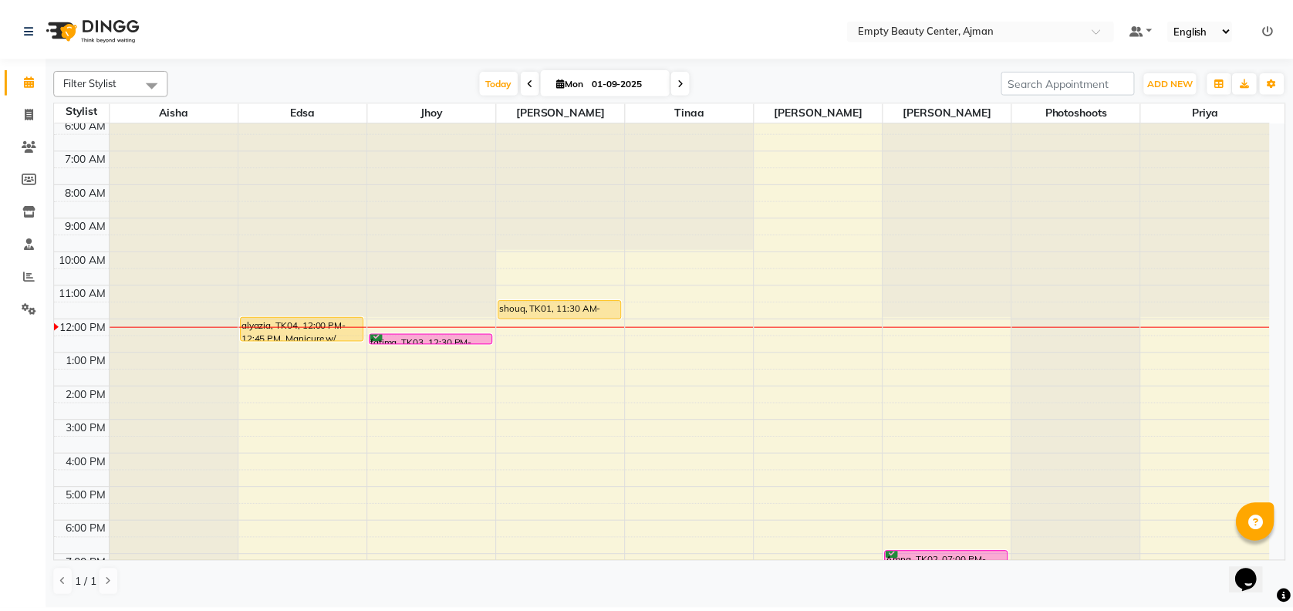
scroll to position [239, 0]
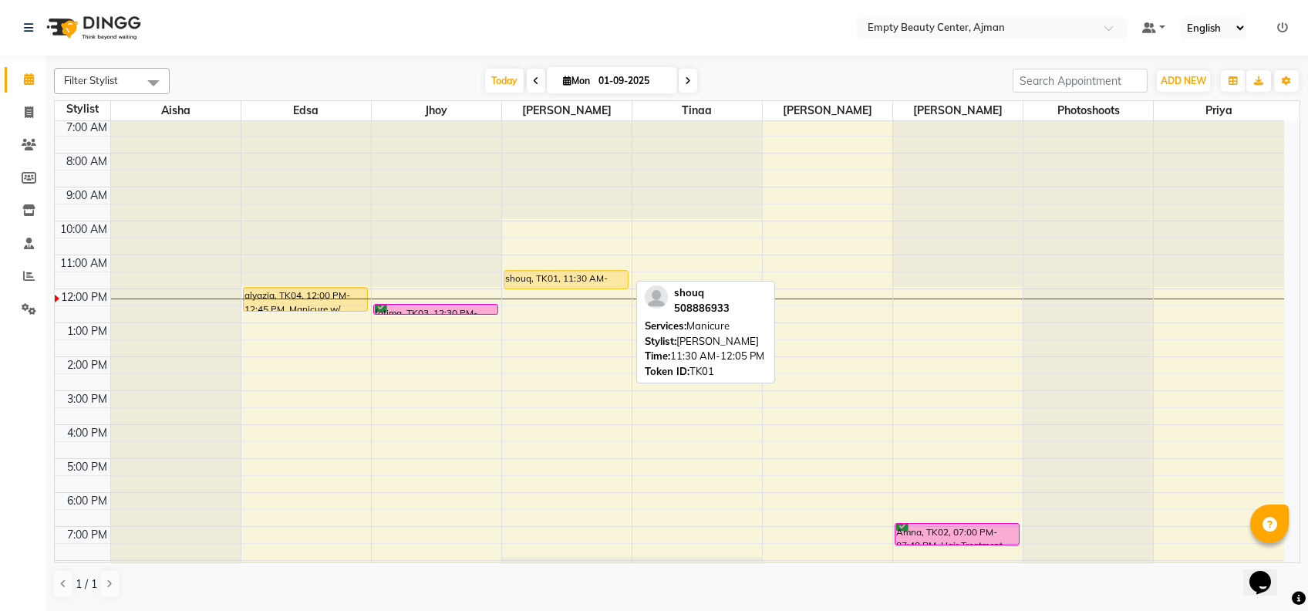
drag, startPoint x: 534, startPoint y: 287, endPoint x: 539, endPoint y: 293, distance: 8.2
click at [539, 293] on div "12:00 AM 1:00 AM 2:00 AM 3:00 AM 4:00 AM 5:00 AM 6:00 AM 7:00 AM 8:00 AM 9:00 A…" at bounding box center [670, 289] width 1230 height 814
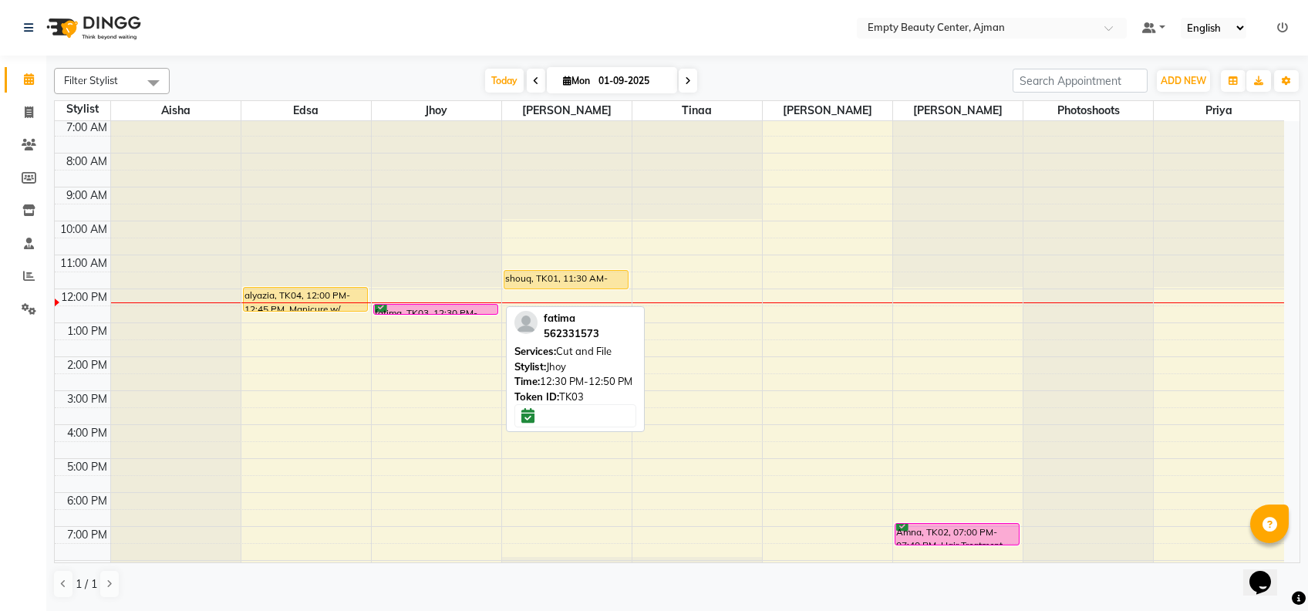
click at [5, 67] on link "Calendar" at bounding box center [23, 79] width 37 height 25
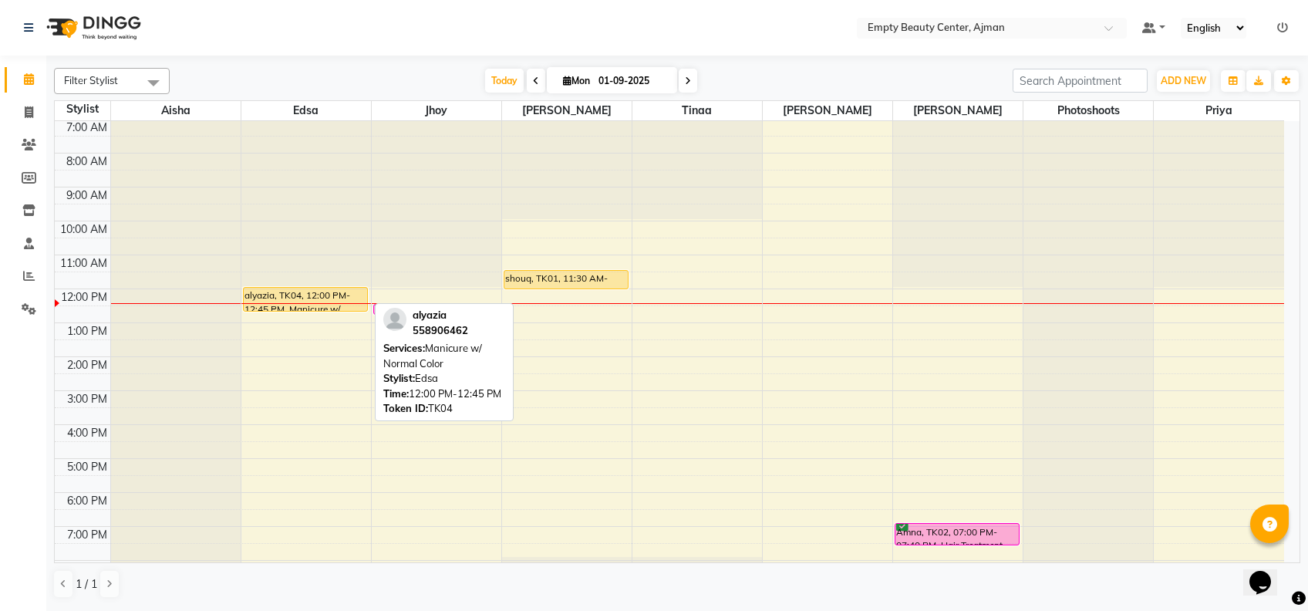
click at [331, 288] on div "alyazia, TK04, 12:00 PM-12:45 PM, Manicure w/ Normal Color" at bounding box center [305, 299] width 123 height 23
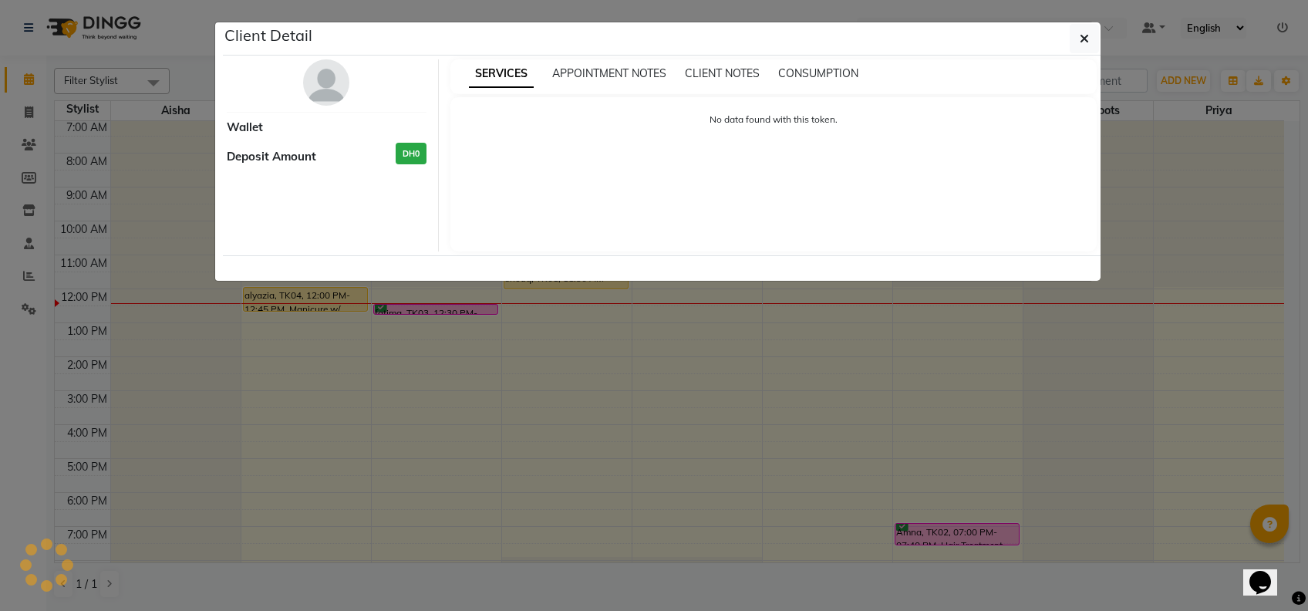
select select "1"
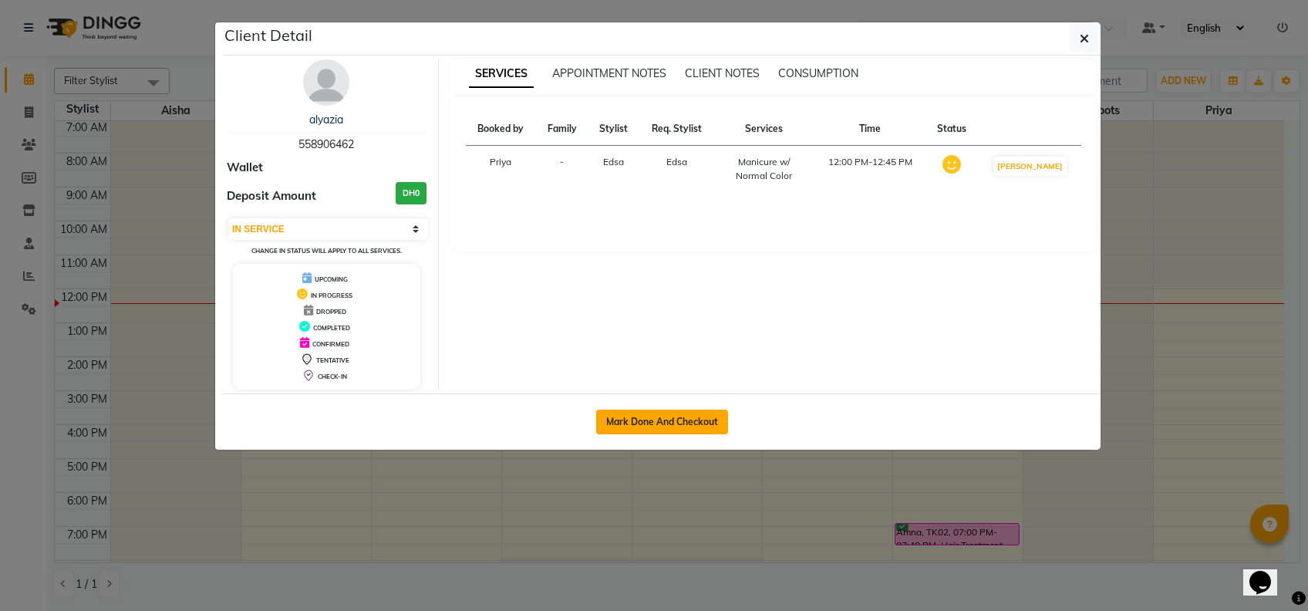
click at [645, 418] on button "Mark Done And Checkout" at bounding box center [662, 422] width 132 height 25
select select "service"
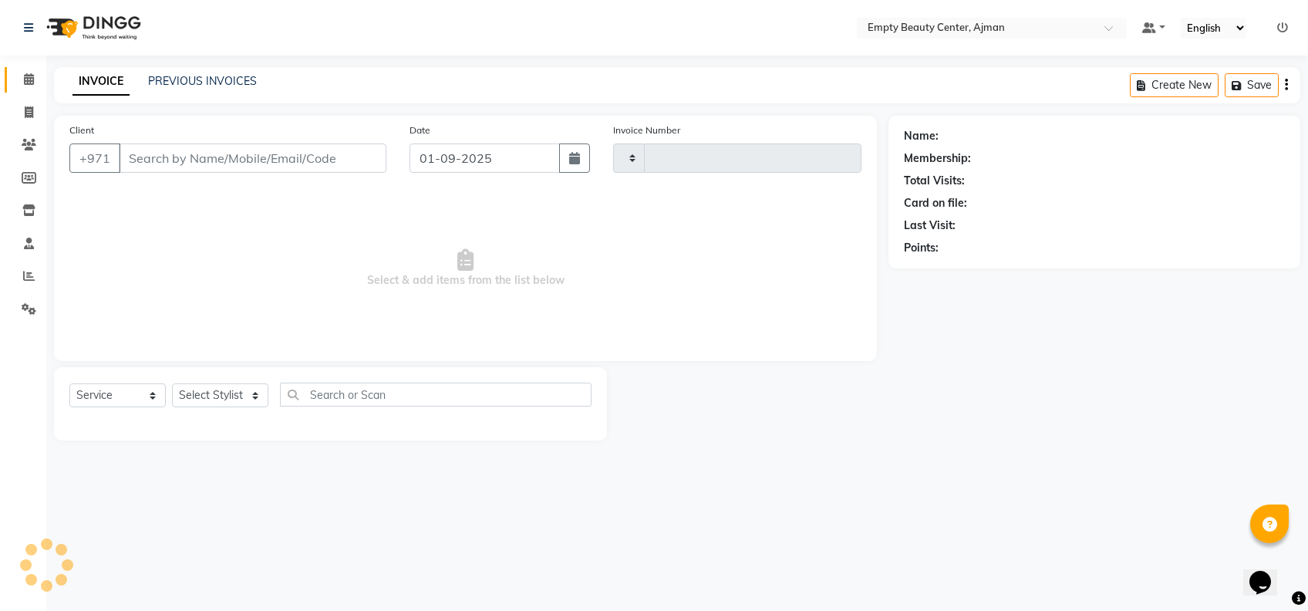
type input "2171"
select select "769"
type input "558906462"
select select "26290"
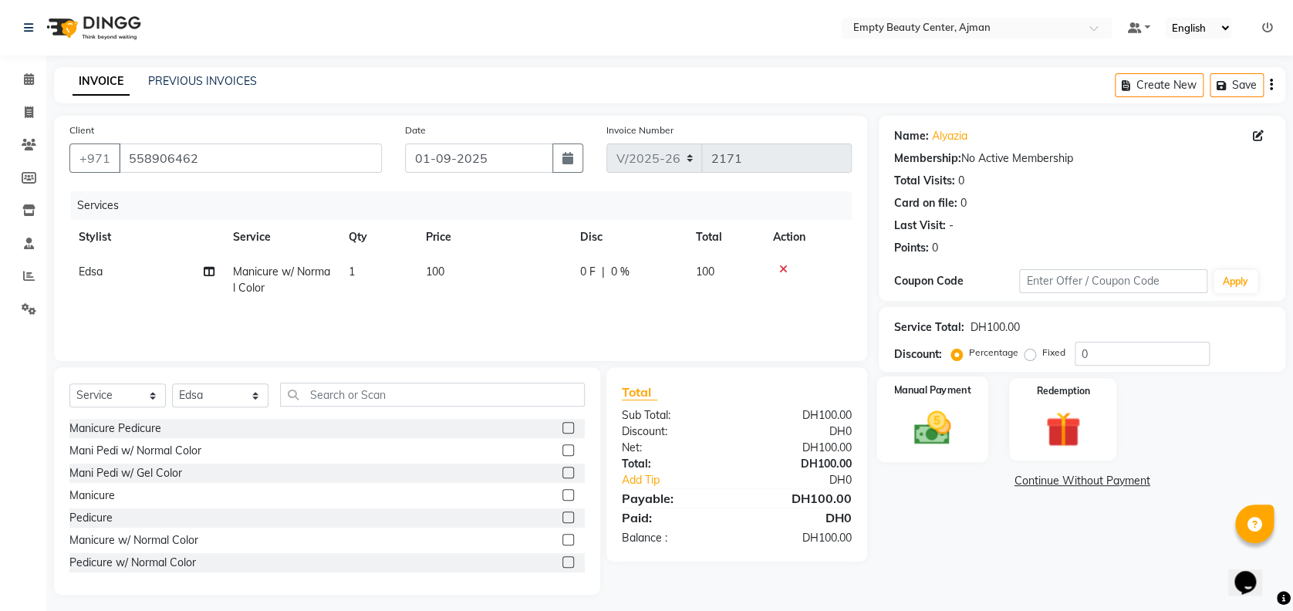
click at [960, 423] on img at bounding box center [931, 427] width 59 height 42
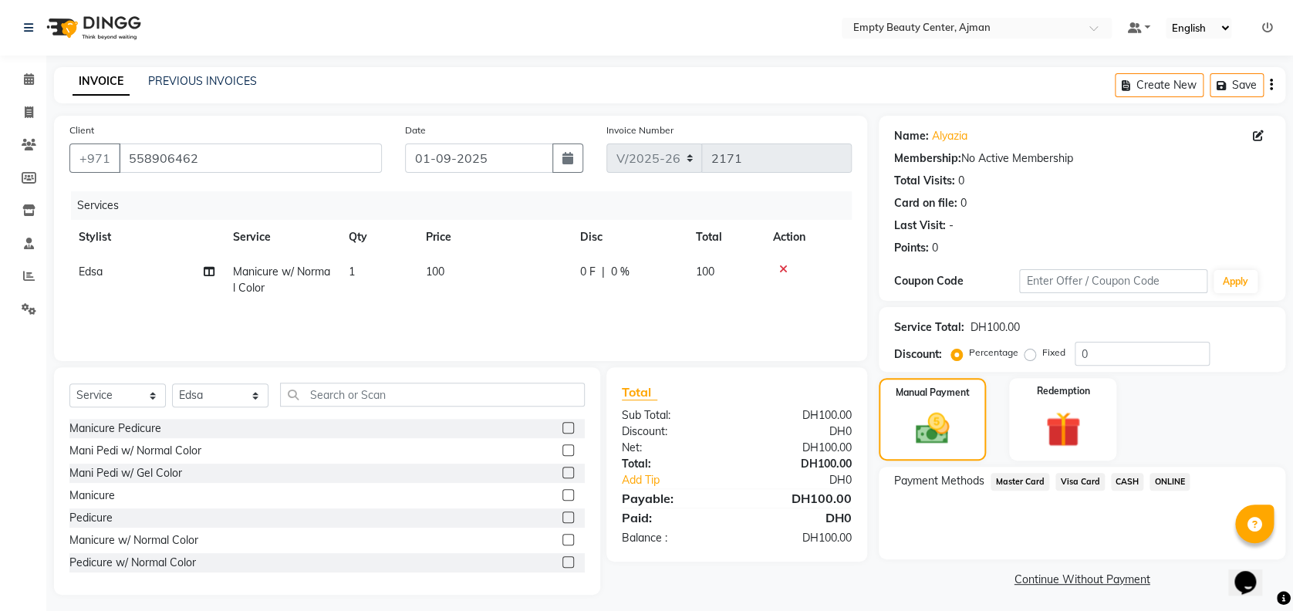
drag, startPoint x: 1062, startPoint y: 487, endPoint x: 1073, endPoint y: 494, distance: 12.4
click at [1073, 494] on div "Payment Methods Master Card Visa Card CASH ONLINE" at bounding box center [1082, 513] width 406 height 93
drag, startPoint x: 1073, startPoint y: 494, endPoint x: 1058, endPoint y: 481, distance: 19.2
click at [1058, 481] on span "Visa Card" at bounding box center [1079, 482] width 49 height 18
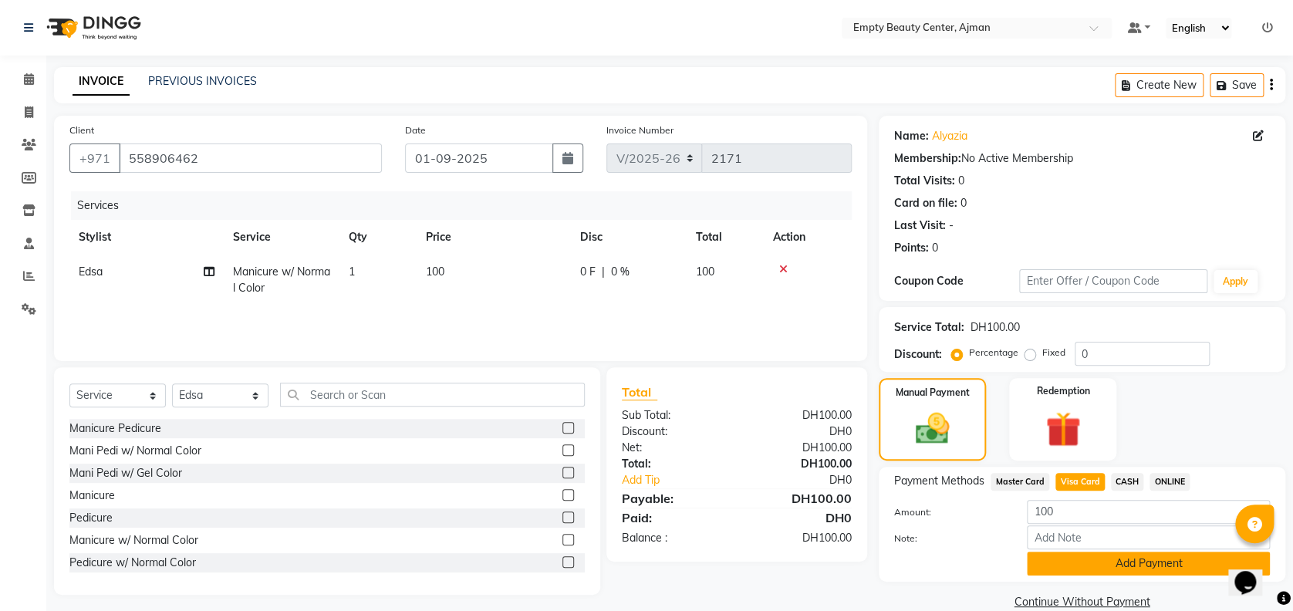
click at [1104, 566] on button "Add Payment" at bounding box center [1148, 564] width 243 height 24
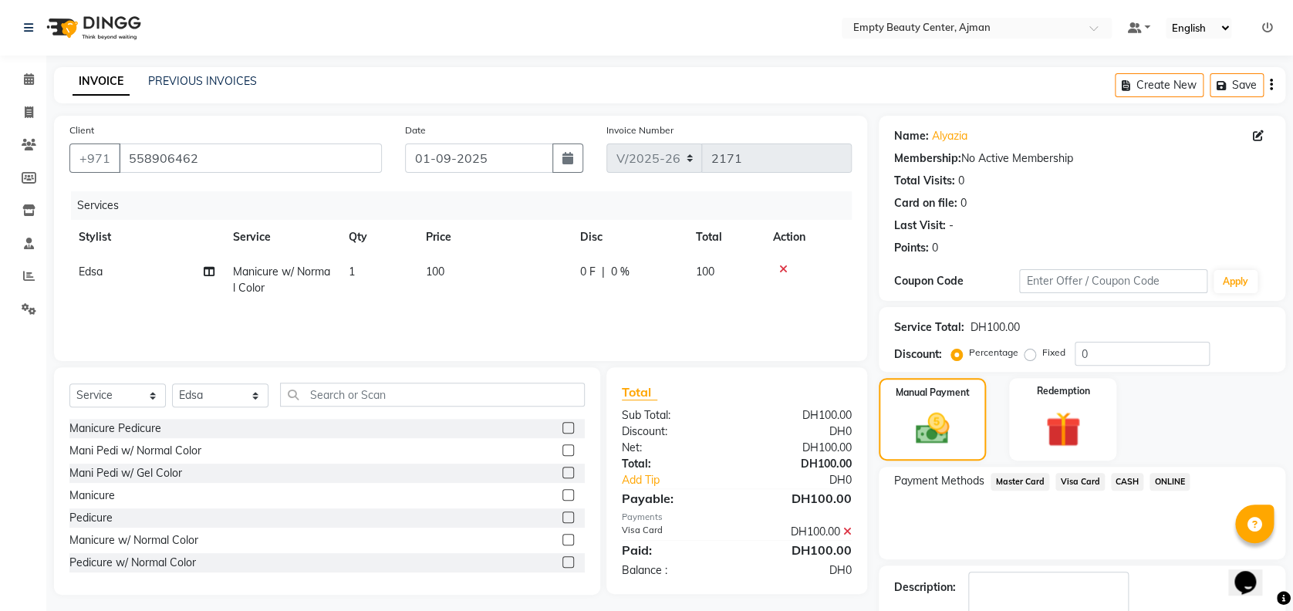
scroll to position [89, 0]
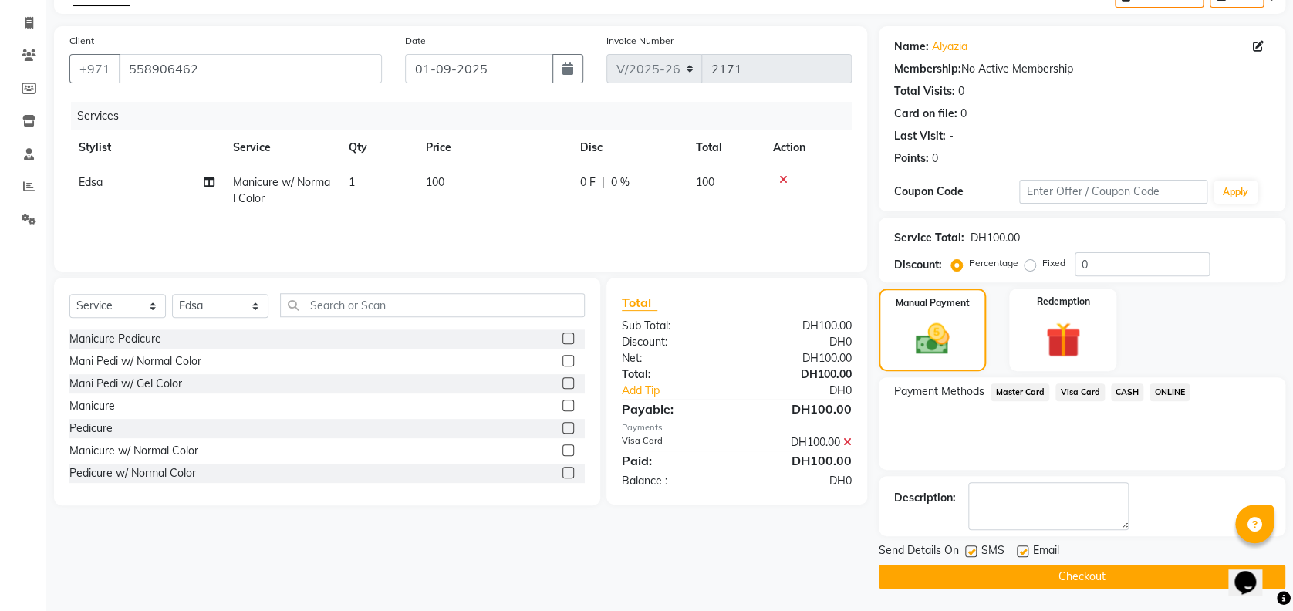
click at [1081, 567] on button "Checkout" at bounding box center [1082, 577] width 406 height 24
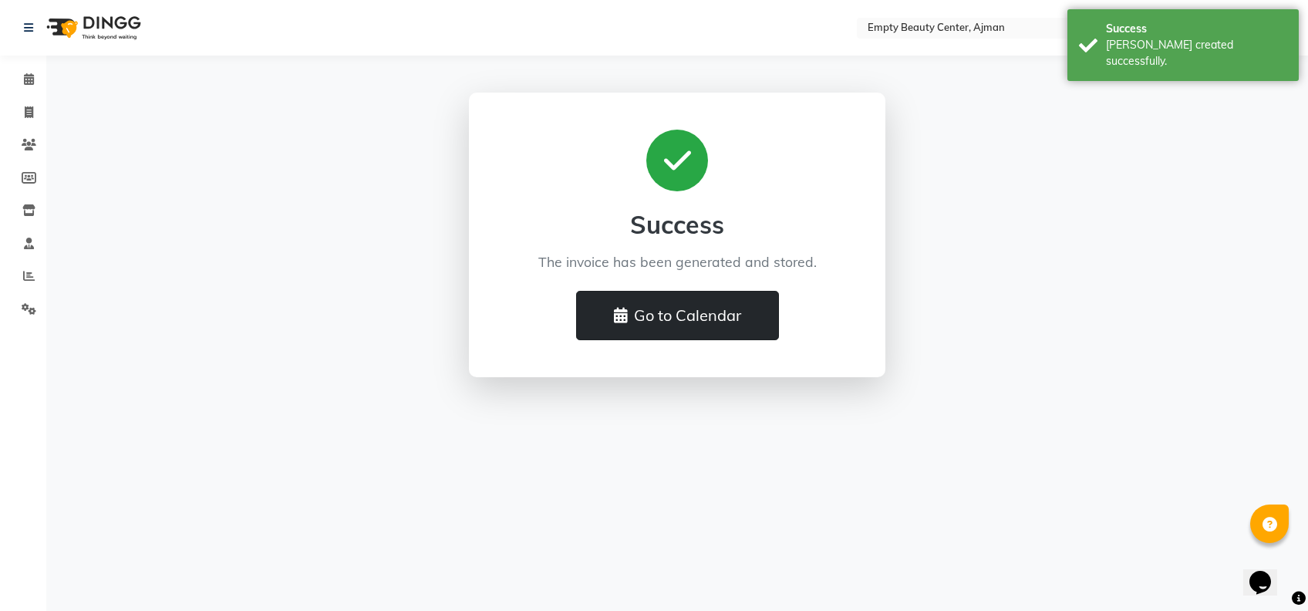
click at [728, 322] on button "Go to Calendar" at bounding box center [677, 315] width 203 height 49
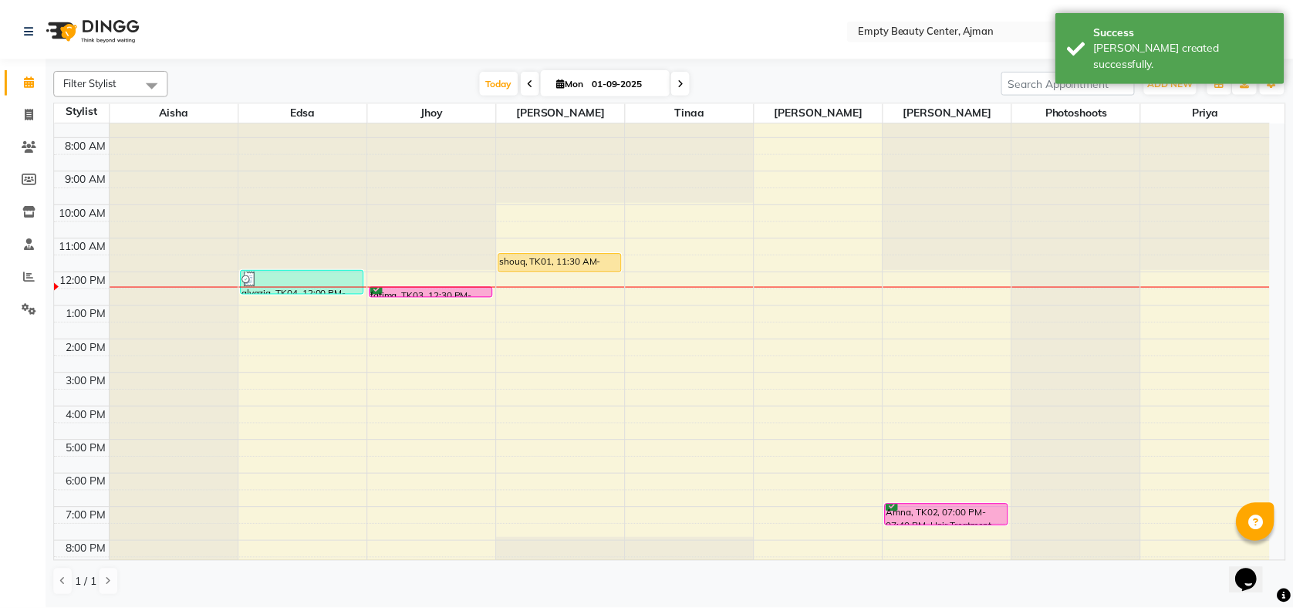
scroll to position [279, 0]
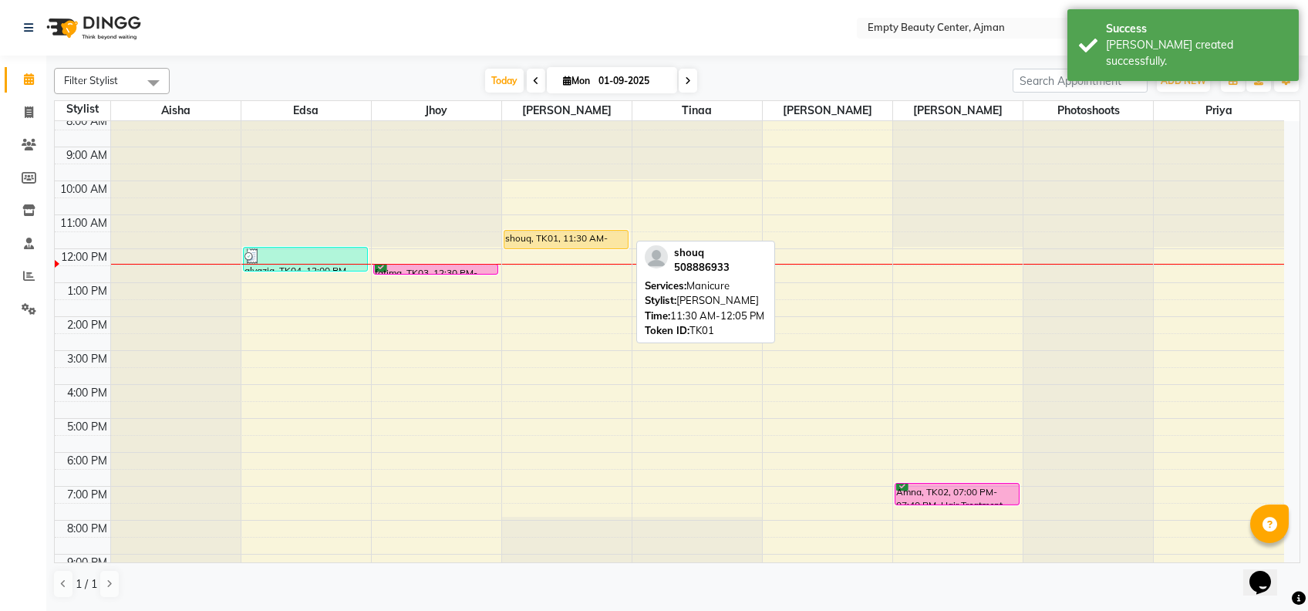
click at [549, 238] on div "shouq, TK01, 11:30 AM-12:05 PM, [GEOGRAPHIC_DATA]" at bounding box center [565, 240] width 123 height 18
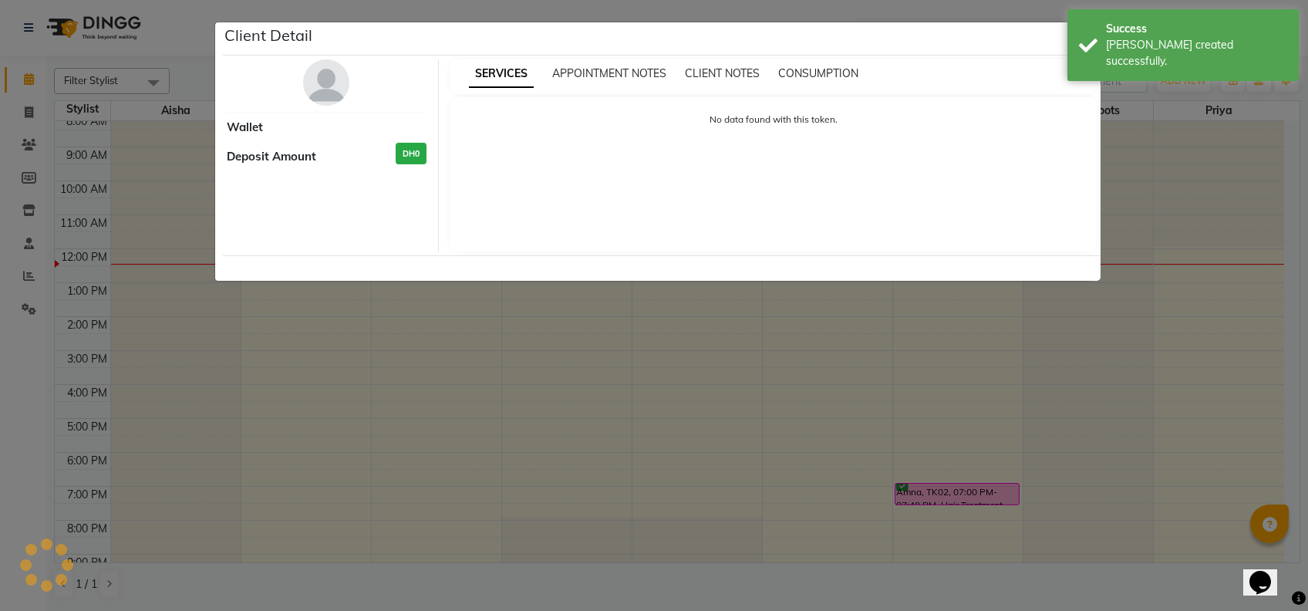
select select "1"
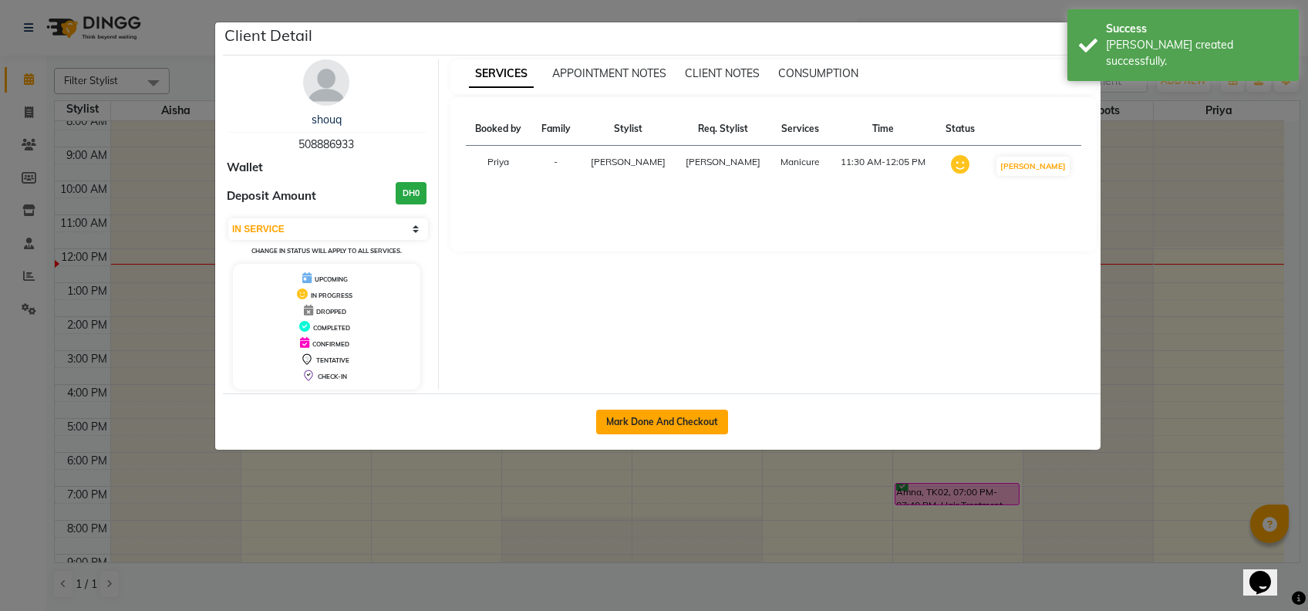
click at [707, 430] on button "Mark Done And Checkout" at bounding box center [662, 422] width 132 height 25
select select "service"
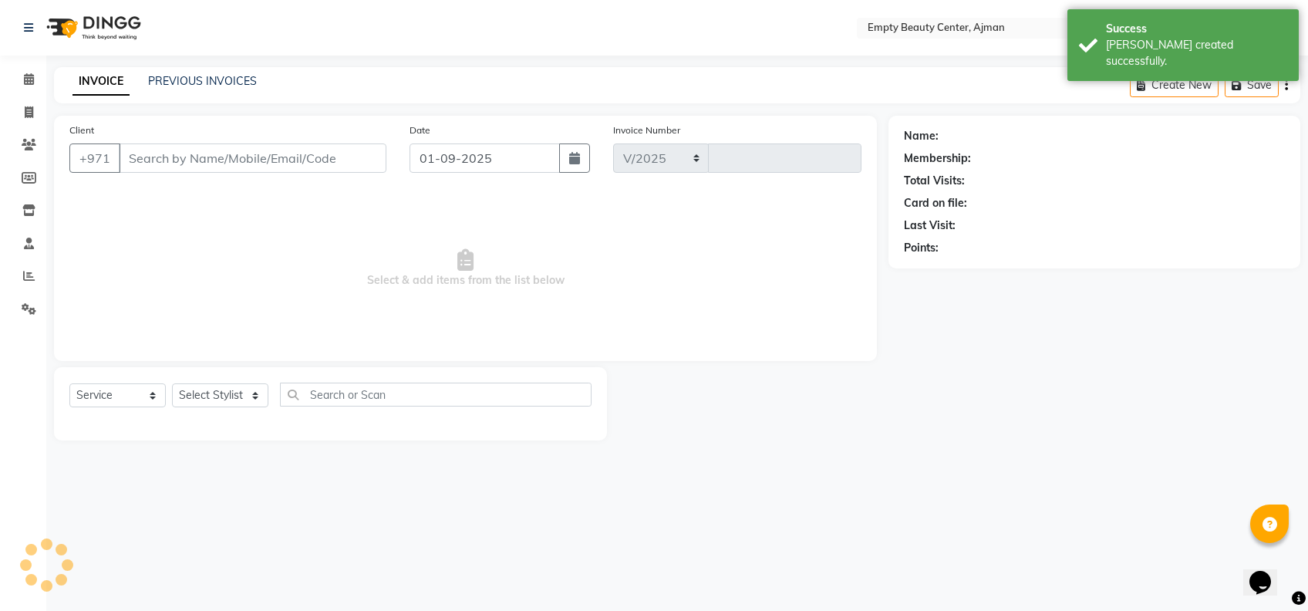
select select "769"
type input "2172"
type input "508886933"
select select "12545"
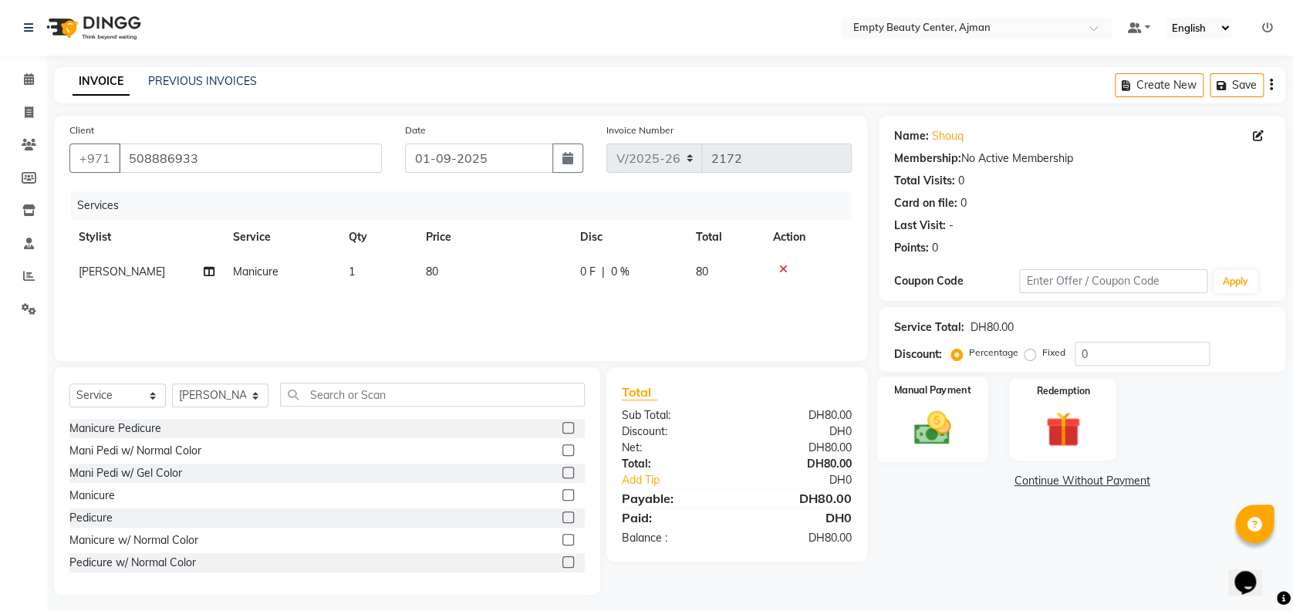
click at [943, 430] on img at bounding box center [931, 427] width 59 height 42
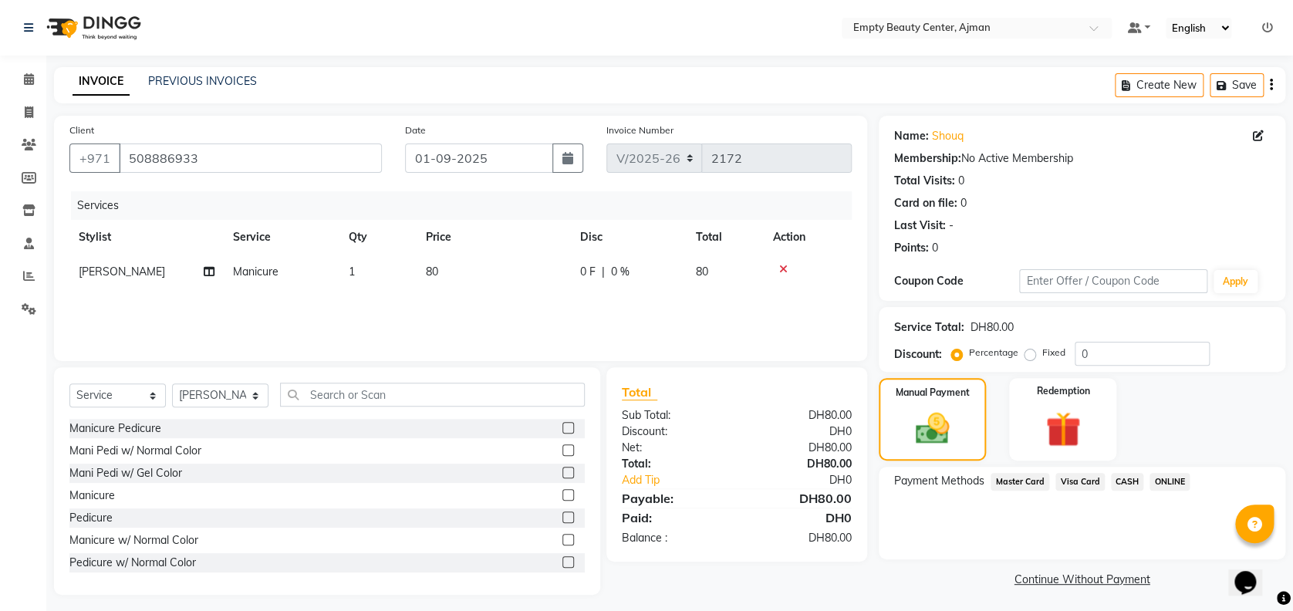
click at [1086, 484] on span "Visa Card" at bounding box center [1079, 482] width 49 height 18
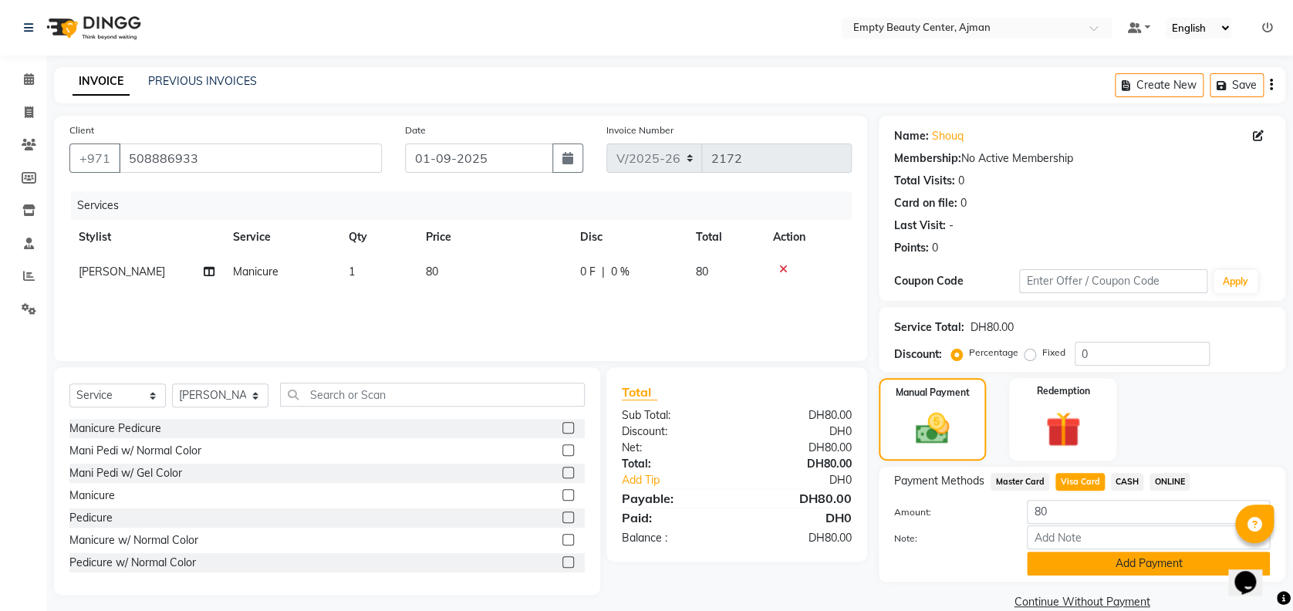
click at [1087, 560] on button "Add Payment" at bounding box center [1148, 564] width 243 height 24
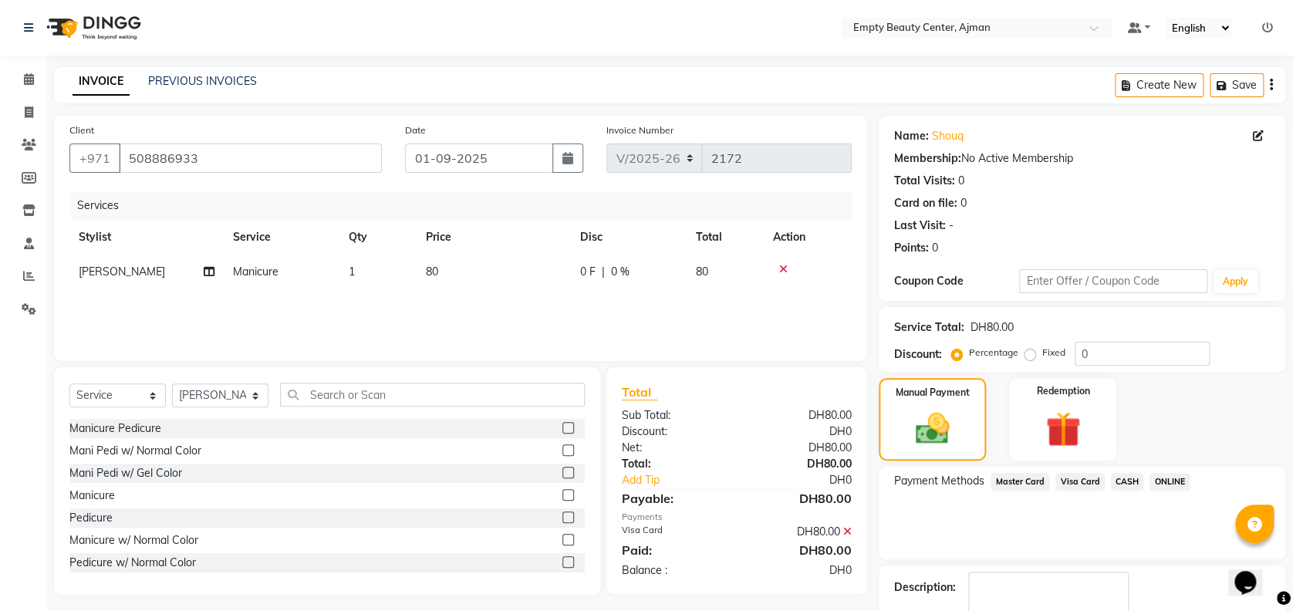
scroll to position [89, 0]
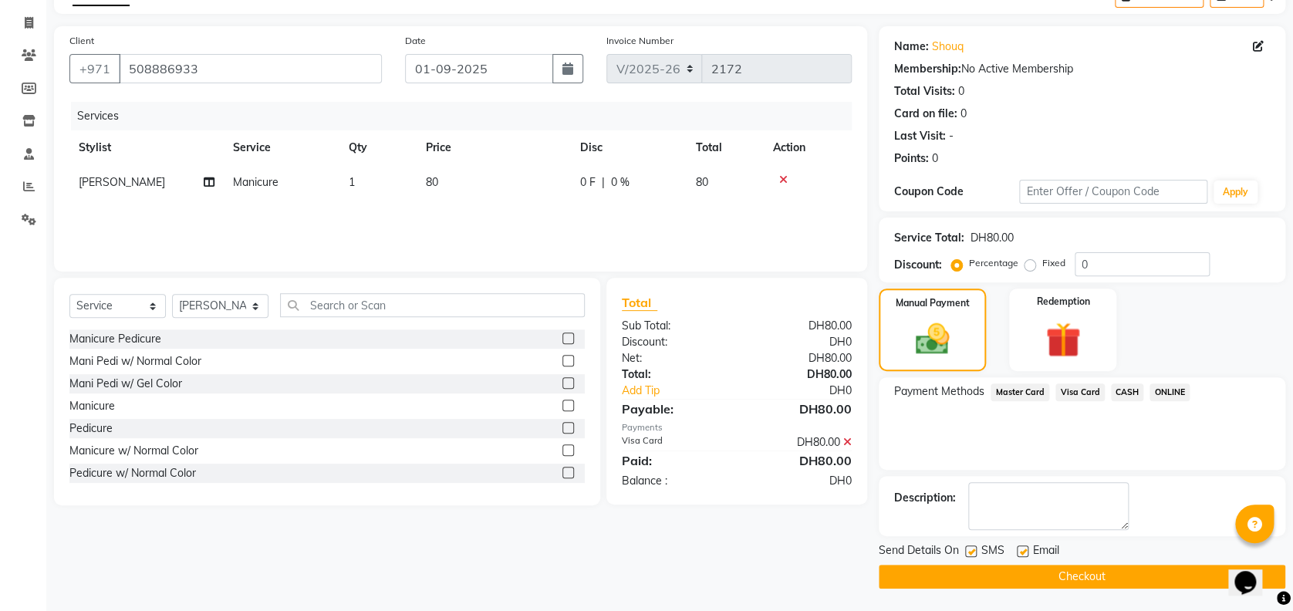
click at [1072, 585] on button "Checkout" at bounding box center [1082, 577] width 406 height 24
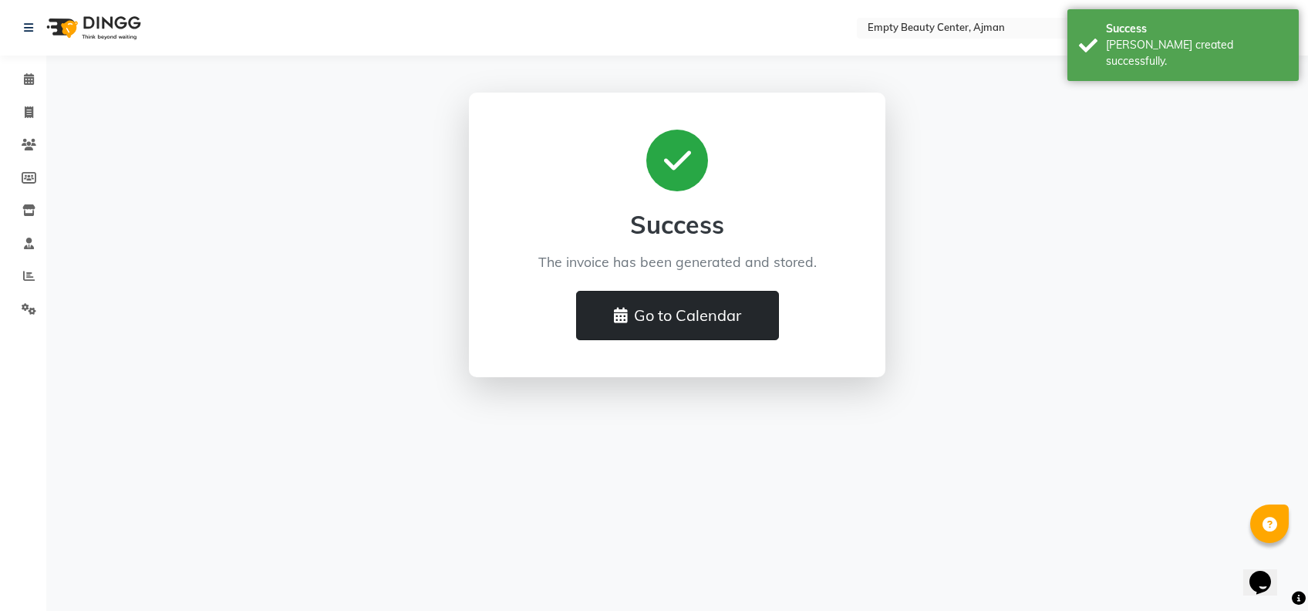
click at [741, 309] on button "Go to Calendar" at bounding box center [677, 315] width 203 height 49
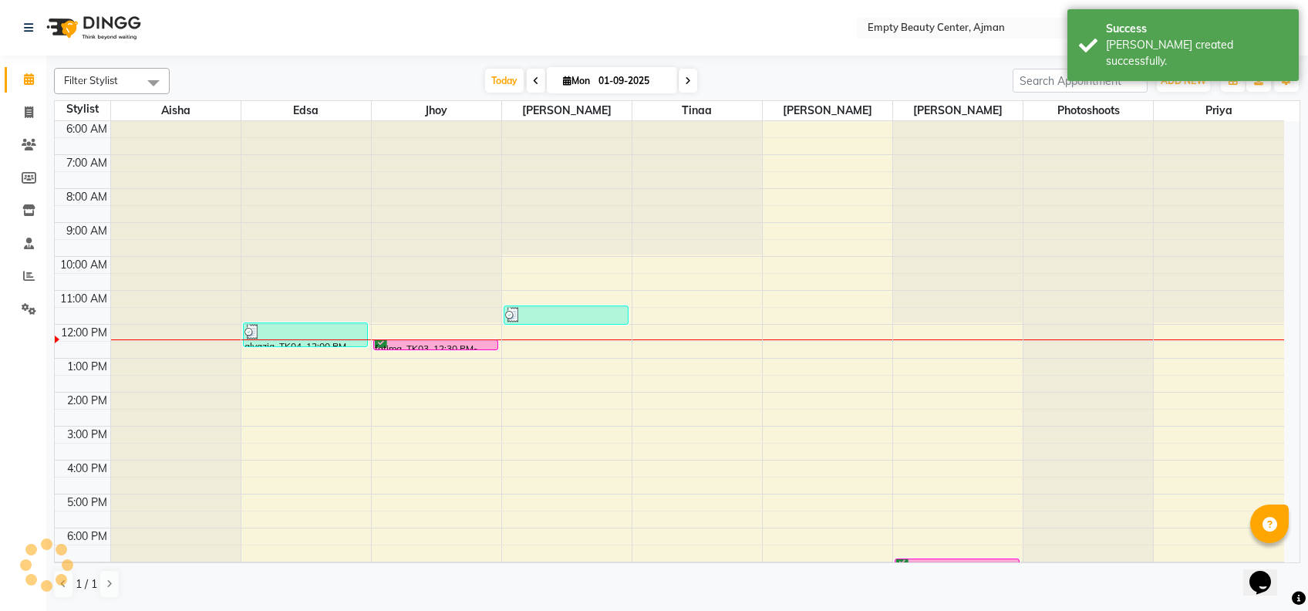
scroll to position [371, 0]
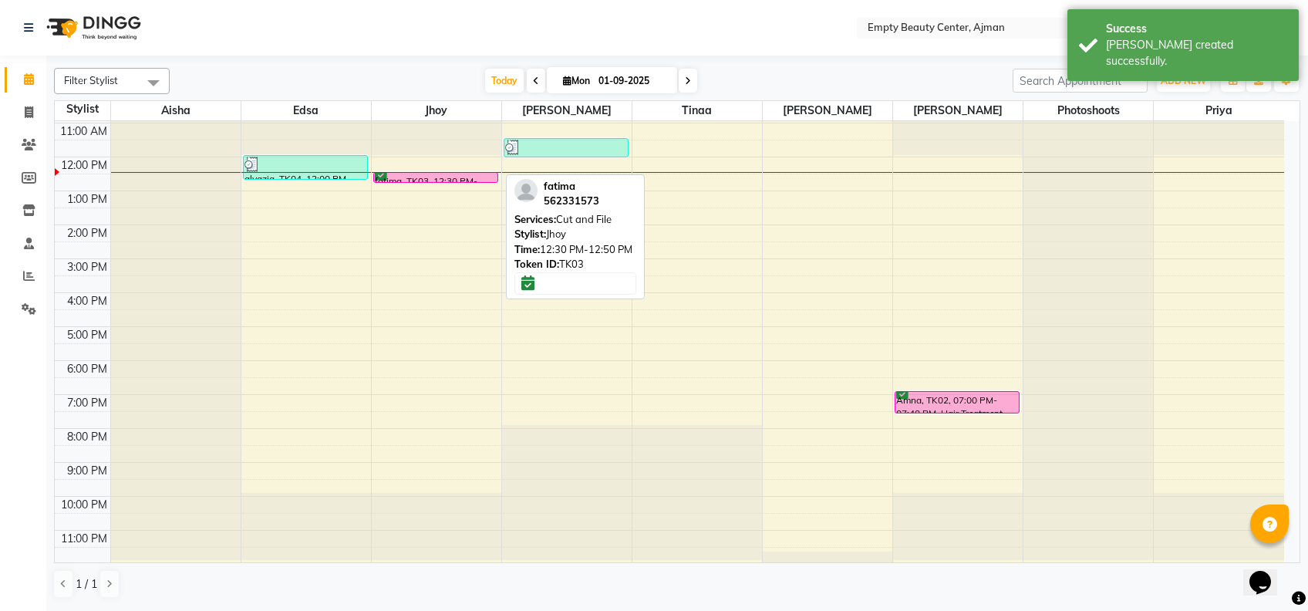
click at [457, 174] on div "fatima, TK03, 12:30 PM-12:50 PM, Cut and File" at bounding box center [435, 177] width 123 height 9
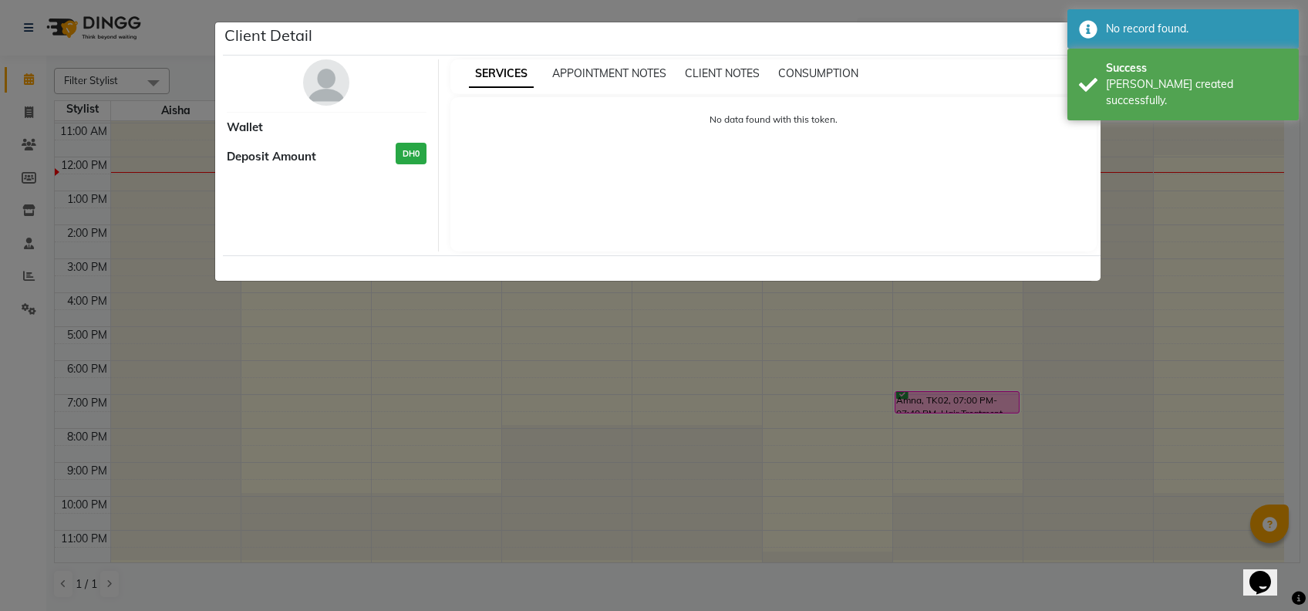
click at [754, 610] on html "Select Location × Empty Beauty Center, Ajman Default Panel My Panel English ENG…" at bounding box center [654, 305] width 1308 height 611
click at [735, 418] on ngb-modal-window "Client Detail Wallet Deposit Amount DH0 SERVICES APPOINTMENT NOTES CLIENT NOTES…" at bounding box center [654, 305] width 1308 height 611
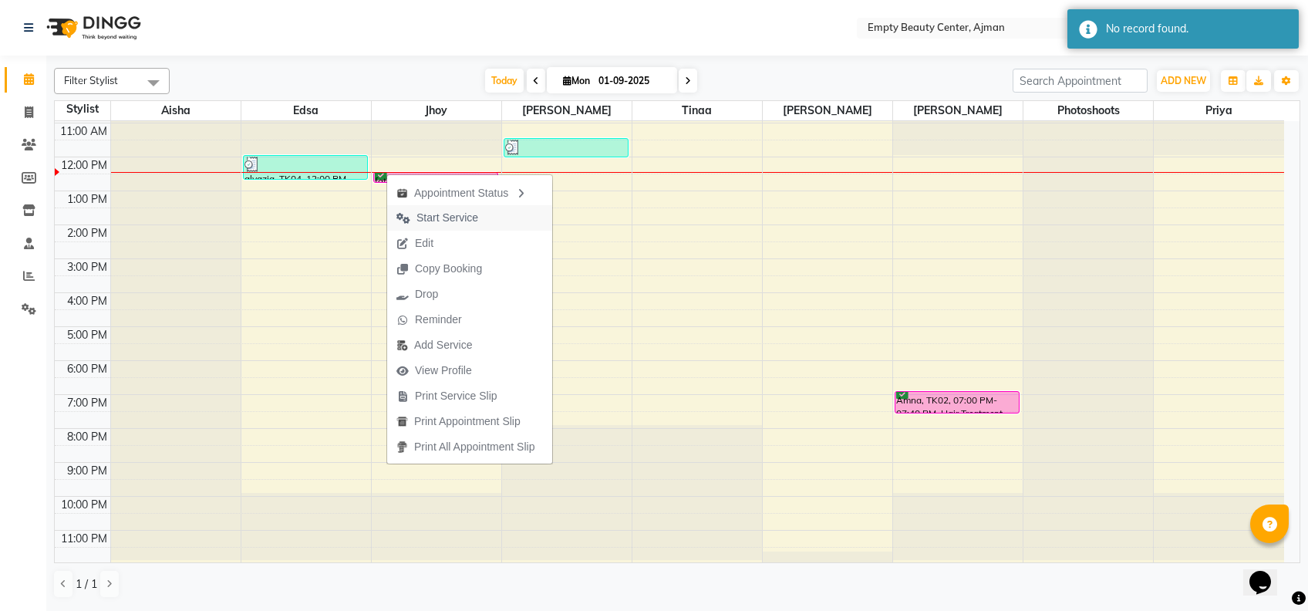
click at [484, 222] on span "Start Service" at bounding box center [437, 217] width 100 height 25
